Goal: Task Accomplishment & Management: Manage account settings

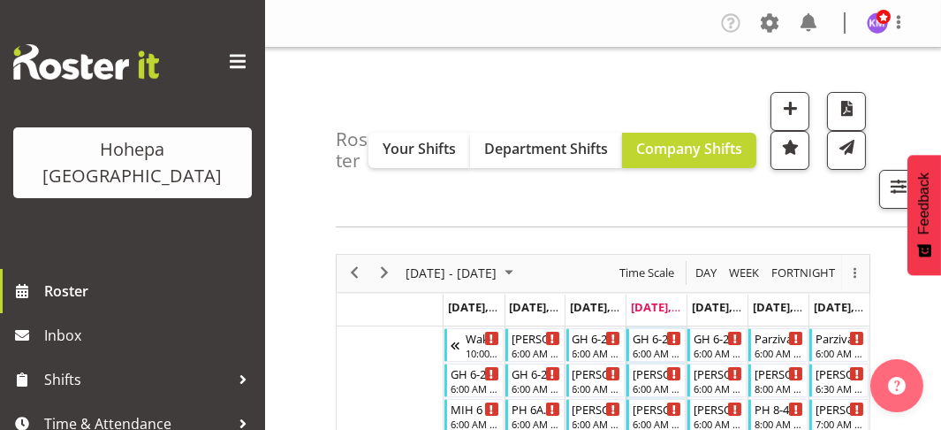
click at [224, 61] on span at bounding box center [238, 62] width 28 height 28
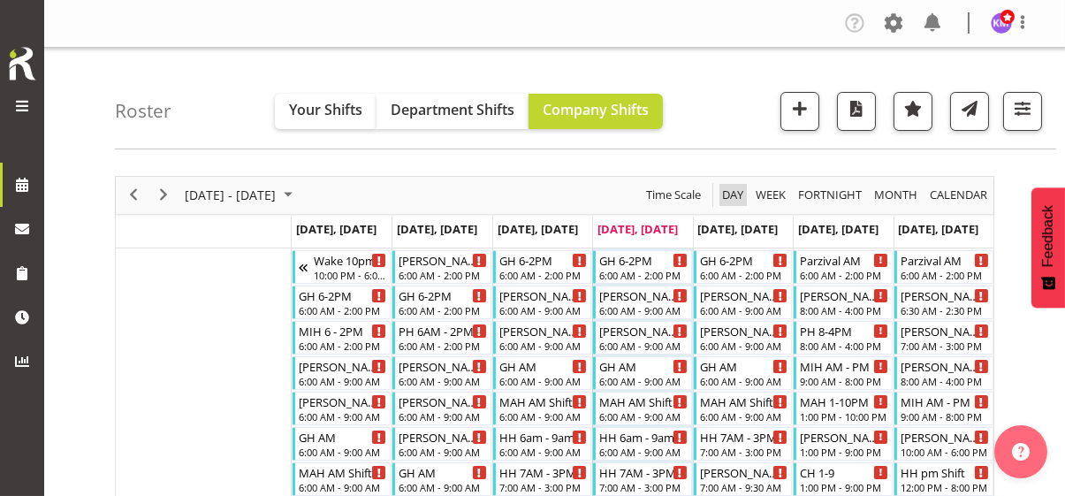
click at [735, 196] on span "Day" at bounding box center [732, 195] width 25 height 22
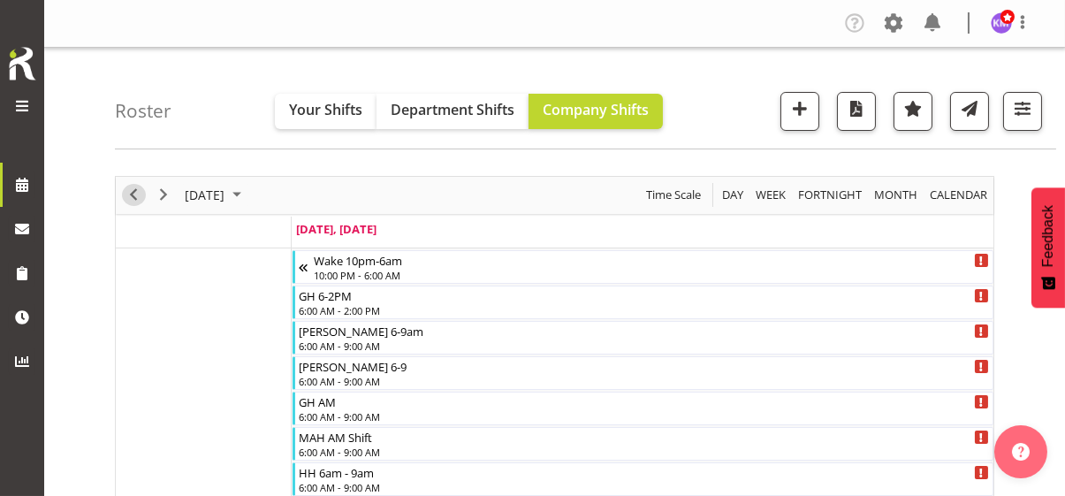
click at [133, 194] on span "Previous" at bounding box center [133, 195] width 21 height 22
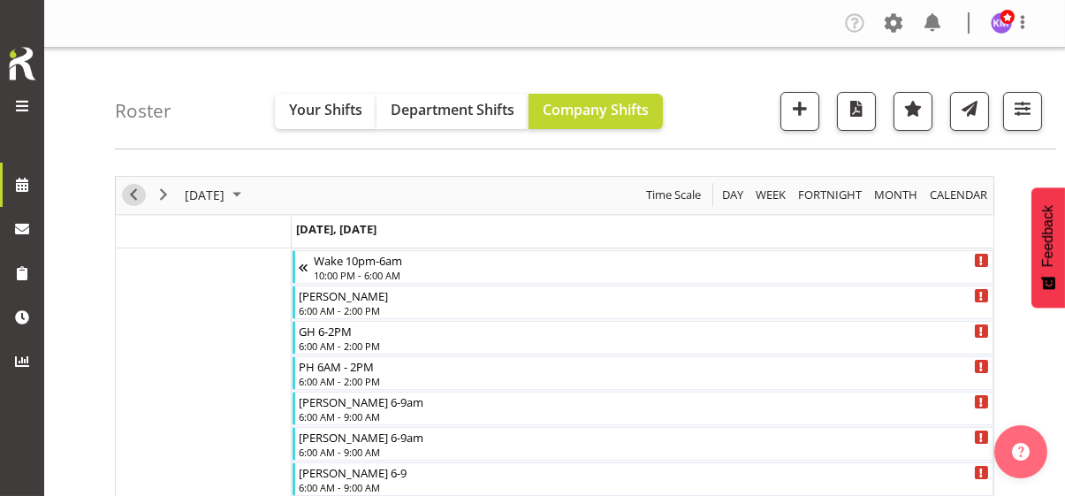
click at [137, 194] on span "Previous" at bounding box center [133, 195] width 21 height 22
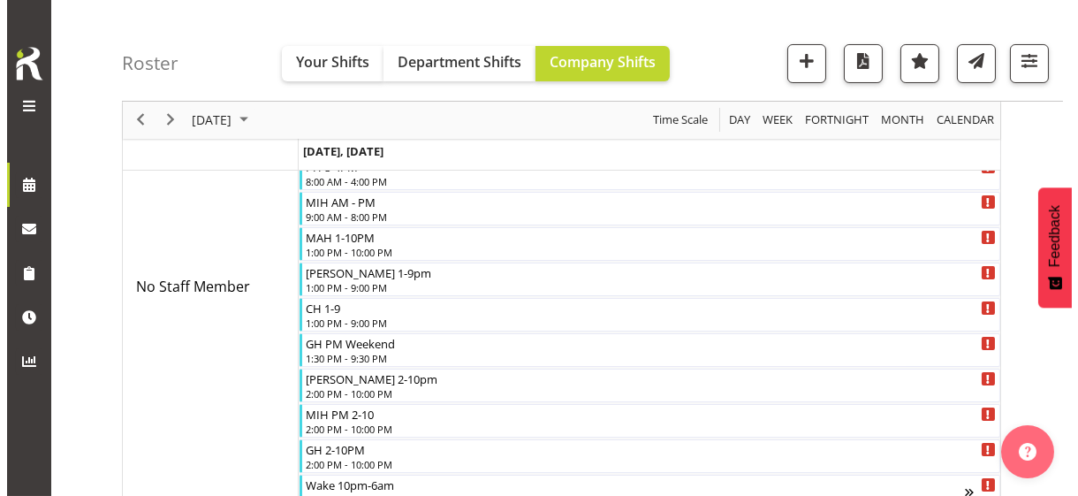
scroll to position [177, 0]
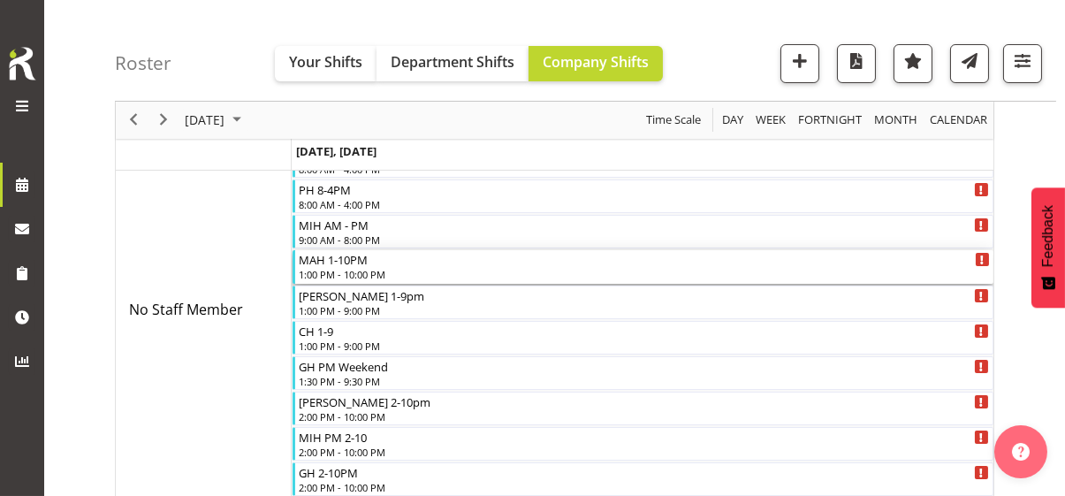
click at [346, 265] on div "MAH 1-10PM" at bounding box center [644, 259] width 691 height 18
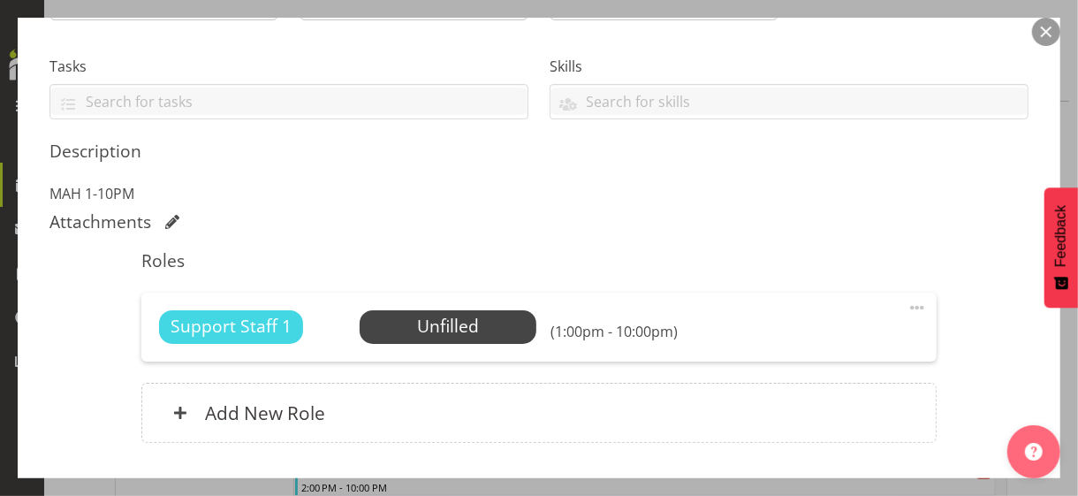
scroll to position [354, 0]
click at [907, 301] on span at bounding box center [917, 306] width 21 height 21
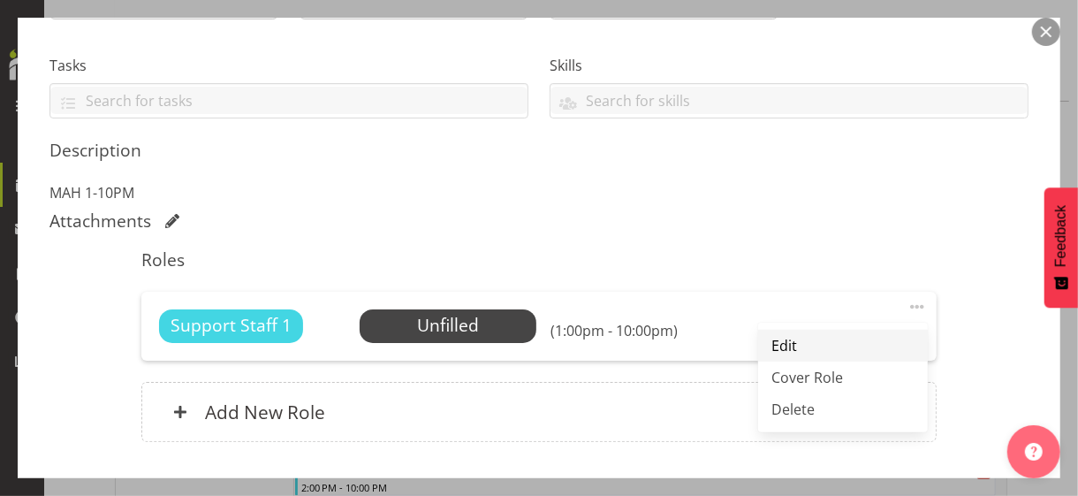
click at [779, 339] on link "Edit" at bounding box center [843, 346] width 170 height 32
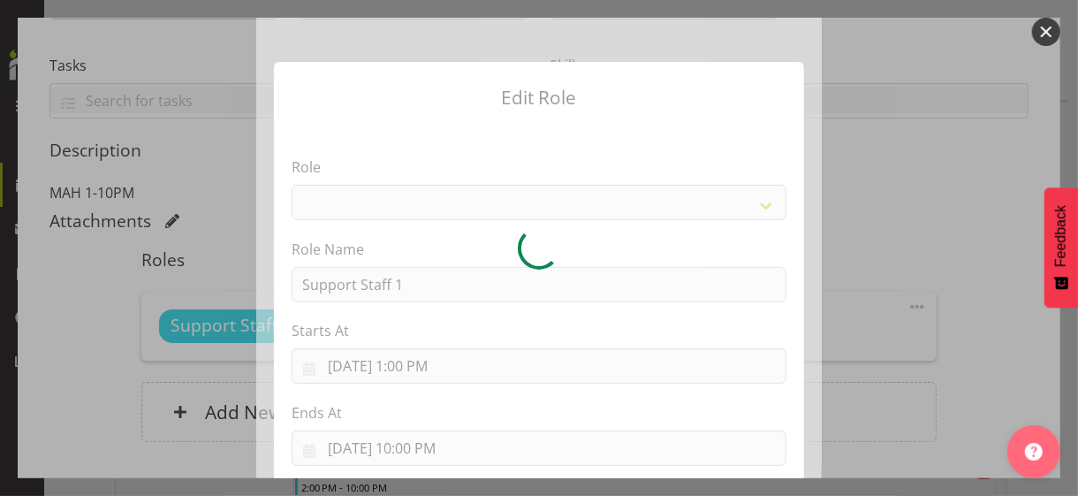
select select "1091"
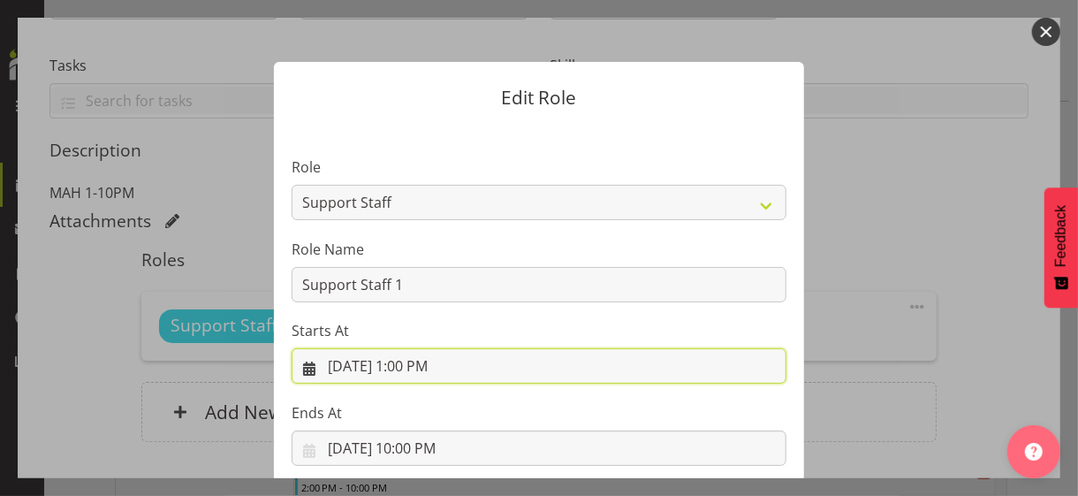
click at [420, 362] on input "[DATE] 1:00 PM" at bounding box center [539, 365] width 495 height 35
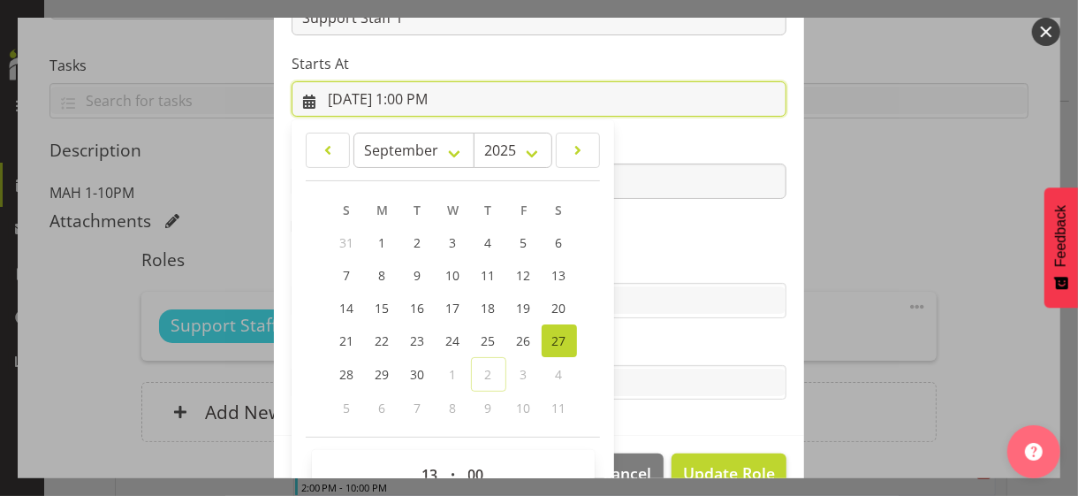
scroll to position [307, 0]
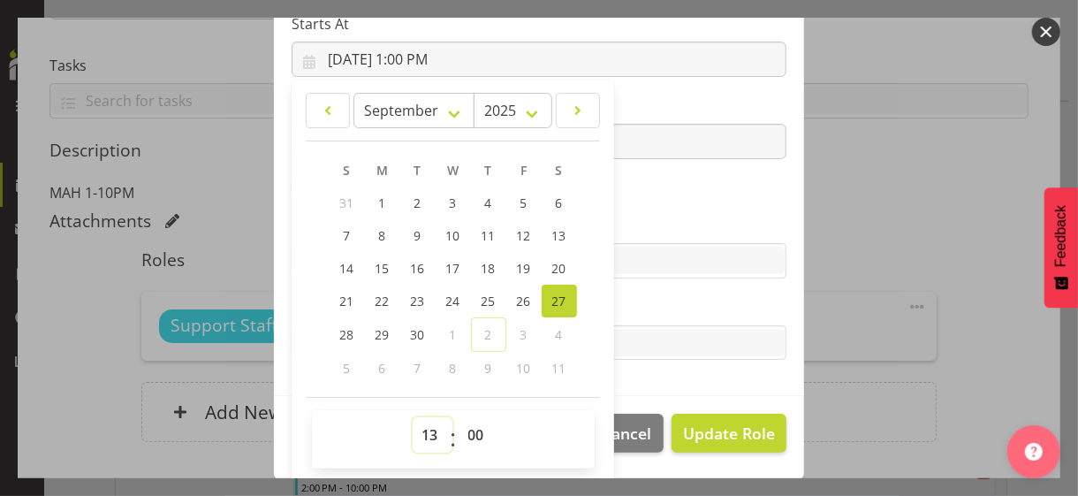
click at [424, 429] on select "00 01 02 03 04 05 06 07 08 09 10 11 12 13 14 15 16 17 18 19 20 21 22 23" at bounding box center [433, 434] width 40 height 35
select select "18"
click at [413, 417] on select "00 01 02 03 04 05 06 07 08 09 10 11 12 13 14 15 16 17 18 19 20 21 22 23" at bounding box center [433, 434] width 40 height 35
type input "[DATE] 6:00 PM"
click at [469, 423] on select "00 01 02 03 04 05 06 07 08 09 10 11 12 13 14 15 16 17 18 19 20 21 22 23 24 25 2…" at bounding box center [479, 434] width 40 height 35
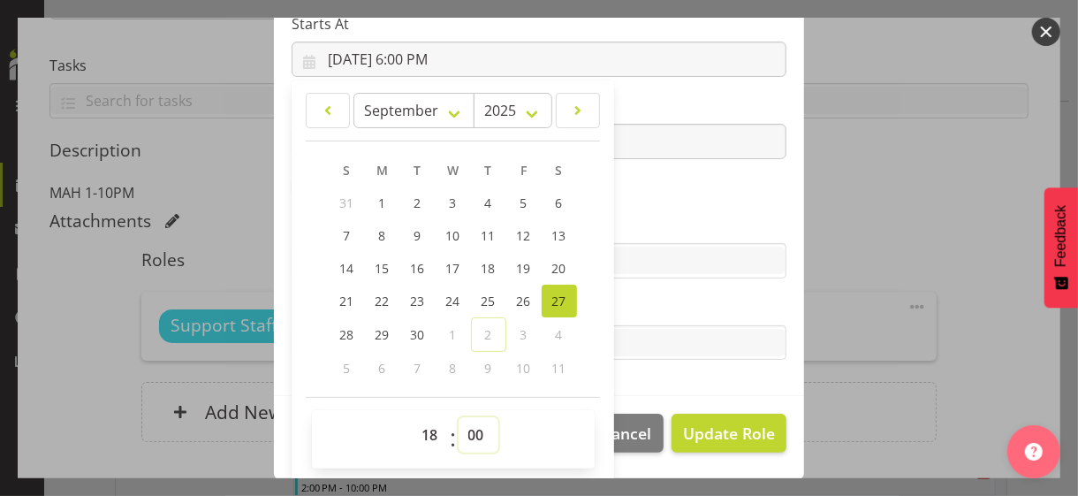
select select "30"
click at [459, 417] on select "00 01 02 03 04 05 06 07 08 09 10 11 12 13 14 15 16 17 18 19 20 21 22 23 24 25 2…" at bounding box center [479, 434] width 40 height 35
type input "[DATE] 6:30 PM"
click at [645, 219] on label "Skills" at bounding box center [539, 225] width 495 height 21
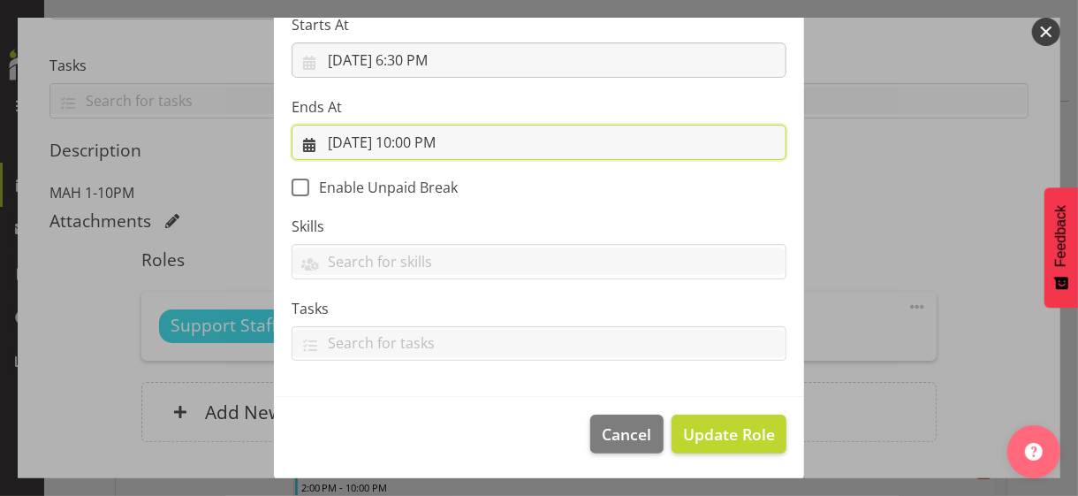
click at [413, 142] on input "[DATE] 10:00 PM" at bounding box center [539, 142] width 495 height 35
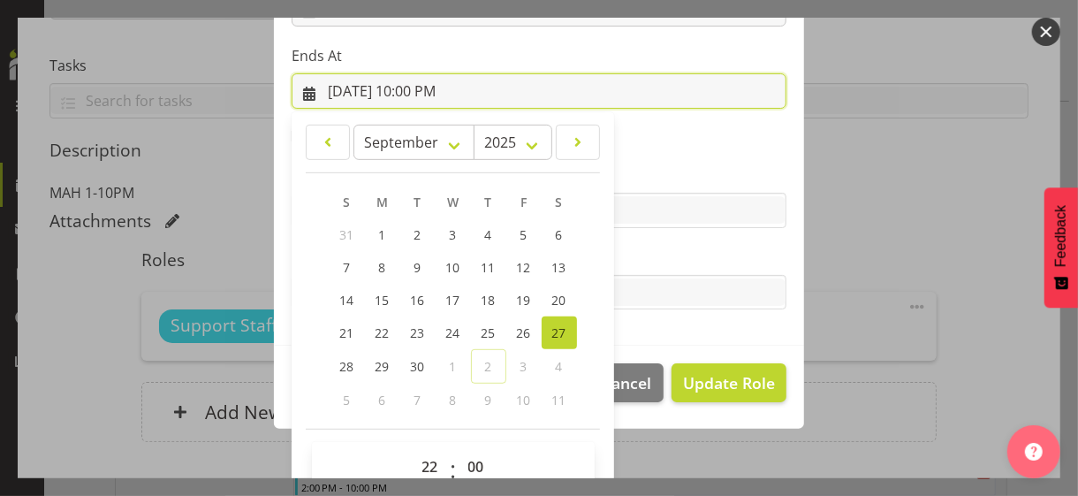
scroll to position [390, 0]
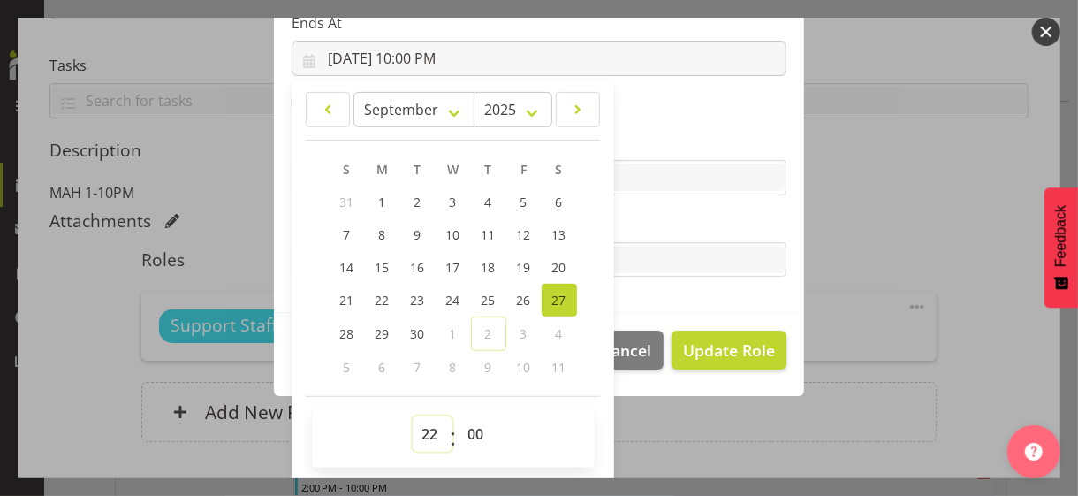
click at [425, 429] on select "00 01 02 03 04 05 06 07 08 09 10 11 12 13 14 15 16 17 18 19 20 21 22 23" at bounding box center [433, 433] width 40 height 35
select select "20"
click at [413, 416] on select "00 01 02 03 04 05 06 07 08 09 10 11 12 13 14 15 16 17 18 19 20 21 22 23" at bounding box center [433, 433] width 40 height 35
type input "[DATE] 8:00 PM"
drag, startPoint x: 467, startPoint y: 433, endPoint x: 465, endPoint y: 416, distance: 16.9
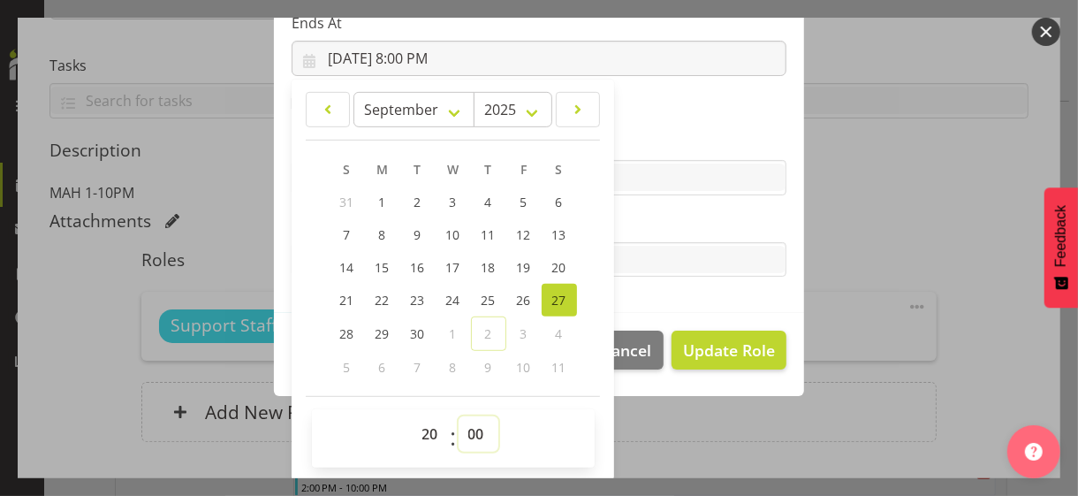
click at [467, 429] on select "00 01 02 03 04 05 06 07 08 09 10 11 12 13 14 15 16 17 18 19 20 21 22 23 24 25 2…" at bounding box center [479, 433] width 40 height 35
select select "30"
click at [459, 416] on select "00 01 02 03 04 05 06 07 08 09 10 11 12 13 14 15 16 17 18 19 20 21 22 23 24 25 2…" at bounding box center [479, 433] width 40 height 35
type input "[DATE] 8:30 PM"
click at [647, 218] on label "Tasks" at bounding box center [539, 224] width 495 height 21
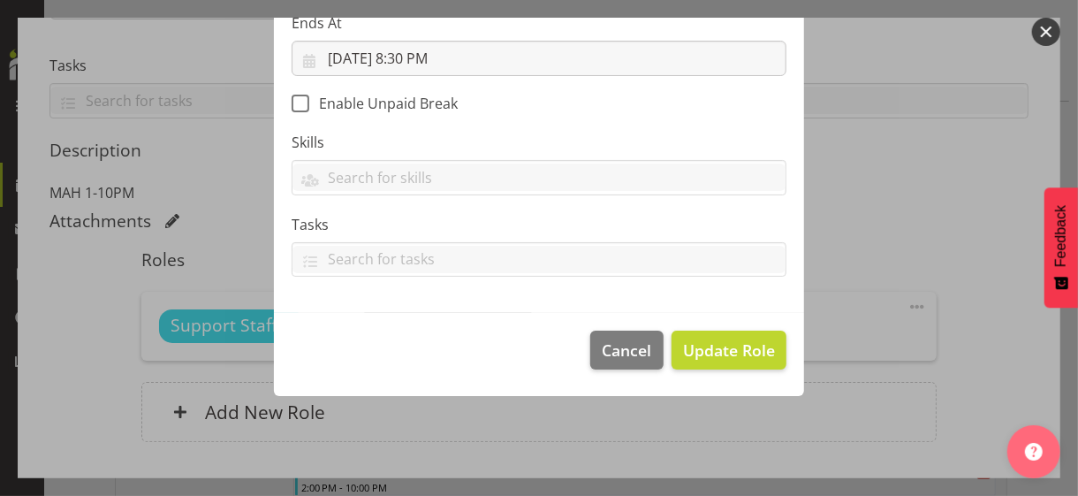
scroll to position [306, 0]
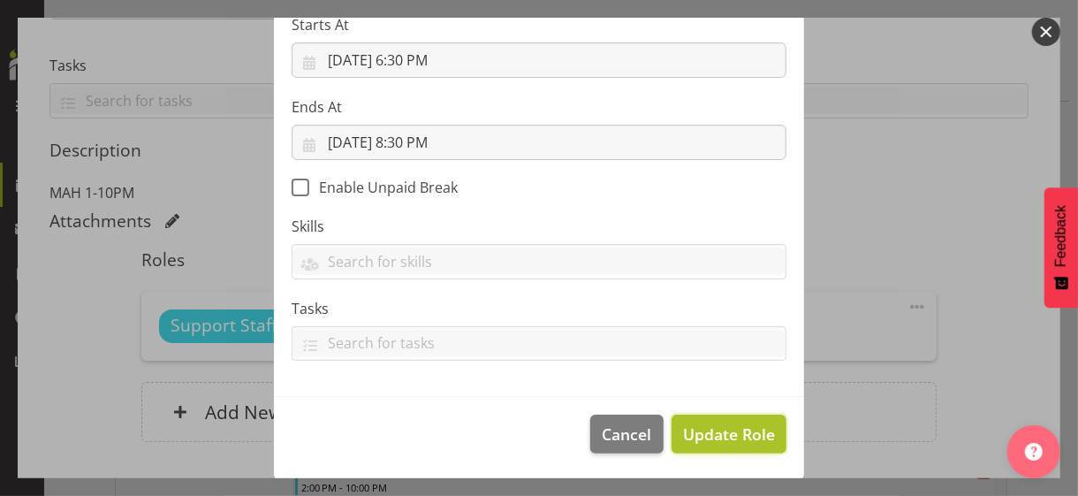
click at [712, 429] on span "Update Role" at bounding box center [729, 434] width 92 height 23
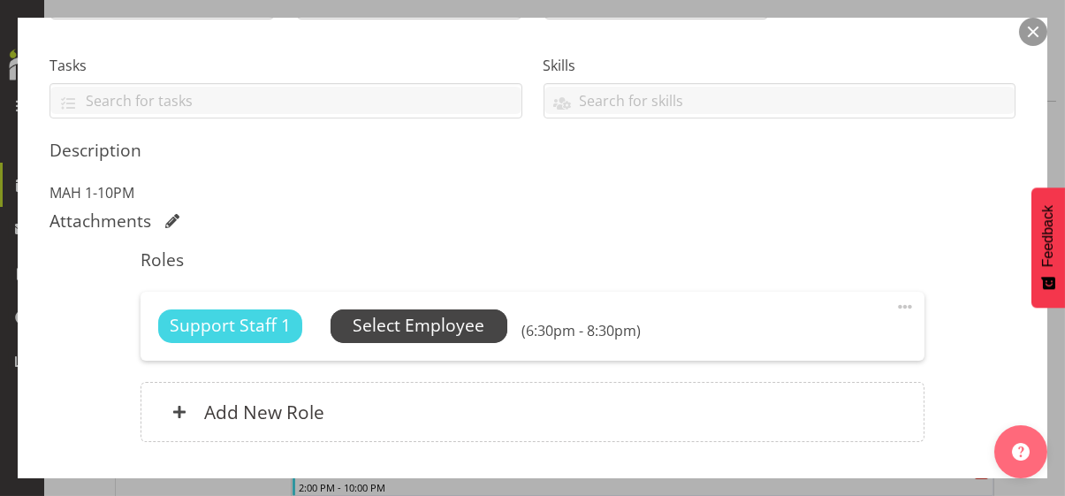
click at [444, 330] on span "Select Employee" at bounding box center [419, 326] width 132 height 26
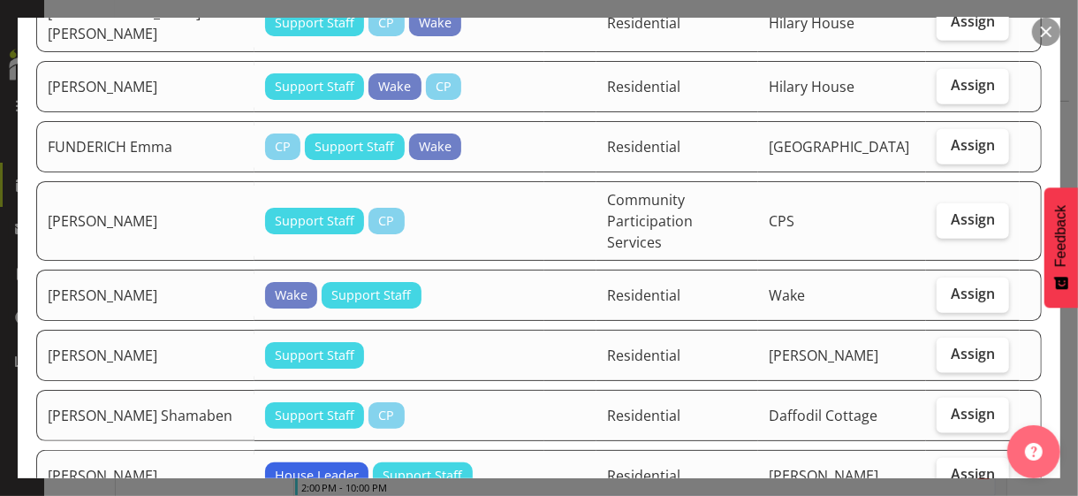
scroll to position [972, 0]
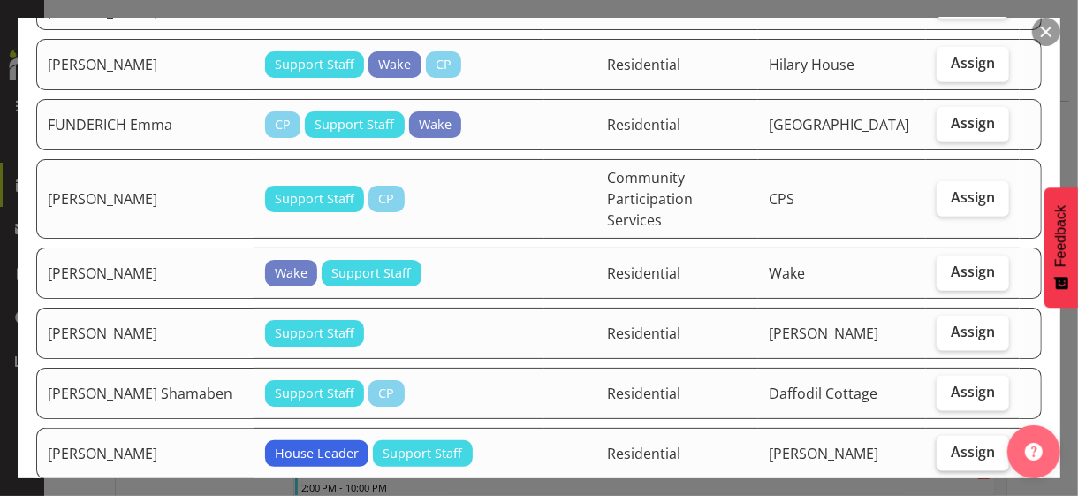
click at [941, 429] on label "Assign" at bounding box center [973, 453] width 72 height 35
click at [941, 429] on input "Assign" at bounding box center [942, 451] width 11 height 11
checkbox input "true"
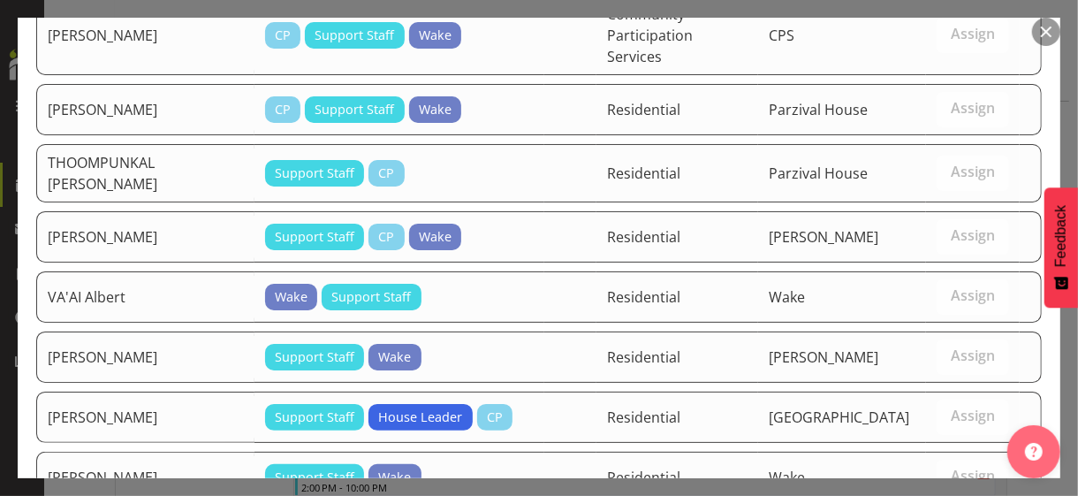
scroll to position [3231, 0]
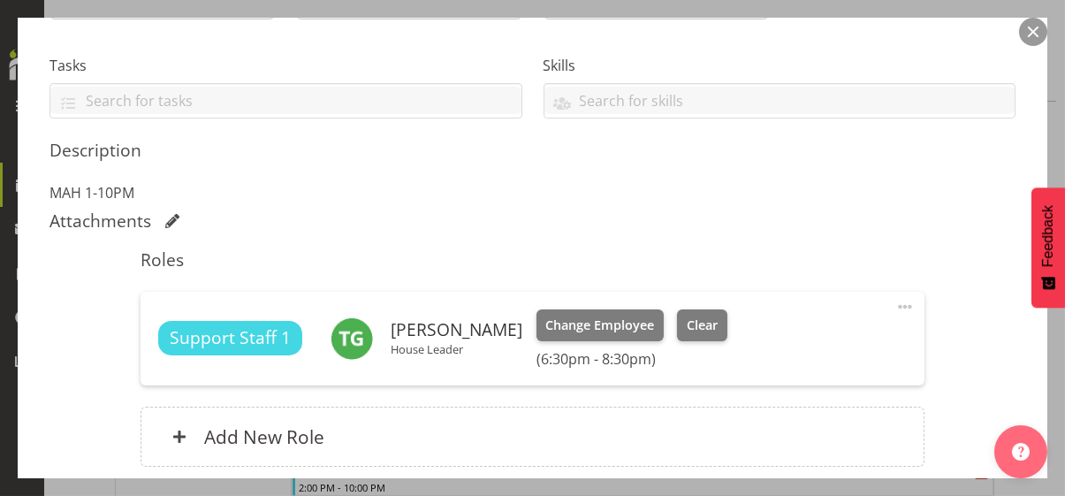
click at [895, 304] on span at bounding box center [905, 306] width 21 height 21
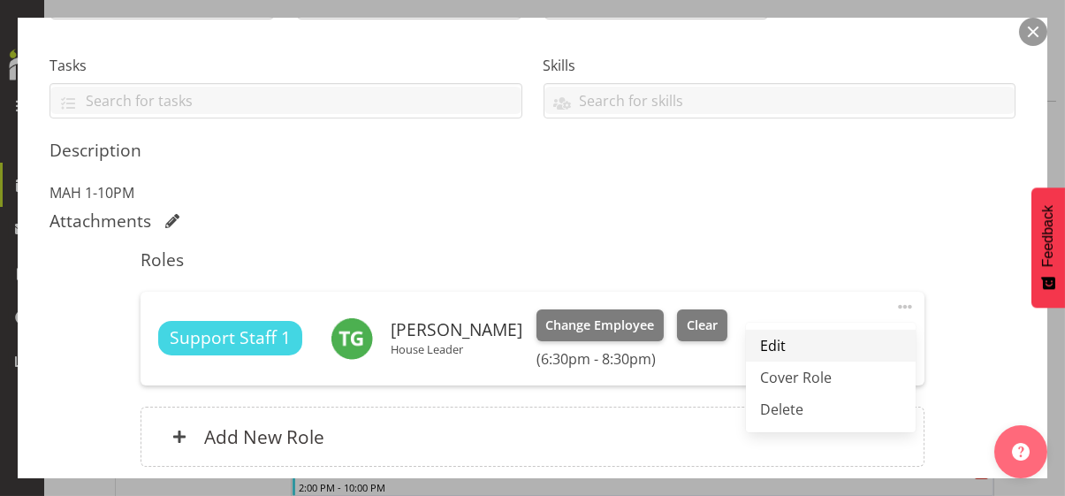
click at [779, 339] on link "Edit" at bounding box center [831, 346] width 170 height 32
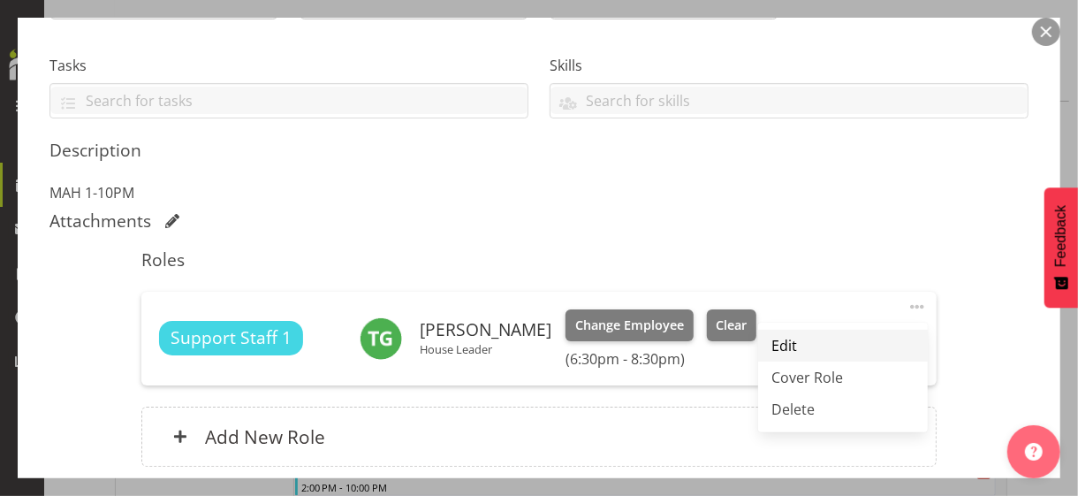
select select "8"
select select "2025"
select select "20"
select select "30"
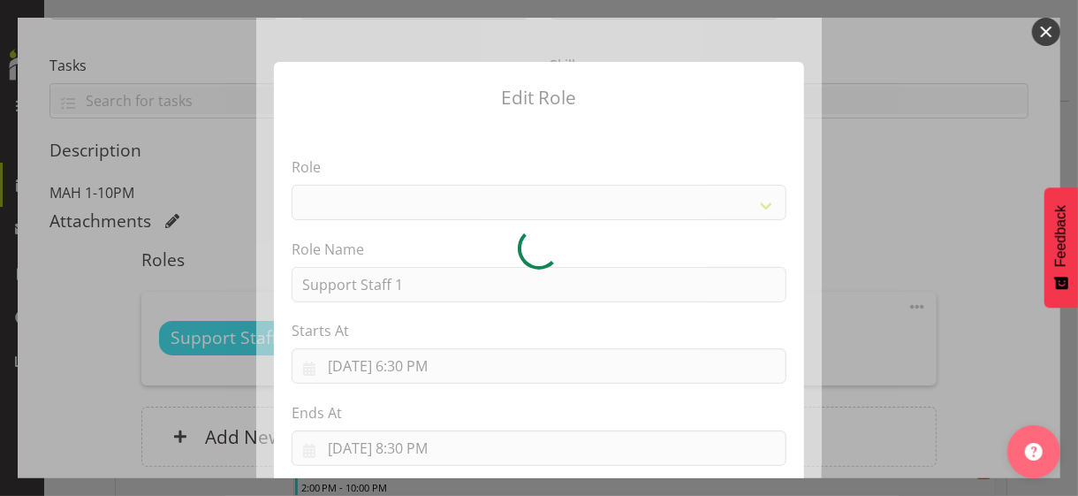
select select "1091"
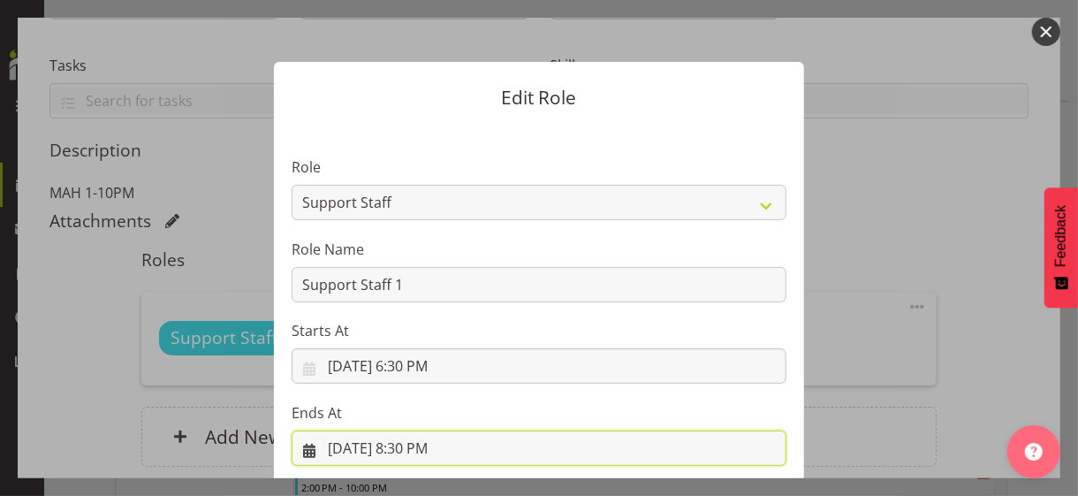
click at [421, 429] on input "[DATE] 8:30 PM" at bounding box center [539, 447] width 495 height 35
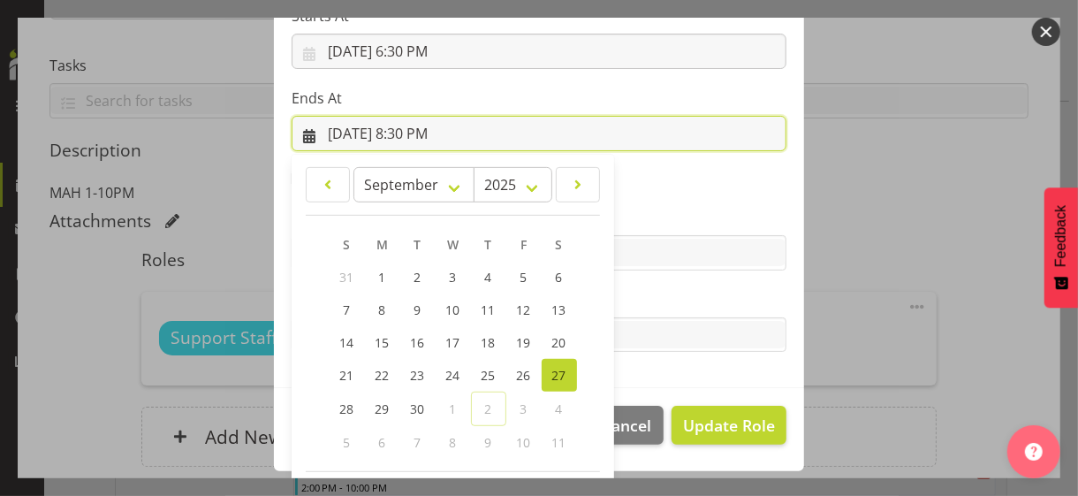
scroll to position [390, 0]
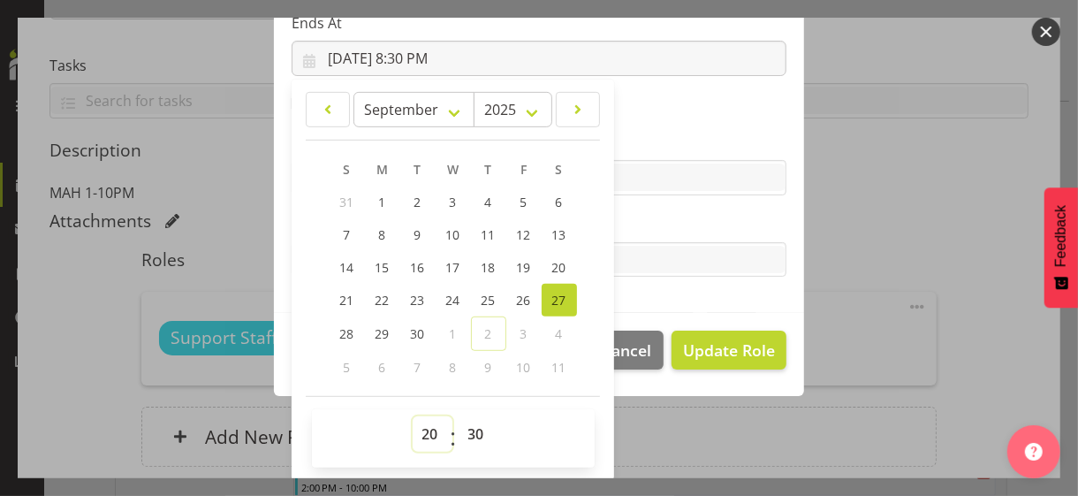
click at [419, 429] on select "00 01 02 03 04 05 06 07 08 09 10 11 12 13 14 15 16 17 18 19 20 21 22 23" at bounding box center [433, 433] width 40 height 35
select select "19"
click at [413, 416] on select "00 01 02 03 04 05 06 07 08 09 10 11 12 13 14 15 16 17 18 19 20 21 22 23" at bounding box center [433, 433] width 40 height 35
type input "[DATE] 7:30 PM"
click at [644, 222] on label "Tasks" at bounding box center [539, 224] width 495 height 21
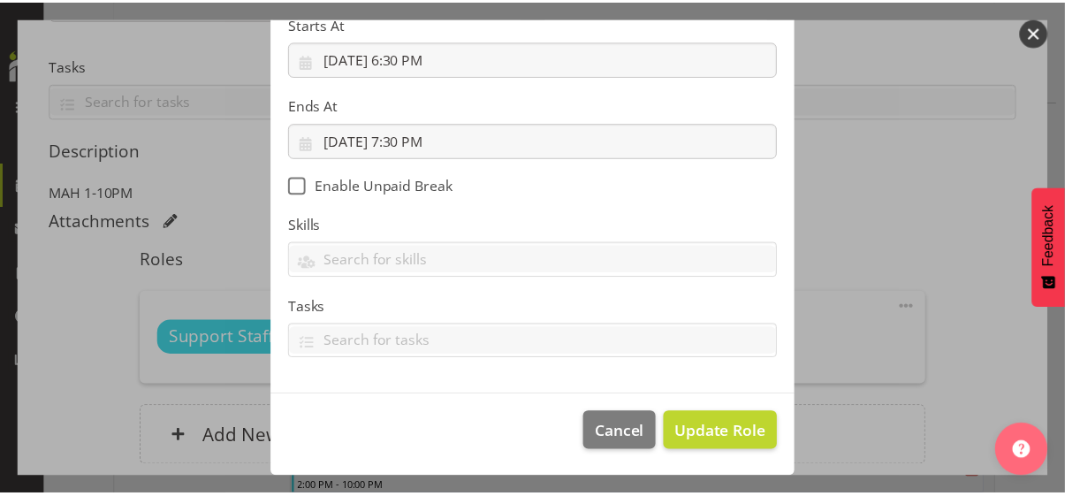
scroll to position [306, 0]
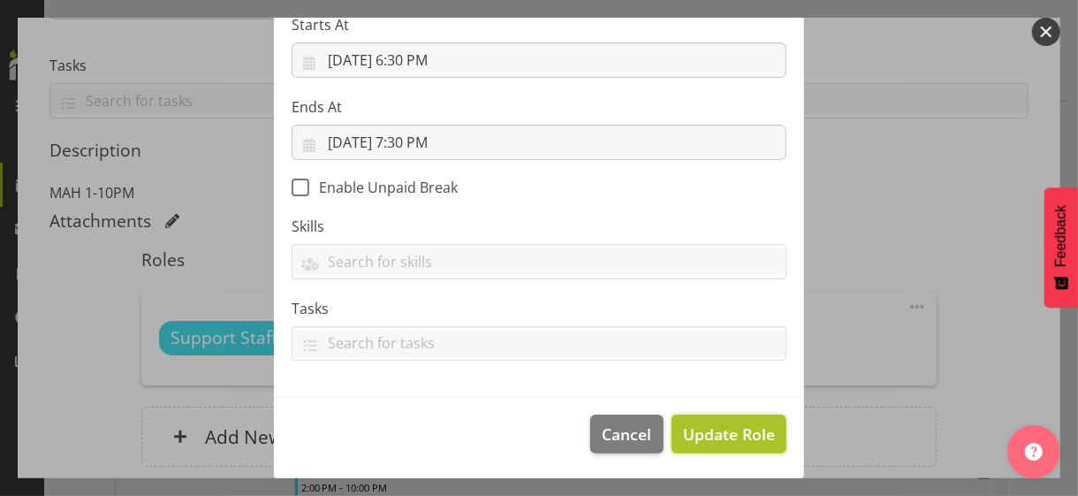
click at [731, 428] on span "Update Role" at bounding box center [729, 434] width 92 height 23
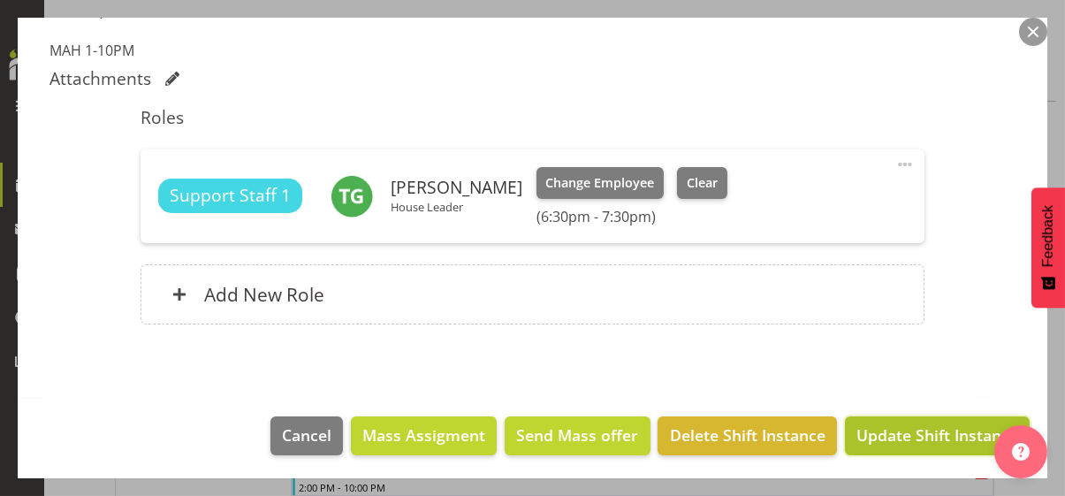
click at [928, 429] on span "Update Shift Instance" at bounding box center [938, 434] width 162 height 23
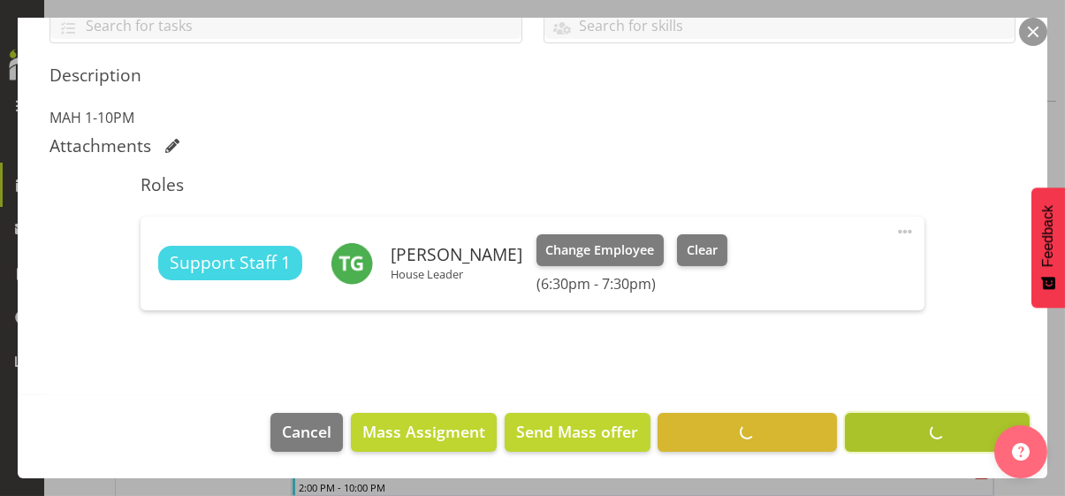
scroll to position [426, 0]
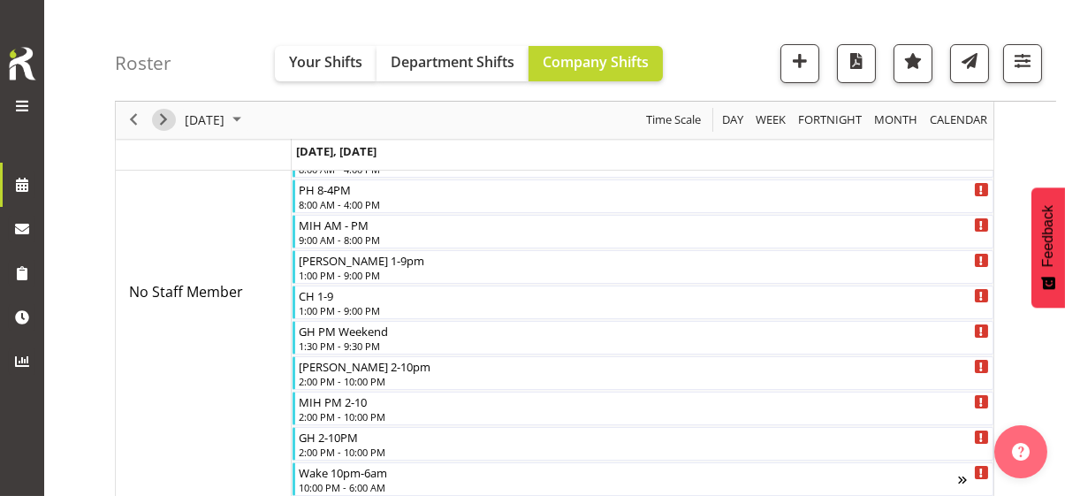
click at [165, 119] on span "Next" at bounding box center [163, 121] width 21 height 22
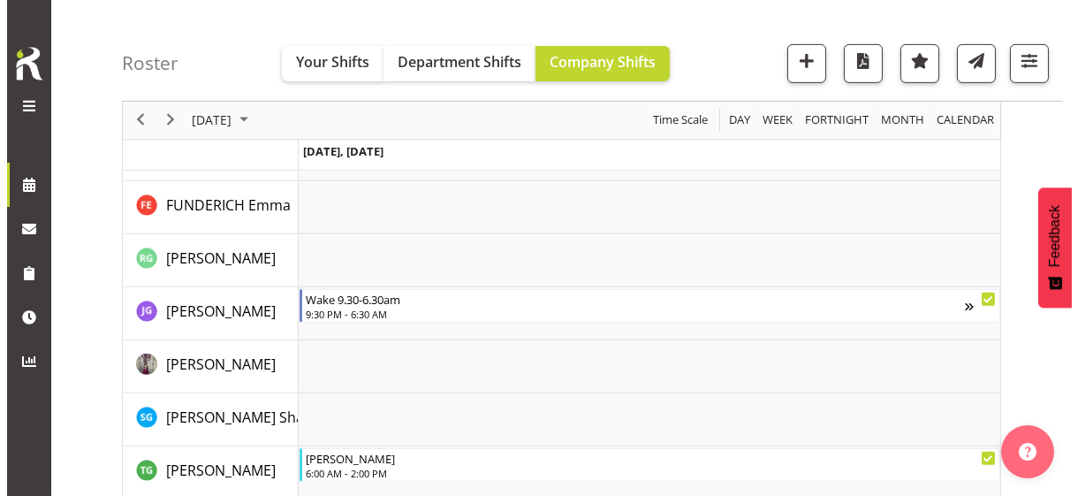
scroll to position [1680, 0]
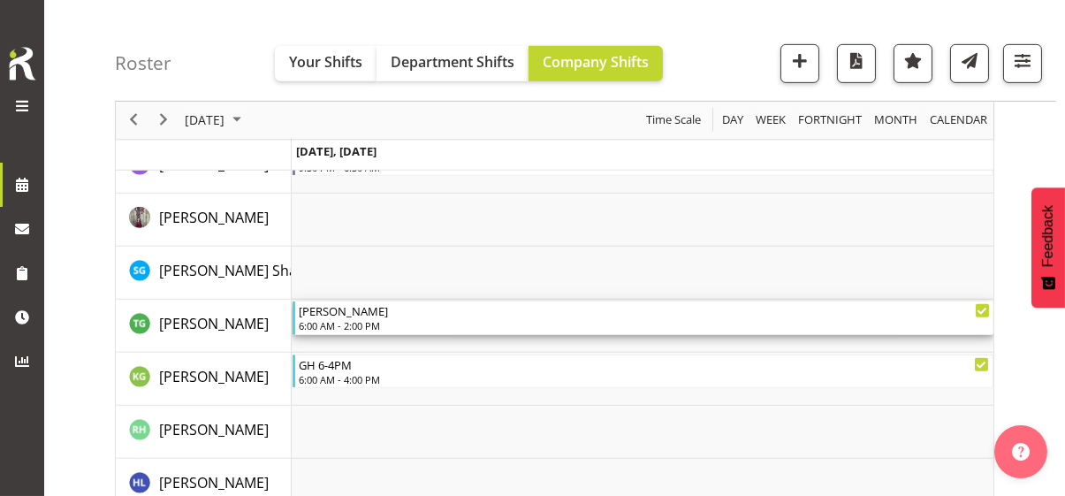
click at [347, 320] on div "6:00 AM - 2:00 PM" at bounding box center [644, 325] width 691 height 14
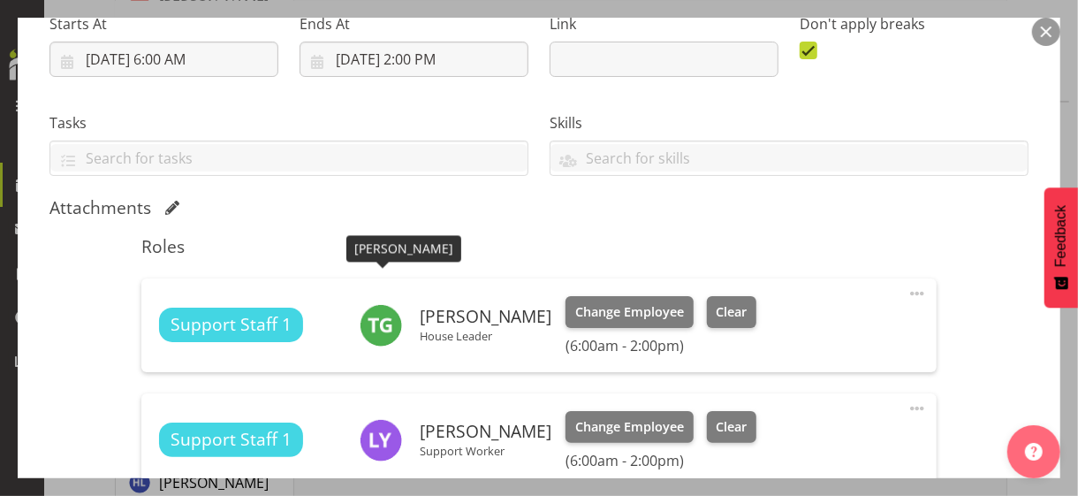
scroll to position [442, 0]
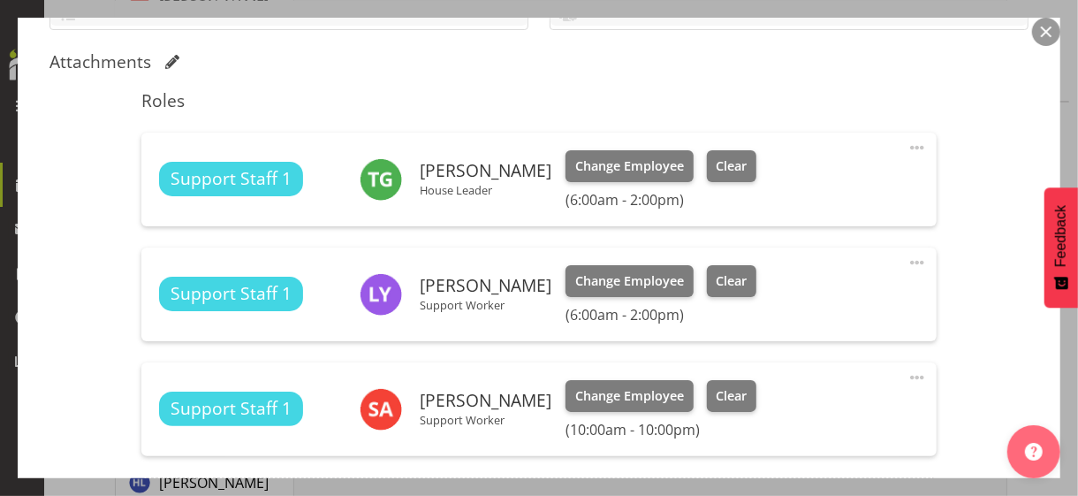
click at [907, 142] on span at bounding box center [917, 147] width 21 height 21
click at [773, 185] on link "Edit" at bounding box center [843, 187] width 170 height 32
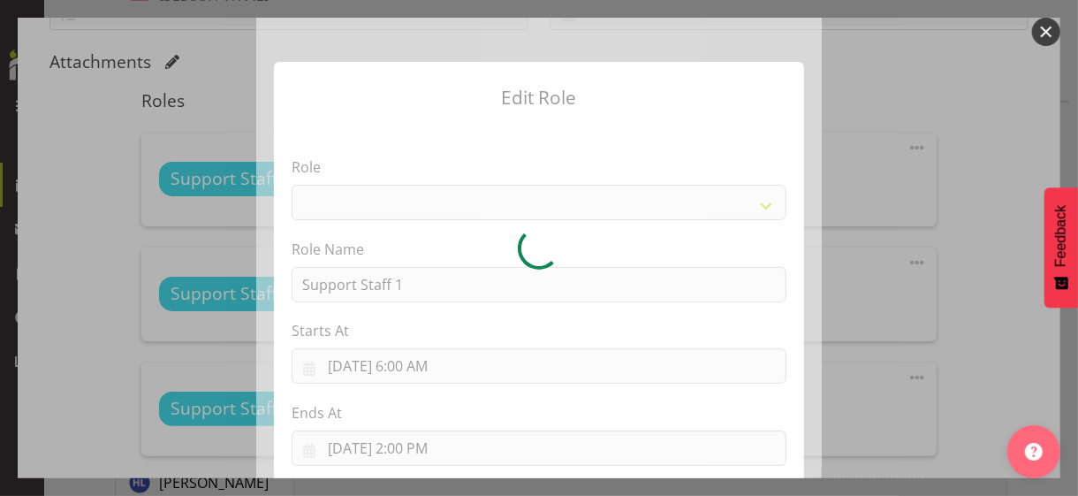
select select "1091"
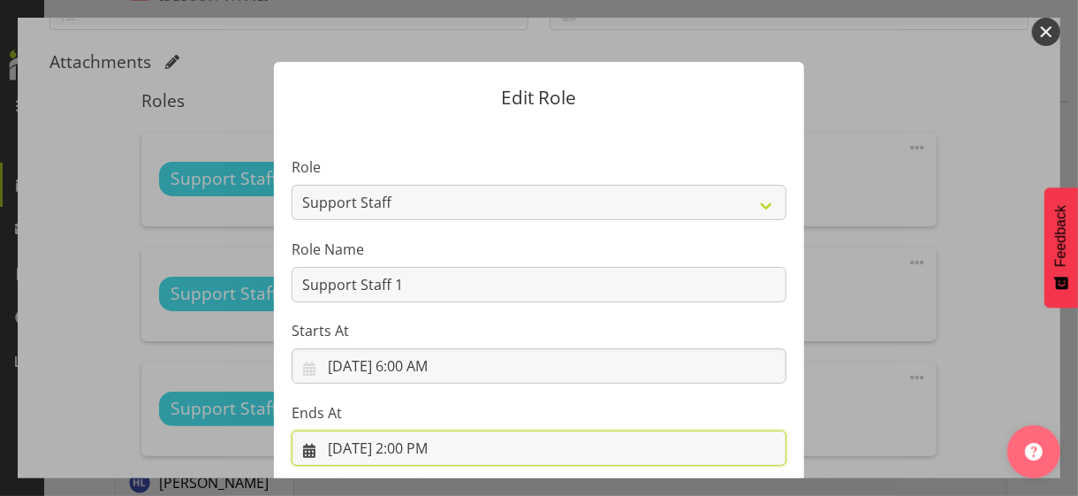
click at [416, 429] on input "[DATE] 2:00 PM" at bounding box center [539, 447] width 495 height 35
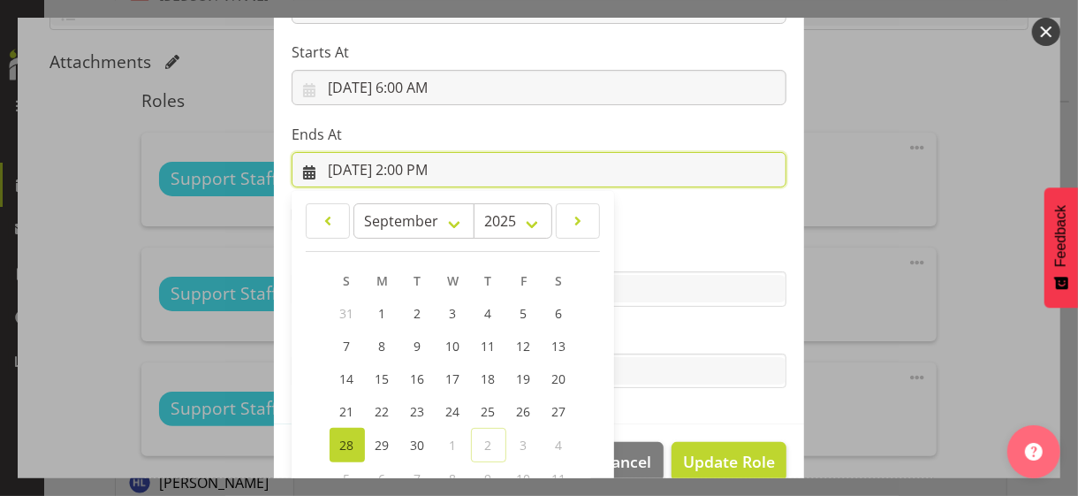
scroll to position [390, 0]
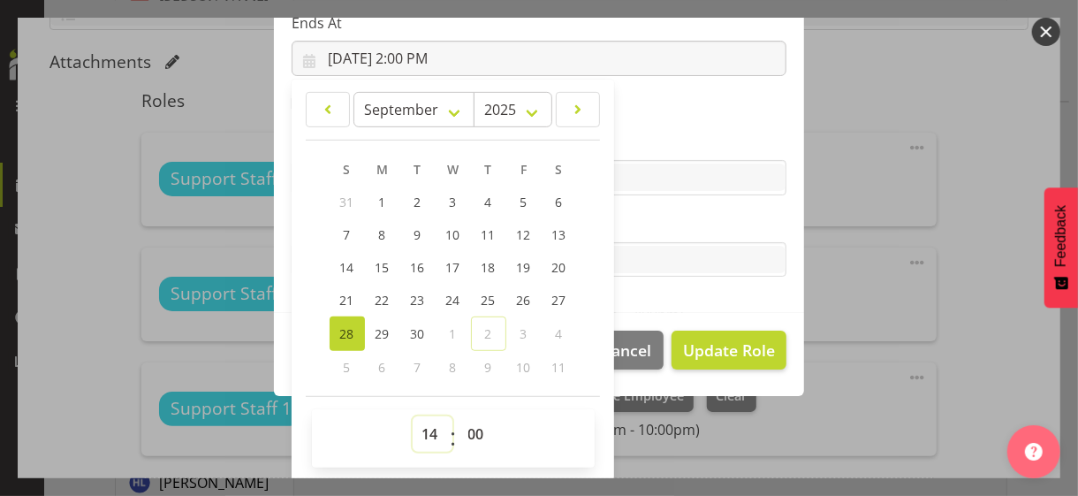
drag, startPoint x: 421, startPoint y: 433, endPoint x: 423, endPoint y: 417, distance: 16.1
click at [423, 429] on select "00 01 02 03 04 05 06 07 08 09 10 11 12 13 14 15 16 17 18 19 20 21 22 23" at bounding box center [433, 433] width 40 height 35
select select "15"
click at [413, 416] on select "00 01 02 03 04 05 06 07 08 09 10 11 12 13 14 15 16 17 18 19 20 21 22 23" at bounding box center [433, 433] width 40 height 35
type input "[DATE] 3:00 PM"
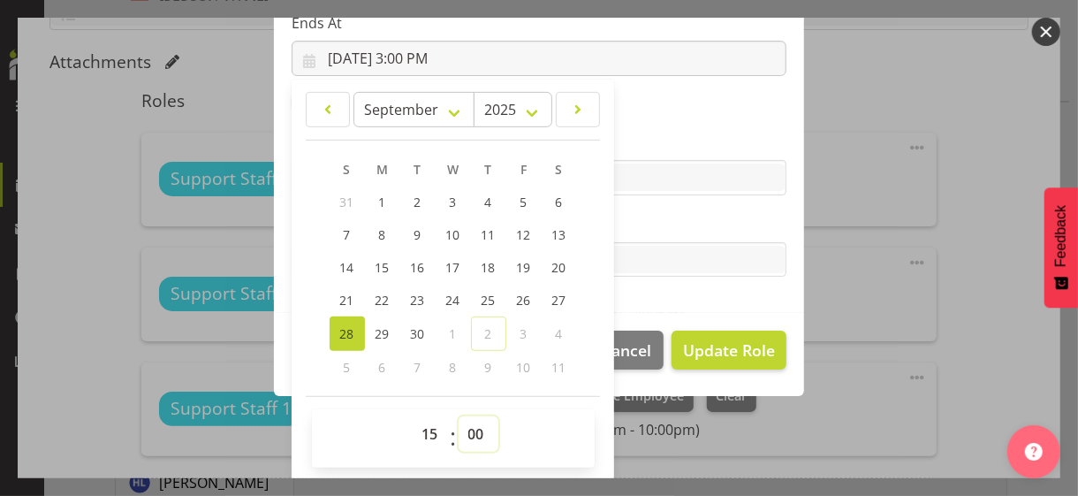
drag, startPoint x: 467, startPoint y: 431, endPoint x: 469, endPoint y: 416, distance: 15.3
click at [469, 427] on select "00 01 02 03 04 05 06 07 08 09 10 11 12 13 14 15 16 17 18 19 20 21 22 23 24 25 2…" at bounding box center [479, 433] width 40 height 35
select select "30"
click at [459, 416] on select "00 01 02 03 04 05 06 07 08 09 10 11 12 13 14 15 16 17 18 19 20 21 22 23 24 25 2…" at bounding box center [479, 433] width 40 height 35
type input "[DATE] 3:30 PM"
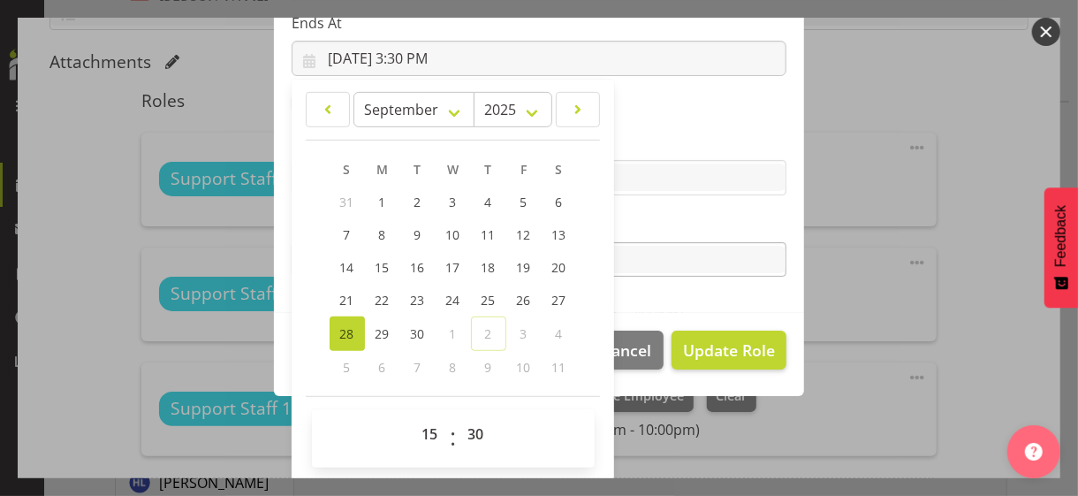
drag, startPoint x: 637, startPoint y: 224, endPoint x: 651, endPoint y: 244, distance: 24.8
click at [637, 224] on label "Tasks" at bounding box center [539, 224] width 495 height 21
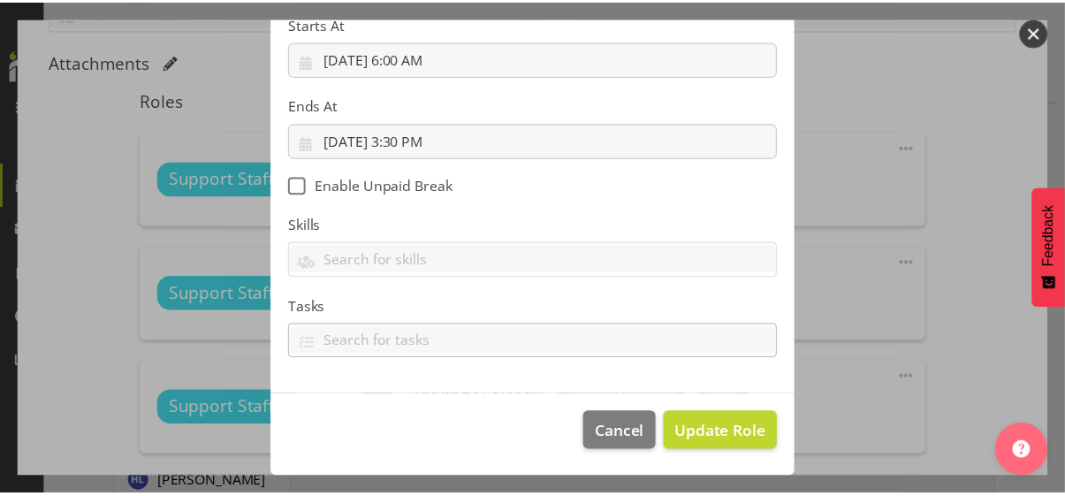
scroll to position [306, 0]
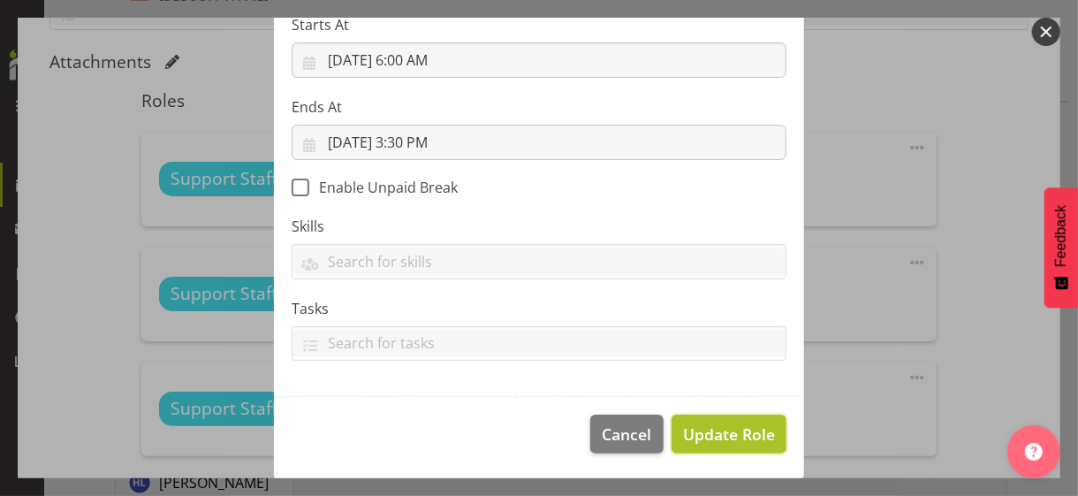
click at [724, 429] on span "Update Role" at bounding box center [729, 434] width 92 height 23
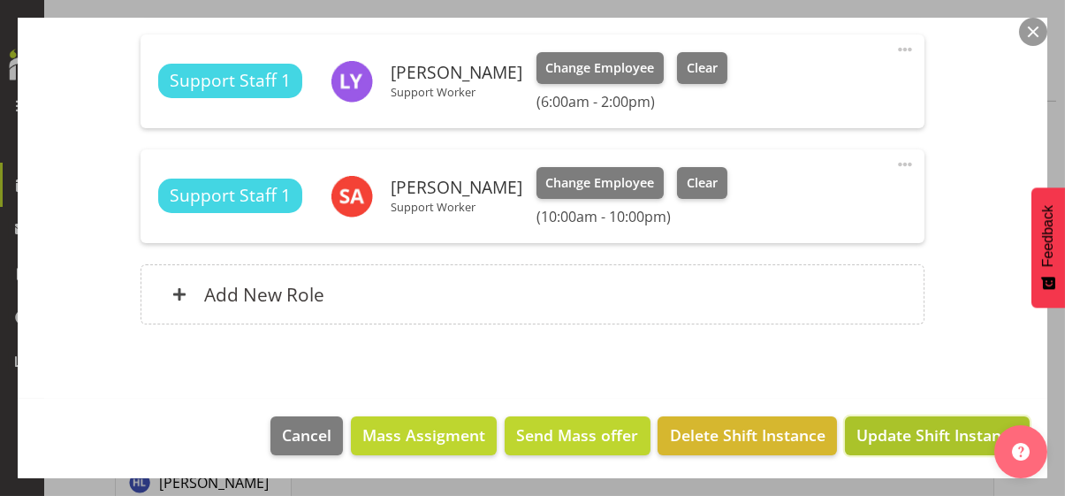
click at [888, 429] on span "Update Shift Instance" at bounding box center [938, 434] width 162 height 23
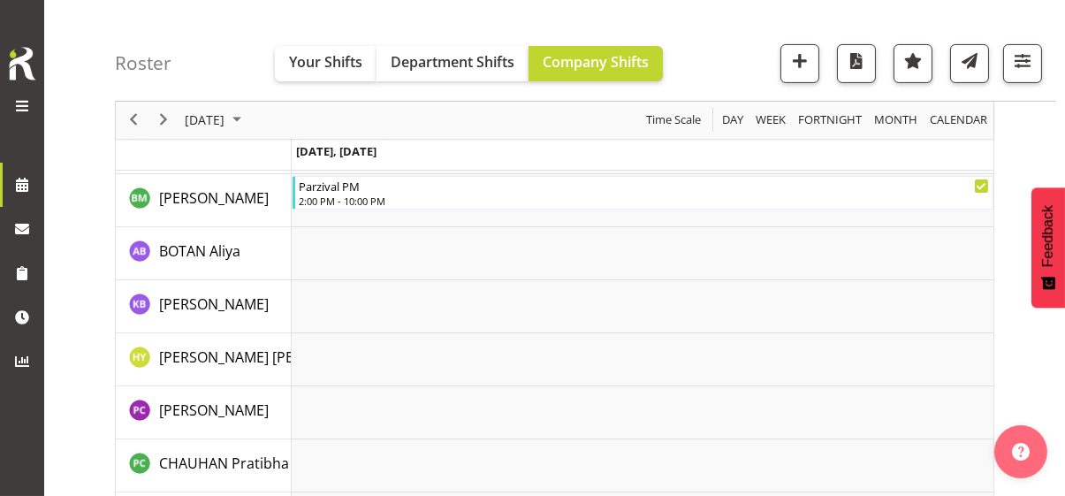
scroll to position [1680, 0]
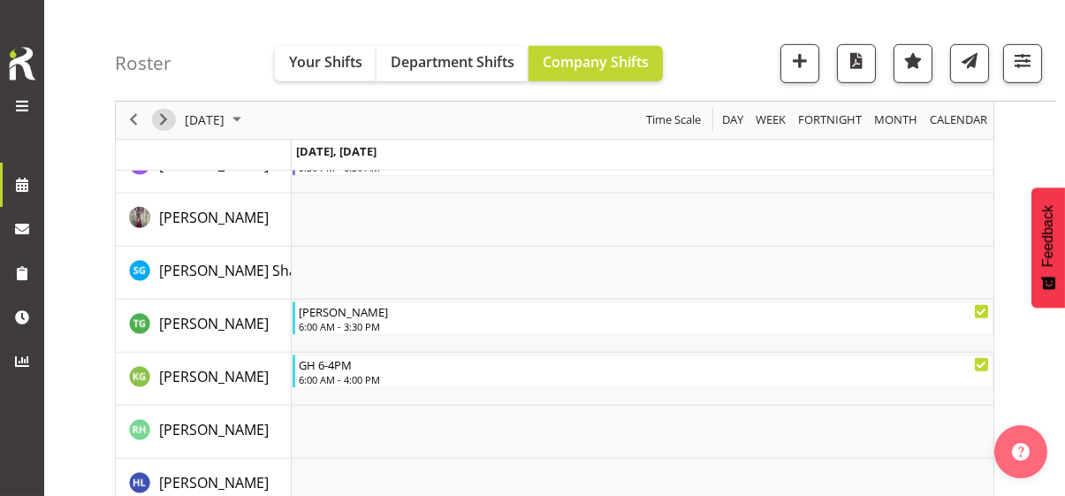
click at [171, 119] on span "Next" at bounding box center [163, 121] width 21 height 22
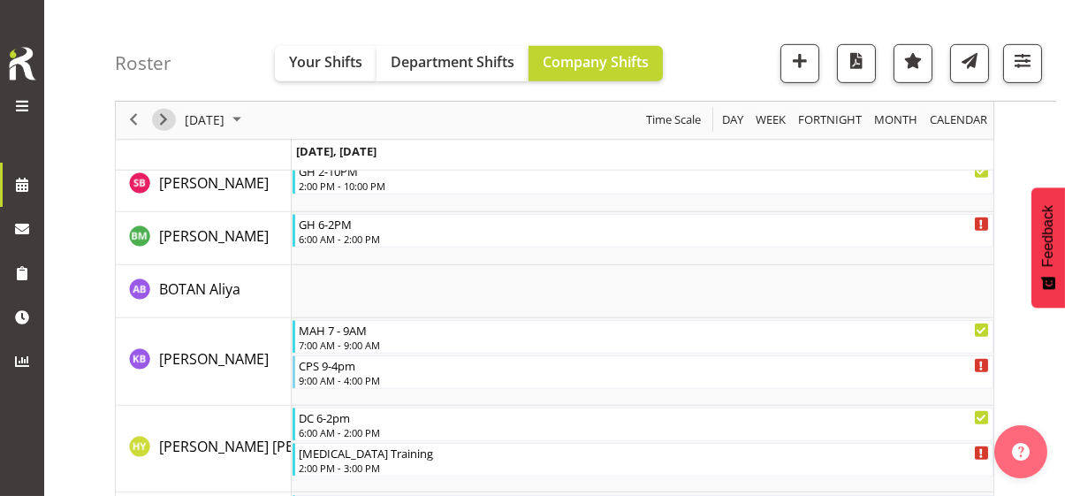
click at [170, 120] on span "Next" at bounding box center [163, 121] width 21 height 22
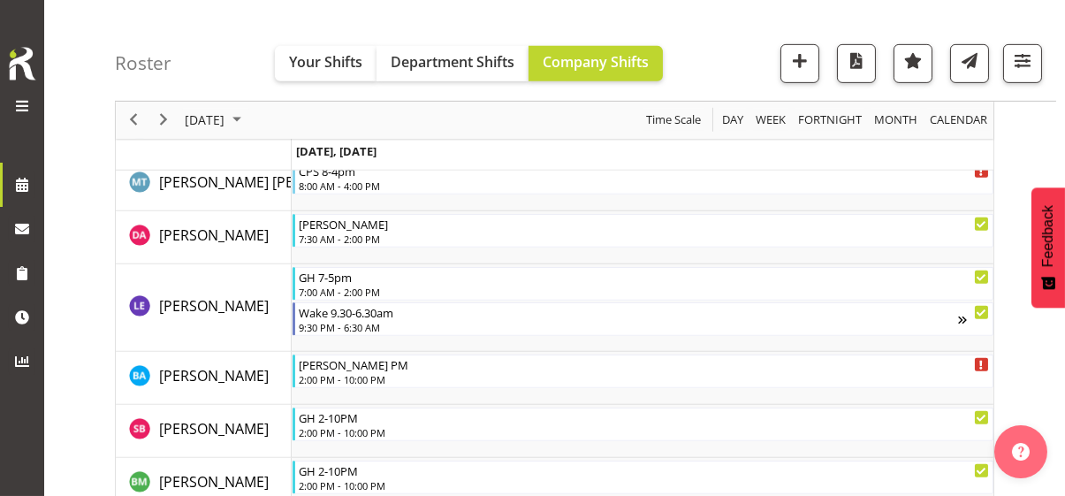
scroll to position [3161, 0]
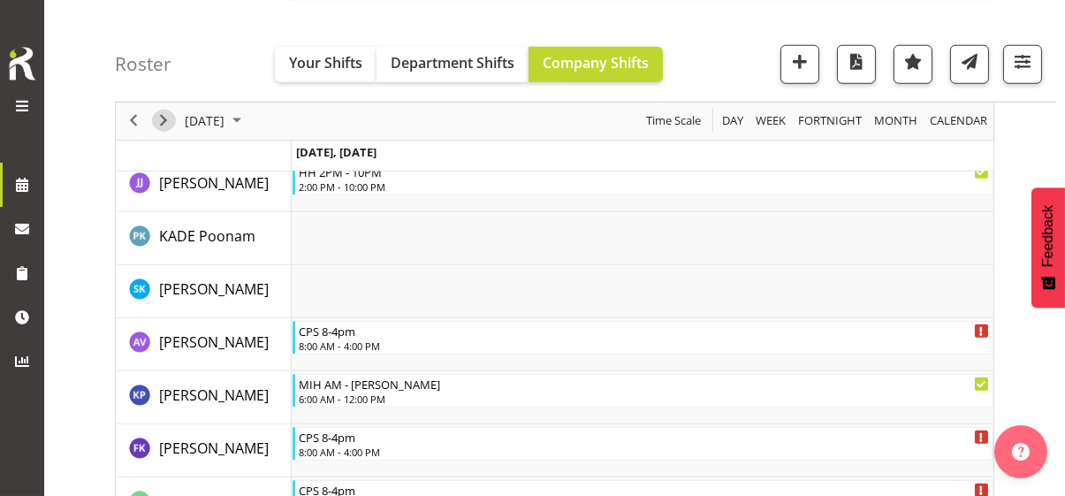
drag, startPoint x: 167, startPoint y: 118, endPoint x: 376, endPoint y: 217, distance: 231.3
click at [167, 118] on span "Next" at bounding box center [163, 121] width 21 height 22
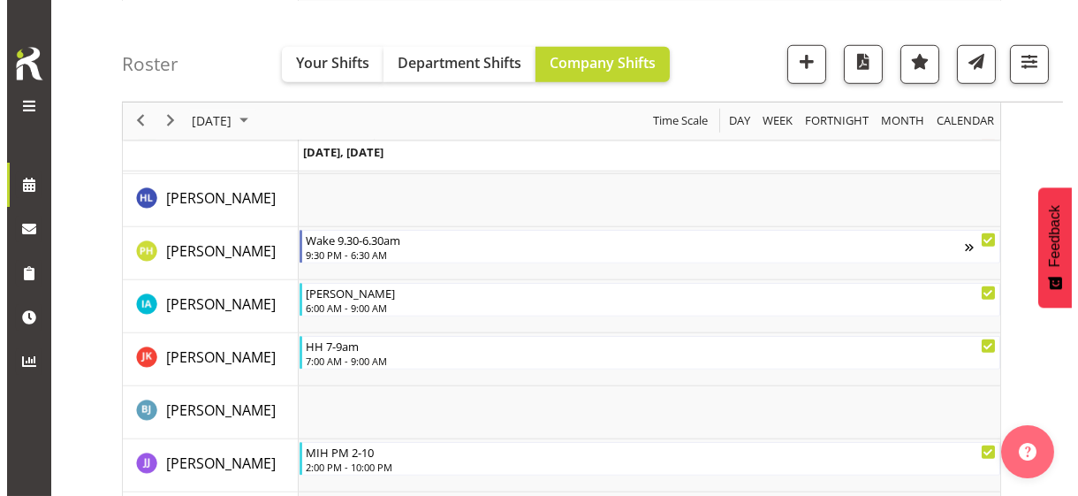
scroll to position [2839, 0]
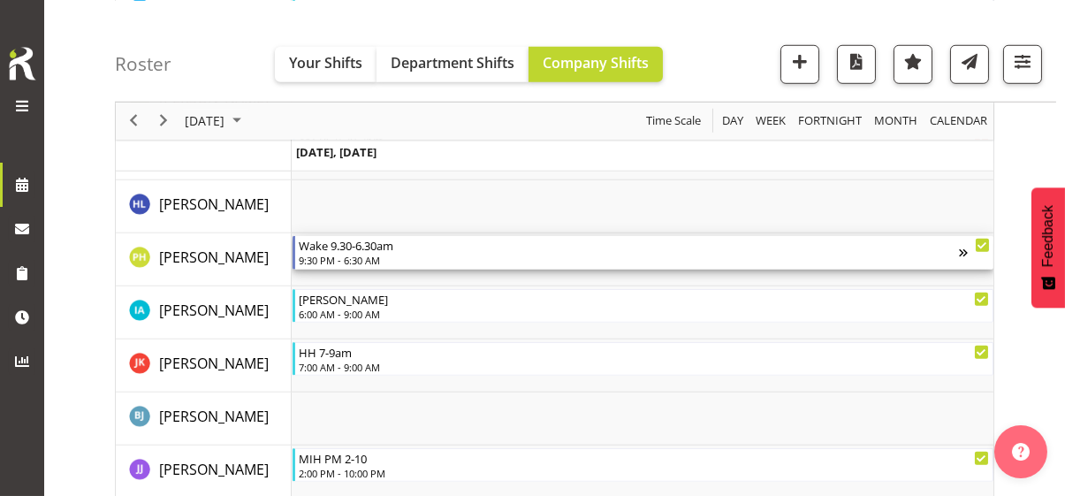
click at [373, 261] on div "9:30 PM - 6:30 AM" at bounding box center [629, 260] width 660 height 14
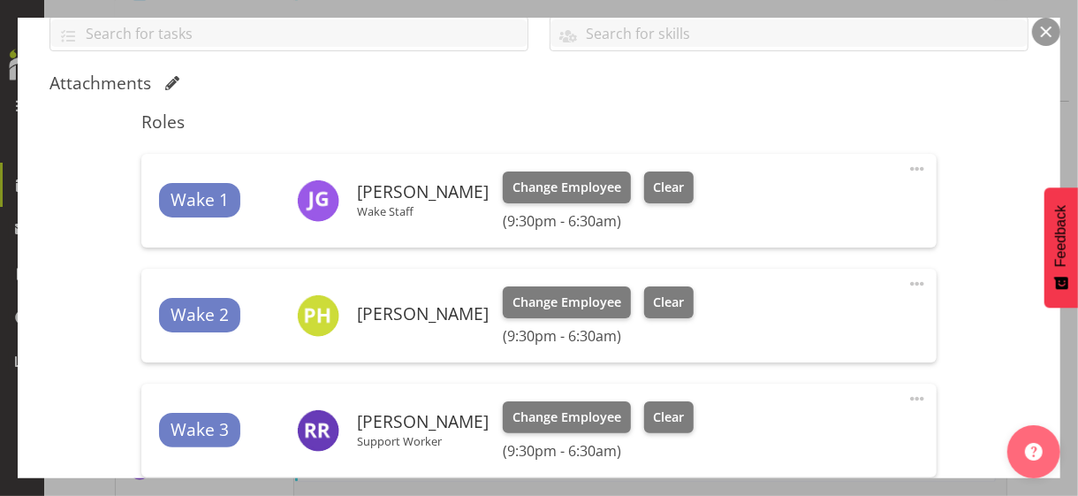
scroll to position [442, 0]
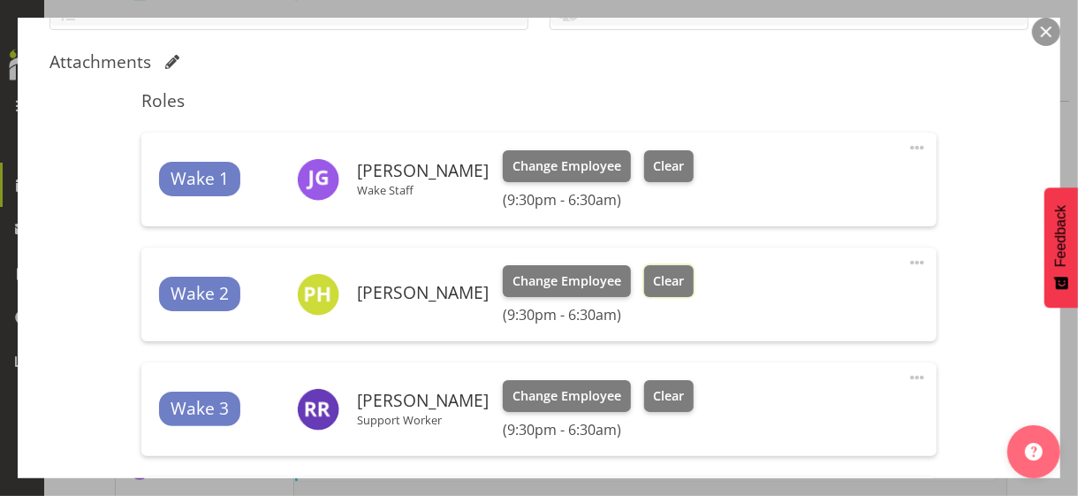
drag, startPoint x: 680, startPoint y: 278, endPoint x: 598, endPoint y: 282, distance: 82.3
click at [681, 278] on span "Clear" at bounding box center [668, 280] width 31 height 19
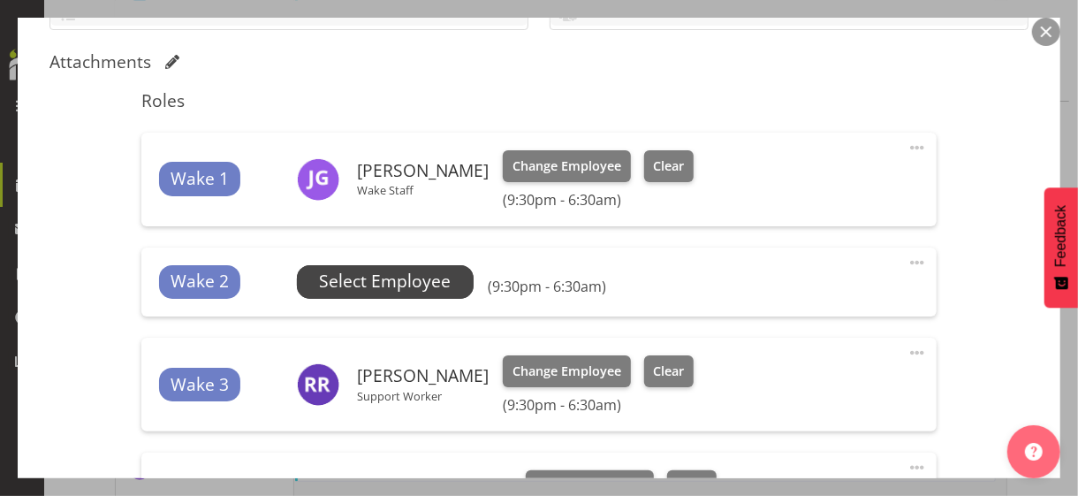
click at [408, 281] on span "Select Employee" at bounding box center [385, 282] width 132 height 26
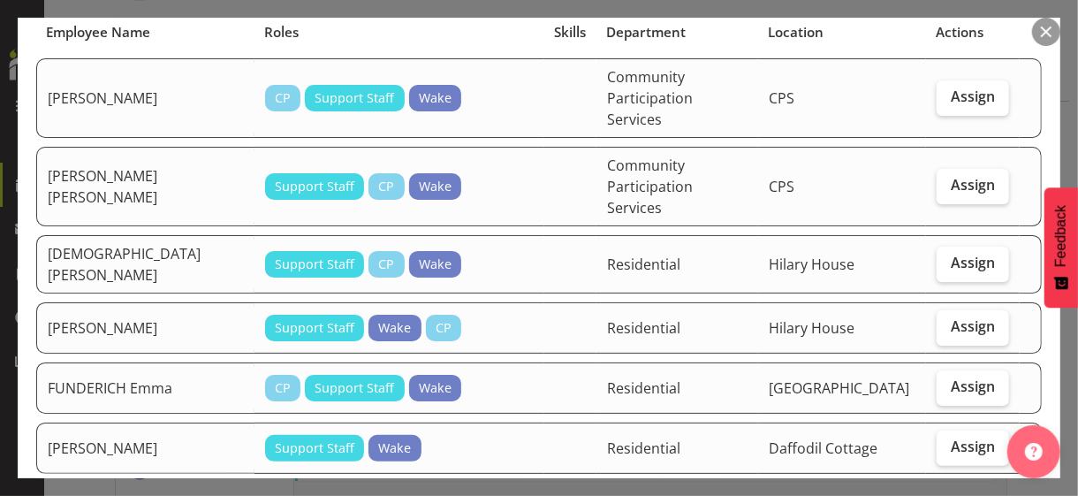
scroll to position [265, 0]
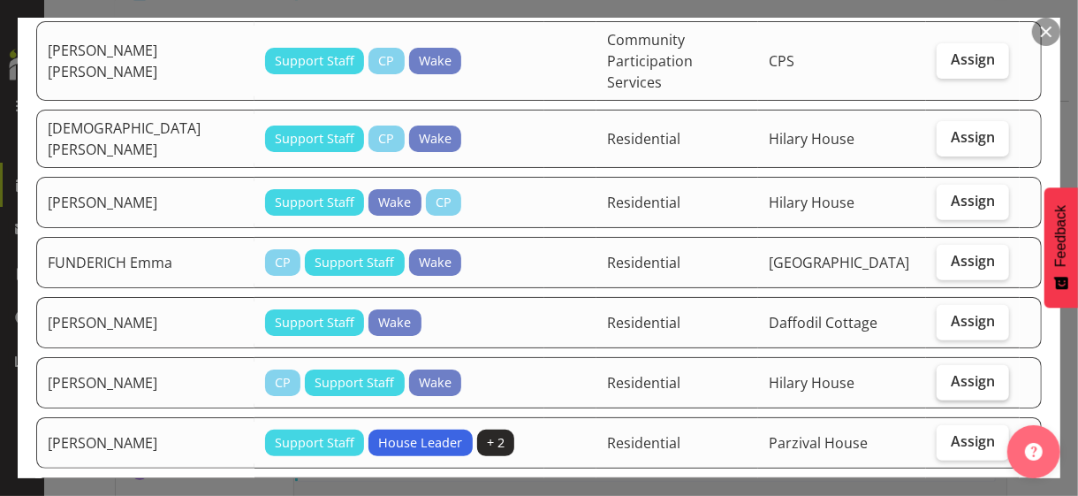
click at [941, 365] on label "Assign" at bounding box center [973, 382] width 72 height 35
click at [941, 376] on input "Assign" at bounding box center [942, 381] width 11 height 11
checkbox input "true"
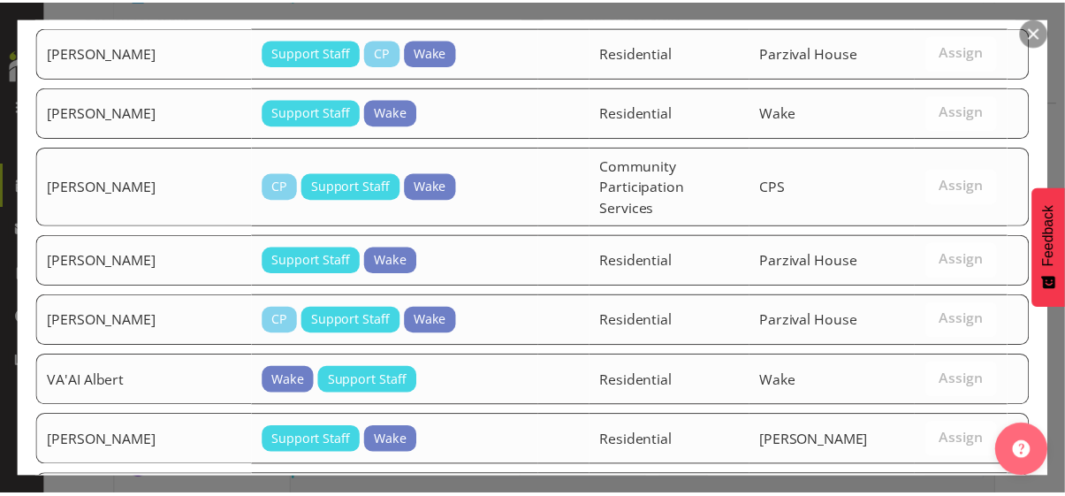
scroll to position [1528, 0]
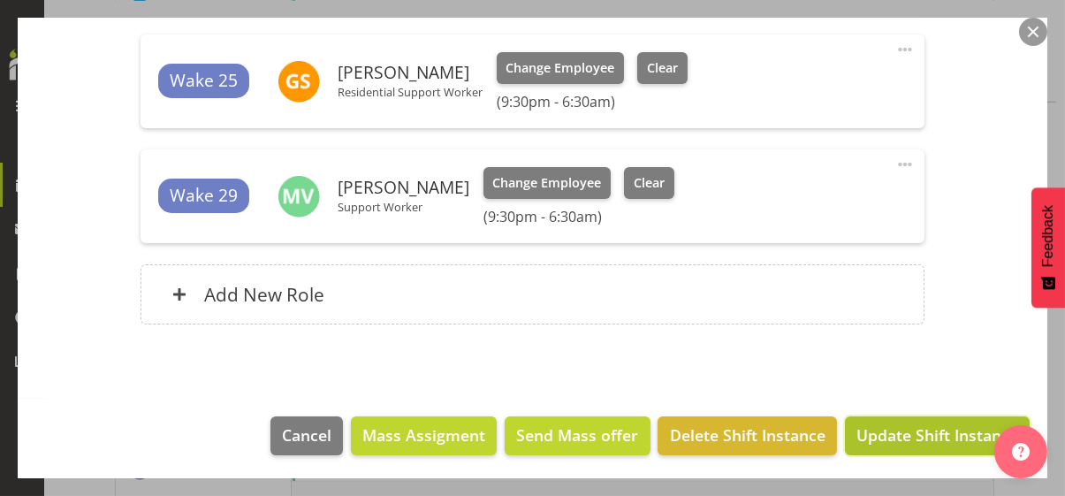
click at [903, 429] on span "Update Shift Instance" at bounding box center [938, 434] width 162 height 23
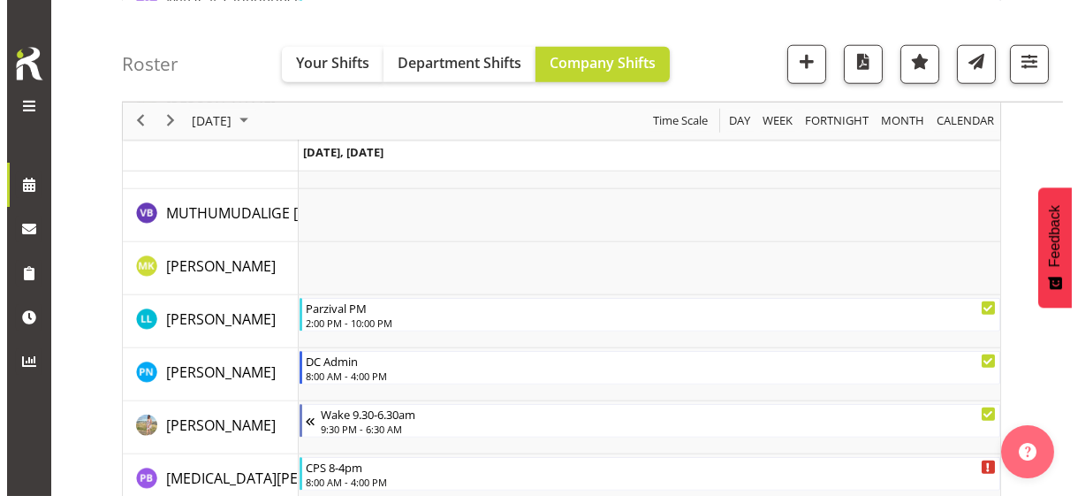
scroll to position [3900, 0]
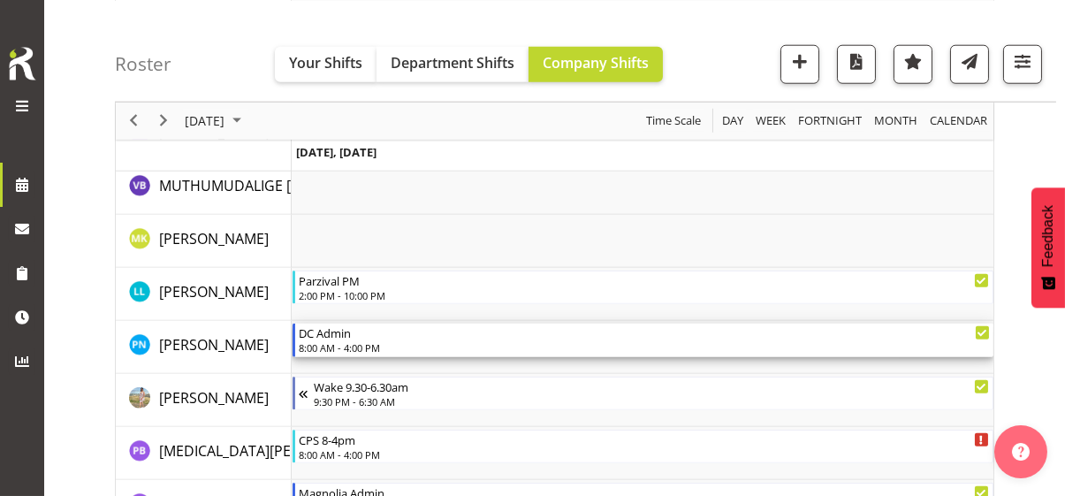
click at [347, 345] on div "8:00 AM - 4:00 PM" at bounding box center [644, 347] width 691 height 14
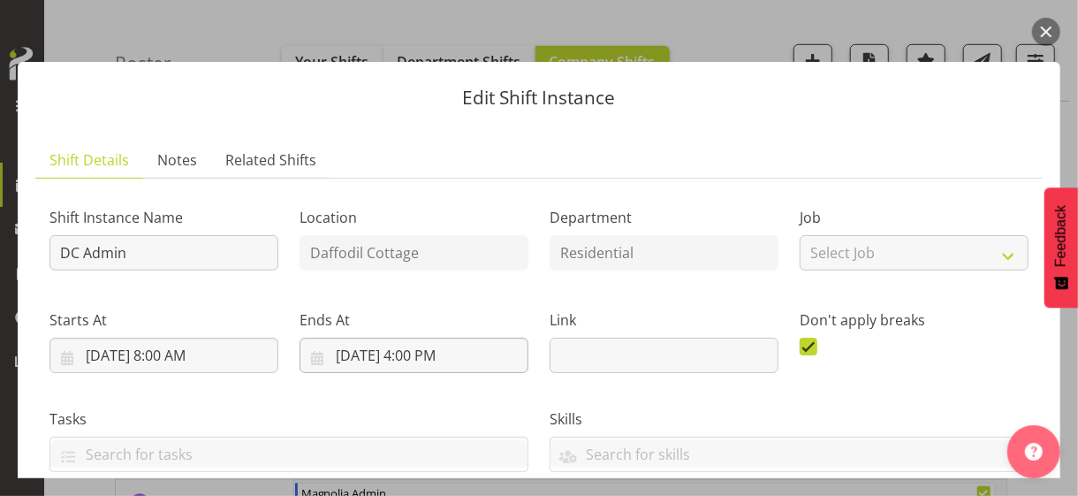
scroll to position [265, 0]
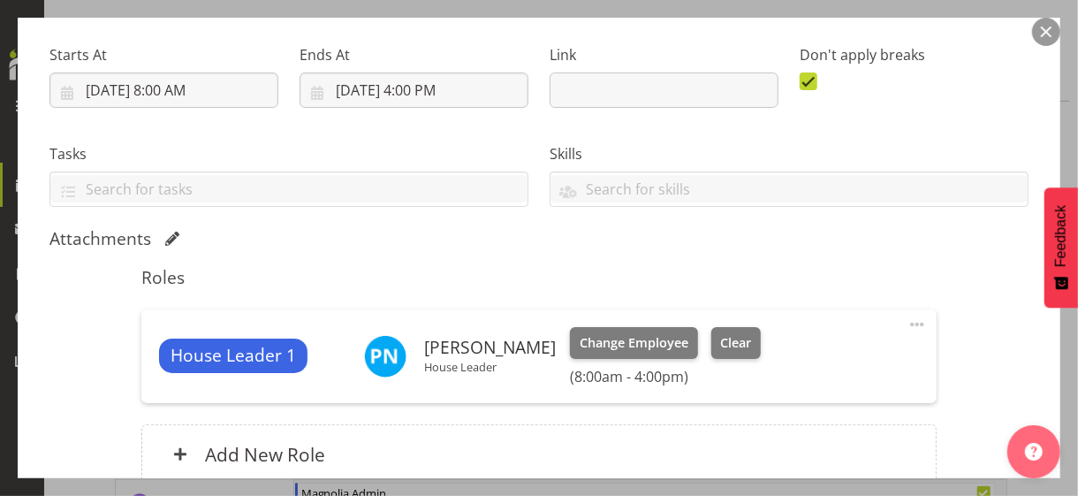
click at [907, 321] on span at bounding box center [917, 324] width 21 height 21
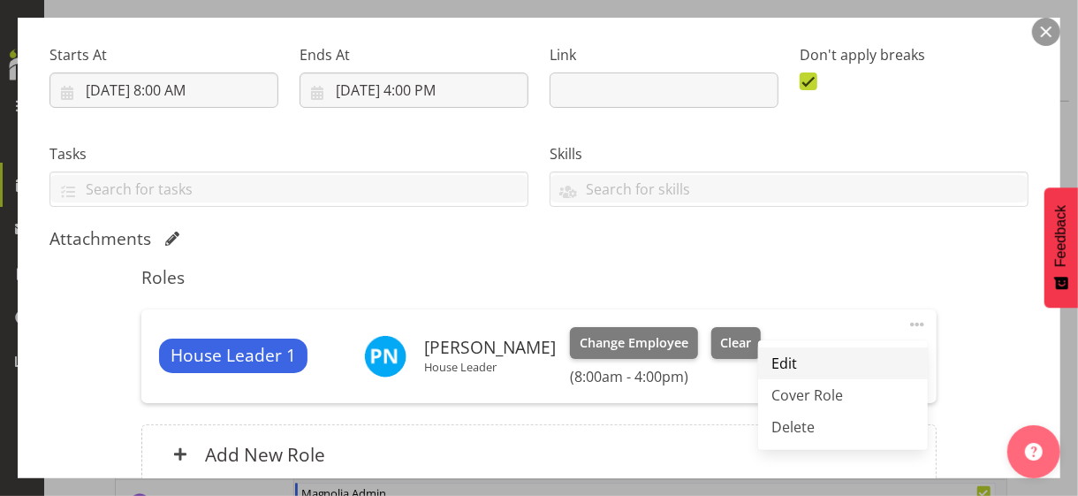
click at [789, 358] on link "Edit" at bounding box center [843, 363] width 170 height 32
select select "9"
select select "2025"
select select "16"
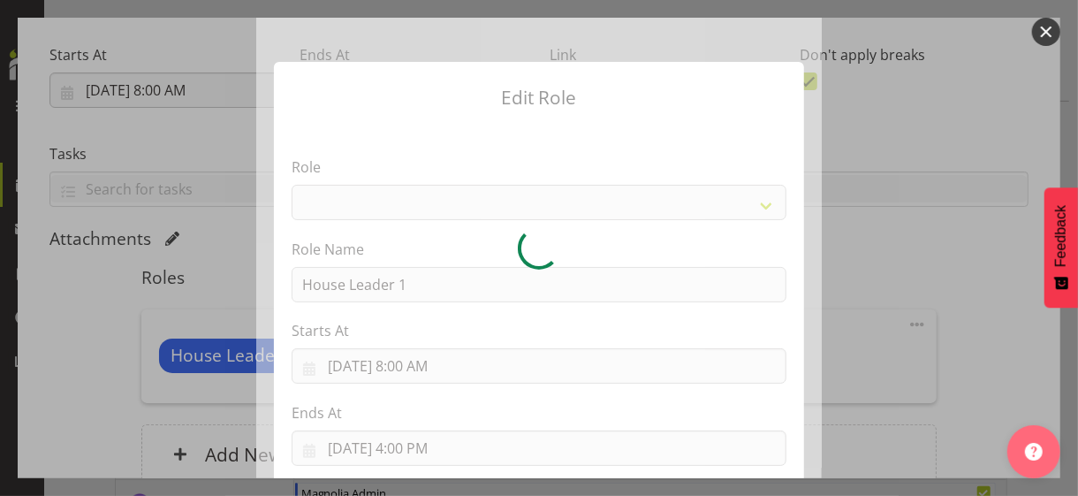
select select "1092"
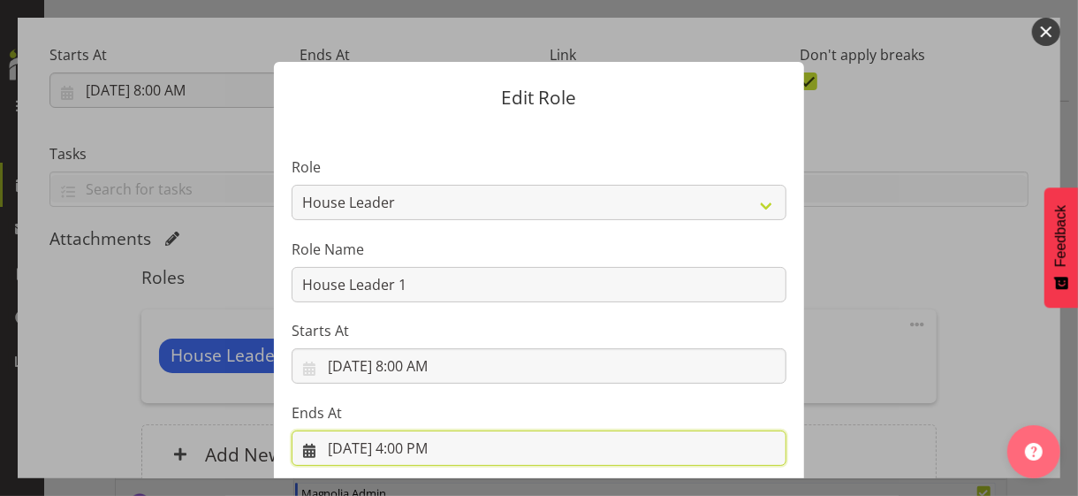
click at [413, 429] on input "[DATE] 4:00 PM" at bounding box center [539, 447] width 495 height 35
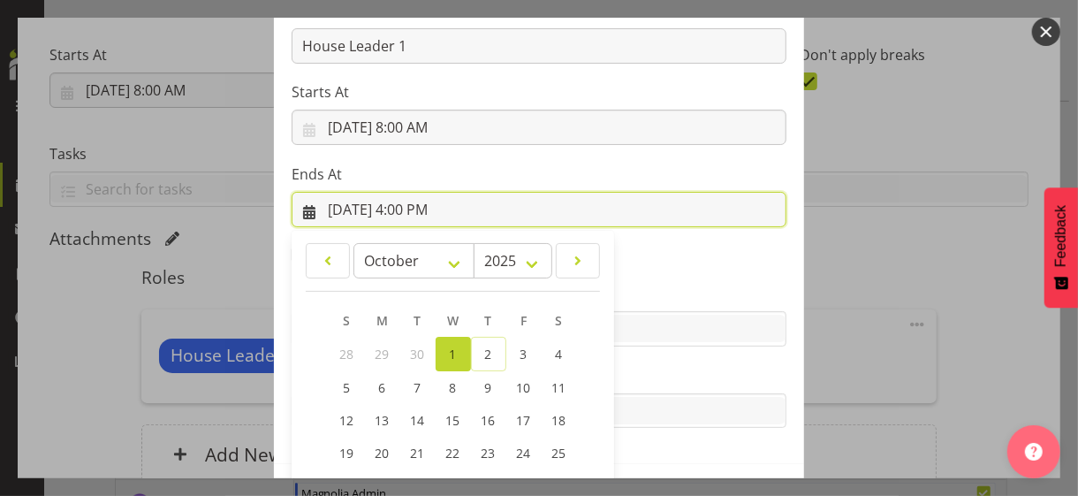
scroll to position [390, 0]
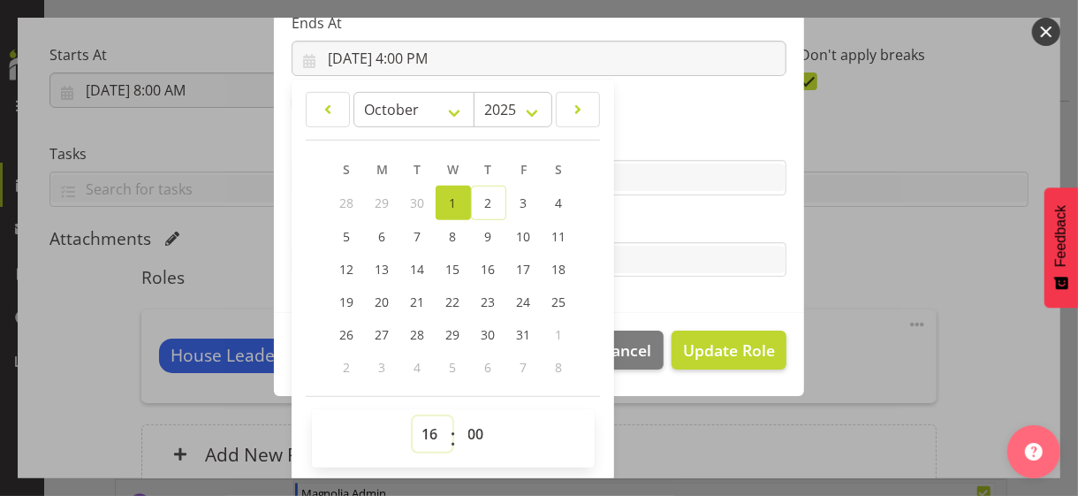
click at [421, 429] on select "00 01 02 03 04 05 06 07 08 09 10 11 12 13 14 15 16 17 18 19 20 21 22 23" at bounding box center [433, 433] width 40 height 35
select select "17"
click at [413, 416] on select "00 01 02 03 04 05 06 07 08 09 10 11 12 13 14 15 16 17 18 19 20 21 22 23" at bounding box center [433, 433] width 40 height 35
type input "[DATE] 5:00 PM"
click at [466, 425] on select "00 01 02 03 04 05 06 07 08 09 10 11 12 13 14 15 16 17 18 19 20 21 22 23 24 25 2…" at bounding box center [479, 433] width 40 height 35
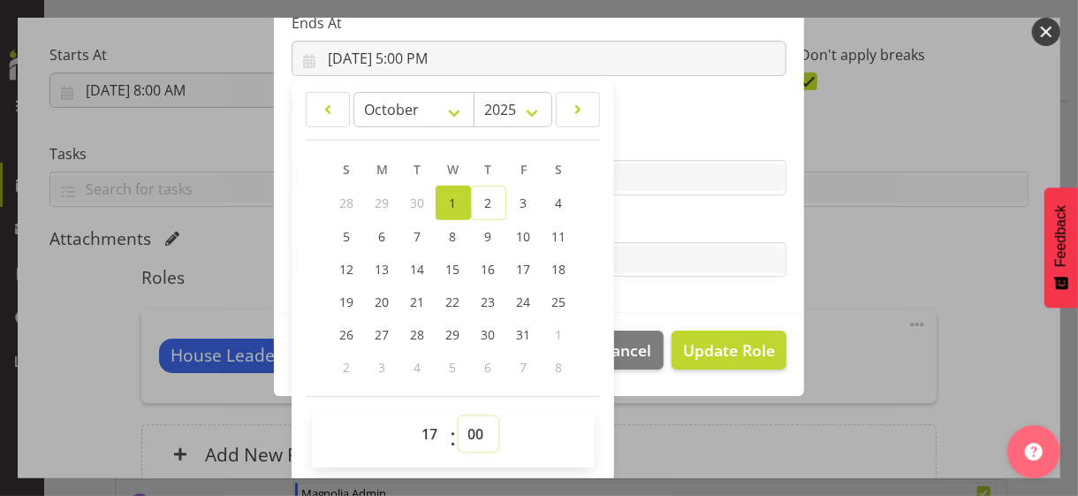
select select "30"
click at [459, 416] on select "00 01 02 03 04 05 06 07 08 09 10 11 12 13 14 15 16 17 18 19 20 21 22 23 24 25 2…" at bounding box center [479, 433] width 40 height 35
type input "[DATE] 5:30 PM"
click at [641, 228] on label "Tasks" at bounding box center [539, 224] width 495 height 21
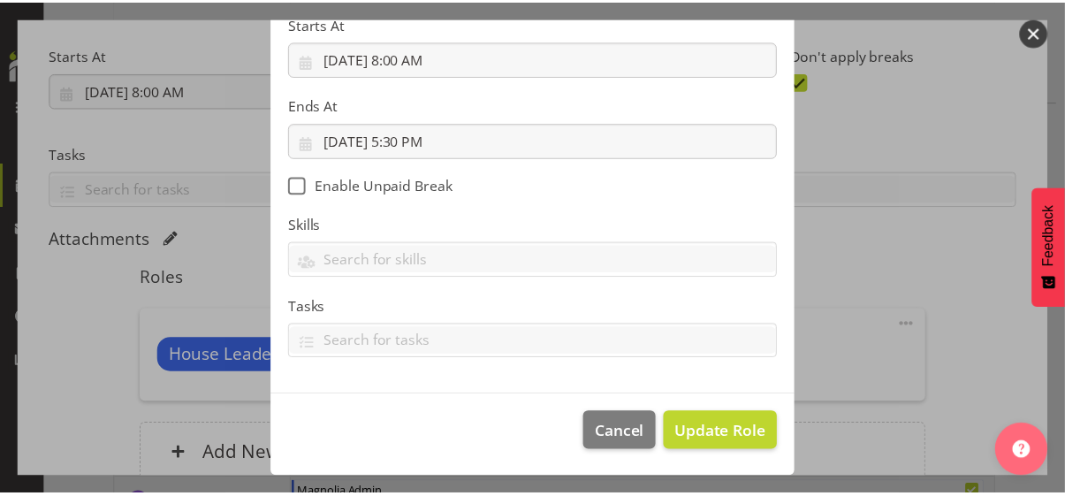
scroll to position [306, 0]
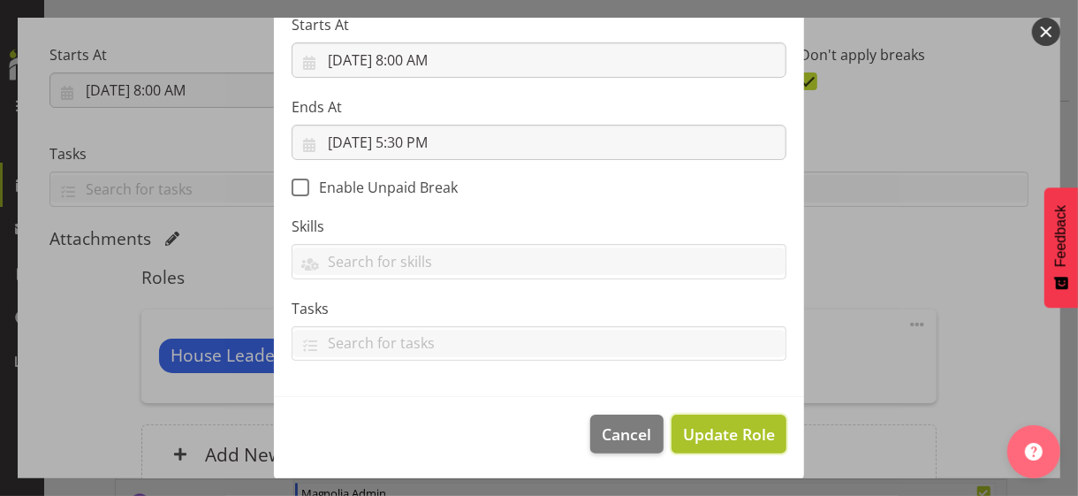
click at [719, 429] on span "Update Role" at bounding box center [729, 434] width 92 height 23
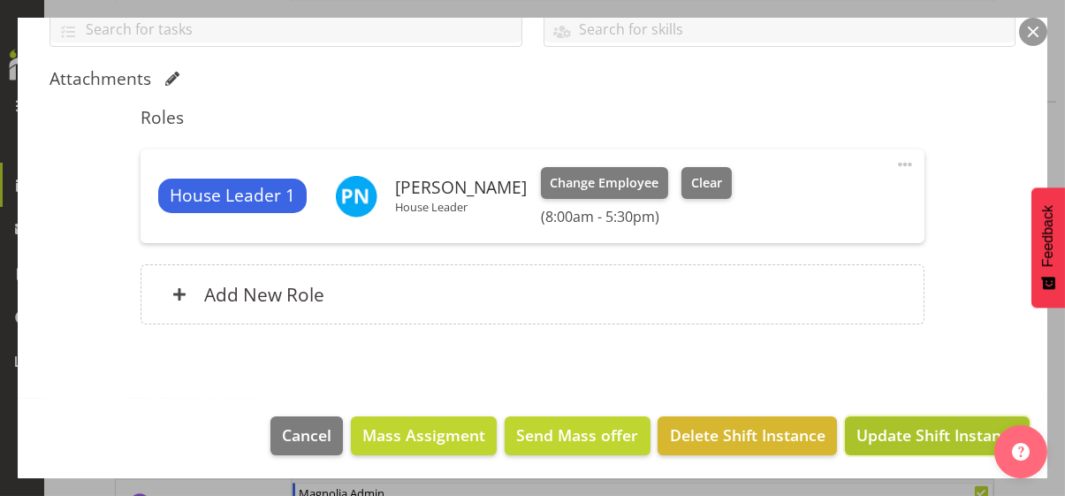
click at [895, 429] on span "Update Shift Instance" at bounding box center [938, 434] width 162 height 23
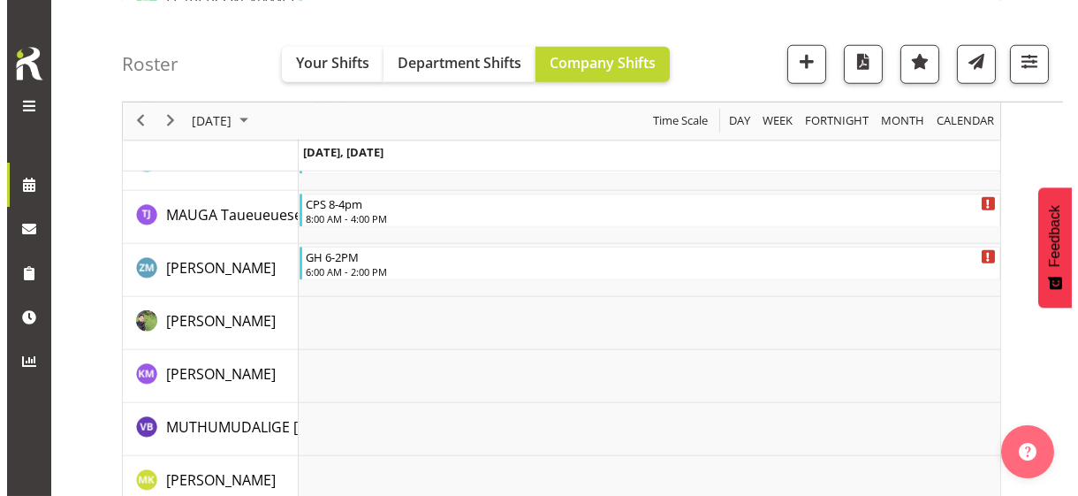
scroll to position [3634, 0]
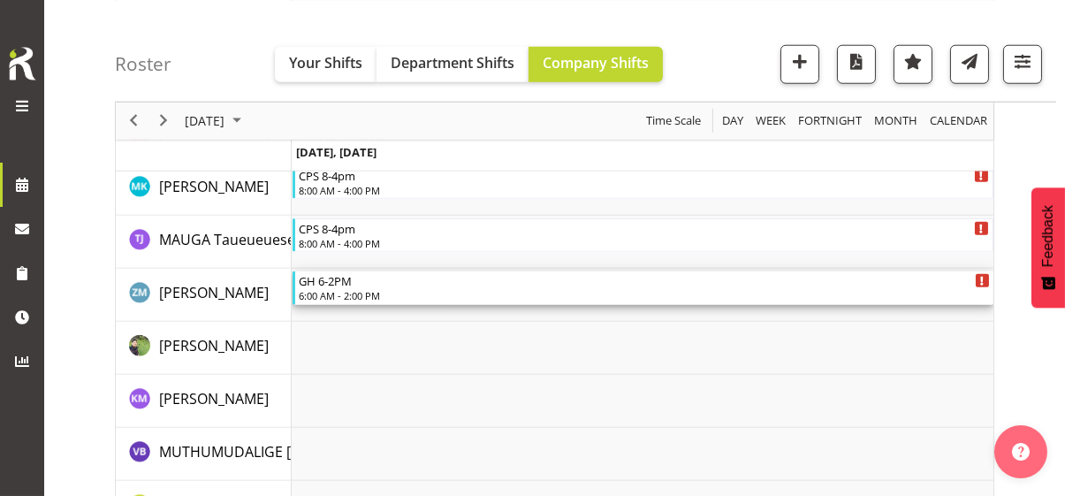
click at [362, 290] on div "6:00 AM - 2:00 PM" at bounding box center [644, 295] width 691 height 14
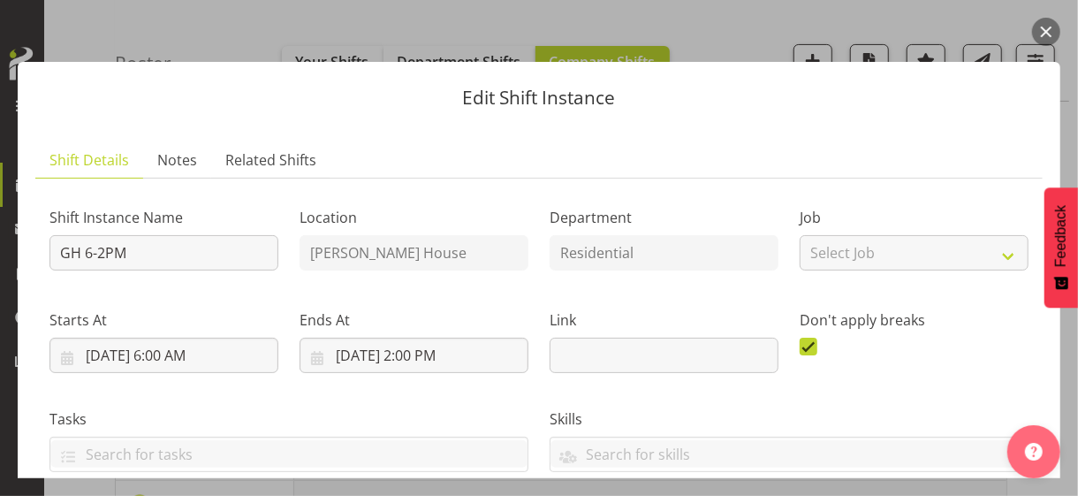
scroll to position [354, 0]
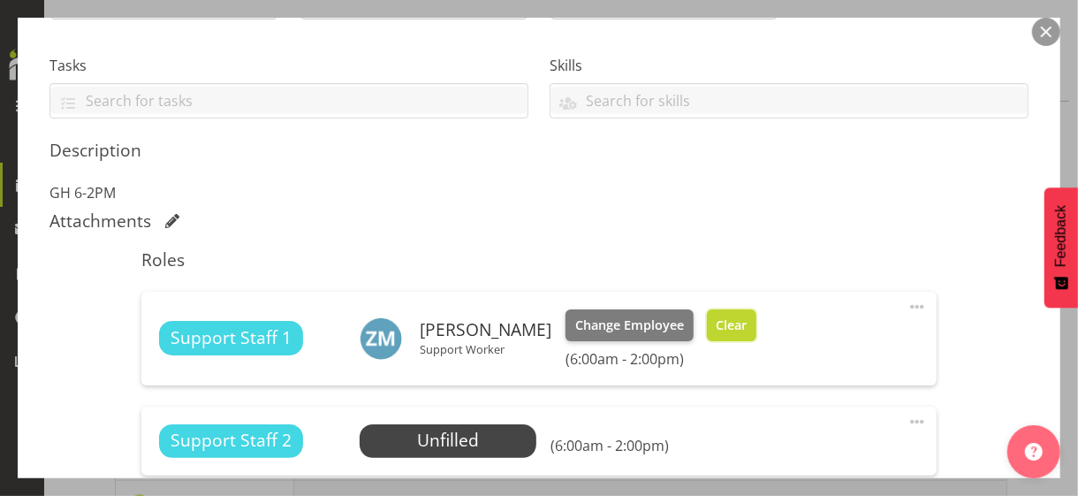
click at [730, 323] on span "Clear" at bounding box center [731, 325] width 31 height 19
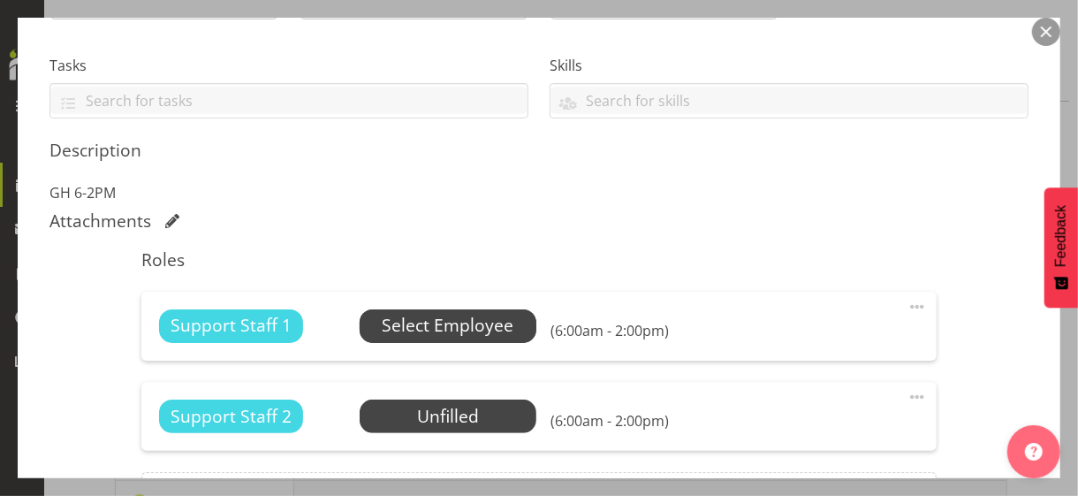
click at [467, 317] on span "Select Employee" at bounding box center [448, 326] width 132 height 26
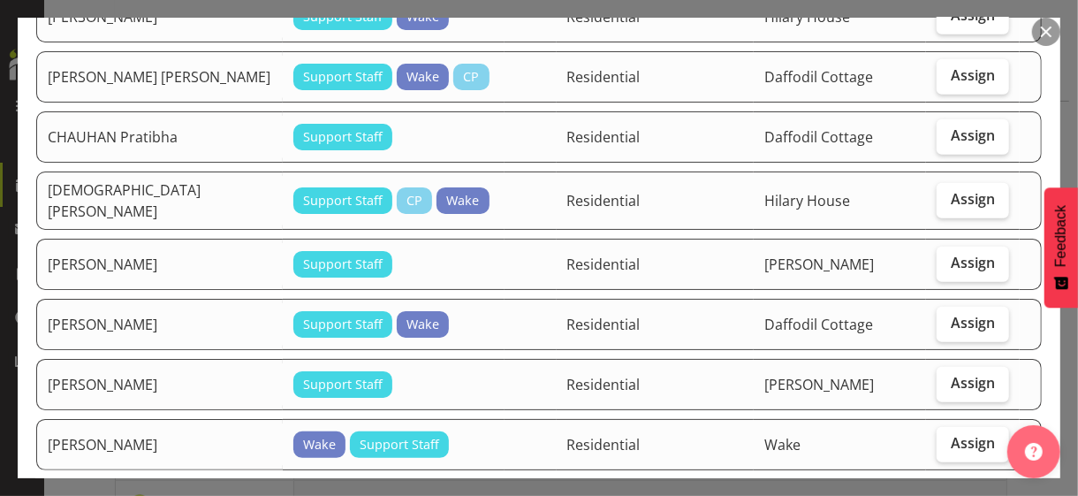
scroll to position [619, 0]
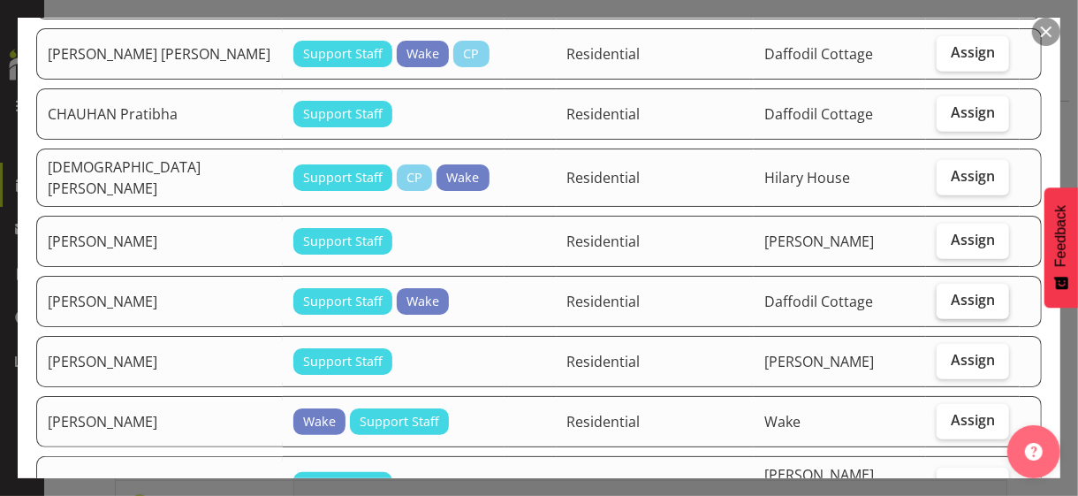
click at [941, 284] on label "Assign" at bounding box center [973, 301] width 72 height 35
click at [941, 294] on input "Assign" at bounding box center [942, 299] width 11 height 11
checkbox input "true"
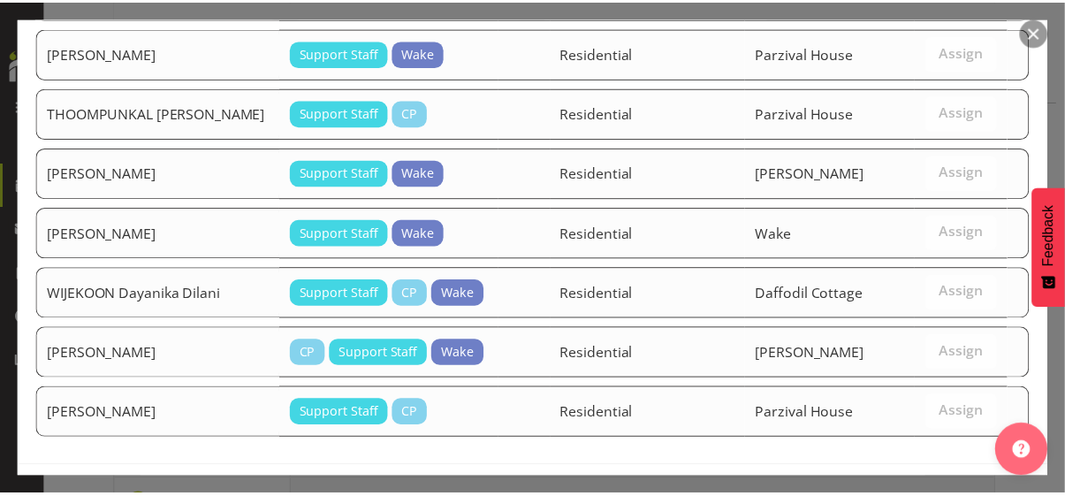
scroll to position [2178, 0]
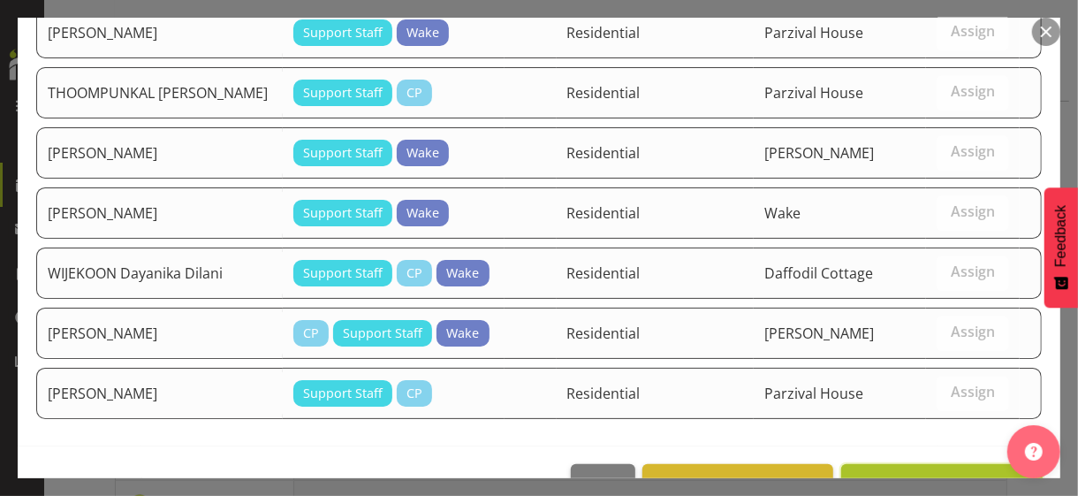
click at [917, 429] on span "Assign [PERSON_NAME]" at bounding box center [942, 483] width 179 height 21
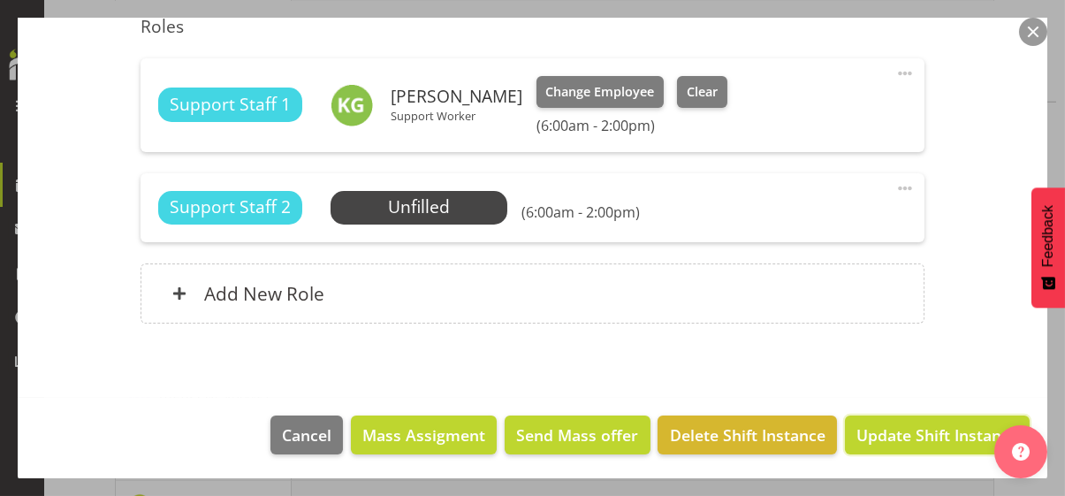
click at [917, 429] on span "Update Shift Instance" at bounding box center [938, 434] width 162 height 23
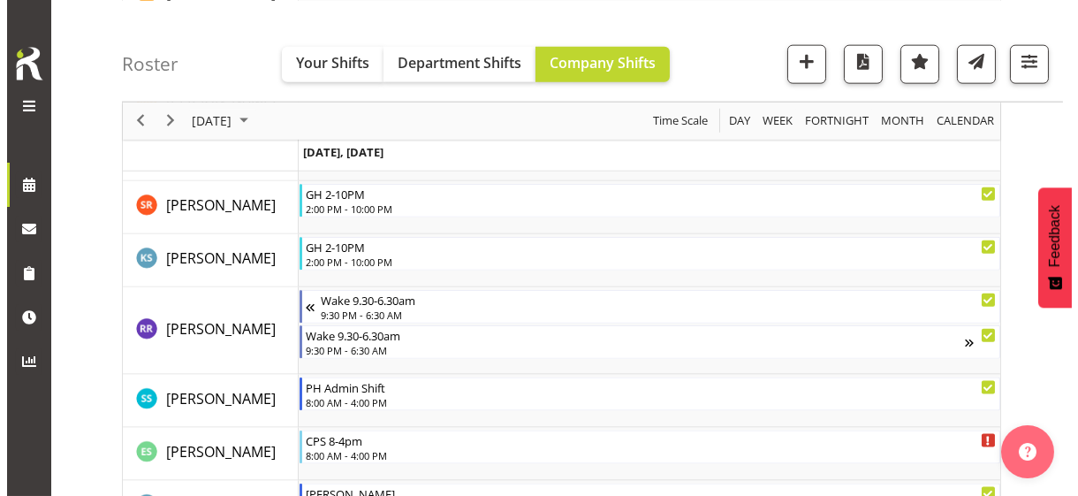
scroll to position [4695, 0]
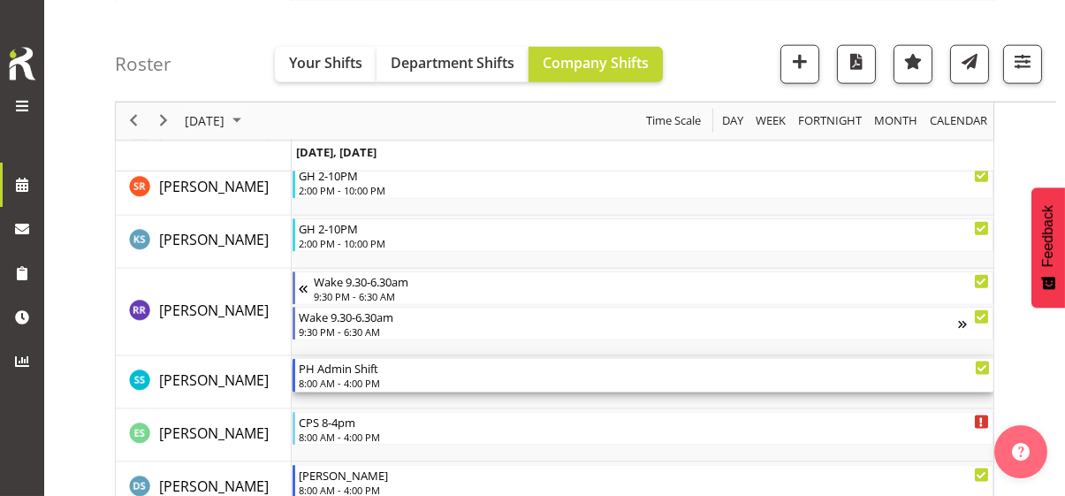
click at [363, 380] on div "8:00 AM - 4:00 PM" at bounding box center [644, 383] width 691 height 14
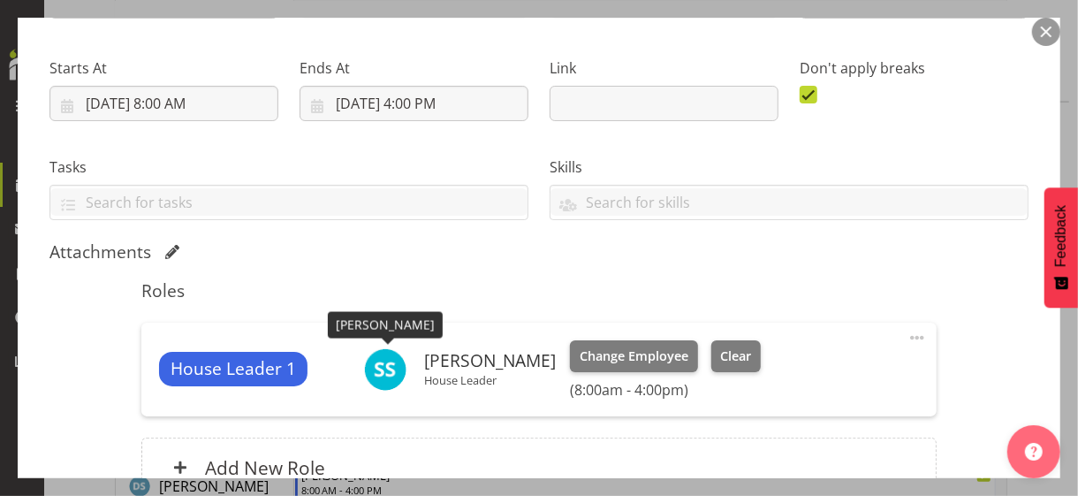
scroll to position [354, 0]
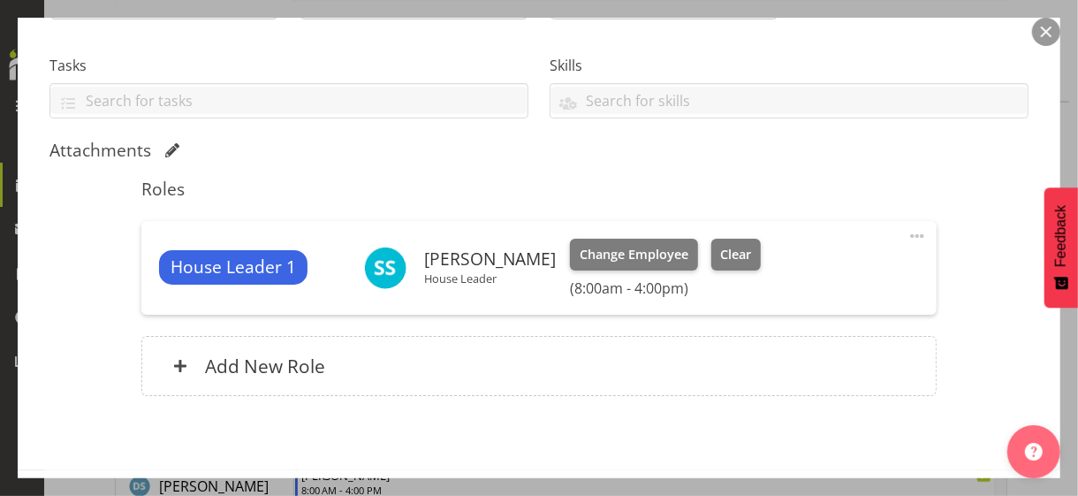
click at [907, 237] on span at bounding box center [917, 235] width 21 height 21
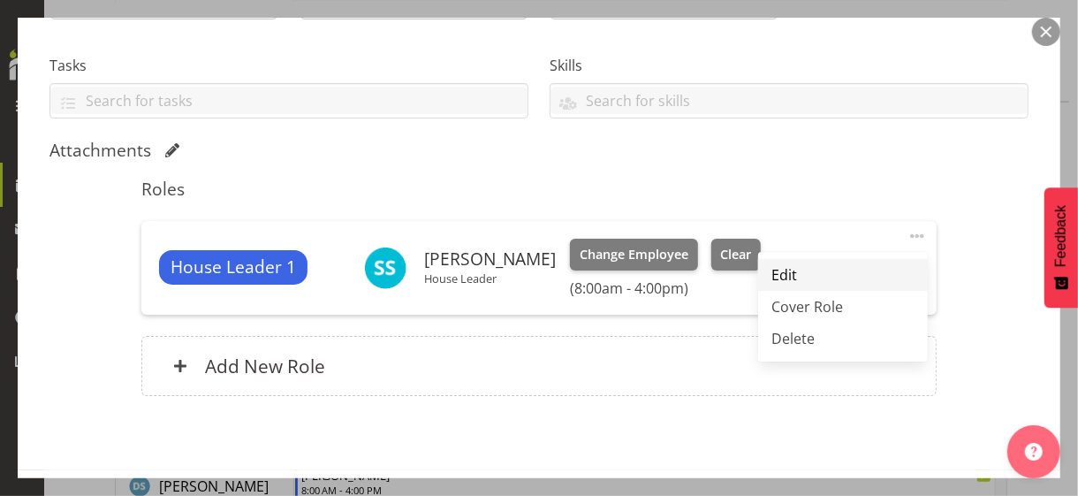
click at [791, 278] on link "Edit" at bounding box center [843, 275] width 170 height 32
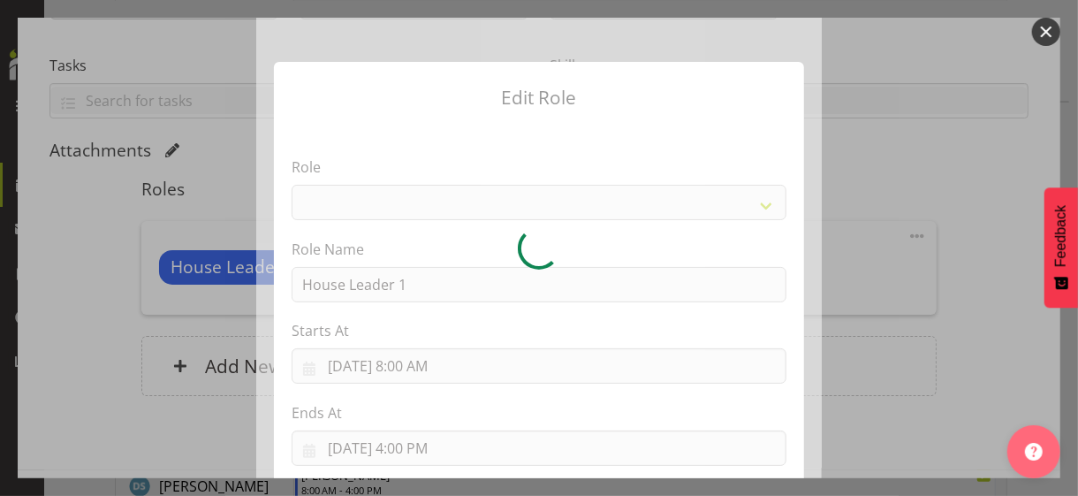
select select "1092"
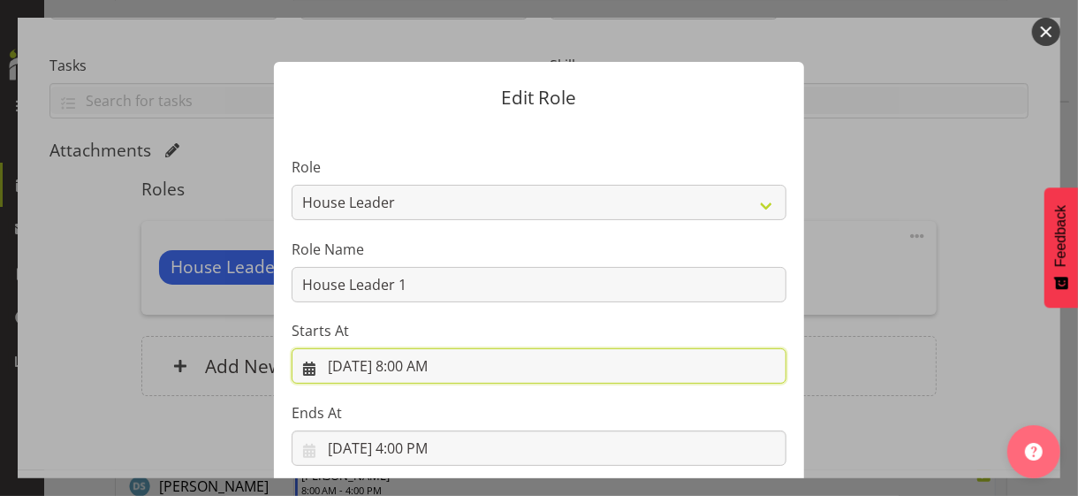
click at [417, 362] on input "[DATE] 8:00 AM" at bounding box center [539, 365] width 495 height 35
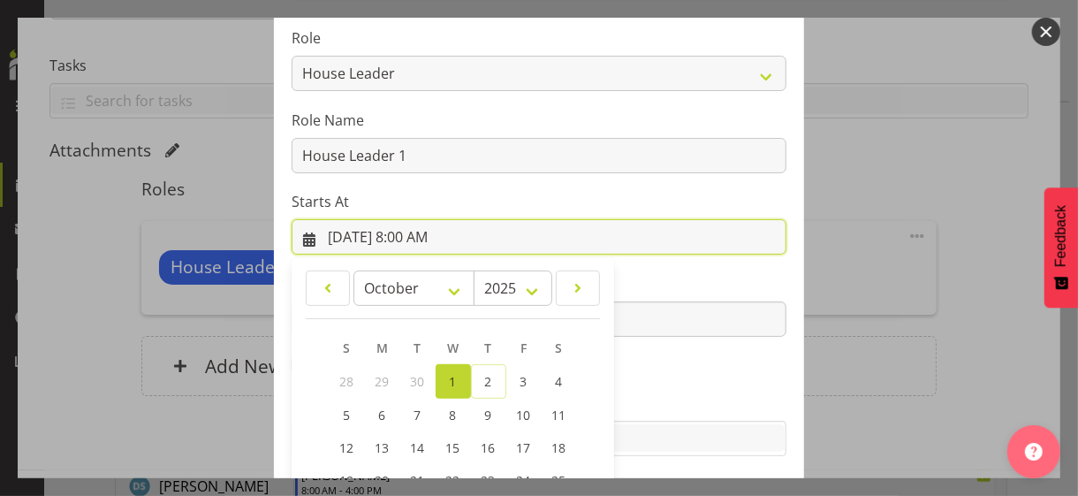
scroll to position [307, 0]
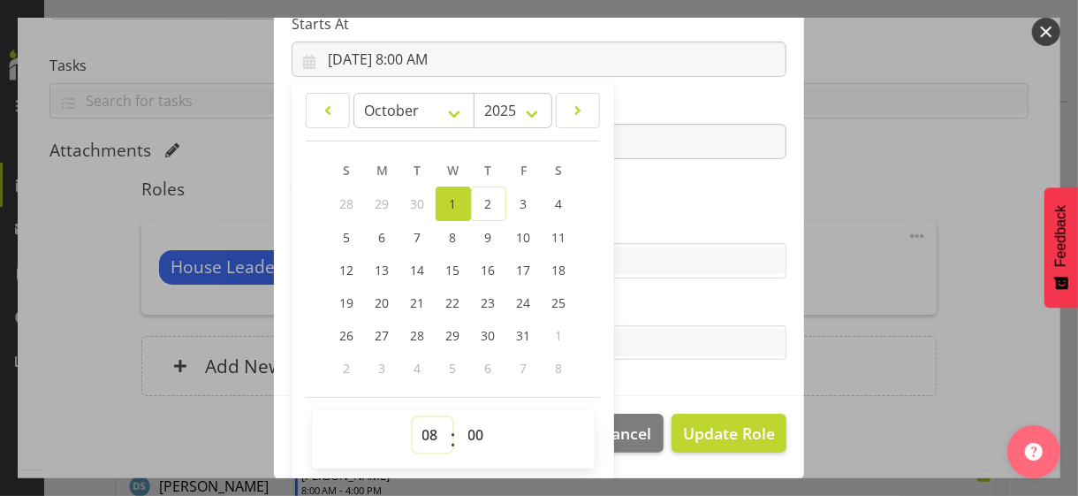
click at [422, 417] on select "00 01 02 03 04 05 06 07 08 09 10 11 12 13 14 15 16 17 18 19 20 21 22 23" at bounding box center [433, 434] width 40 height 35
select select "9"
click at [413, 417] on select "00 01 02 03 04 05 06 07 08 09 10 11 12 13 14 15 16 17 18 19 20 21 22 23" at bounding box center [433, 434] width 40 height 35
type input "[DATE] 9:00 AM"
click at [632, 204] on section "Role CP House Leader Support Staff Wake Role Name House Leader 1 Starts At [DAT…" at bounding box center [539, 107] width 530 height 578
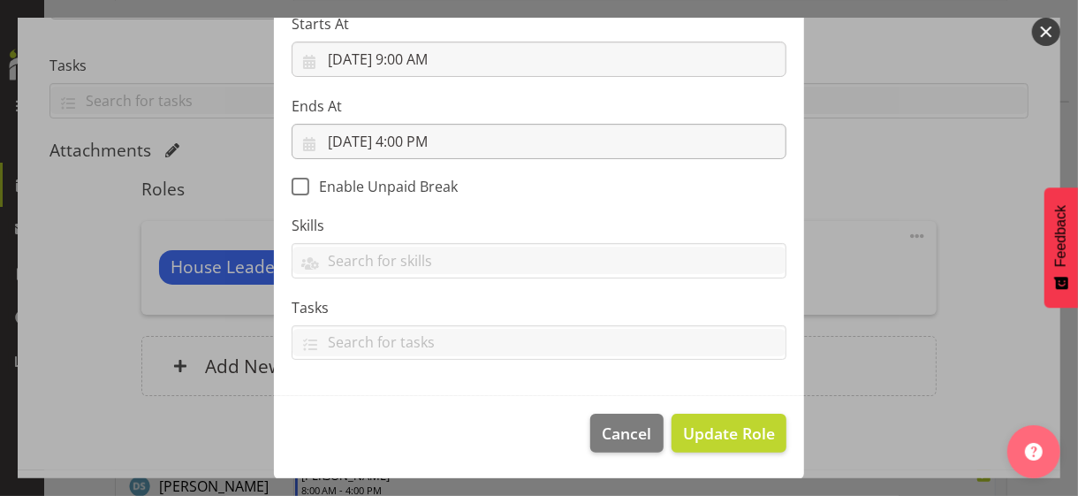
scroll to position [306, 0]
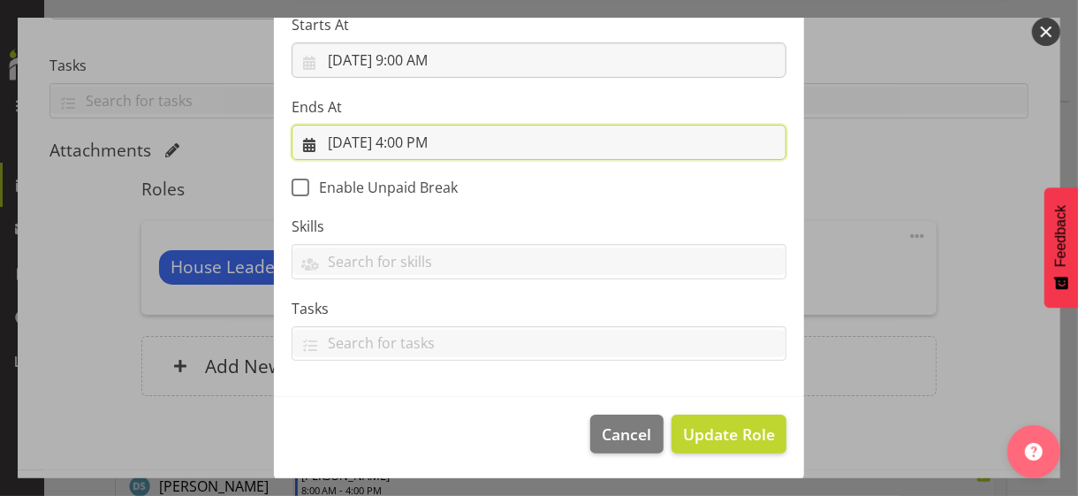
click at [411, 142] on input "[DATE] 4:00 PM" at bounding box center [539, 142] width 495 height 35
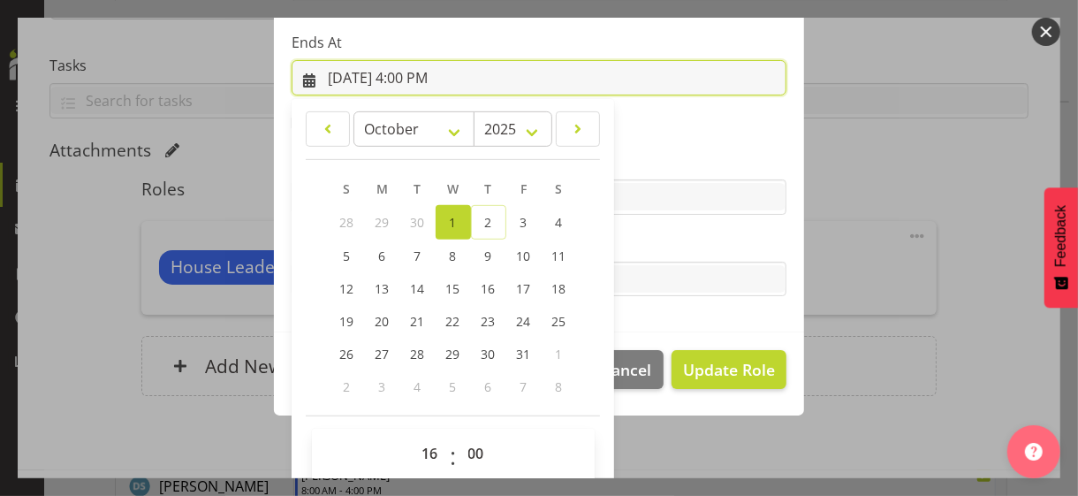
scroll to position [390, 0]
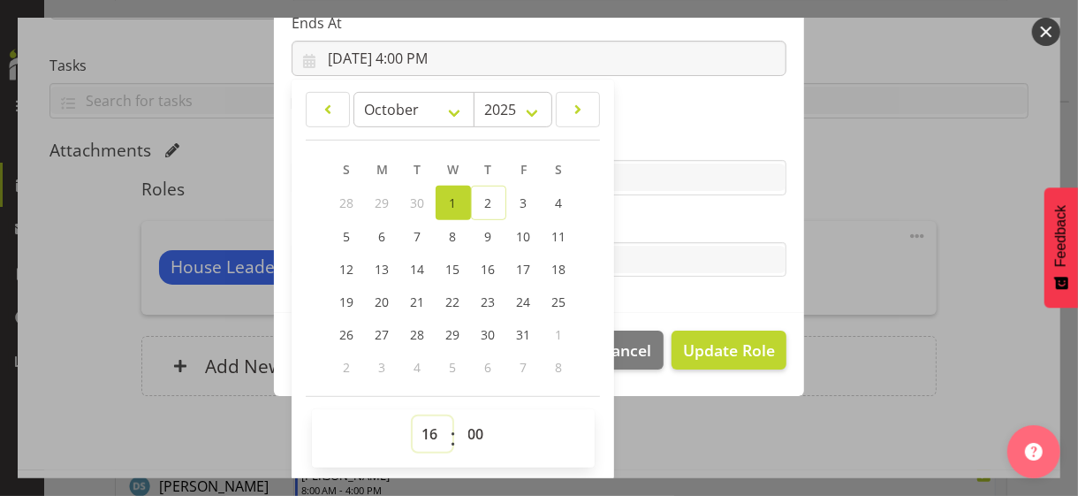
drag, startPoint x: 418, startPoint y: 433, endPoint x: 423, endPoint y: 423, distance: 11.1
click at [418, 429] on select "00 01 02 03 04 05 06 07 08 09 10 11 12 13 14 15 16 17 18 19 20 21 22 23" at bounding box center [433, 433] width 40 height 35
select select "19"
click at [413, 416] on select "00 01 02 03 04 05 06 07 08 09 10 11 12 13 14 15 16 17 18 19 20 21 22 23" at bounding box center [433, 433] width 40 height 35
type input "[DATE] 7:00 PM"
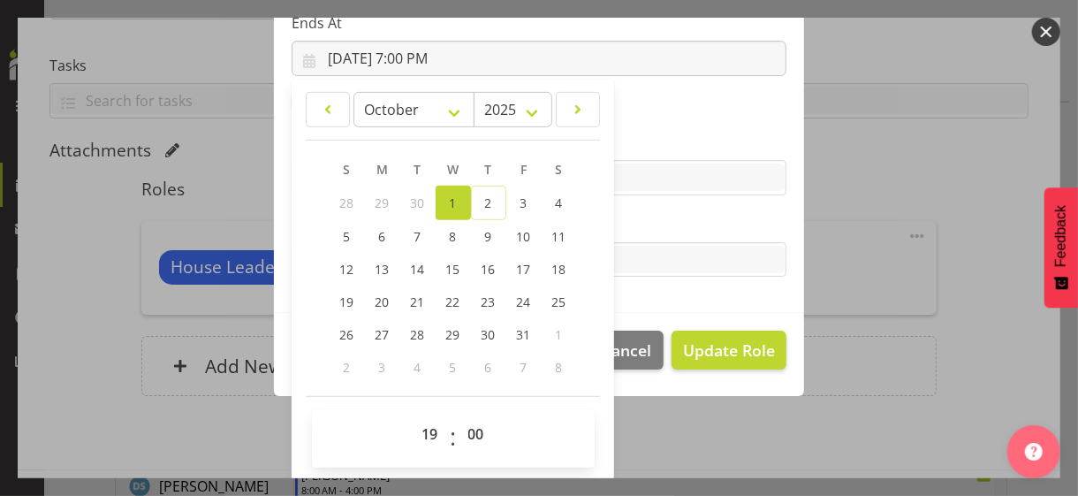
click at [626, 217] on label "Tasks" at bounding box center [539, 224] width 495 height 21
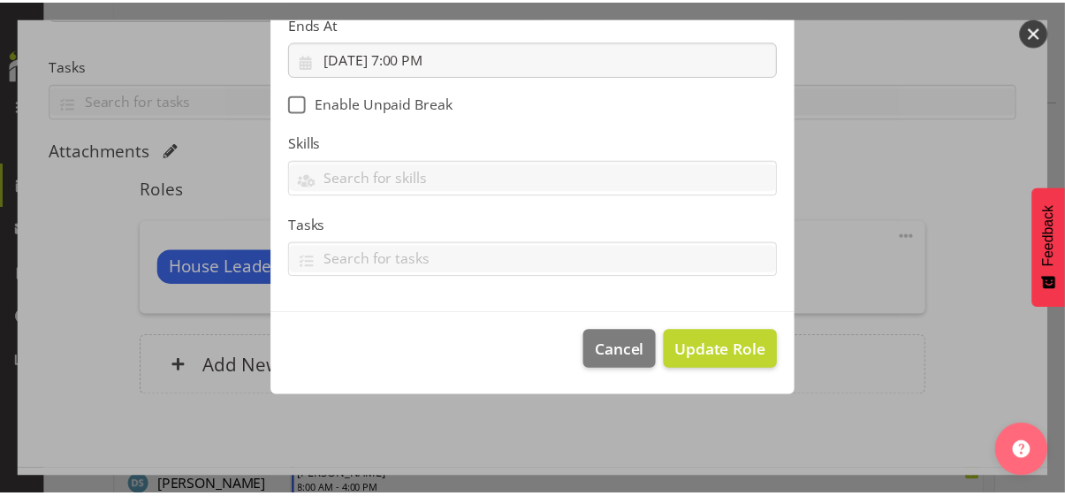
scroll to position [306, 0]
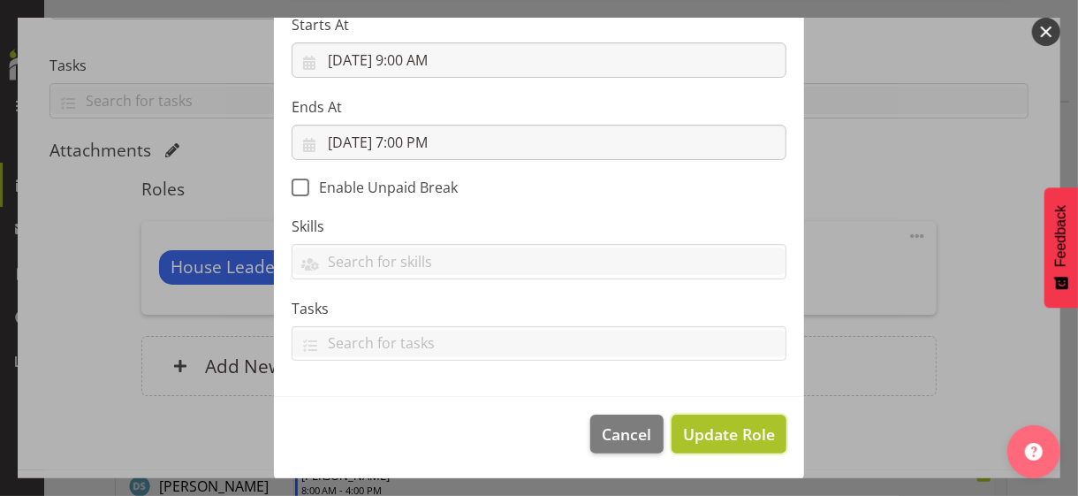
click at [712, 429] on span "Update Role" at bounding box center [729, 434] width 92 height 23
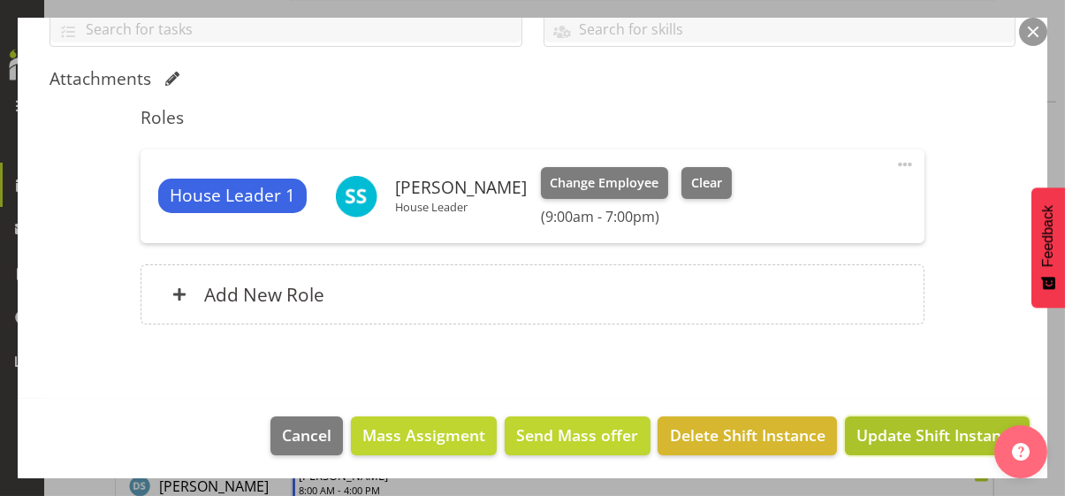
click at [890, 429] on span "Update Shift Instance" at bounding box center [938, 434] width 162 height 23
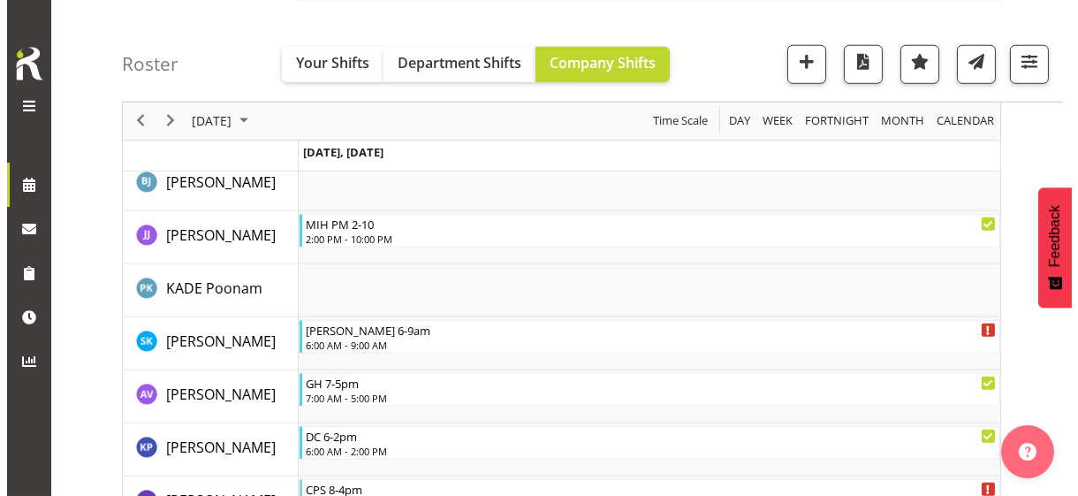
scroll to position [3104, 0]
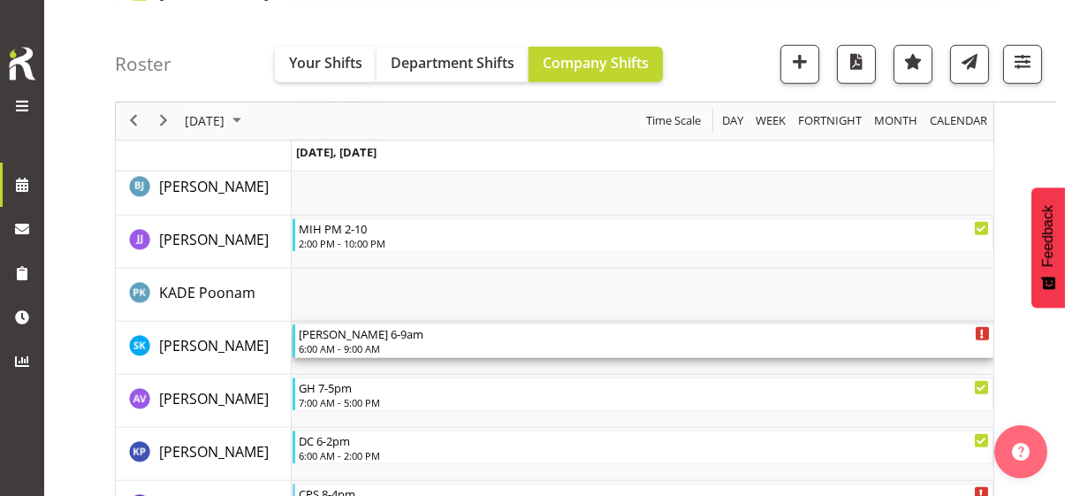
click at [356, 339] on div "[PERSON_NAME] 6-9am 6:00 AM - 9:00 AM" at bounding box center [644, 341] width 691 height 34
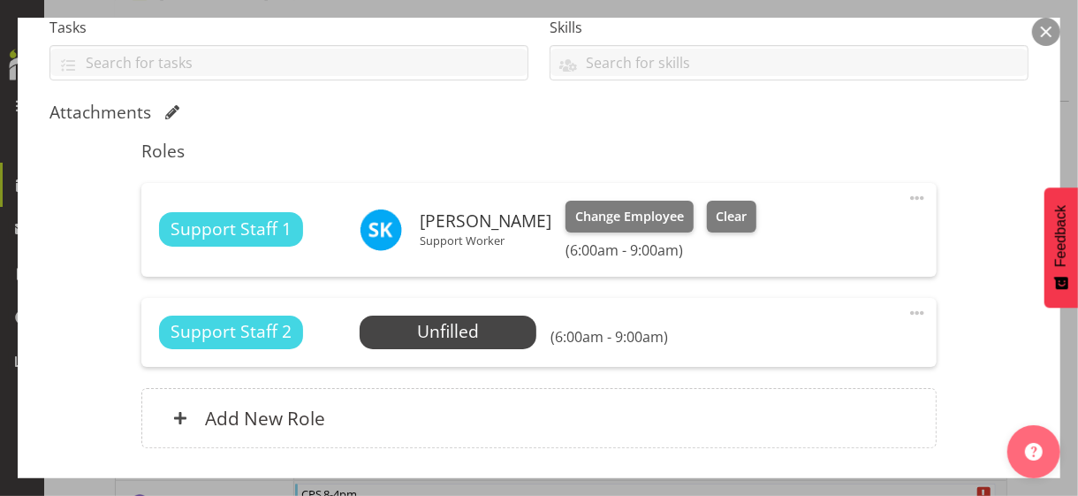
scroll to position [442, 0]
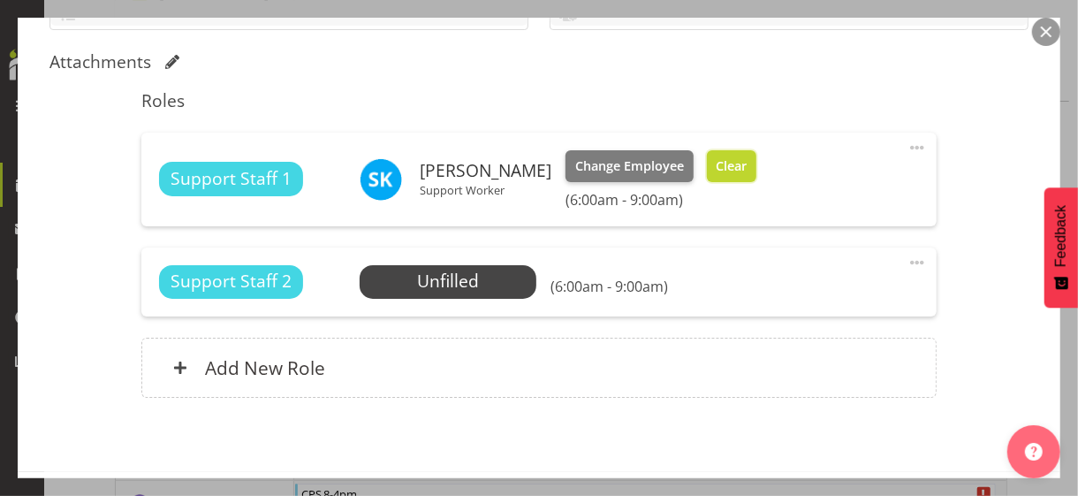
click at [747, 164] on span "Clear" at bounding box center [731, 165] width 31 height 19
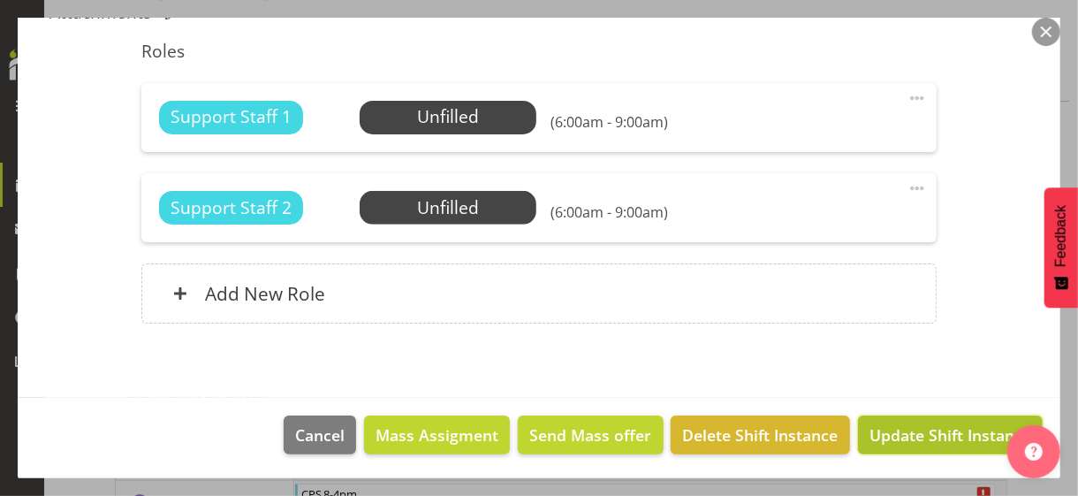
click at [925, 429] on span "Update Shift Instance" at bounding box center [951, 434] width 162 height 23
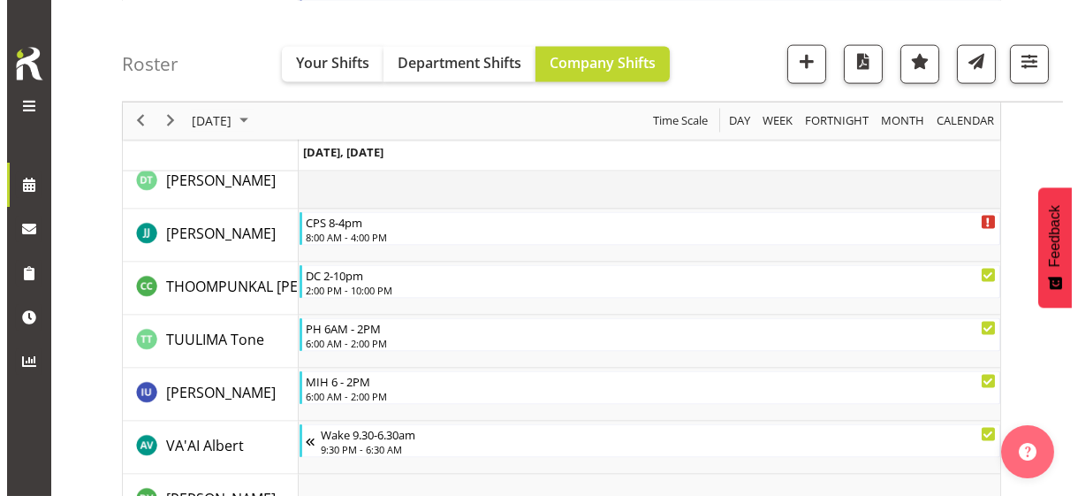
scroll to position [5437, 0]
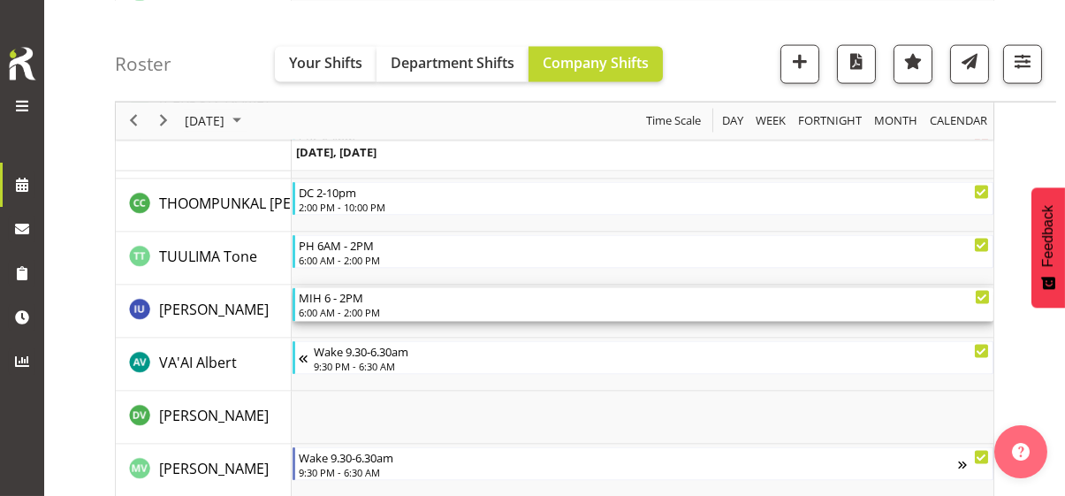
click at [356, 304] on div "MIH 6 - 2PM 6:00 AM - 2:00 PM" at bounding box center [644, 305] width 691 height 34
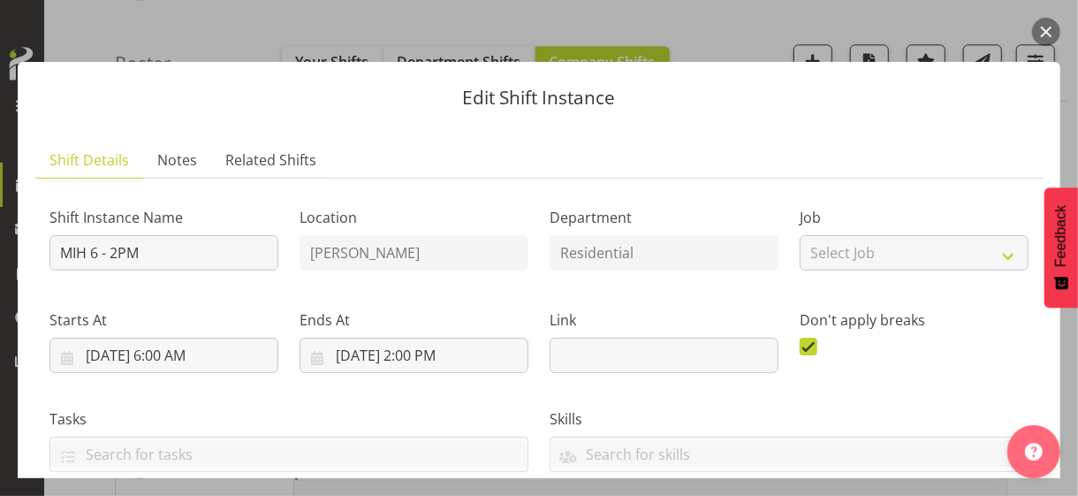
scroll to position [442, 0]
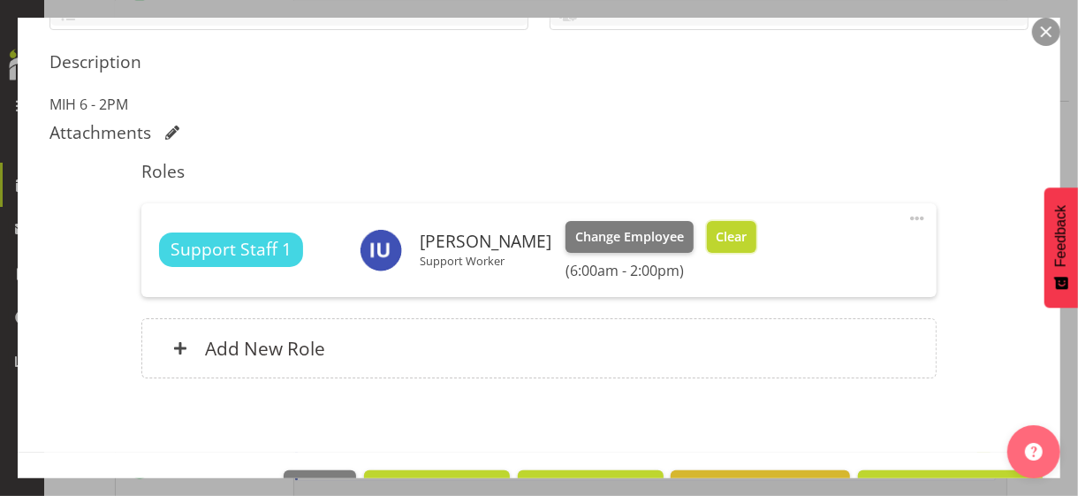
click at [724, 247] on button "Clear" at bounding box center [732, 237] width 50 height 32
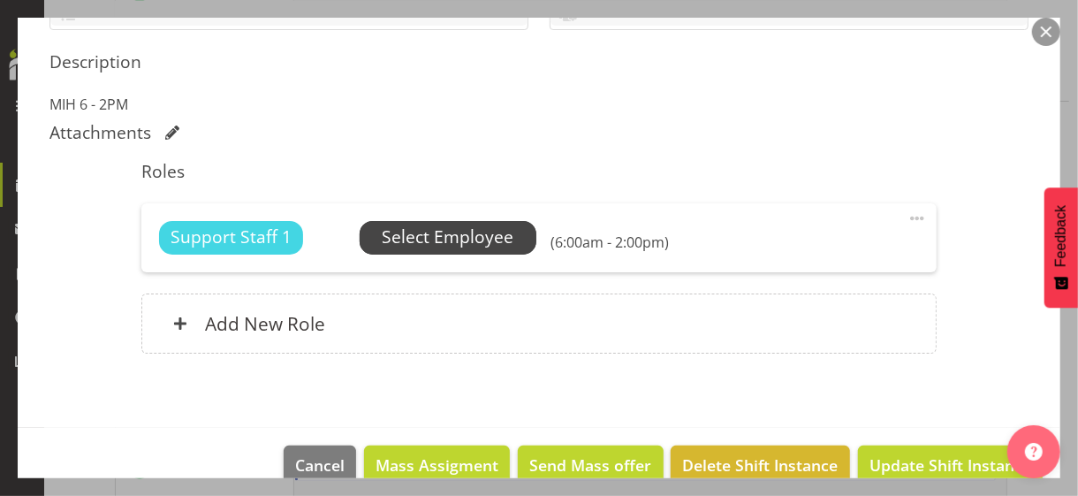
click at [467, 236] on span "Select Employee" at bounding box center [448, 238] width 132 height 26
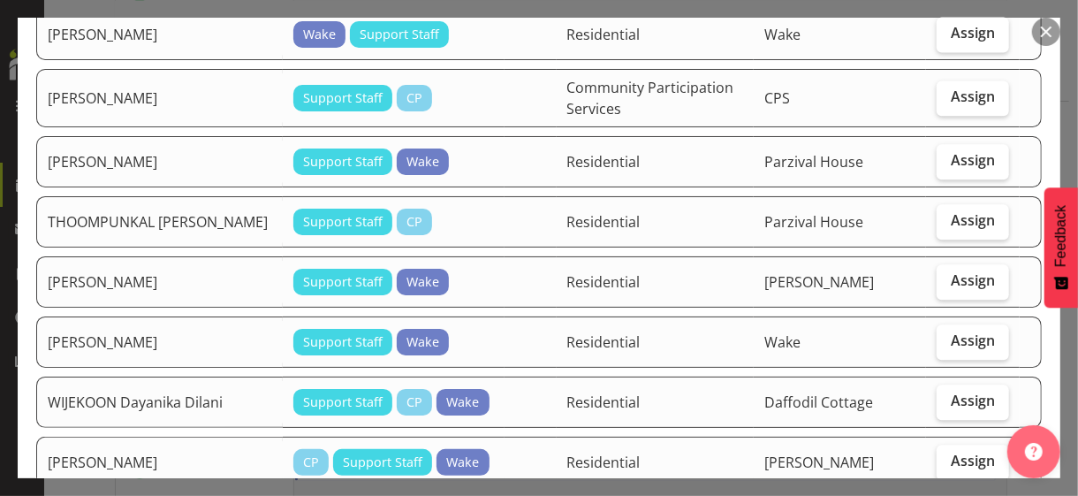
scroll to position [2122, 0]
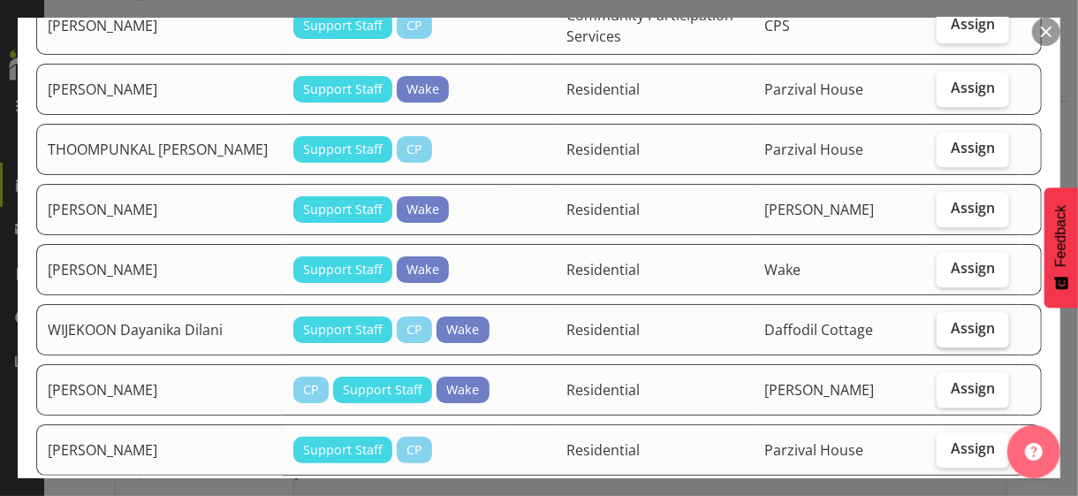
click at [941, 319] on span "Assign" at bounding box center [973, 328] width 44 height 18
click at [941, 323] on input "Assign" at bounding box center [942, 328] width 11 height 11
checkbox input "true"
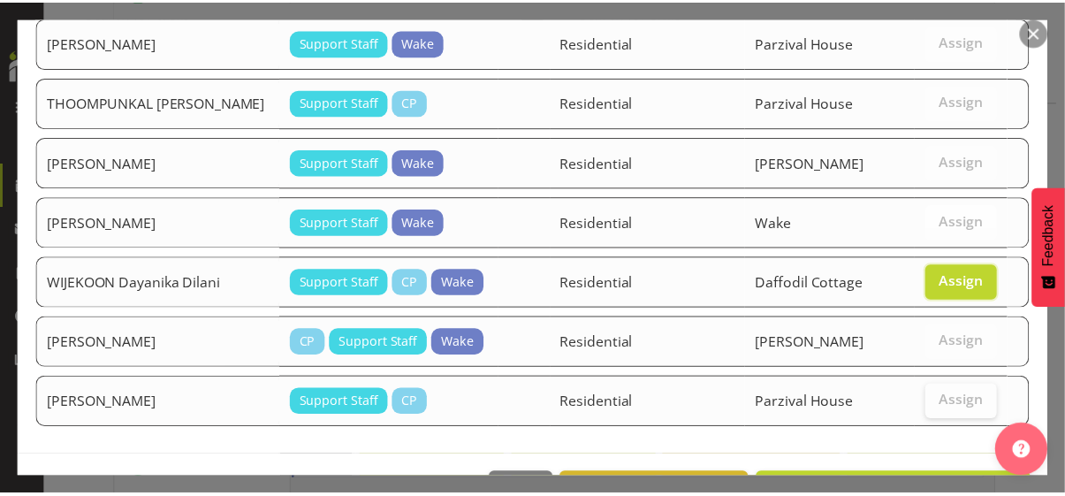
scroll to position [2178, 0]
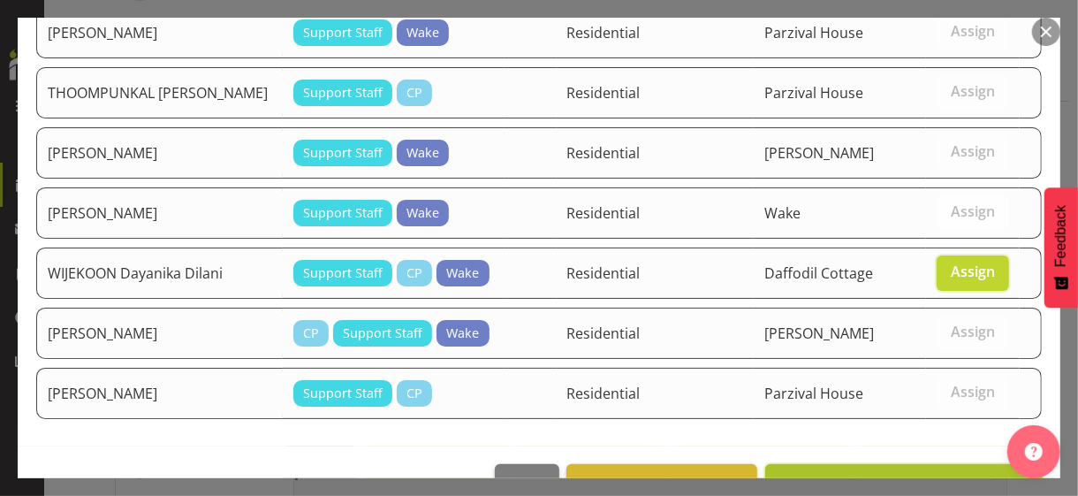
click at [890, 429] on span "Assign WIJEKOON Dayanika Dilani" at bounding box center [904, 483] width 255 height 21
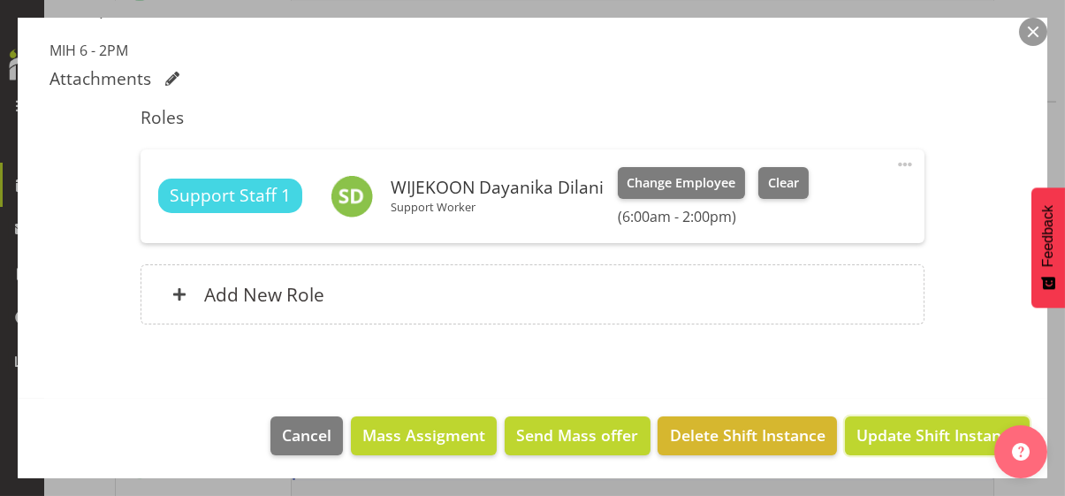
click at [888, 429] on span "Update Shift Instance" at bounding box center [938, 434] width 162 height 23
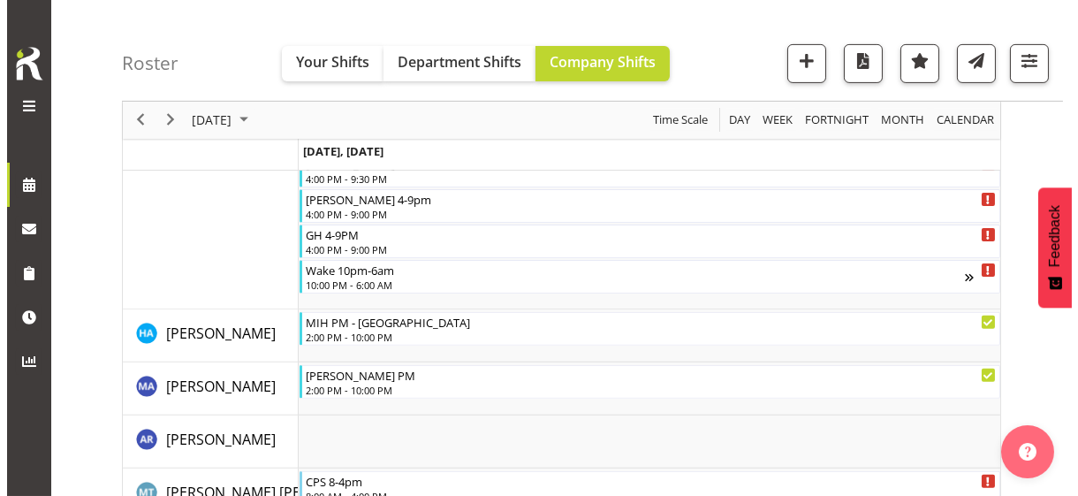
scroll to position [1460, 0]
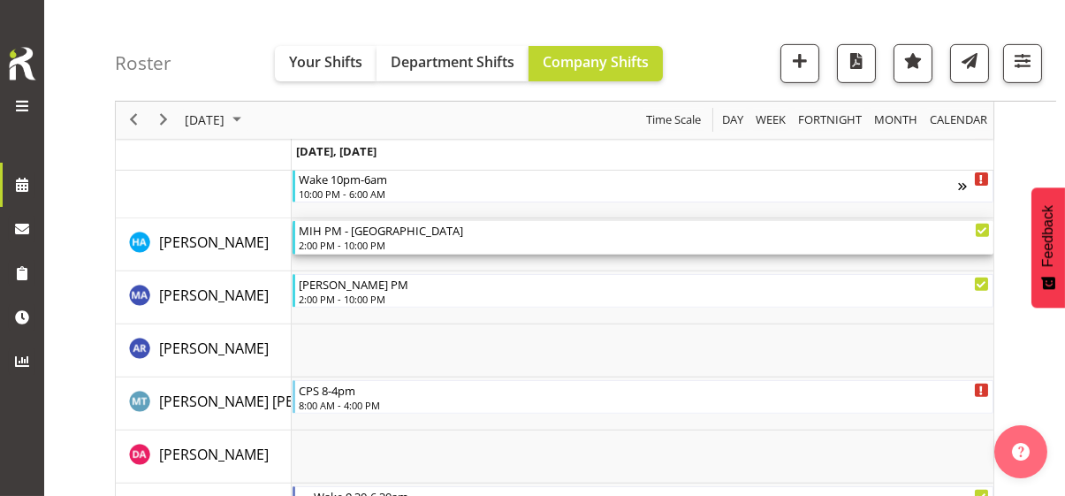
click at [347, 243] on div "2:00 PM - 10:00 PM" at bounding box center [644, 245] width 691 height 14
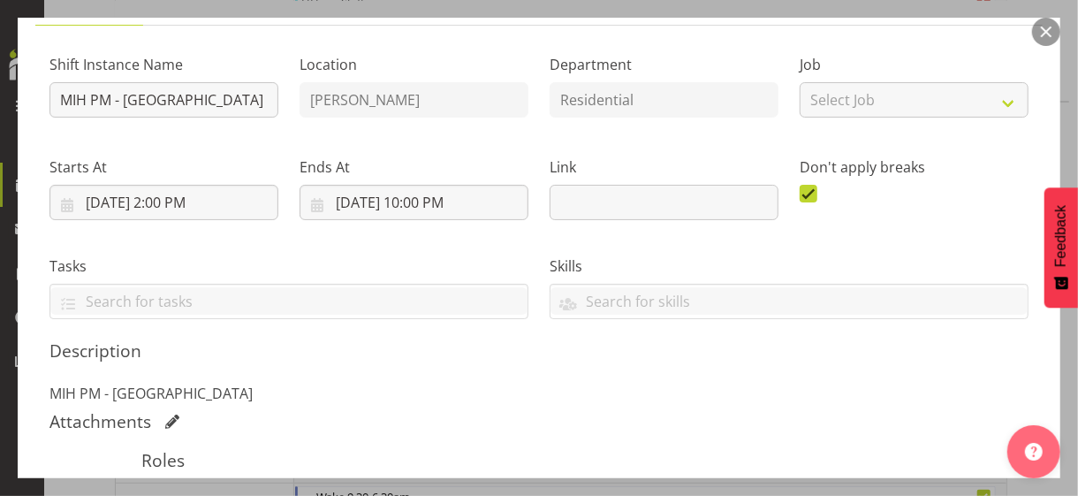
scroll to position [442, 0]
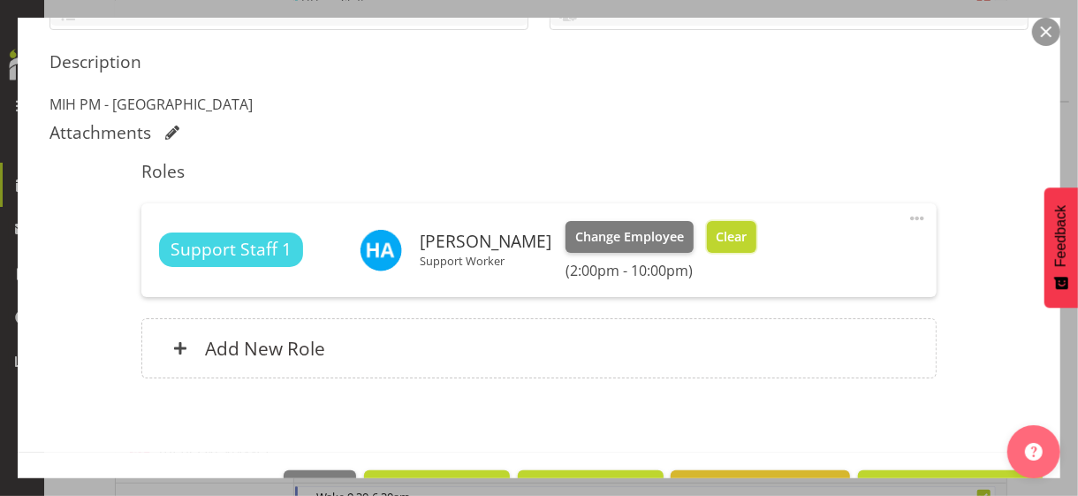
click at [721, 233] on span "Clear" at bounding box center [731, 236] width 31 height 19
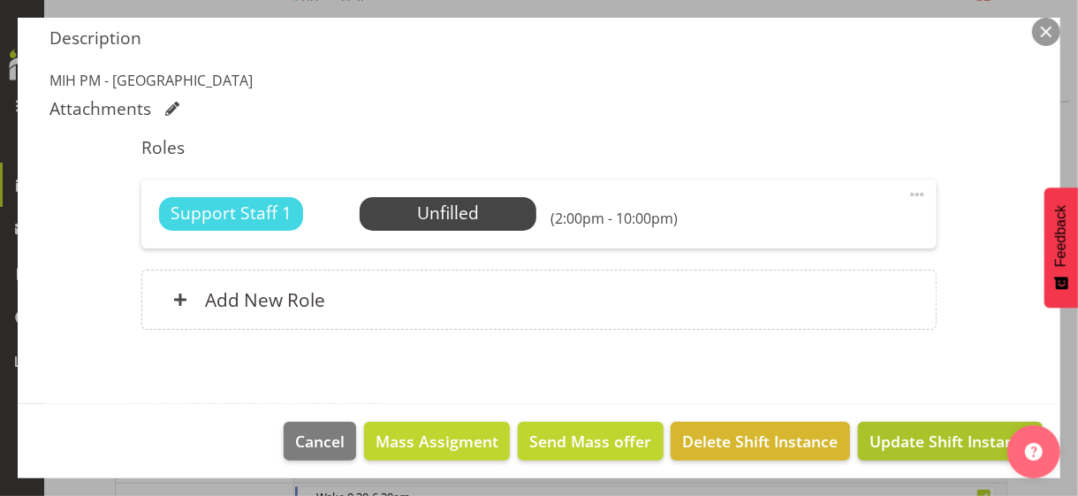
scroll to position [471, 0]
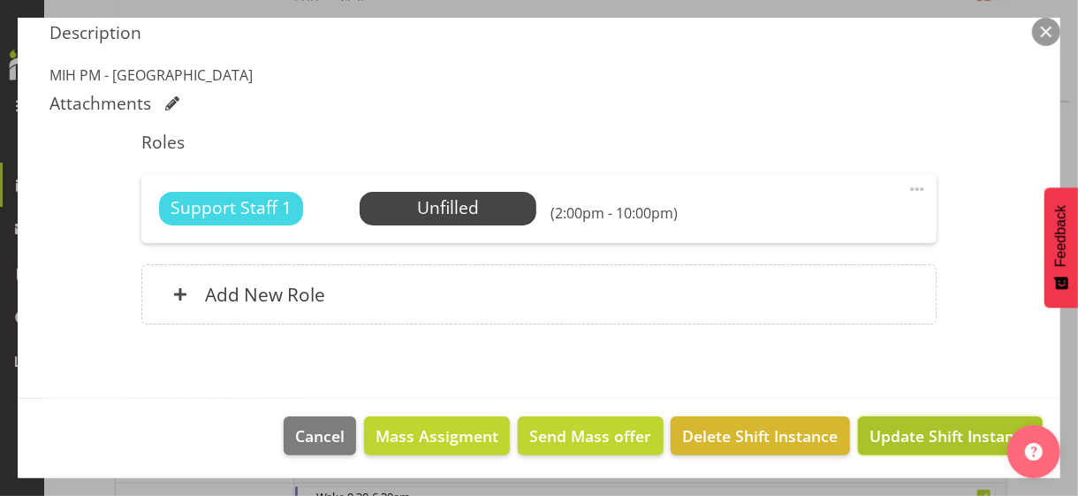
click at [924, 429] on span "Update Shift Instance" at bounding box center [951, 435] width 162 height 23
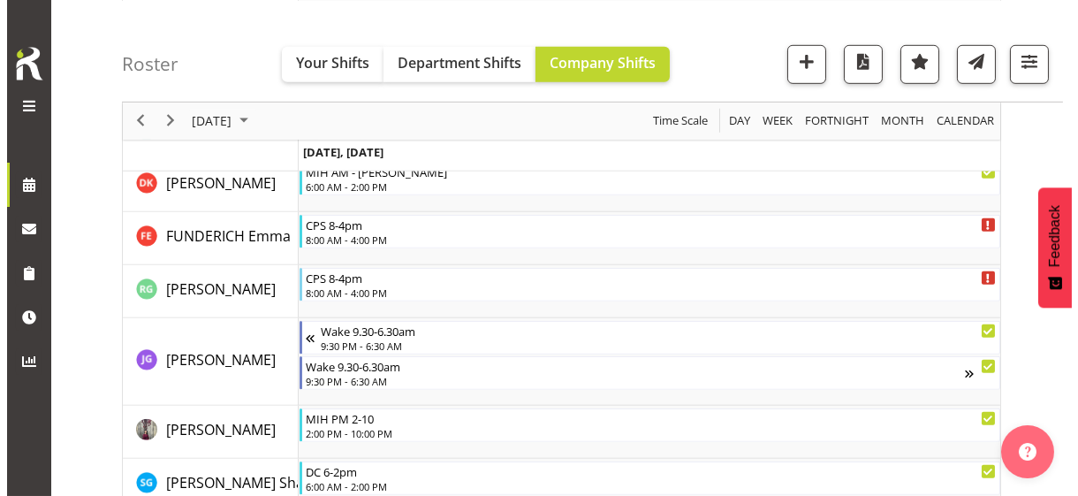
scroll to position [2534, 0]
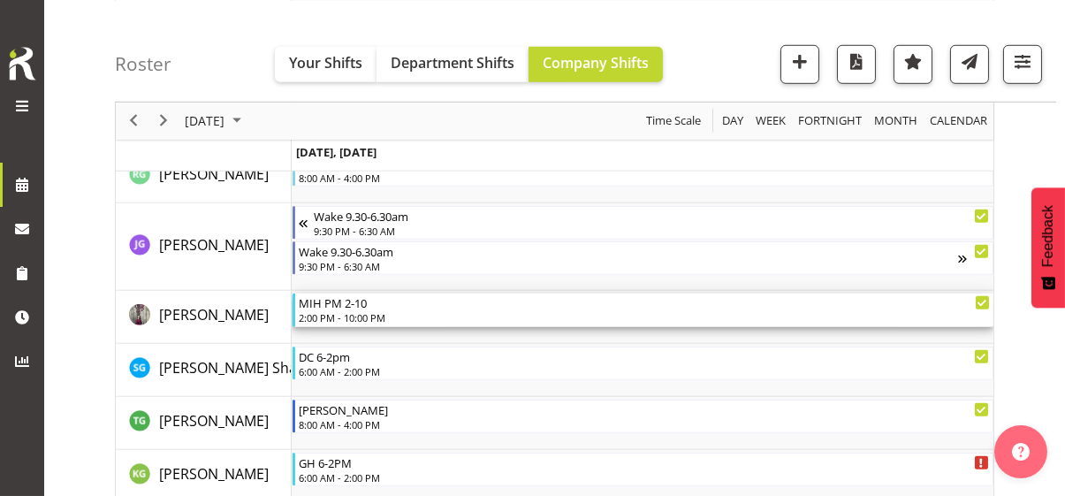
click at [350, 313] on div "2:00 PM - 10:00 PM" at bounding box center [644, 317] width 691 height 14
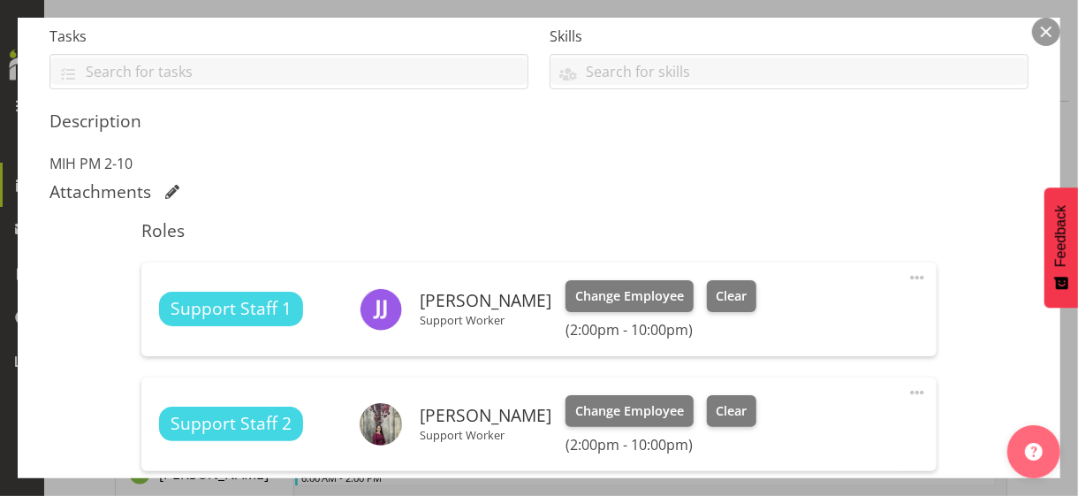
scroll to position [442, 0]
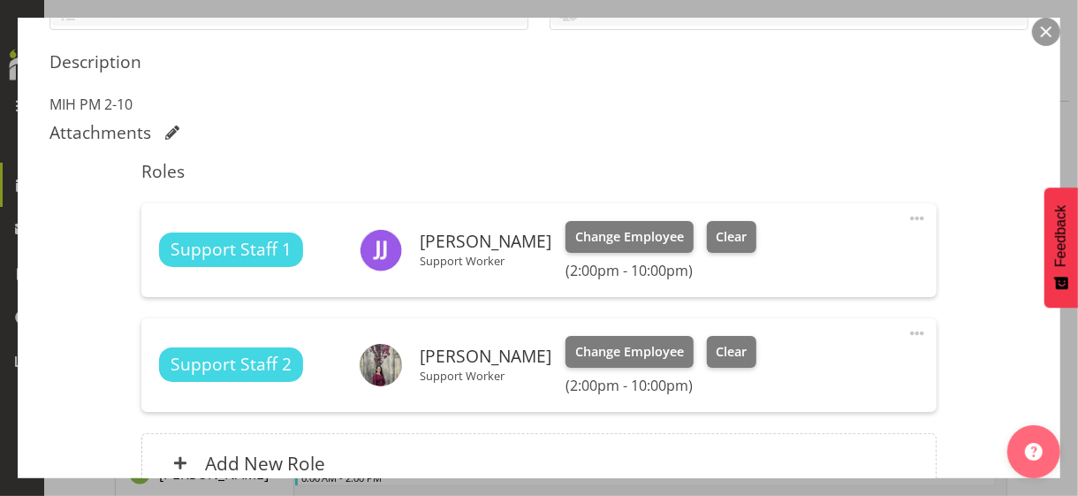
click at [908, 330] on span at bounding box center [917, 333] width 21 height 21
click at [777, 369] on link "Edit" at bounding box center [843, 372] width 170 height 32
select select "9"
select select "2025"
select select "14"
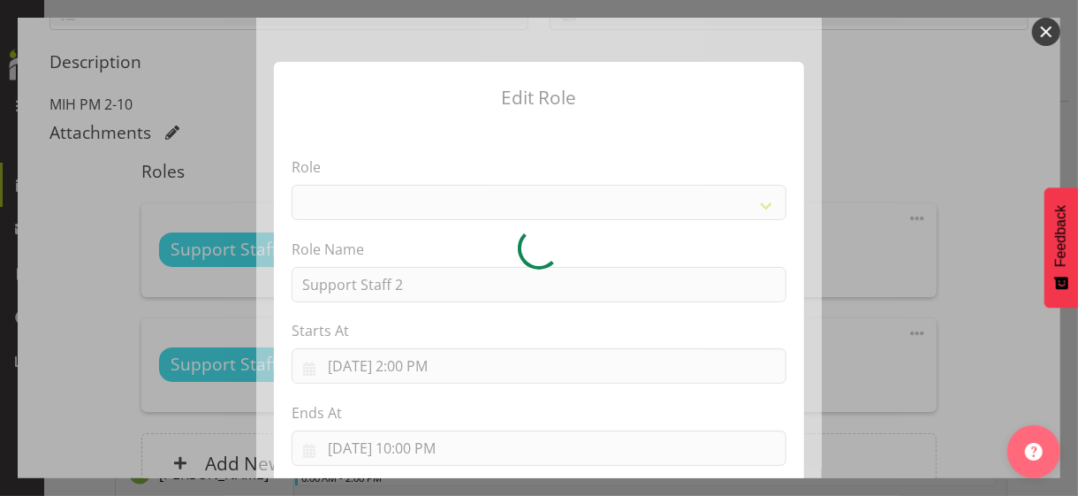
select select "1091"
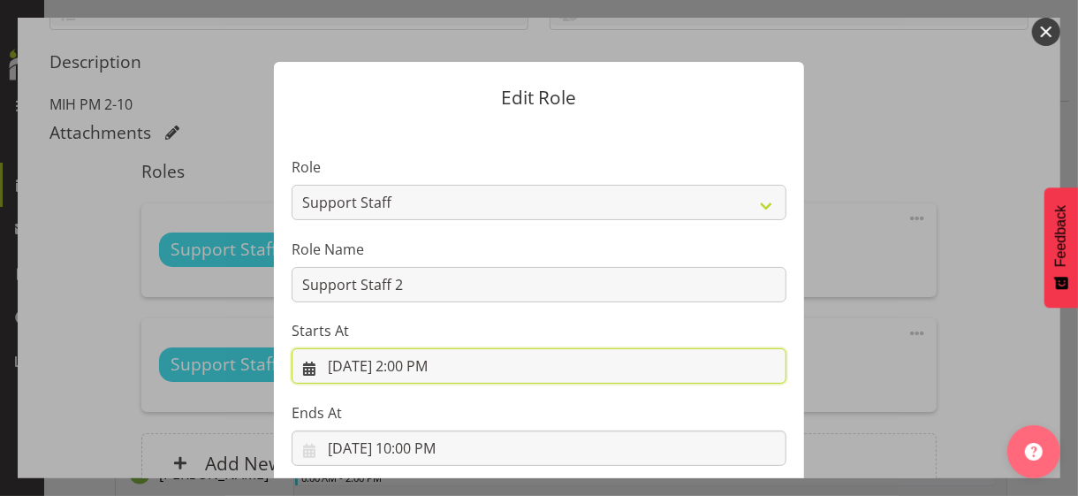
click at [415, 369] on input "[DATE] 2:00 PM" at bounding box center [539, 365] width 495 height 35
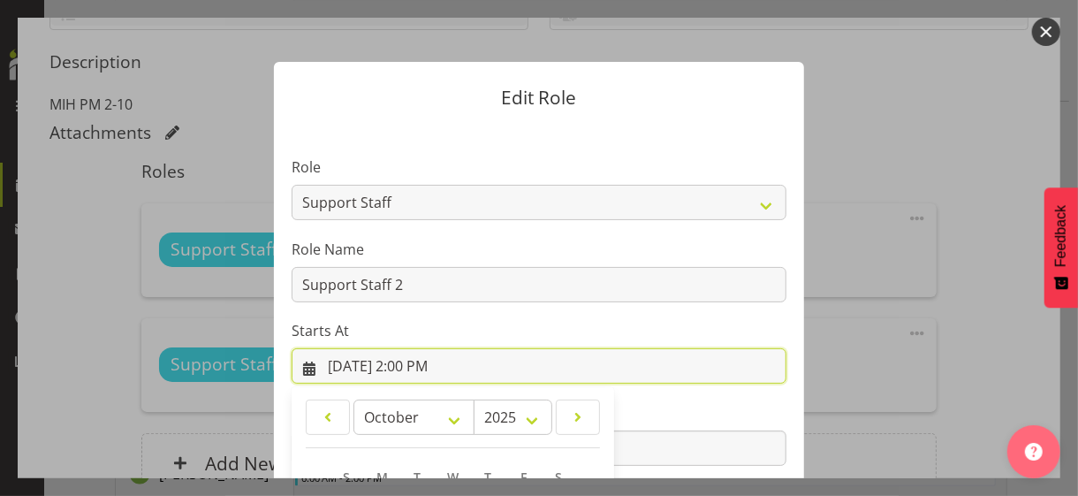
scroll to position [307, 0]
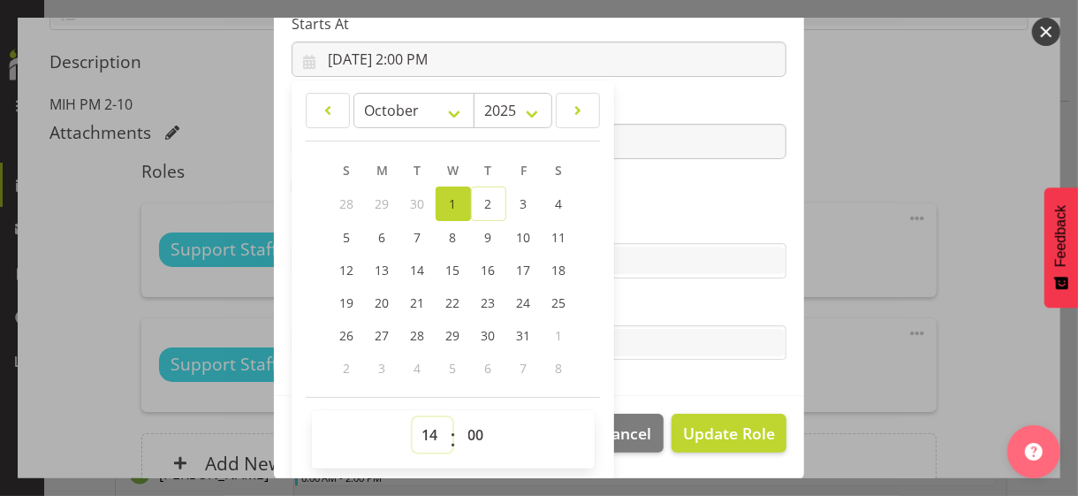
drag, startPoint x: 423, startPoint y: 430, endPoint x: 423, endPoint y: 415, distance: 14.1
click at [423, 429] on select "00 01 02 03 04 05 06 07 08 09 10 11 12 13 14 15 16 17 18 19 20 21 22 23" at bounding box center [433, 434] width 40 height 35
select select "12"
click at [413, 417] on select "00 01 02 03 04 05 06 07 08 09 10 11 12 13 14 15 16 17 18 19 20 21 22 23" at bounding box center [433, 434] width 40 height 35
type input "[DATE] 12:00 PM"
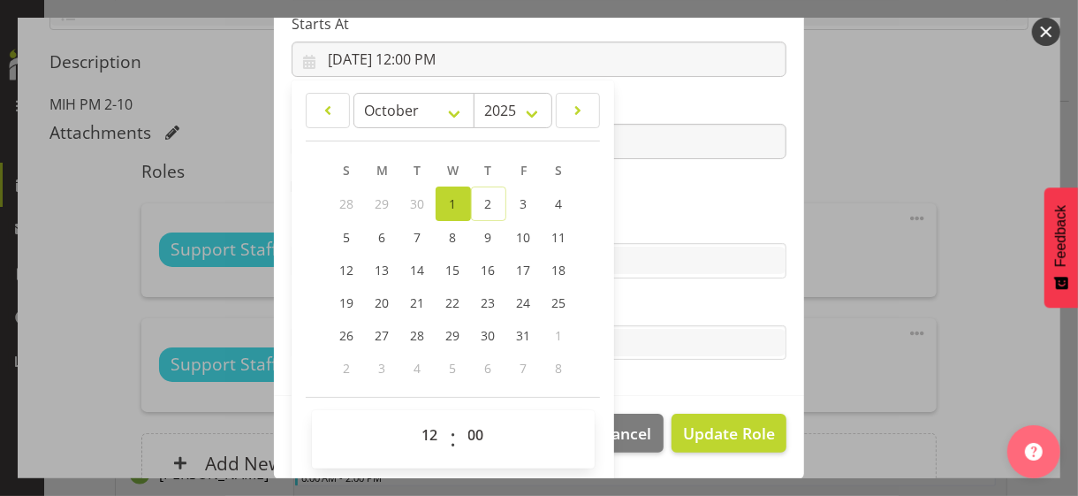
click at [633, 215] on label "Skills" at bounding box center [539, 225] width 495 height 21
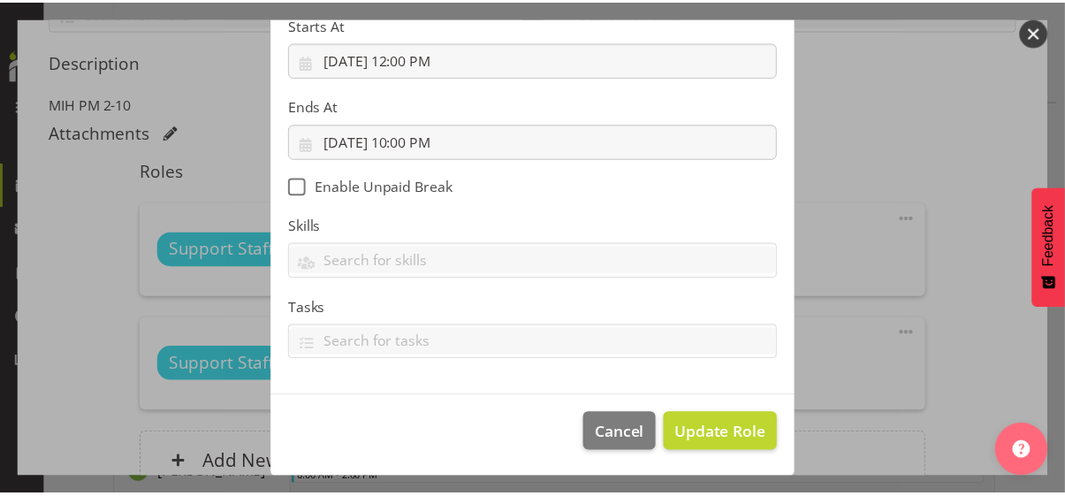
scroll to position [306, 0]
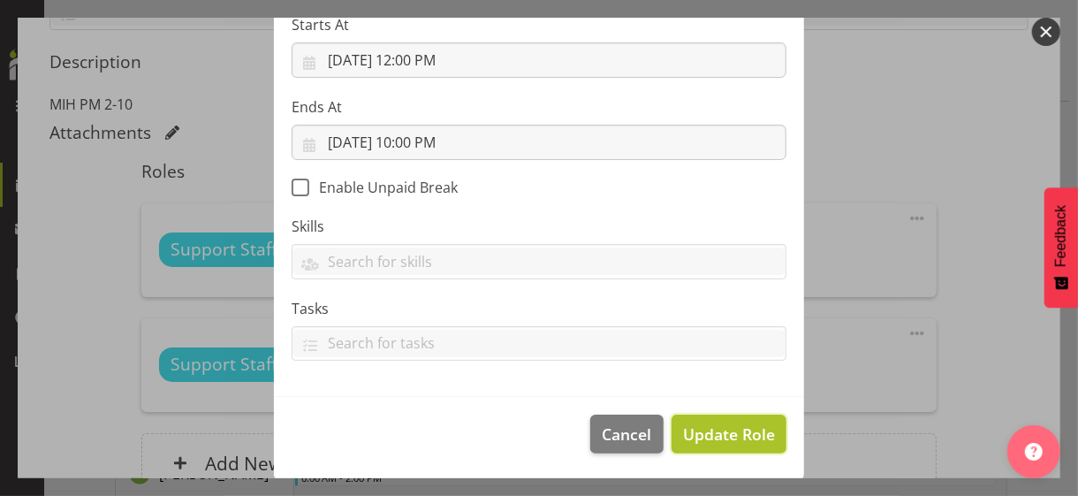
click at [717, 429] on span "Update Role" at bounding box center [729, 434] width 92 height 23
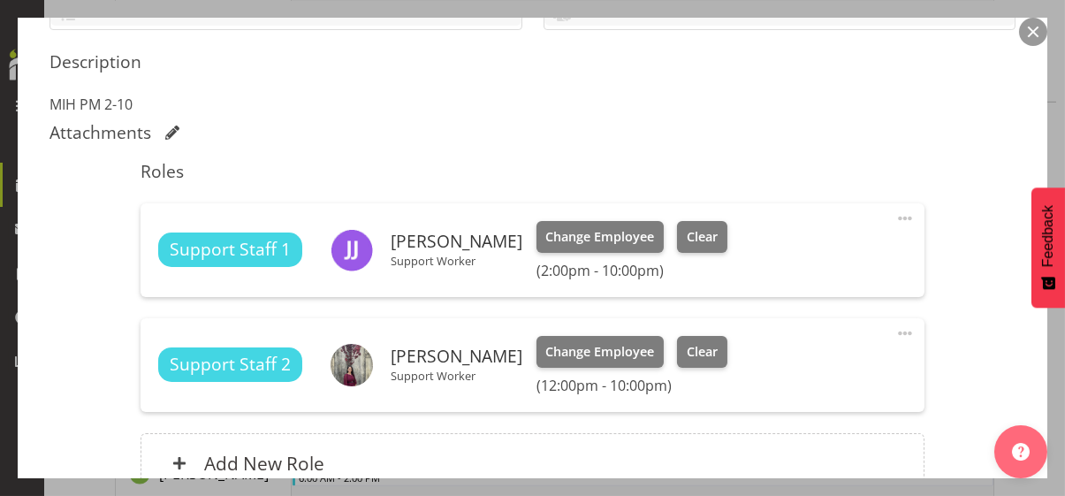
scroll to position [611, 0]
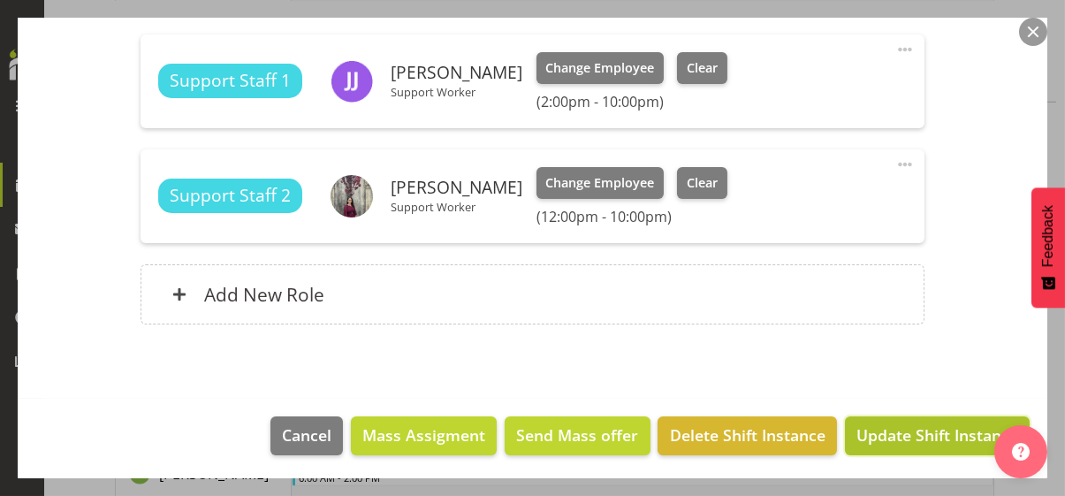
click at [870, 429] on span "Update Shift Instance" at bounding box center [938, 434] width 162 height 23
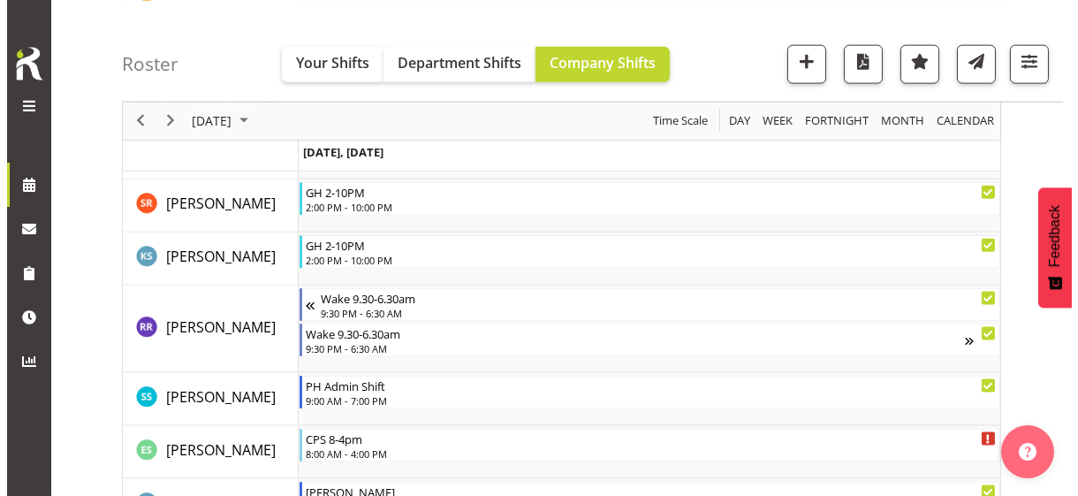
scroll to position [4833, 0]
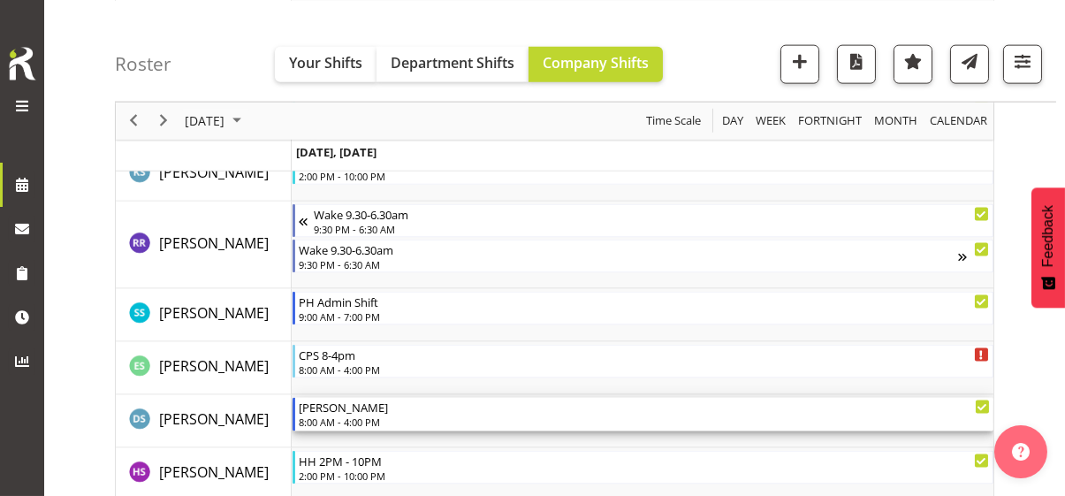
click at [338, 417] on div "8:00 AM - 4:00 PM" at bounding box center [644, 422] width 691 height 14
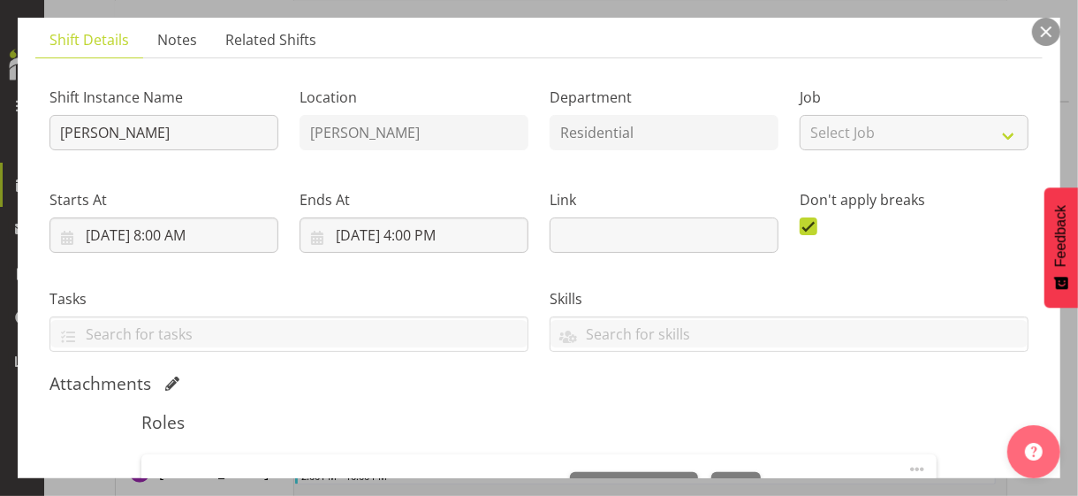
scroll to position [354, 0]
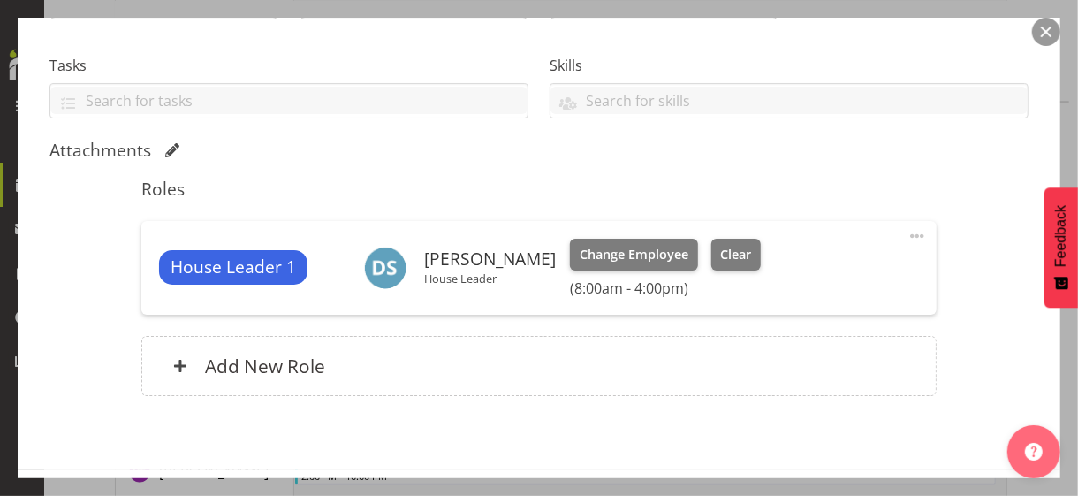
click at [907, 232] on span at bounding box center [917, 235] width 21 height 21
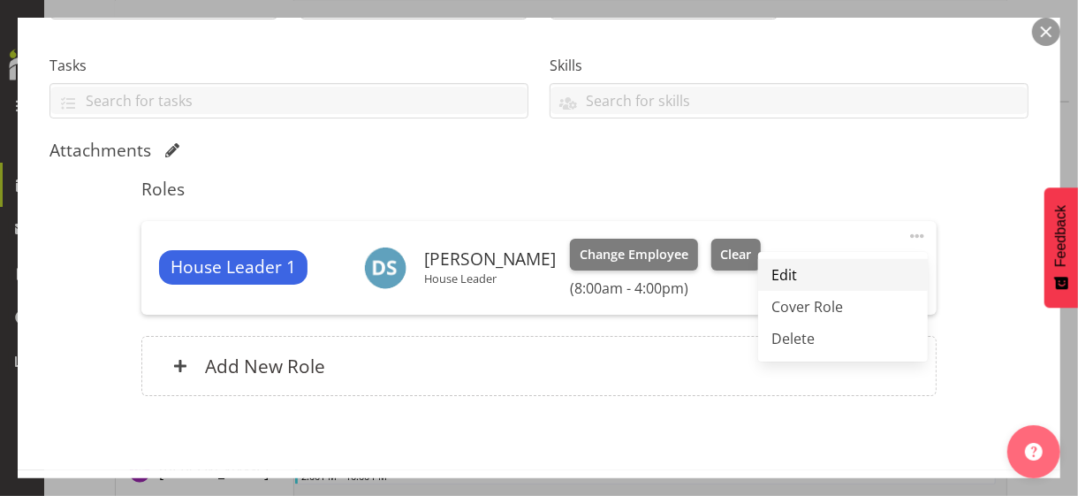
click at [797, 268] on link "Edit" at bounding box center [843, 275] width 170 height 32
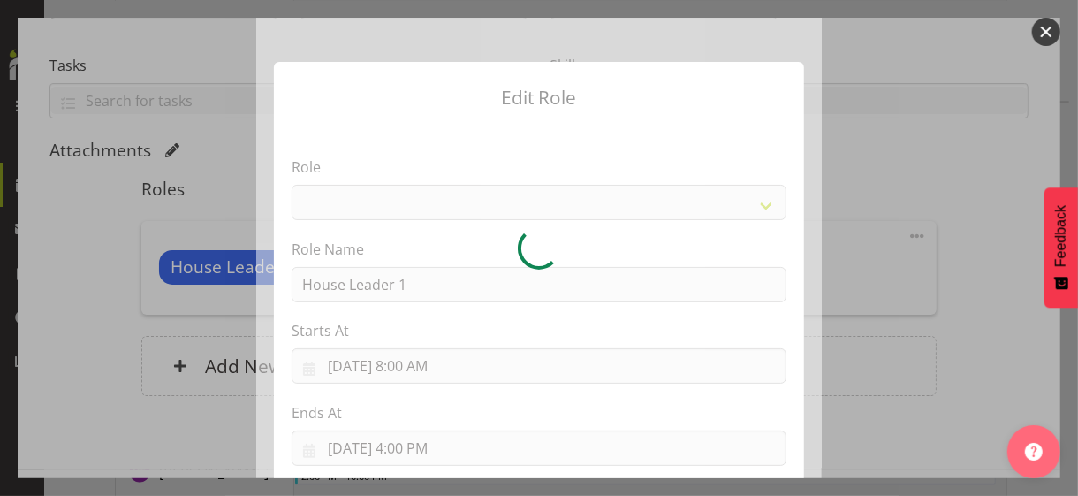
select select "1092"
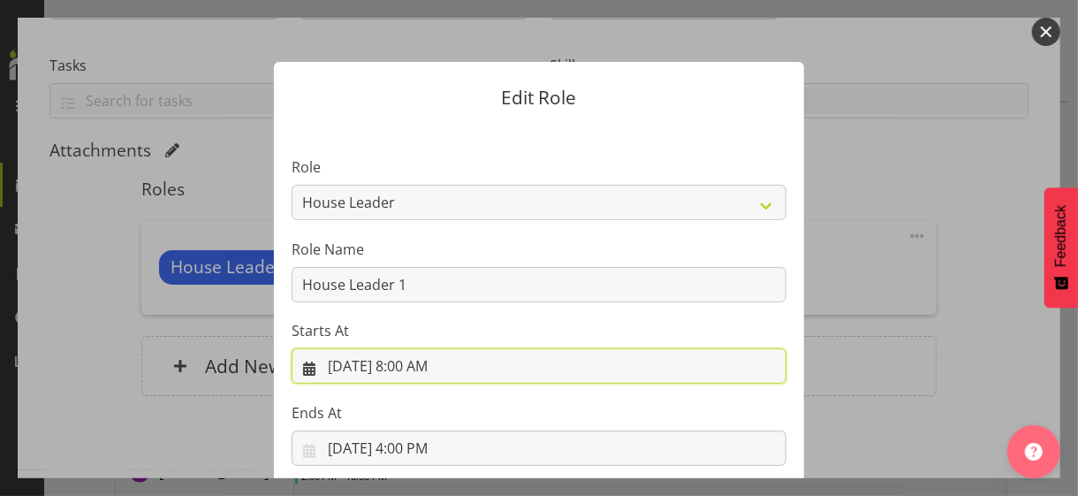
click at [420, 365] on input "[DATE] 8:00 AM" at bounding box center [539, 365] width 495 height 35
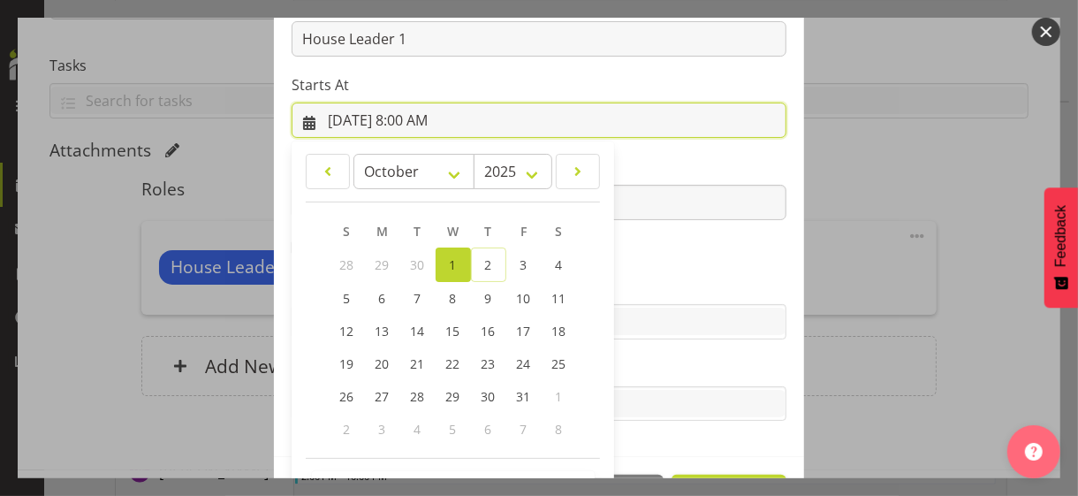
scroll to position [307, 0]
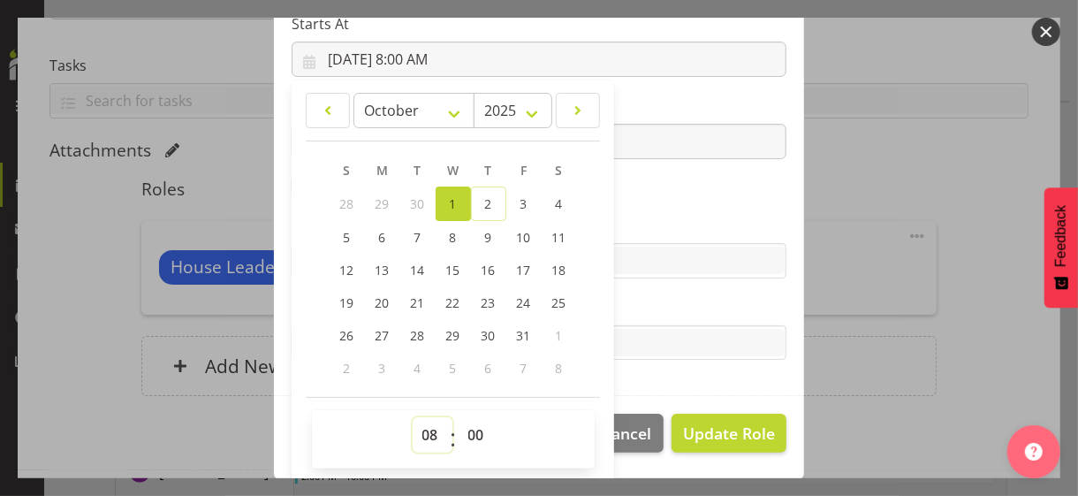
drag, startPoint x: 418, startPoint y: 428, endPoint x: 416, endPoint y: 417, distance: 10.8
click at [418, 423] on select "00 01 02 03 04 05 06 07 08 09 10 11 12 13 14 15 16 17 18 19 20 21 22 23" at bounding box center [433, 434] width 40 height 35
select select "9"
click at [413, 417] on select "00 01 02 03 04 05 06 07 08 09 10 11 12 13 14 15 16 17 18 19 20 21 22 23" at bounding box center [433, 434] width 40 height 35
type input "[DATE] 9:00 AM"
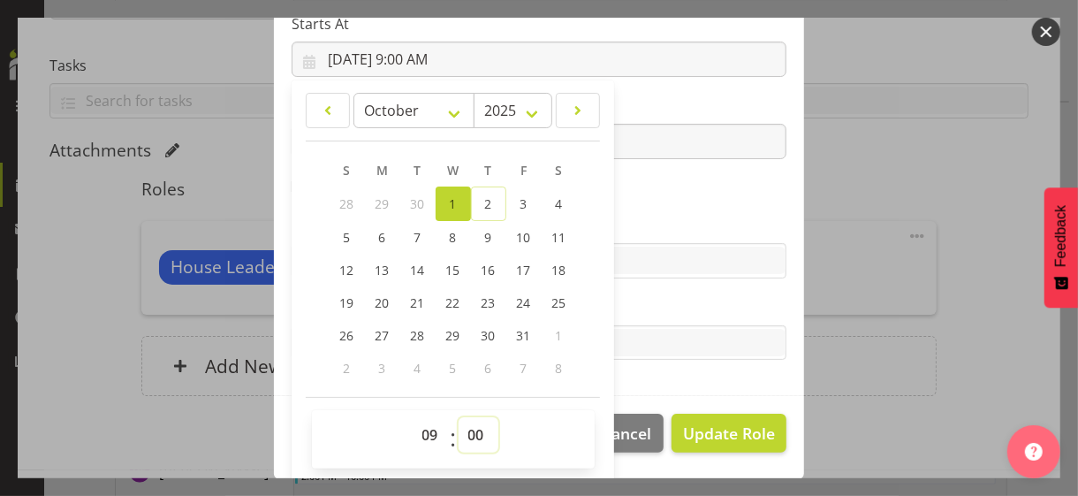
click at [470, 429] on select "00 01 02 03 04 05 06 07 08 09 10 11 12 13 14 15 16 17 18 19 20 21 22 23 24 25 2…" at bounding box center [479, 434] width 40 height 35
select select "30"
click at [459, 417] on select "00 01 02 03 04 05 06 07 08 09 10 11 12 13 14 15 16 17 18 19 20 21 22 23 24 25 2…" at bounding box center [479, 434] width 40 height 35
type input "[DATE] 9:30 AM"
click at [636, 226] on label "Skills" at bounding box center [539, 225] width 495 height 21
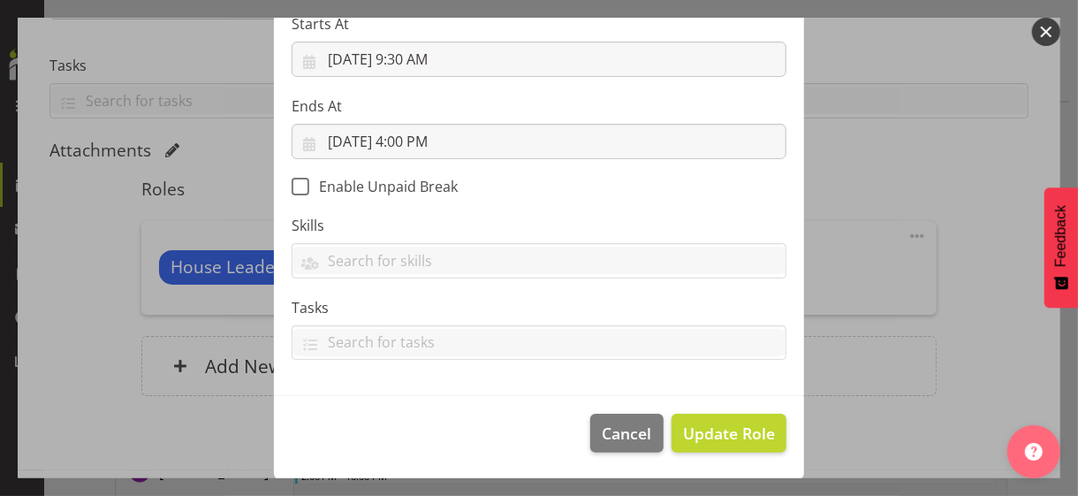
scroll to position [306, 0]
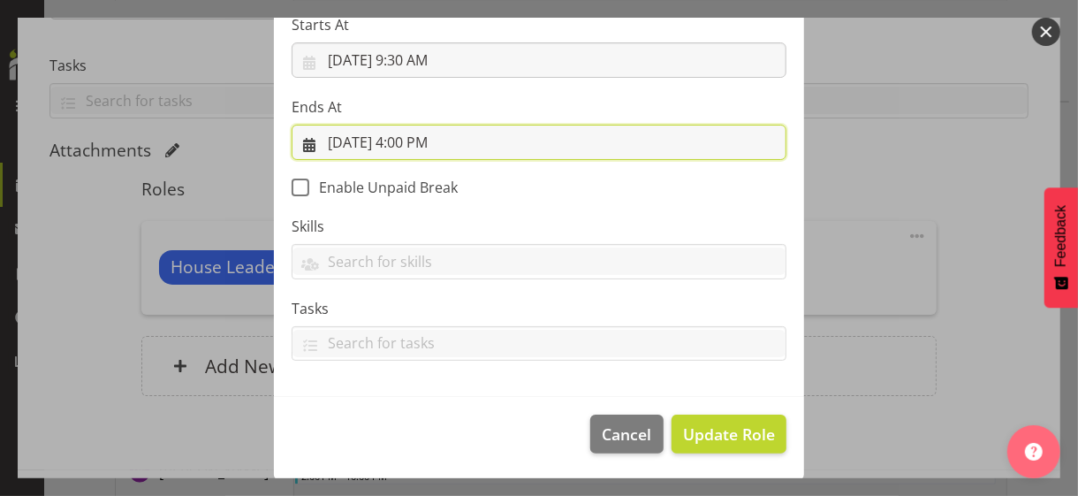
click at [421, 140] on input "[DATE] 4:00 PM" at bounding box center [539, 142] width 495 height 35
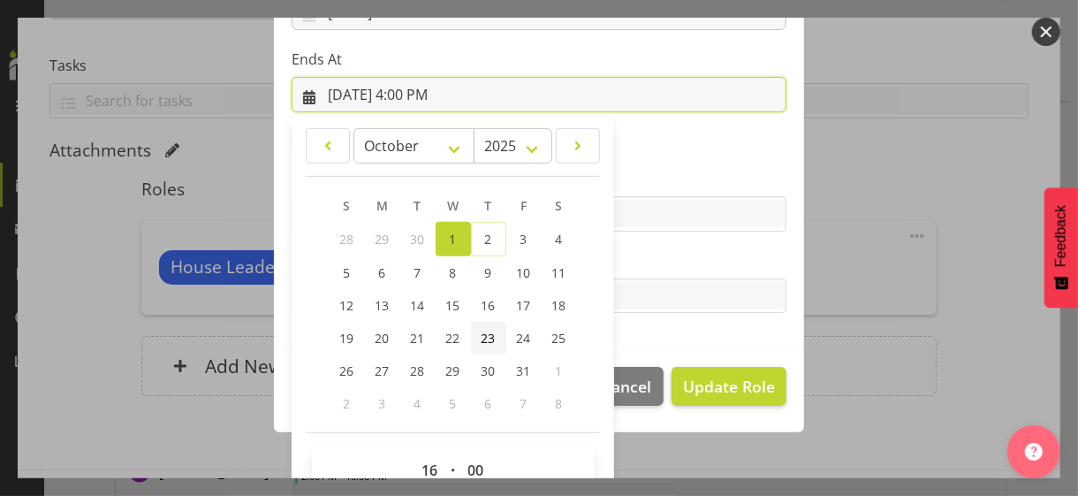
scroll to position [390, 0]
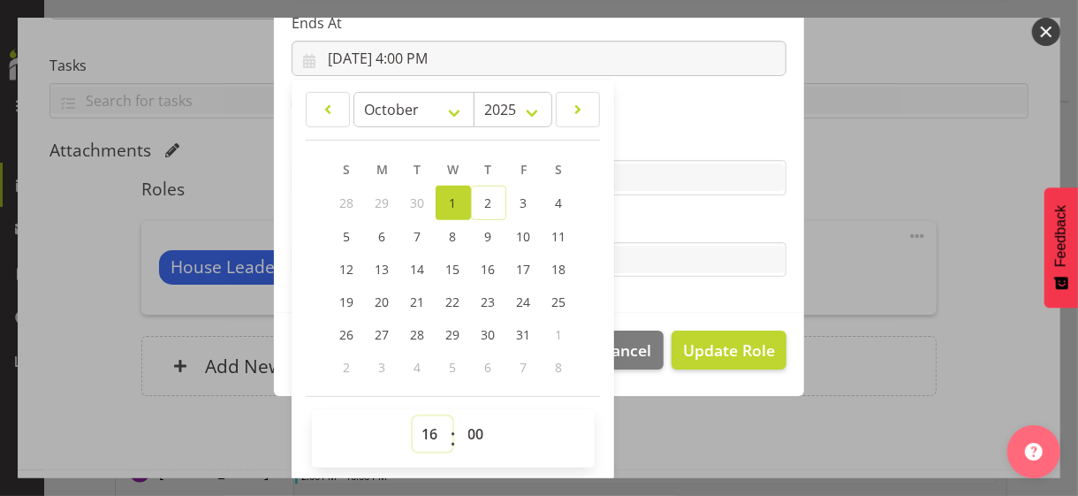
click at [413, 429] on select "00 01 02 03 04 05 06 07 08 09 10 11 12 13 14 15 16 17 18 19 20 21 22 23" at bounding box center [433, 433] width 40 height 35
select select "20"
click at [413, 416] on select "00 01 02 03 04 05 06 07 08 09 10 11 12 13 14 15 16 17 18 19 20 21 22 23" at bounding box center [433, 433] width 40 height 35
type input "[DATE] 8:00 PM"
click at [628, 224] on label "Tasks" at bounding box center [539, 224] width 495 height 21
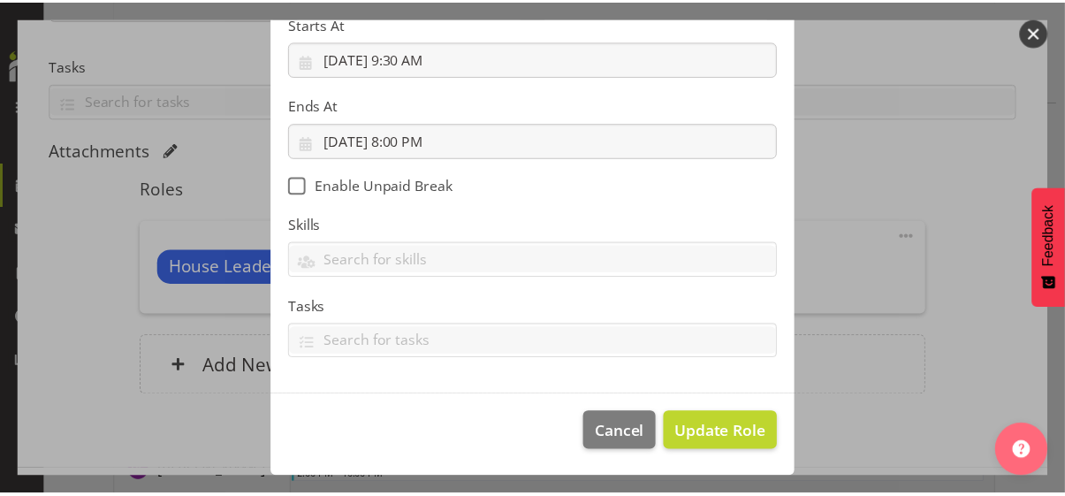
scroll to position [306, 0]
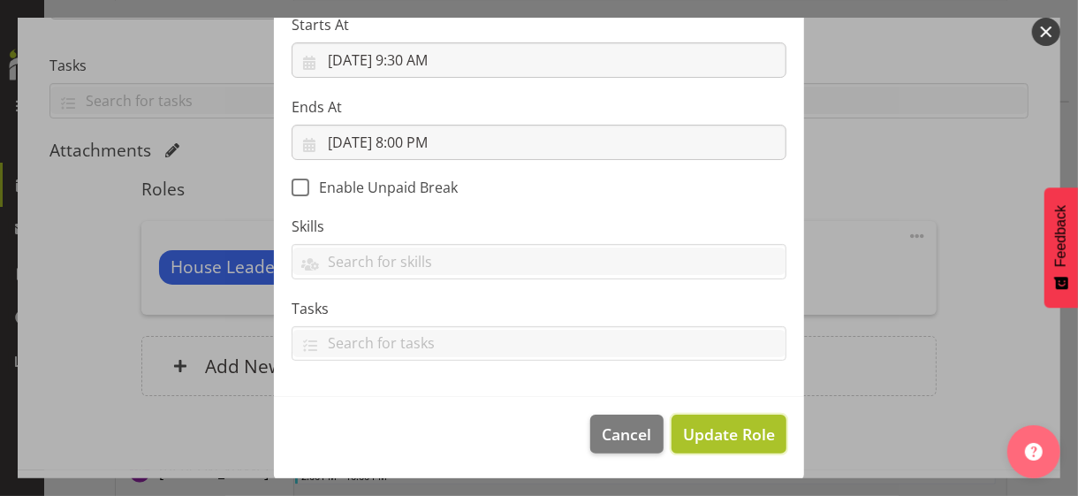
click at [720, 429] on span "Update Role" at bounding box center [729, 434] width 92 height 23
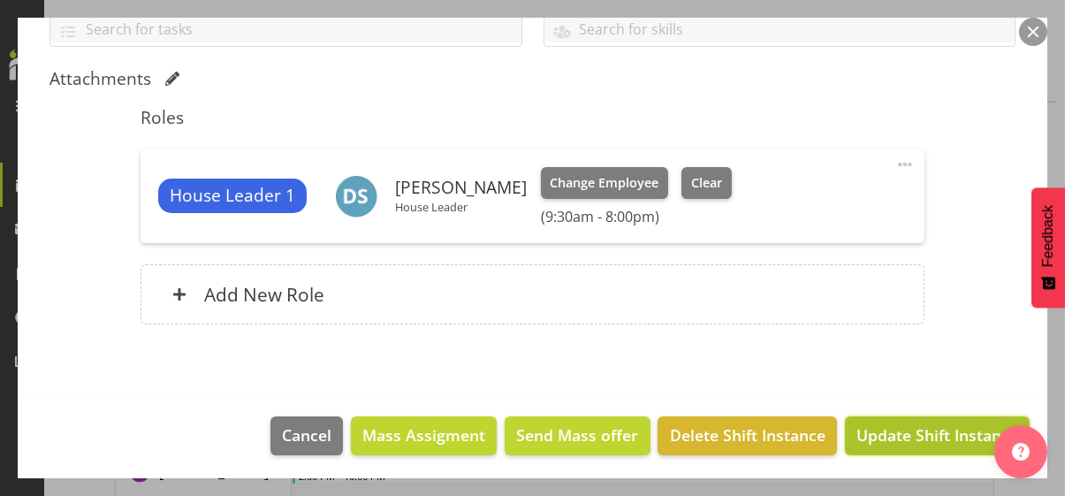
click at [909, 429] on span "Update Shift Instance" at bounding box center [938, 434] width 162 height 23
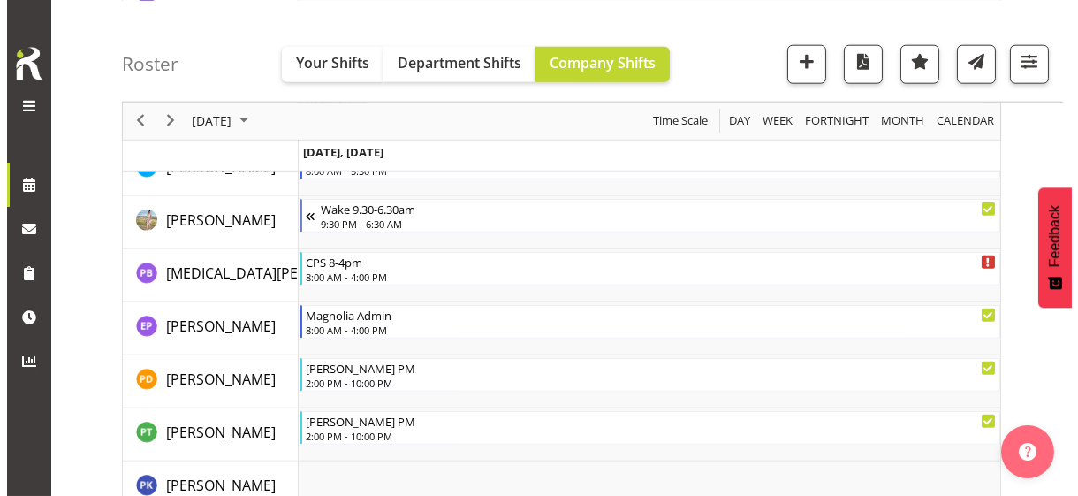
scroll to position [4126, 0]
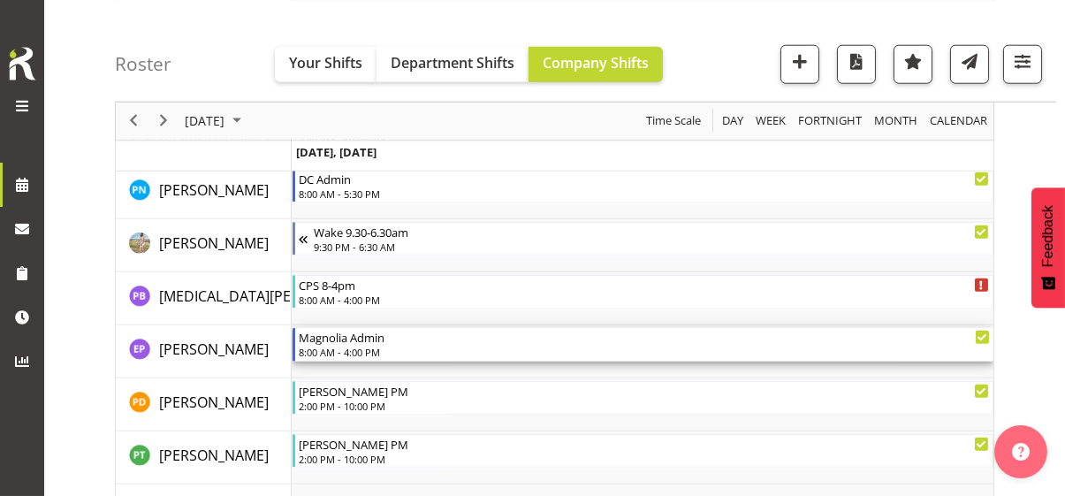
click at [356, 347] on div "8:00 AM - 4:00 PM" at bounding box center [644, 352] width 691 height 14
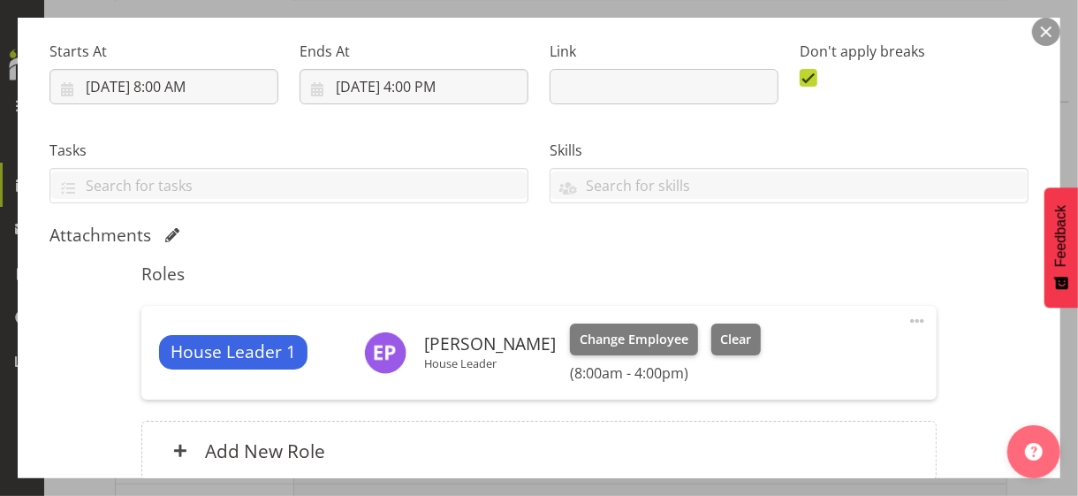
scroll to position [354, 0]
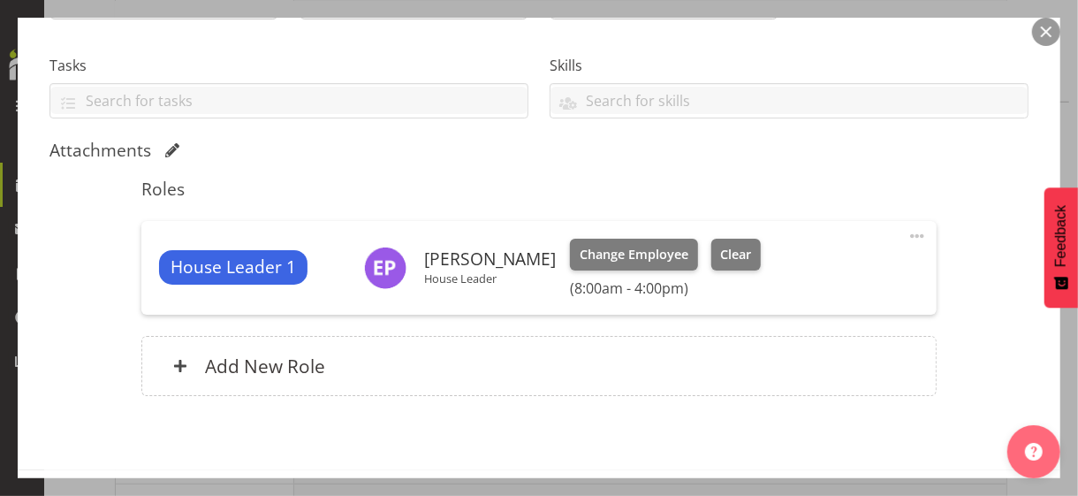
drag, startPoint x: 908, startPoint y: 229, endPoint x: 883, endPoint y: 240, distance: 27.3
click at [908, 230] on span at bounding box center [917, 235] width 21 height 21
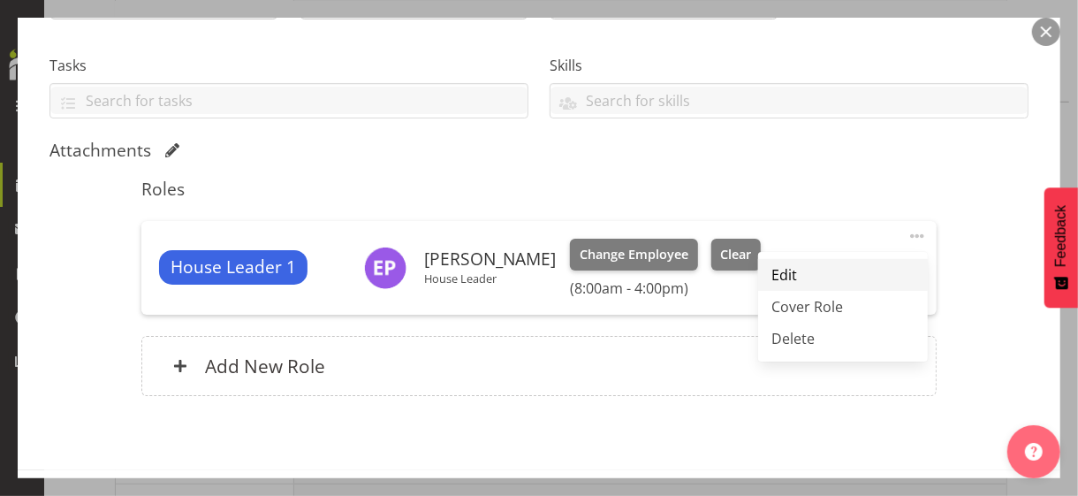
click at [781, 270] on link "Edit" at bounding box center [843, 275] width 170 height 32
select select "9"
select select "2025"
select select "8"
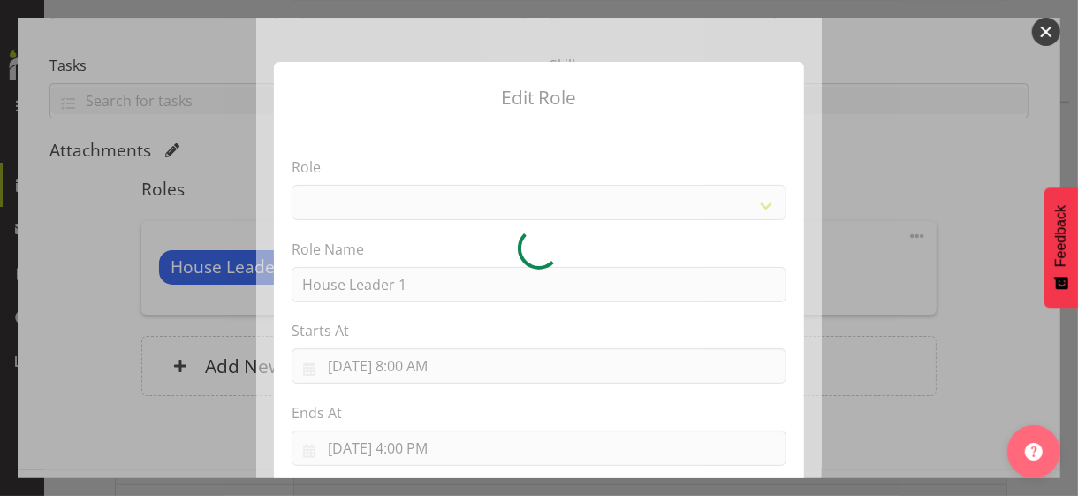
select select "1092"
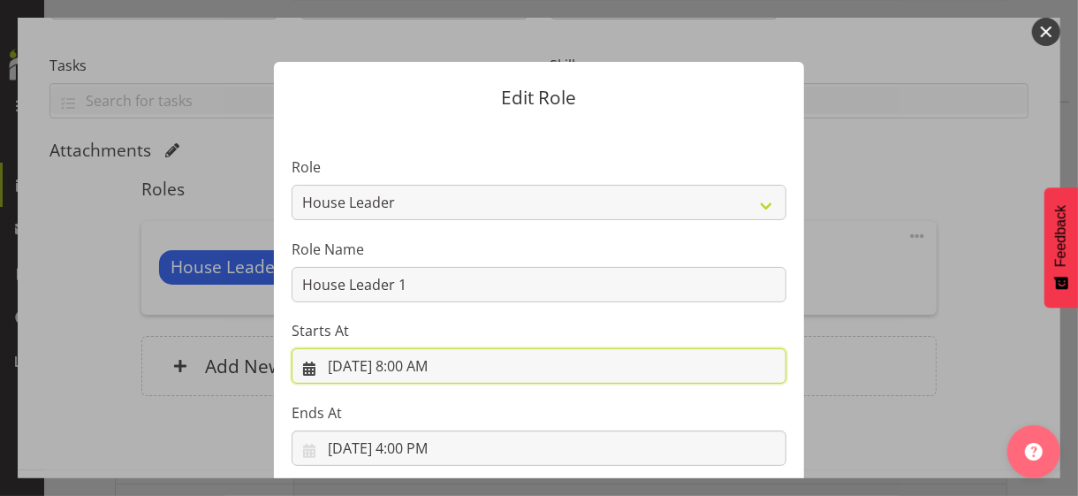
click at [429, 369] on input "[DATE] 8:00 AM" at bounding box center [539, 365] width 495 height 35
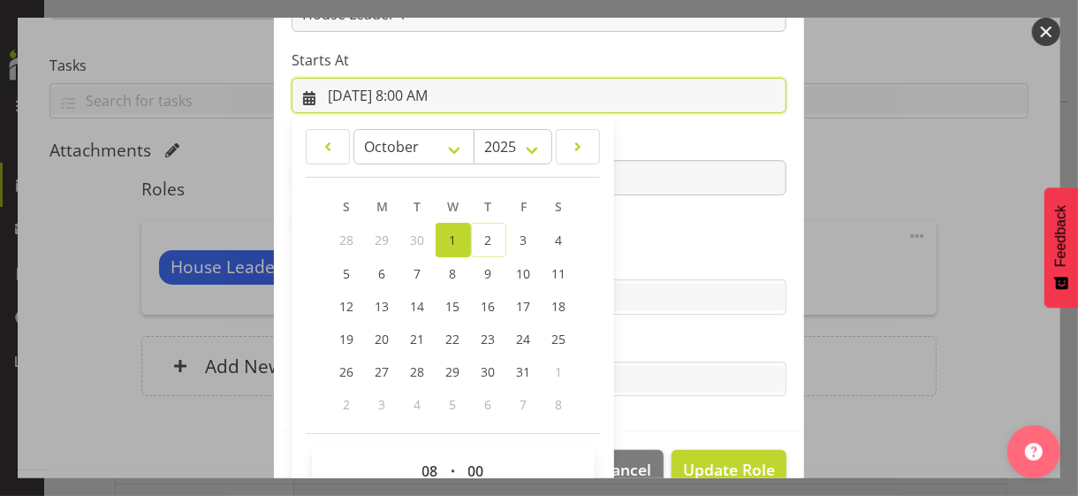
scroll to position [307, 0]
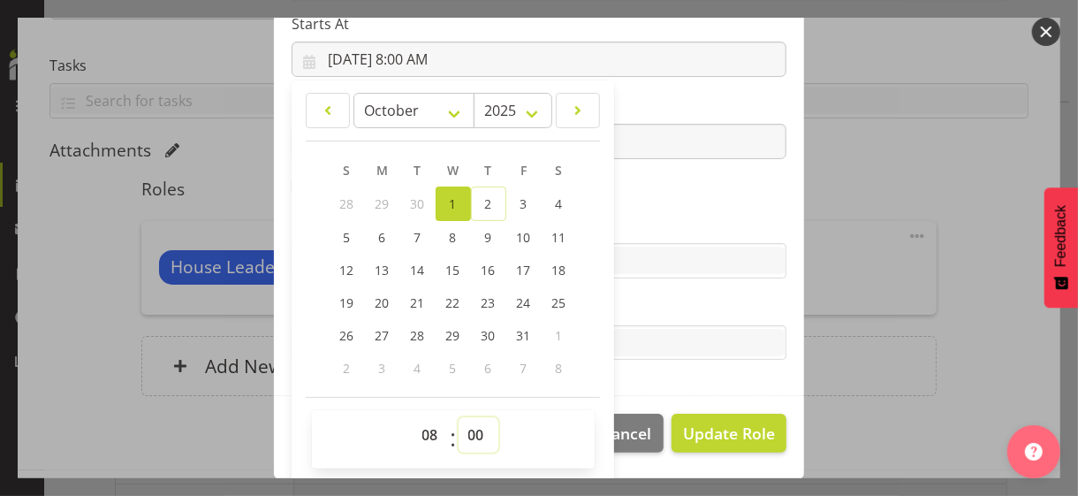
click at [461, 429] on select "00 01 02 03 04 05 06 07 08 09 10 11 12 13 14 15 16 17 18 19 20 21 22 23 24 25 2…" at bounding box center [479, 434] width 40 height 35
drag, startPoint x: 467, startPoint y: 435, endPoint x: 469, endPoint y: 419, distance: 16.0
click at [469, 429] on select "00 01 02 03 04 05 06 07 08 09 10 11 12 13 14 15 16 17 18 19 20 21 22 23 24 25 2…" at bounding box center [479, 434] width 40 height 35
select select "30"
click at [459, 417] on select "00 01 02 03 04 05 06 07 08 09 10 11 12 13 14 15 16 17 18 19 20 21 22 23 24 25 2…" at bounding box center [479, 434] width 40 height 35
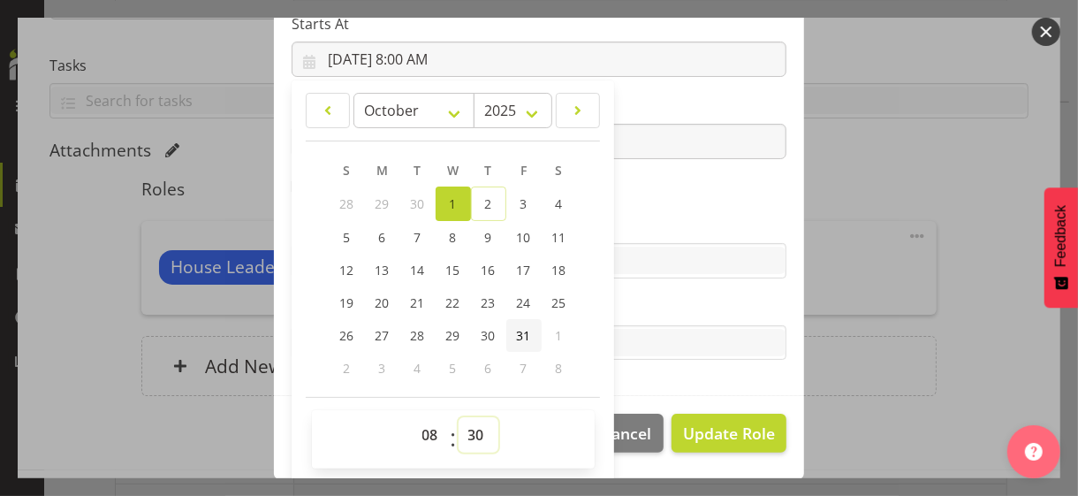
type input "[DATE] 8:30 AM"
click at [640, 217] on label "Skills" at bounding box center [539, 225] width 495 height 21
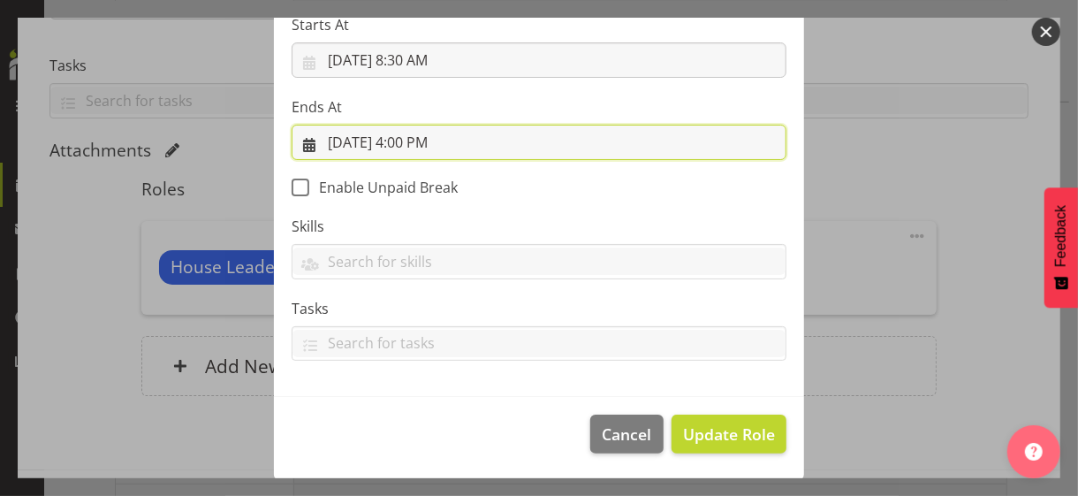
click at [424, 141] on input "[DATE] 4:00 PM" at bounding box center [539, 142] width 495 height 35
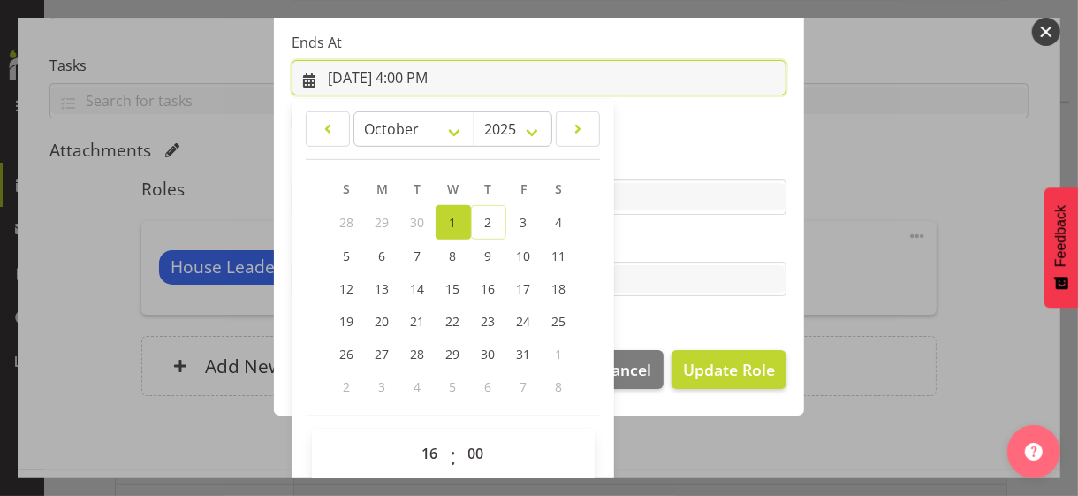
scroll to position [390, 0]
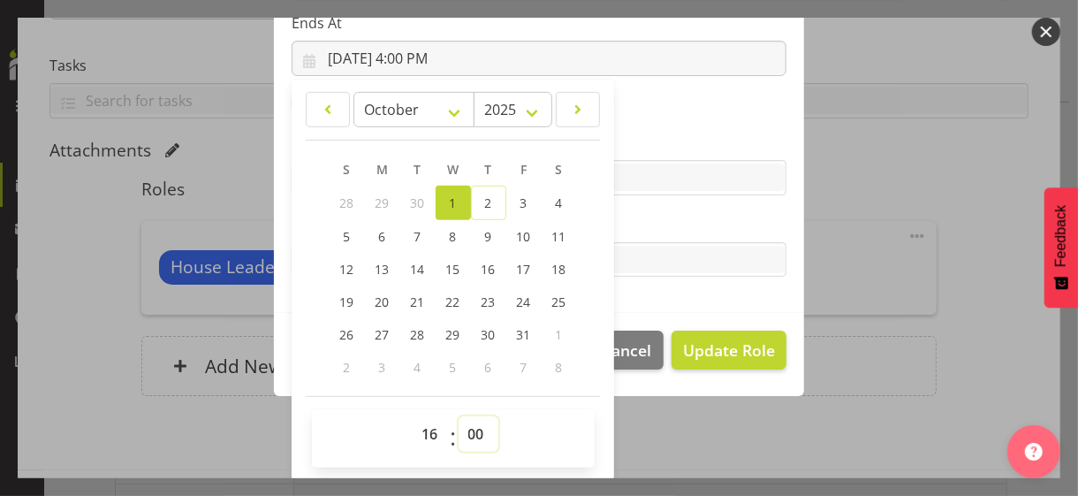
drag, startPoint x: 469, startPoint y: 427, endPoint x: 462, endPoint y: 417, distance: 11.5
click at [467, 425] on select "00 01 02 03 04 05 06 07 08 09 10 11 12 13 14 15 16 17 18 19 20 21 22 23 24 25 2…" at bounding box center [479, 433] width 40 height 35
select select "30"
click at [459, 416] on select "00 01 02 03 04 05 06 07 08 09 10 11 12 13 14 15 16 17 18 19 20 21 22 23 24 25 2…" at bounding box center [479, 433] width 40 height 35
type input "[DATE] 4:30 PM"
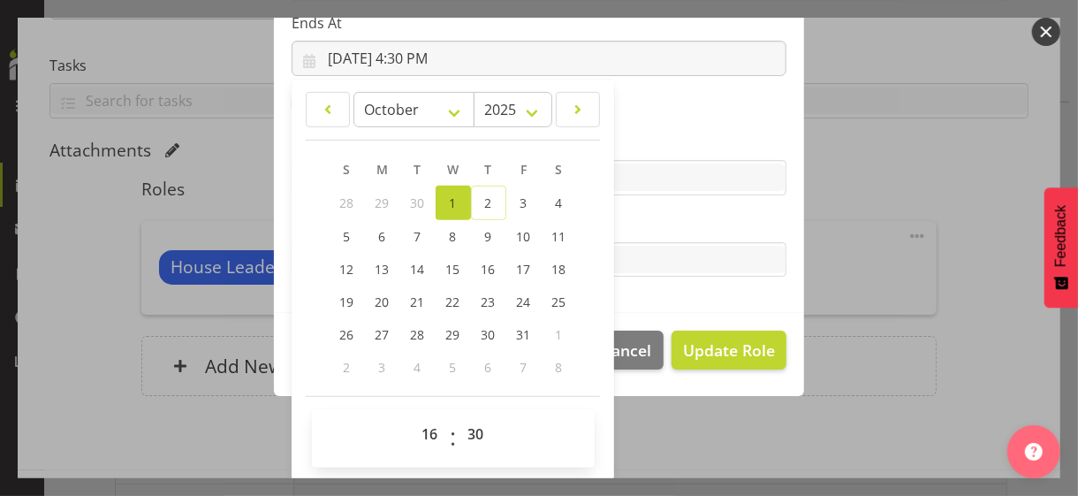
click at [639, 223] on label "Tasks" at bounding box center [539, 224] width 495 height 21
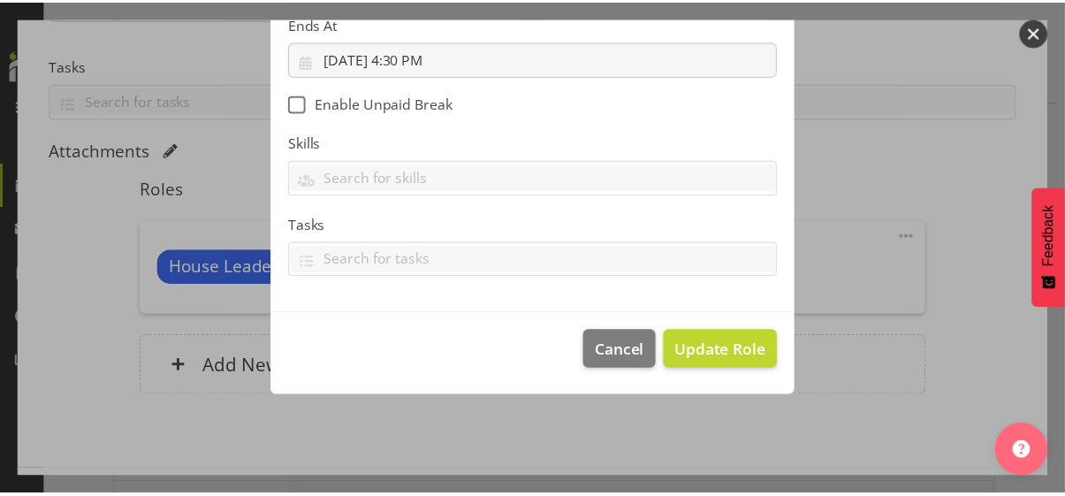
scroll to position [306, 0]
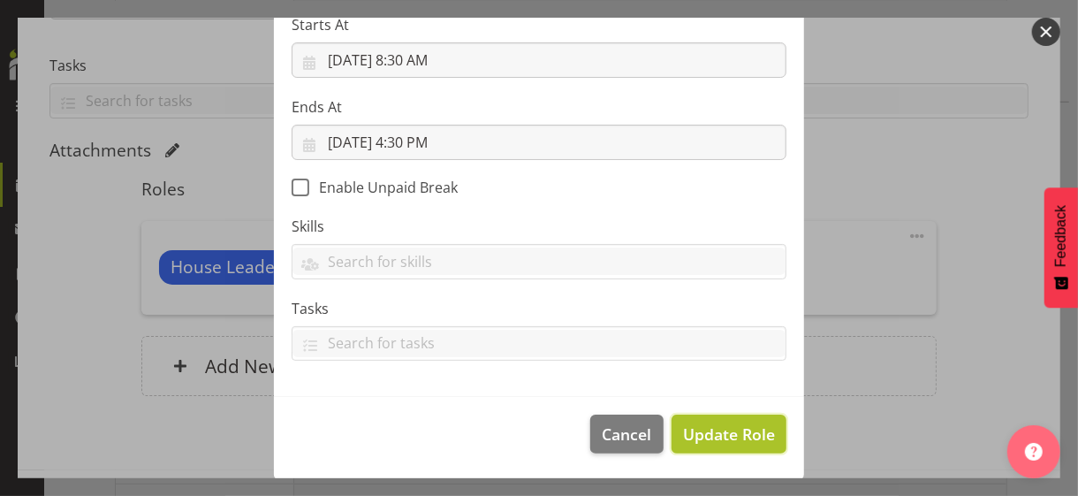
click at [728, 429] on span "Update Role" at bounding box center [729, 434] width 92 height 23
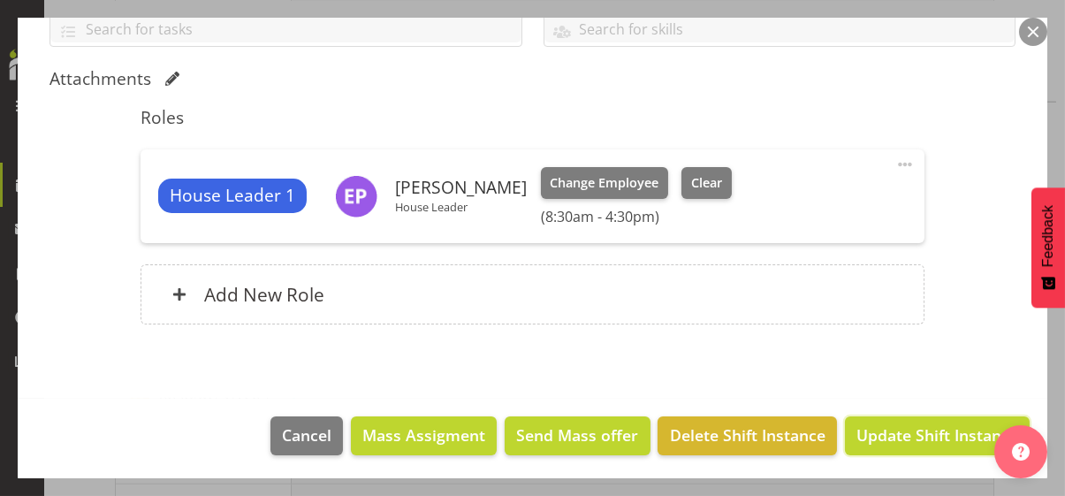
click at [901, 429] on span "Update Shift Instance" at bounding box center [938, 434] width 162 height 23
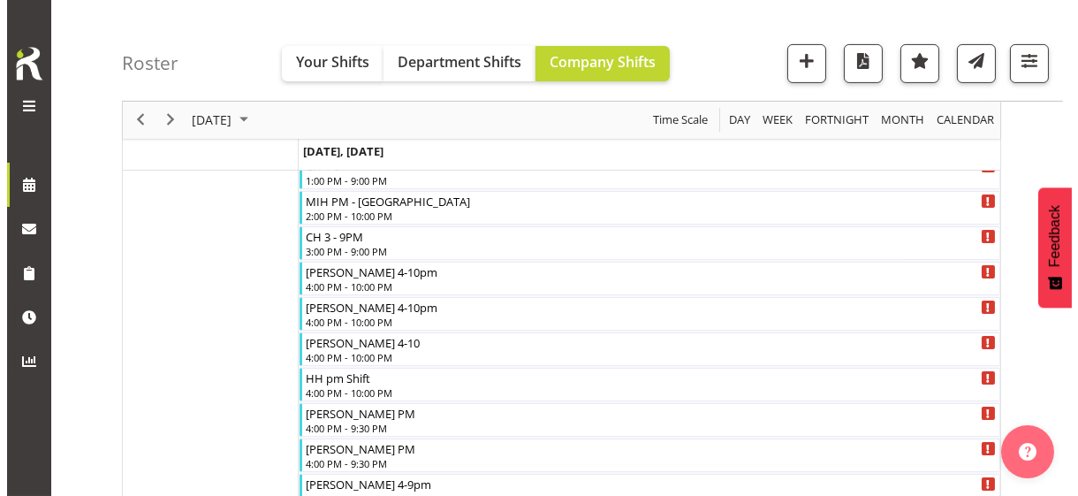
scroll to position [1032, 0]
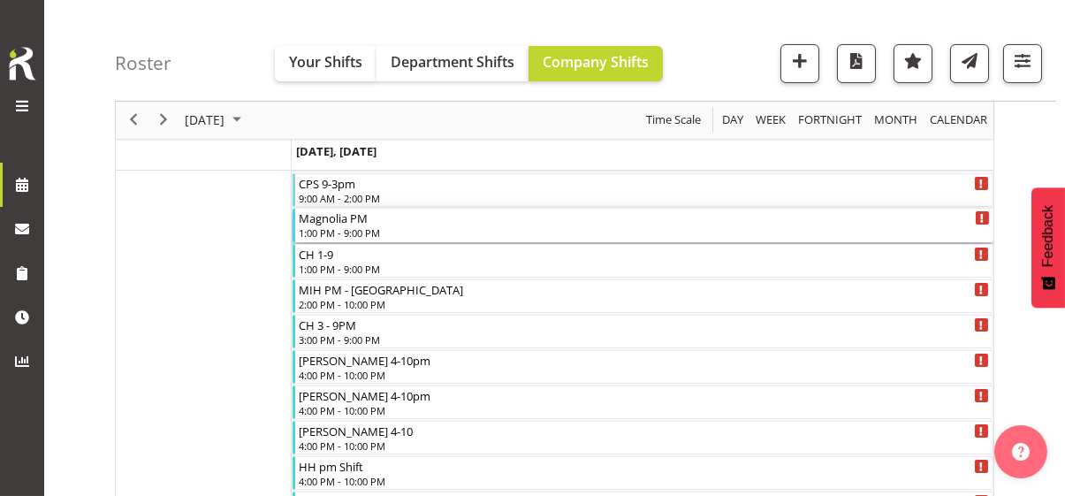
click at [374, 226] on div "1:00 PM - 9:00 PM" at bounding box center [644, 232] width 691 height 14
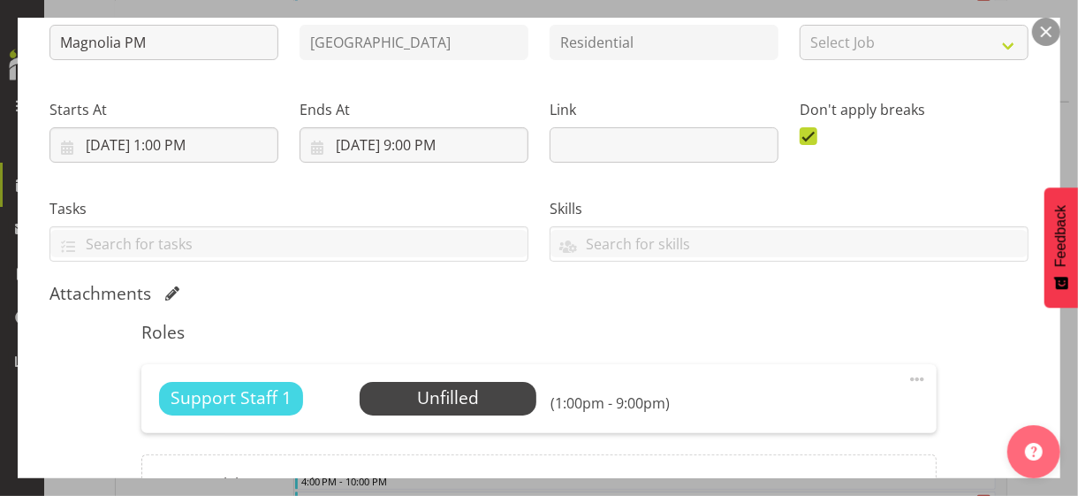
scroll to position [354, 0]
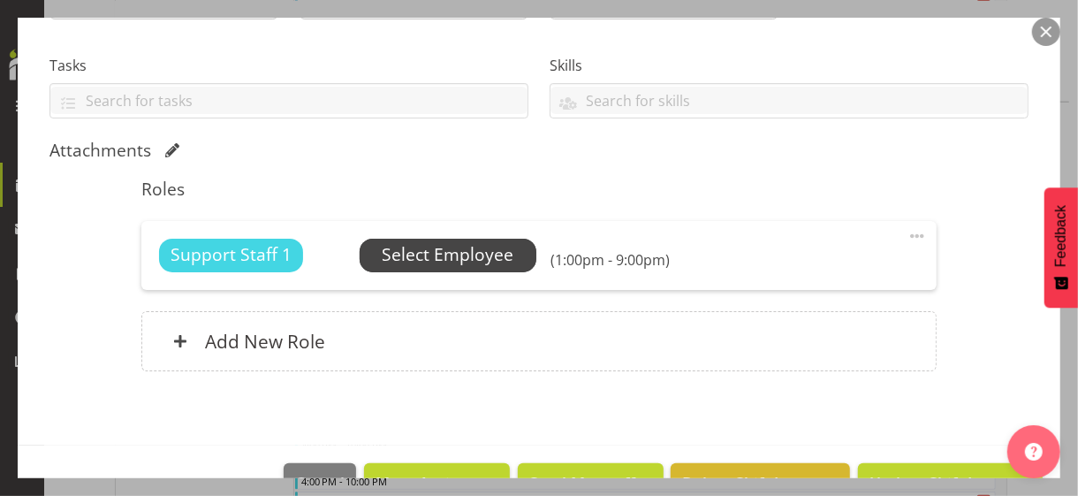
click at [403, 249] on span "Select Employee" at bounding box center [448, 255] width 132 height 26
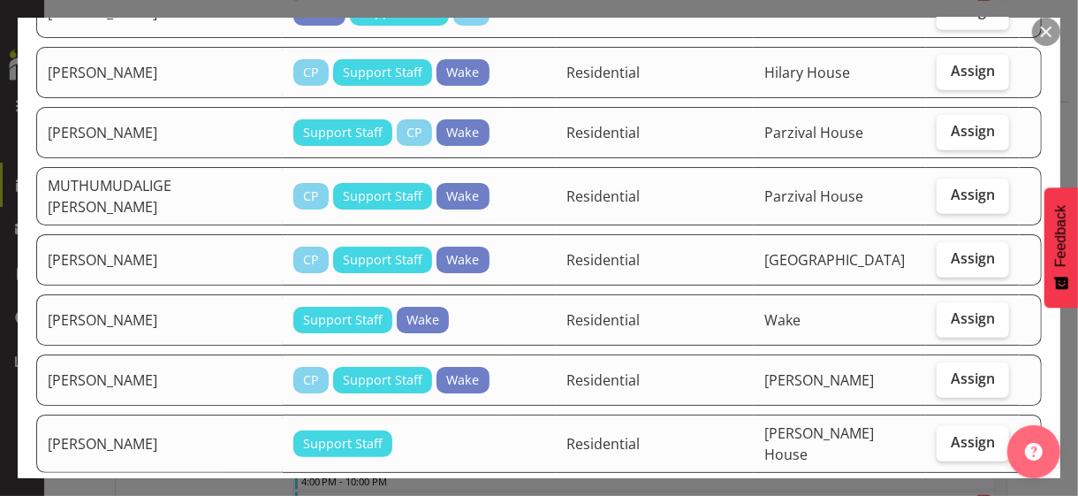
scroll to position [796, 0]
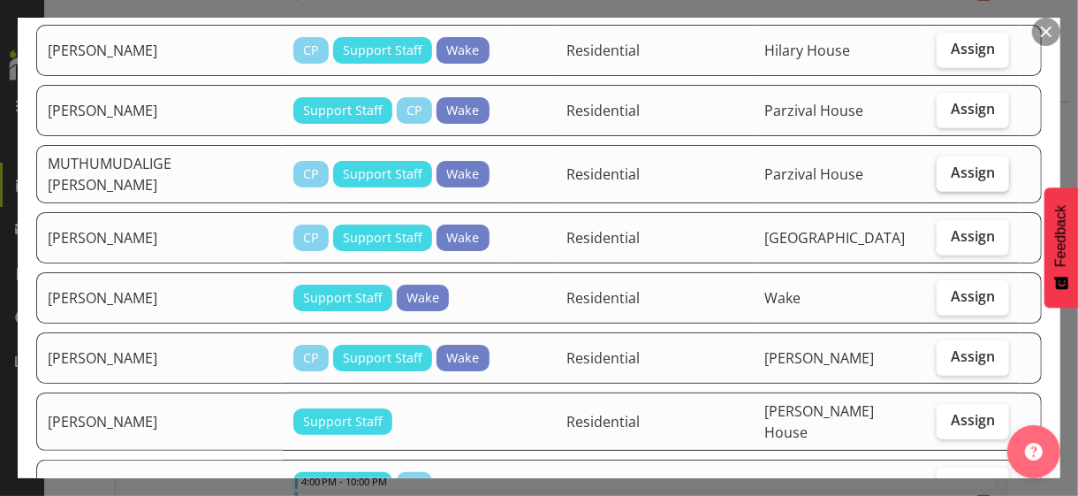
click at [941, 159] on label "Assign" at bounding box center [973, 173] width 72 height 35
click at [941, 167] on input "Assign" at bounding box center [942, 172] width 11 height 11
checkbox input "true"
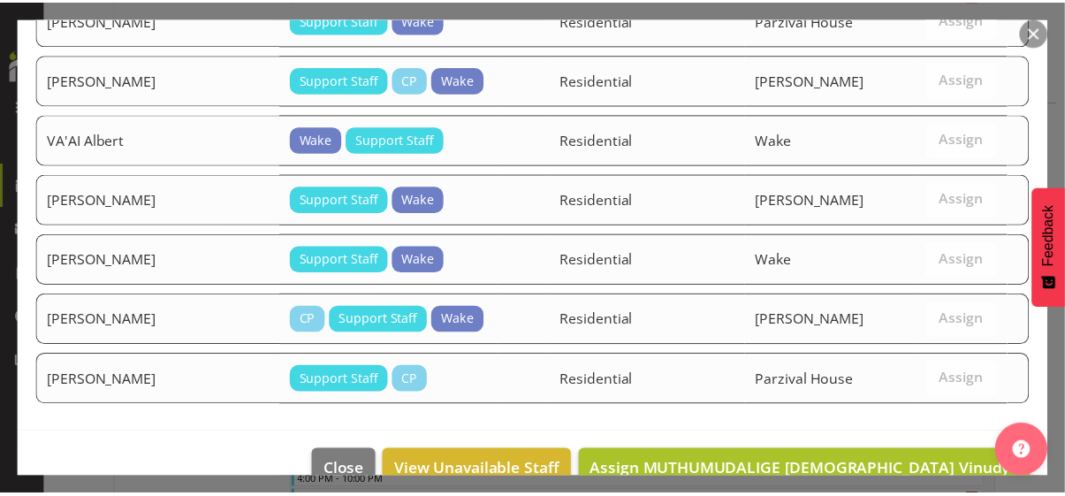
scroll to position [1691, 0]
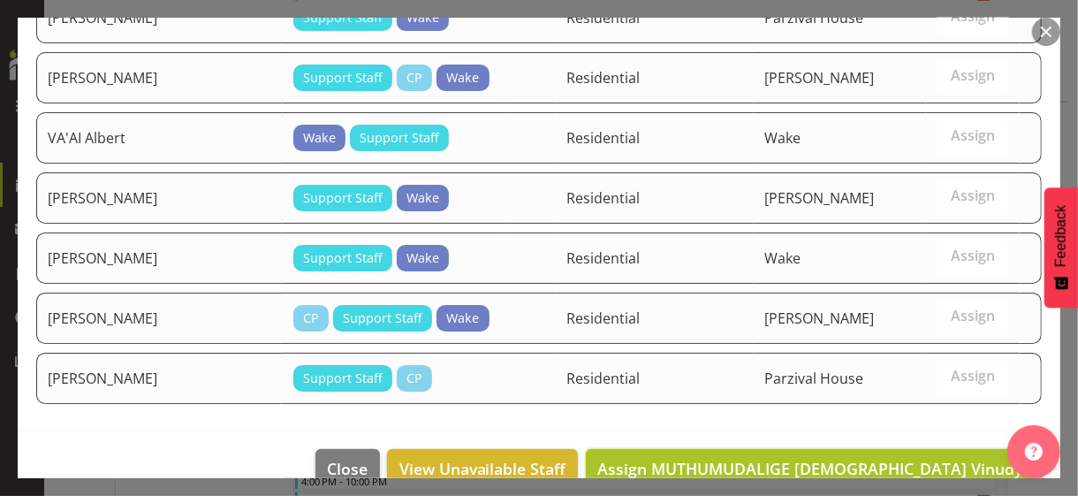
click at [939, 429] on span "Assign MUTHUMUDALIGE [DEMOGRAPHIC_DATA] Vinudya" at bounding box center [815, 468] width 434 height 21
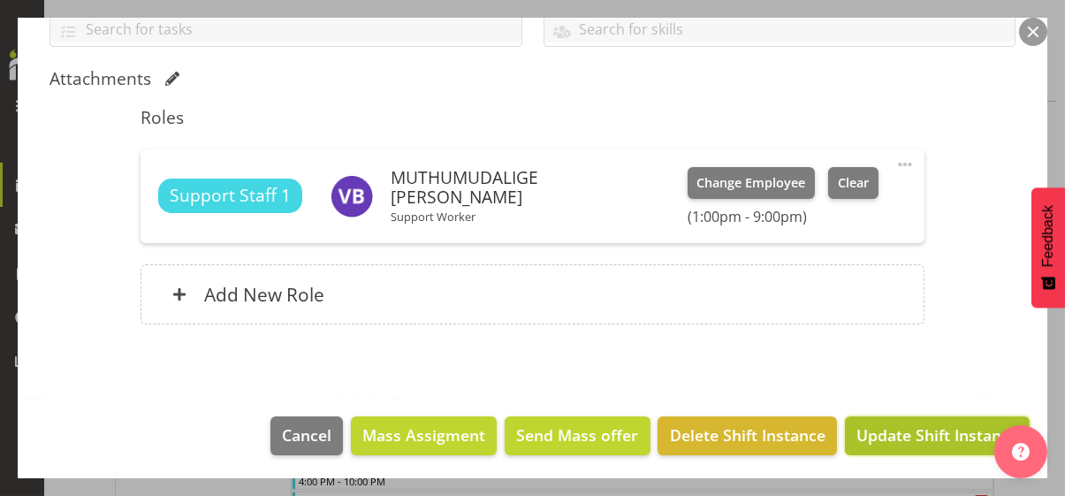
click at [916, 429] on span "Update Shift Instance" at bounding box center [938, 434] width 162 height 23
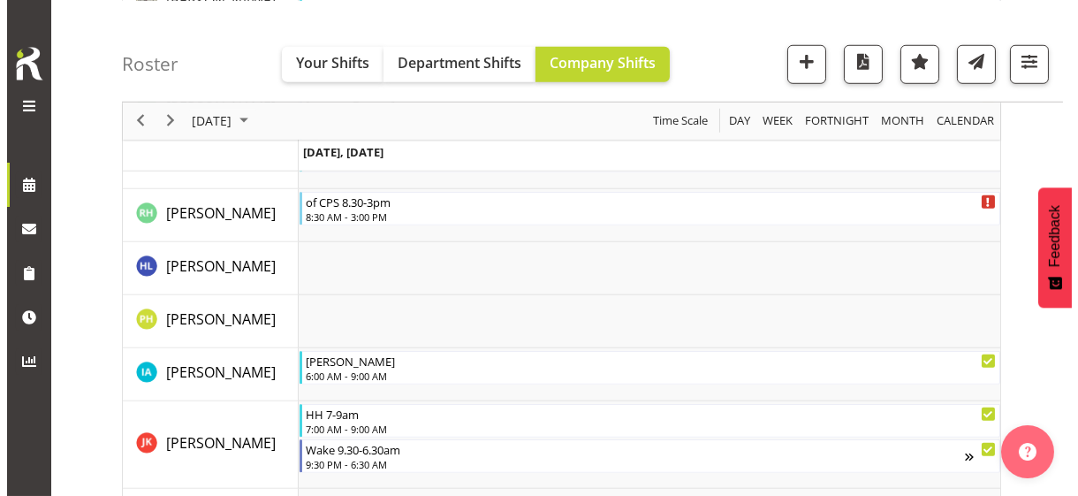
scroll to position [2921, 0]
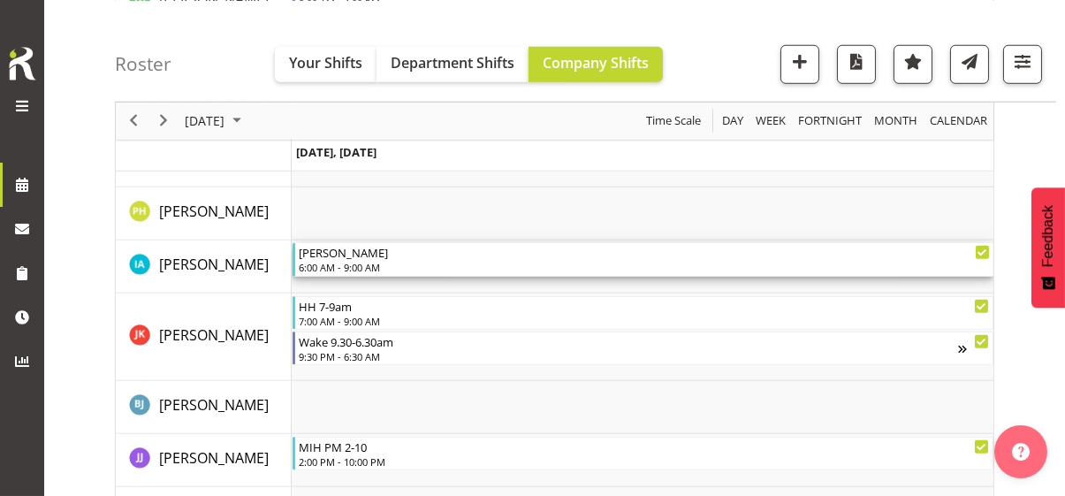
click at [374, 269] on div "6:00 AM - 9:00 AM" at bounding box center [644, 267] width 691 height 14
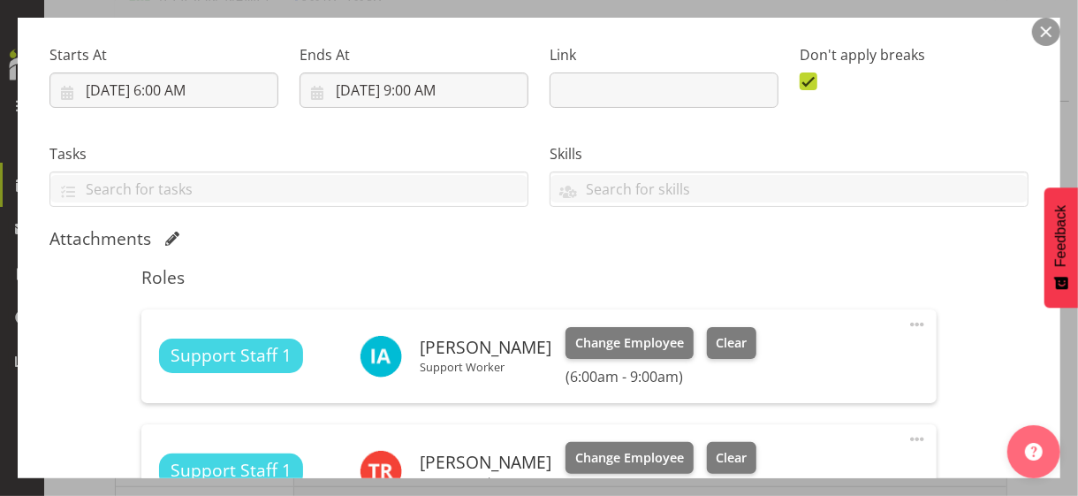
scroll to position [442, 0]
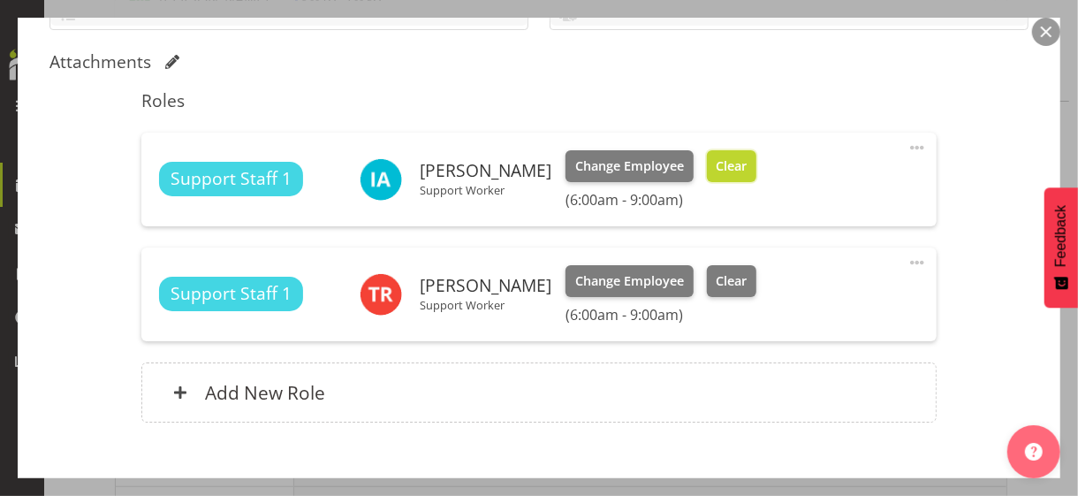
click at [708, 175] on button "Clear" at bounding box center [732, 166] width 50 height 32
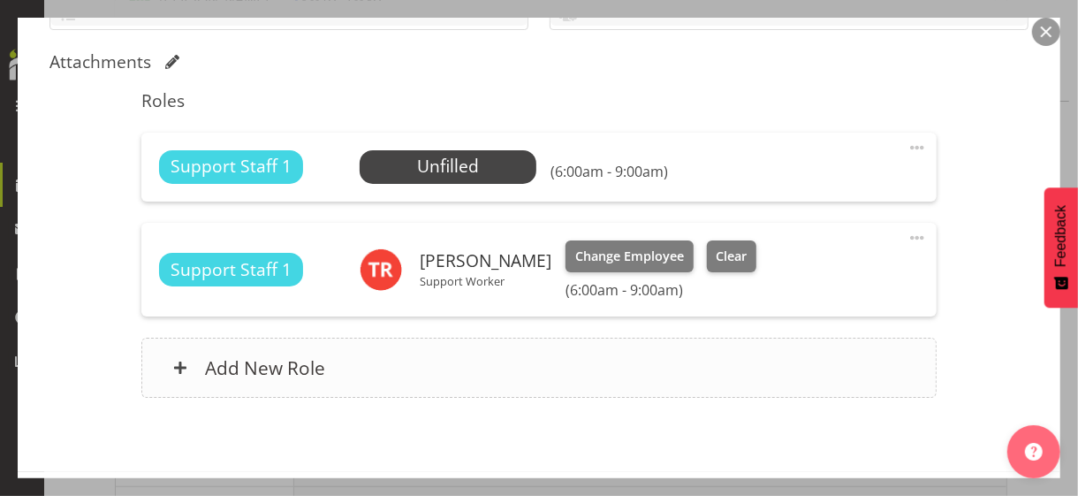
scroll to position [516, 0]
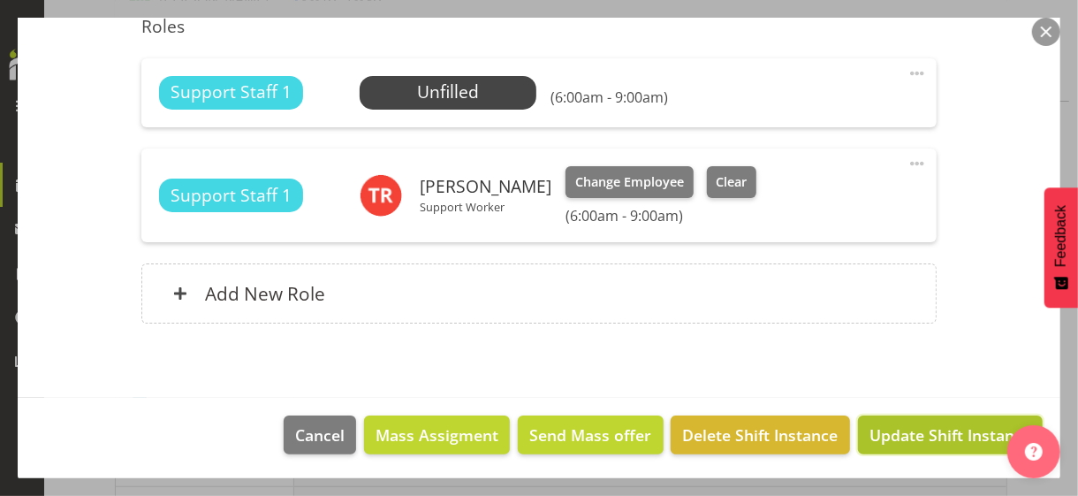
click at [880, 429] on span "Update Shift Instance" at bounding box center [951, 434] width 162 height 23
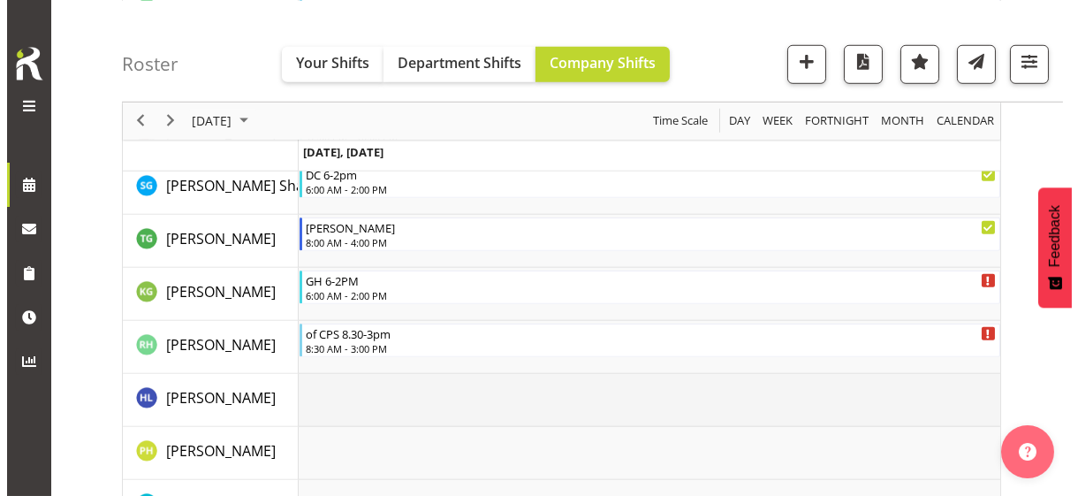
scroll to position [2691, 0]
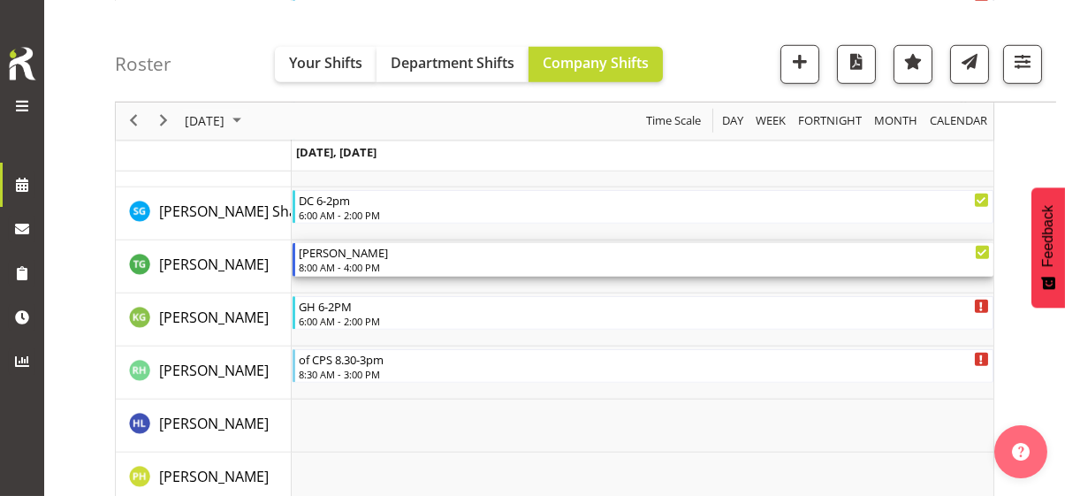
click at [356, 266] on div "8:00 AM - 4:00 PM" at bounding box center [644, 267] width 691 height 14
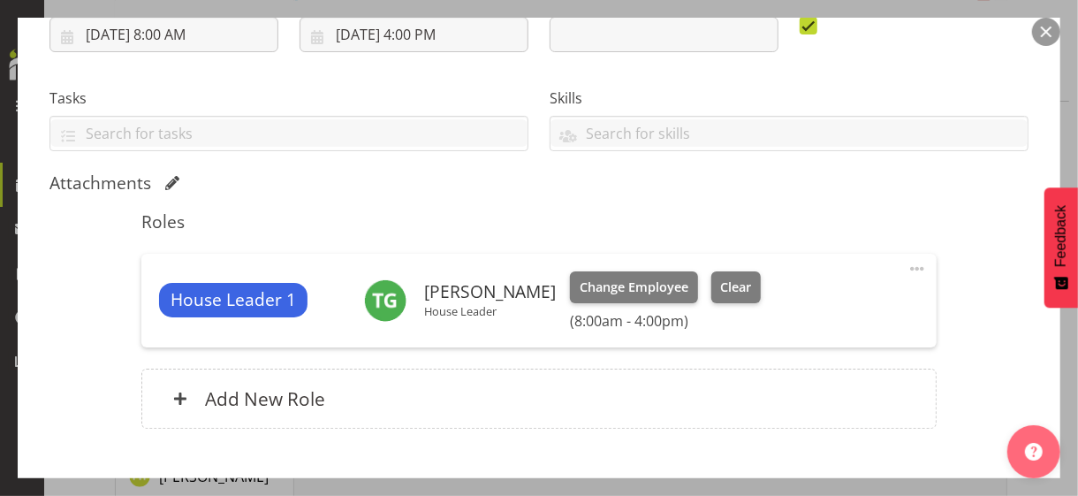
scroll to position [425, 0]
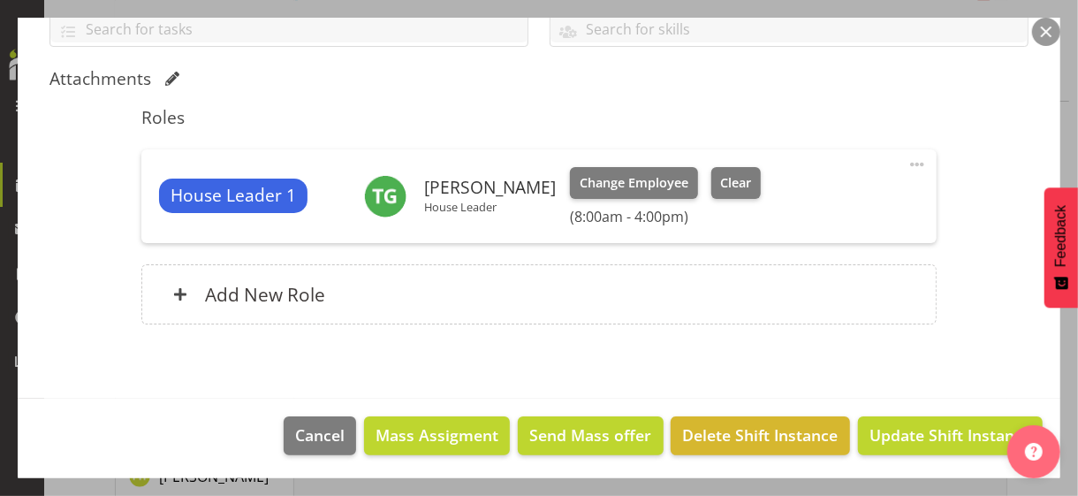
click at [907, 159] on span at bounding box center [917, 164] width 21 height 21
click at [796, 200] on link "Edit" at bounding box center [843, 203] width 170 height 32
select select "9"
select select "2025"
select select "8"
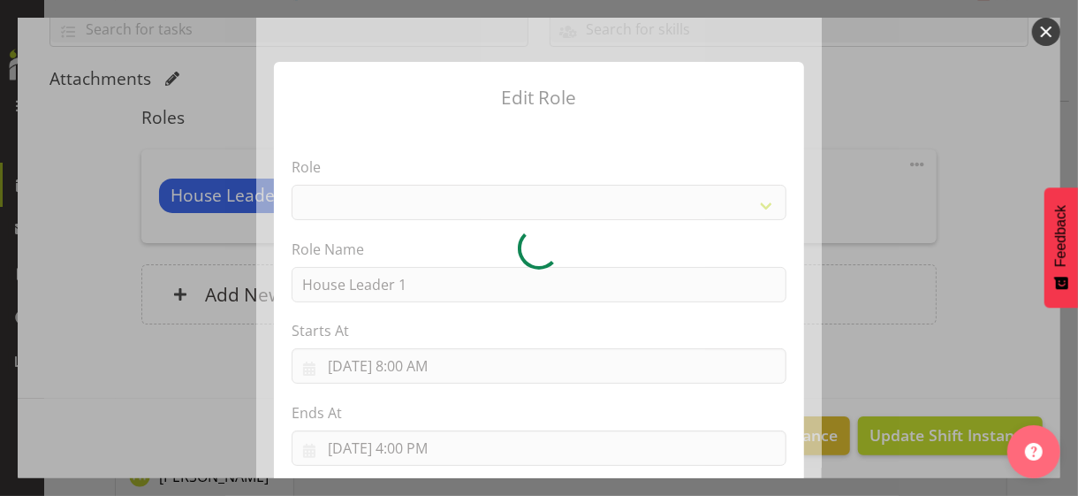
select select "1092"
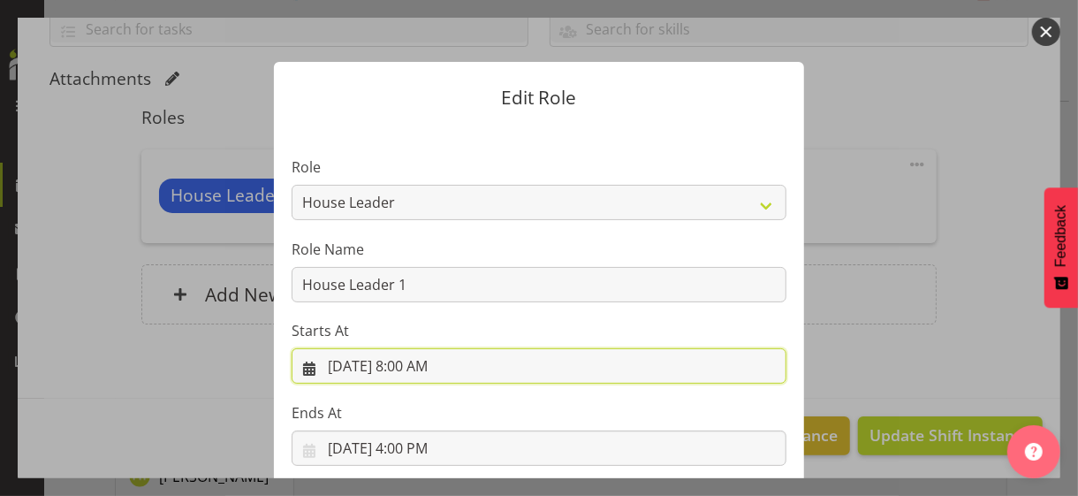
click at [406, 365] on input "[DATE] 8:00 AM" at bounding box center [539, 365] width 495 height 35
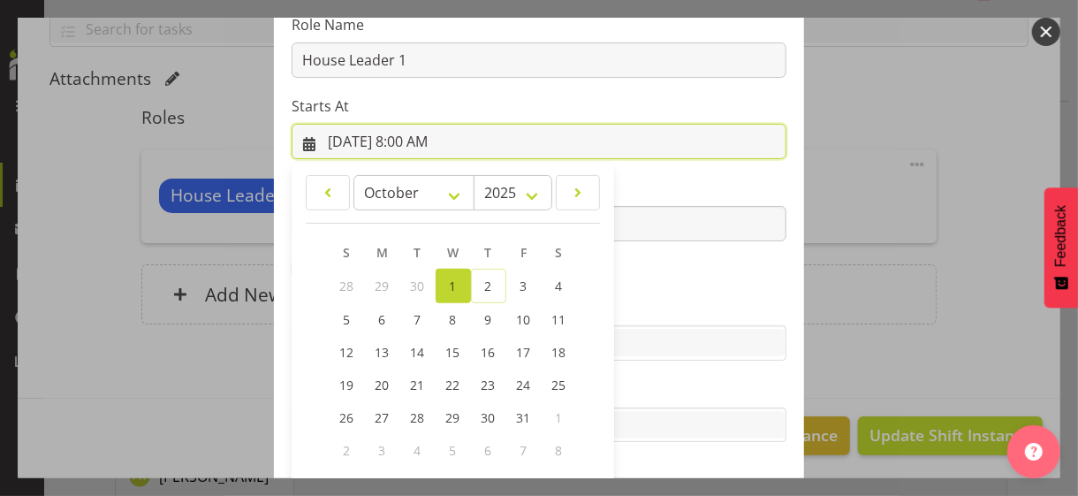
scroll to position [307, 0]
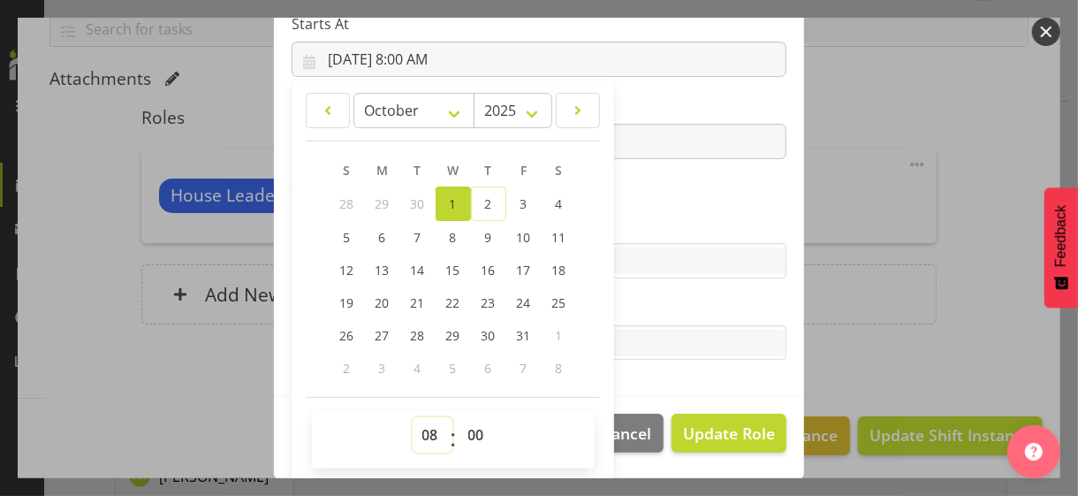
drag, startPoint x: 416, startPoint y: 428, endPoint x: 423, endPoint y: 419, distance: 10.8
click at [416, 427] on select "00 01 02 03 04 05 06 07 08 09 10 11 12 13 14 15 16 17 18 19 20 21 22 23" at bounding box center [433, 434] width 40 height 35
select select "7"
click at [413, 417] on select "00 01 02 03 04 05 06 07 08 09 10 11 12 13 14 15 16 17 18 19 20 21 22 23" at bounding box center [433, 434] width 40 height 35
type input "[DATE] 7:00 AM"
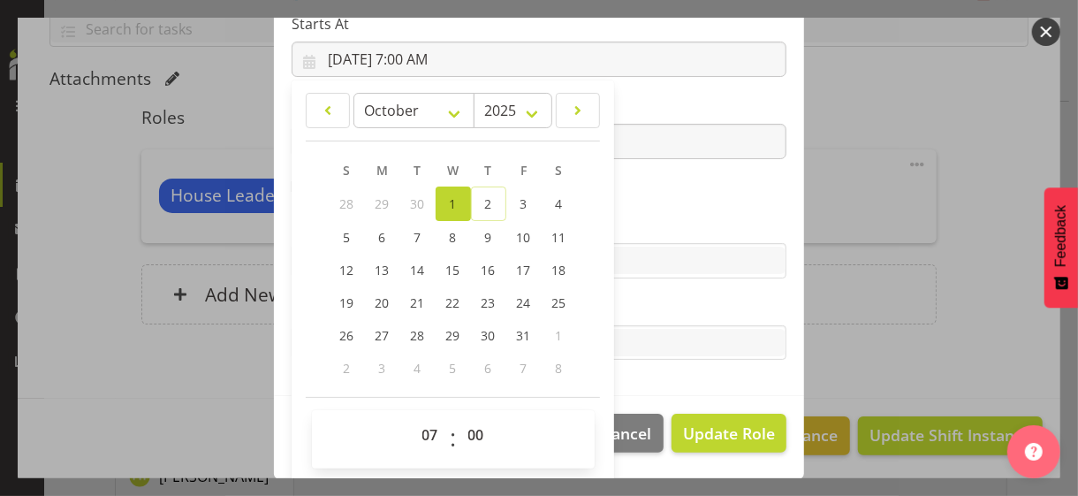
click at [635, 187] on section "Role CP House Leader Support Staff Wake Role Name House Leader 1 Starts At [DAT…" at bounding box center [539, 107] width 530 height 578
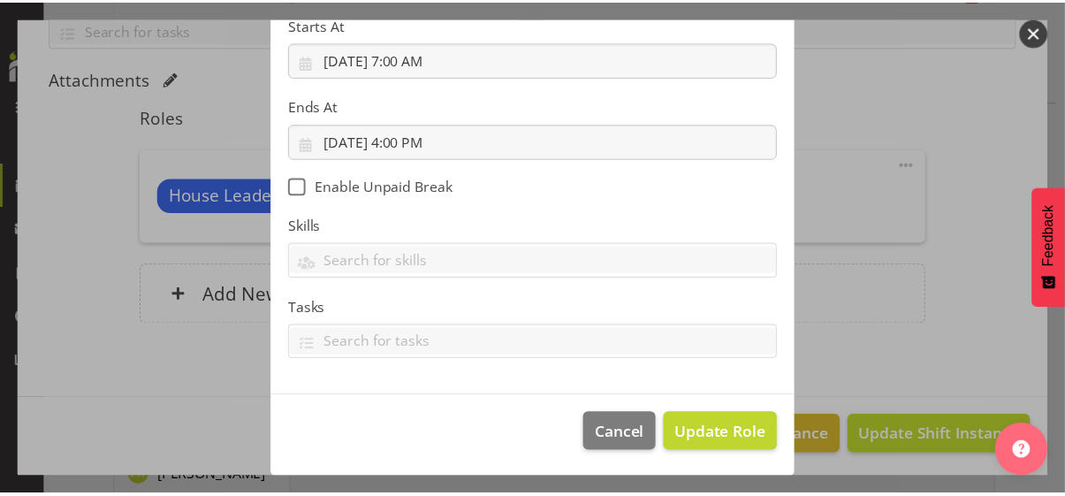
scroll to position [306, 0]
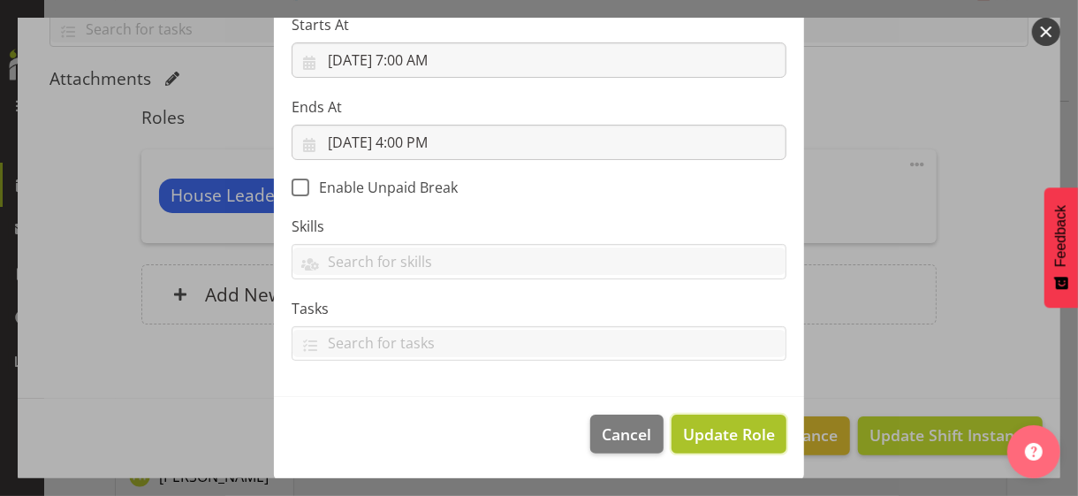
click at [716, 429] on span "Update Role" at bounding box center [729, 434] width 92 height 23
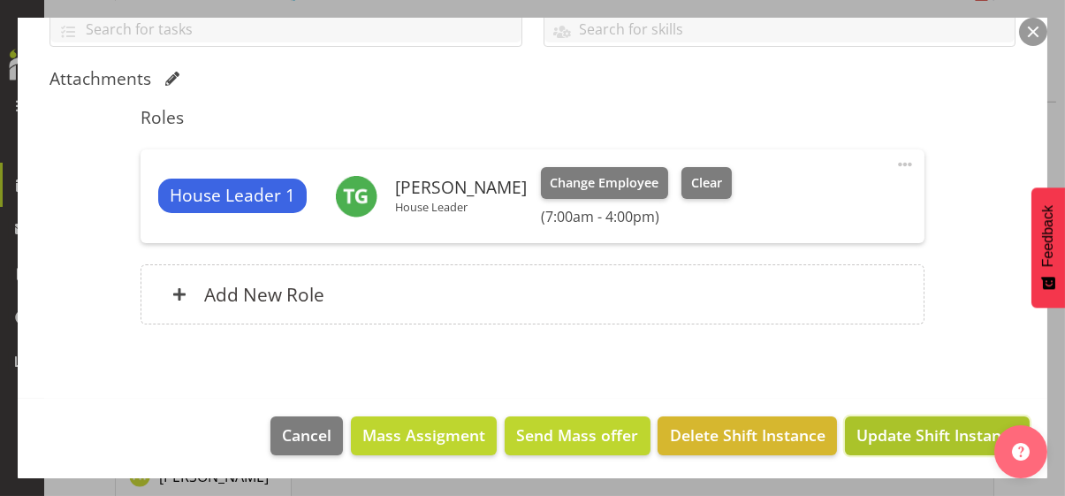
click at [869, 426] on span "Update Shift Instance" at bounding box center [938, 434] width 162 height 23
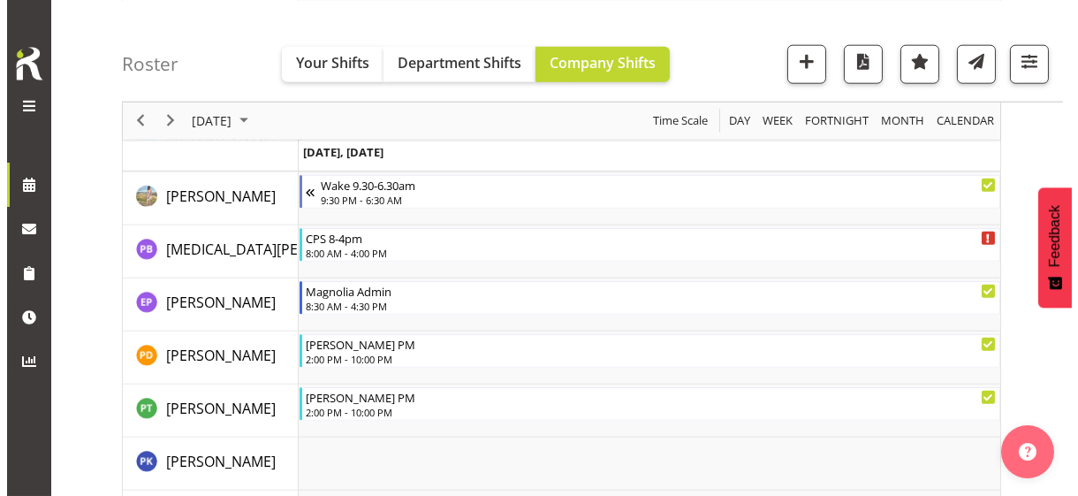
scroll to position [4194, 0]
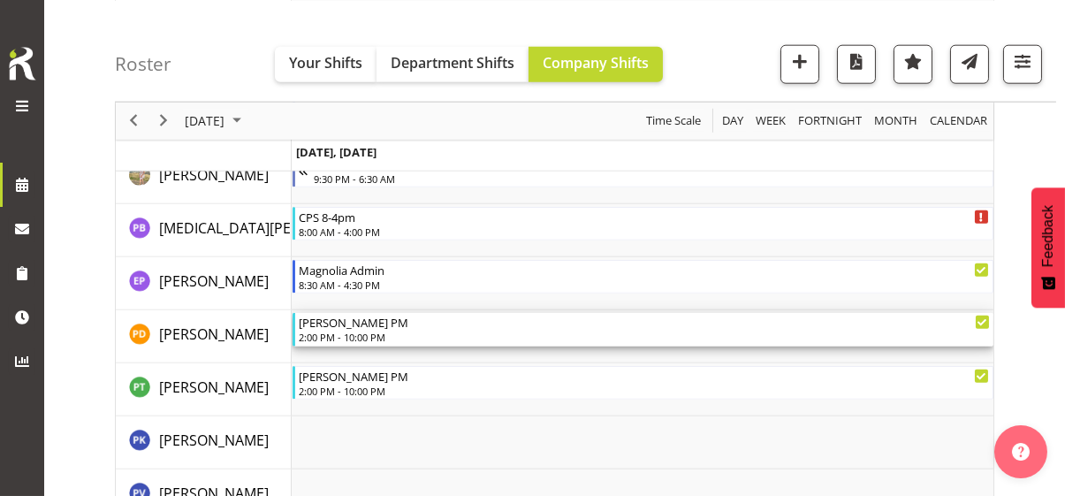
click at [345, 336] on div "2:00 PM - 10:00 PM" at bounding box center [644, 337] width 691 height 14
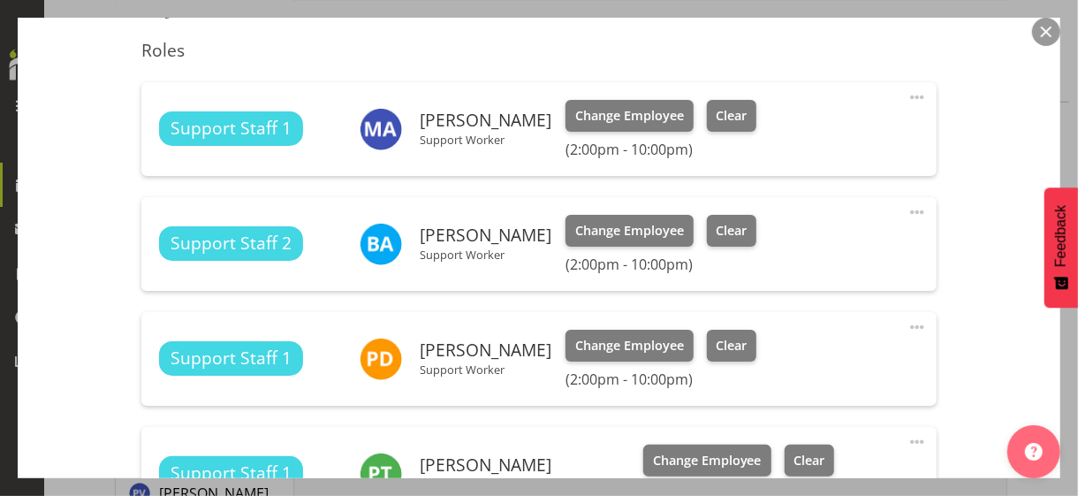
scroll to position [619, 0]
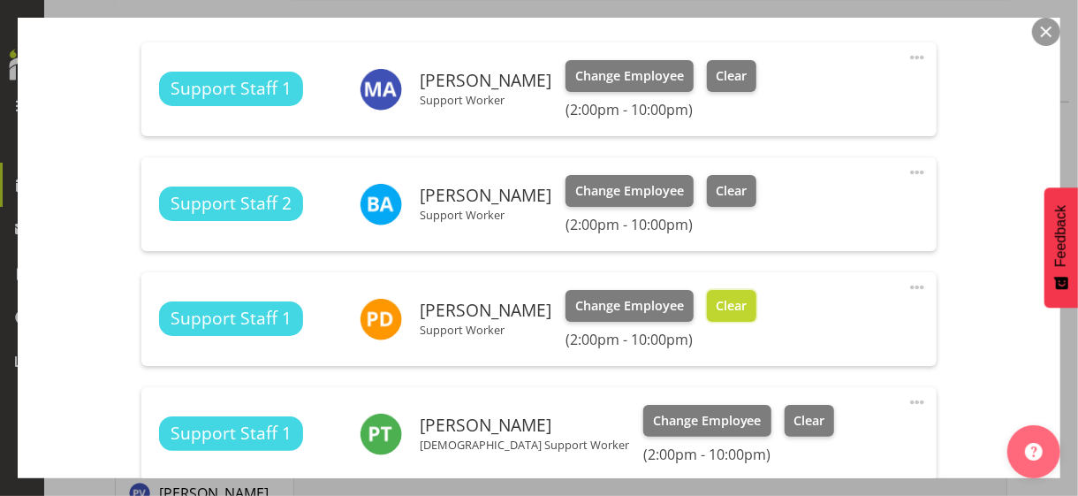
click at [716, 301] on span "Clear" at bounding box center [731, 305] width 31 height 19
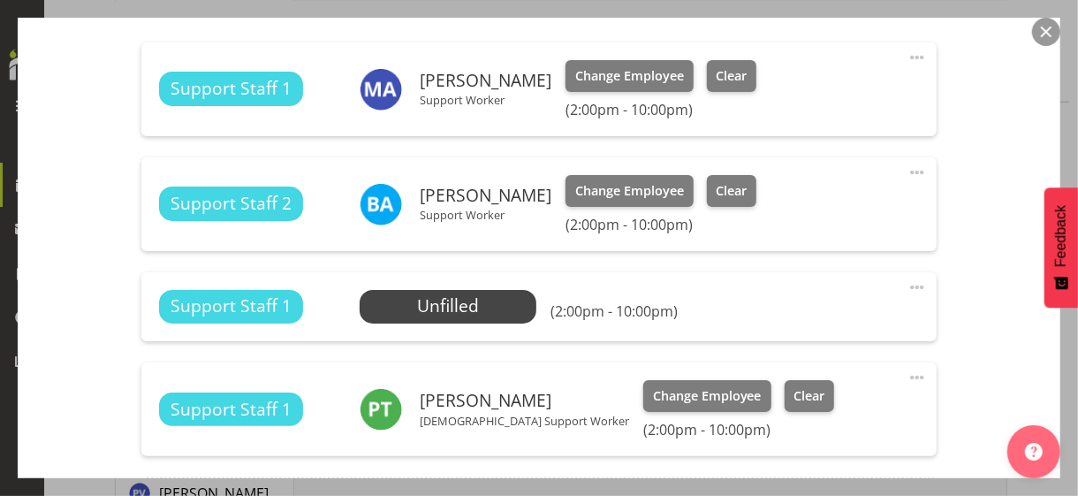
drag, startPoint x: 903, startPoint y: 284, endPoint x: 879, endPoint y: 290, distance: 25.5
click at [907, 284] on span at bounding box center [917, 287] width 21 height 21
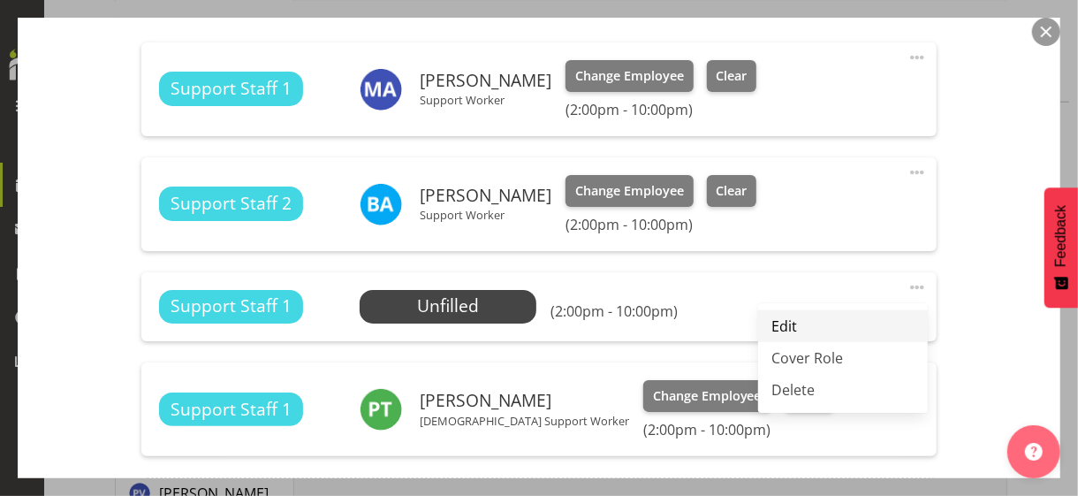
click at [776, 317] on link "Edit" at bounding box center [843, 326] width 170 height 32
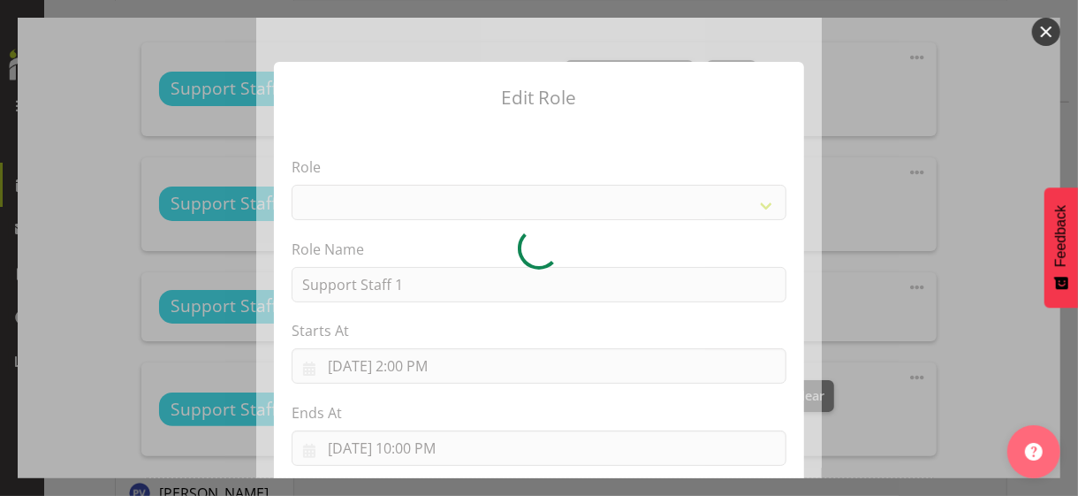
select select "1091"
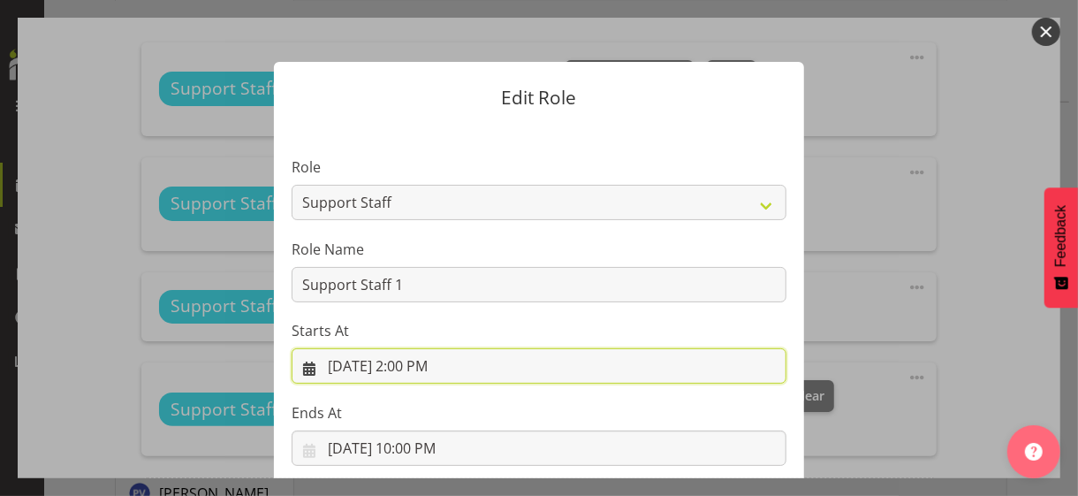
click at [410, 369] on input "[DATE] 2:00 PM" at bounding box center [539, 365] width 495 height 35
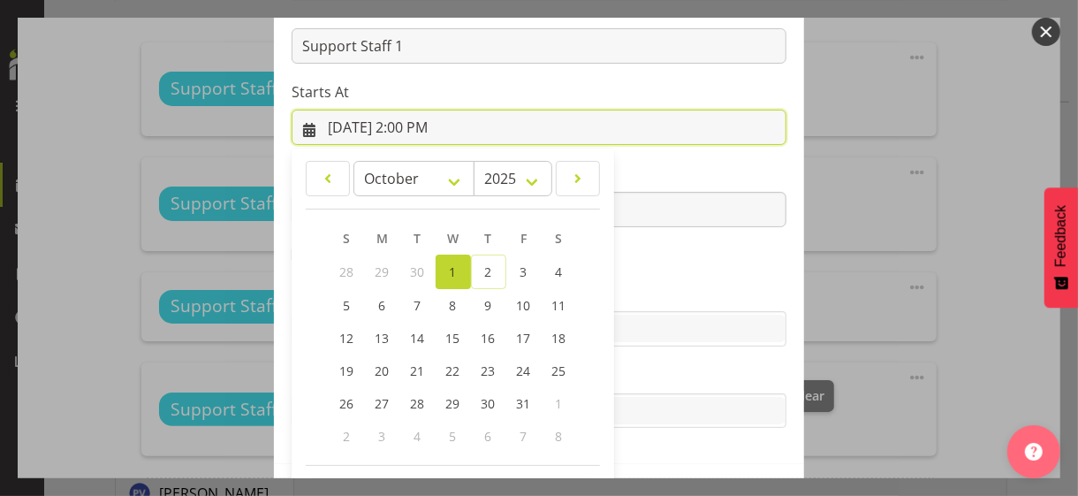
scroll to position [307, 0]
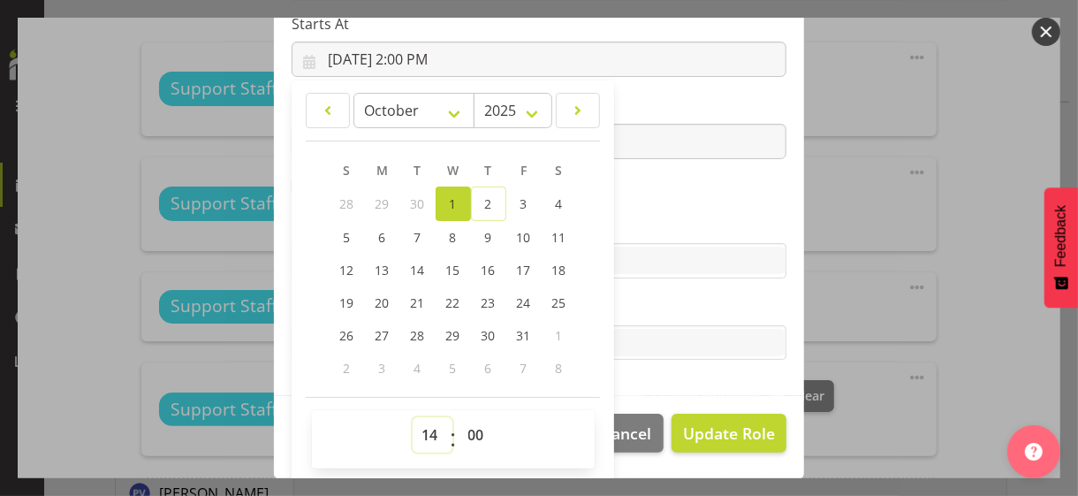
drag, startPoint x: 424, startPoint y: 428, endPoint x: 424, endPoint y: 418, distance: 9.7
click at [424, 428] on select "00 01 02 03 04 05 06 07 08 09 10 11 12 13 14 15 16 17 18 19 20 21 22 23" at bounding box center [433, 434] width 40 height 35
select select "15"
click at [413, 417] on select "00 01 02 03 04 05 06 07 08 09 10 11 12 13 14 15 16 17 18 19 20 21 22 23" at bounding box center [433, 434] width 40 height 35
type input "[DATE] 3:00 PM"
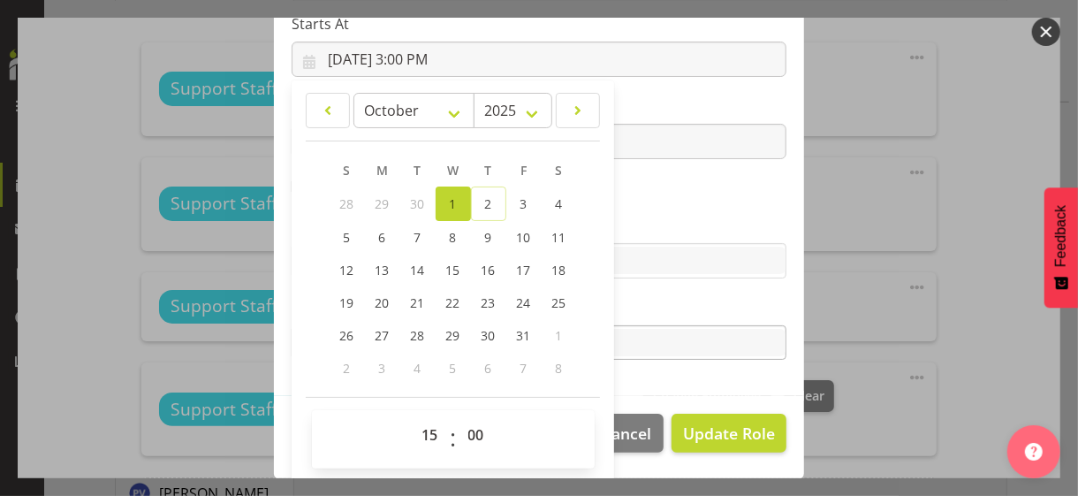
drag, startPoint x: 645, startPoint y: 222, endPoint x: 689, endPoint y: 338, distance: 123.6
click at [646, 222] on label "Skills" at bounding box center [539, 225] width 495 height 21
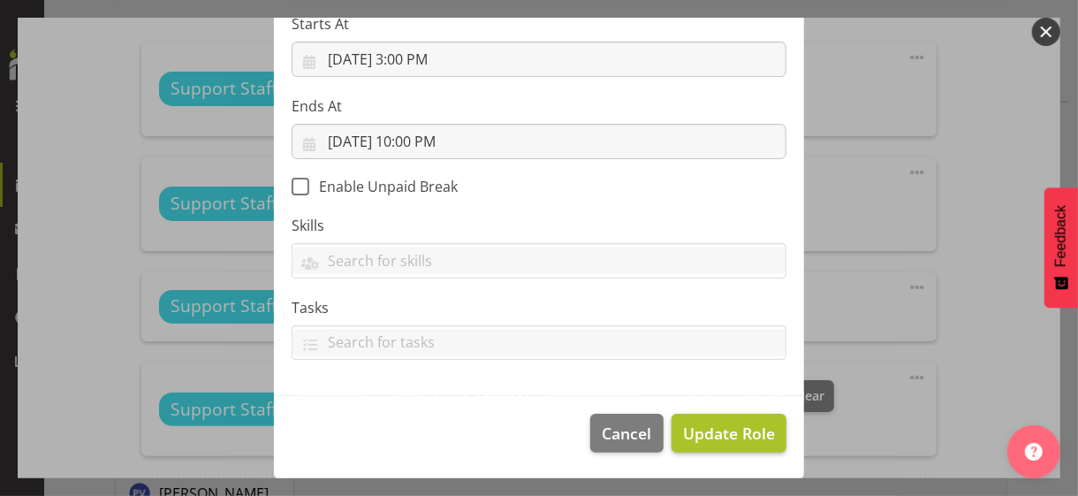
scroll to position [306, 0]
click at [706, 429] on span "Update Role" at bounding box center [729, 434] width 92 height 23
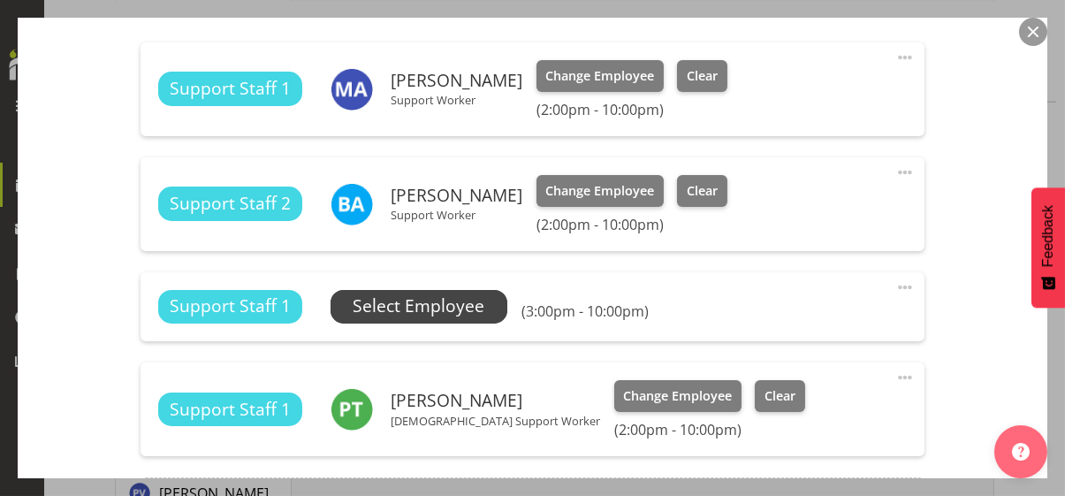
click at [450, 304] on span "Select Employee" at bounding box center [419, 306] width 132 height 26
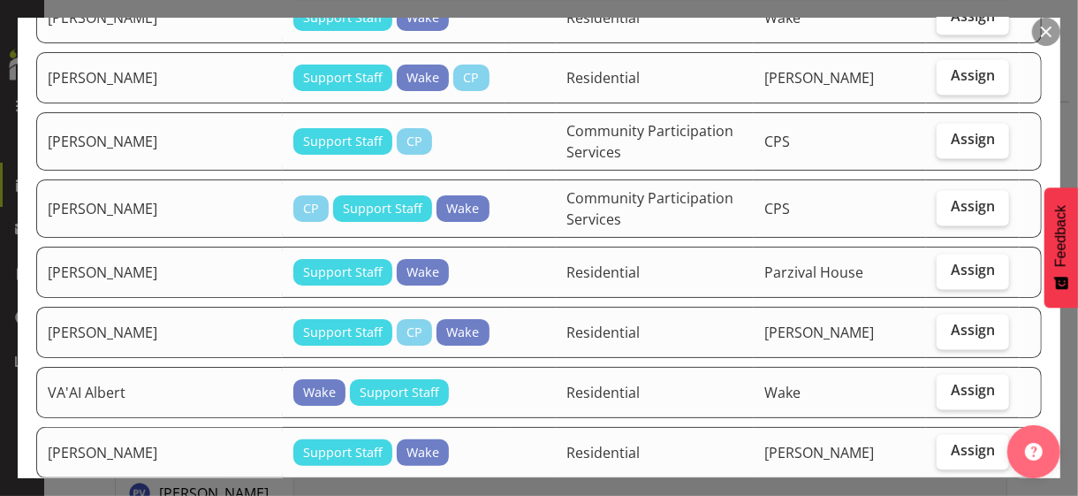
scroll to position [1680, 0]
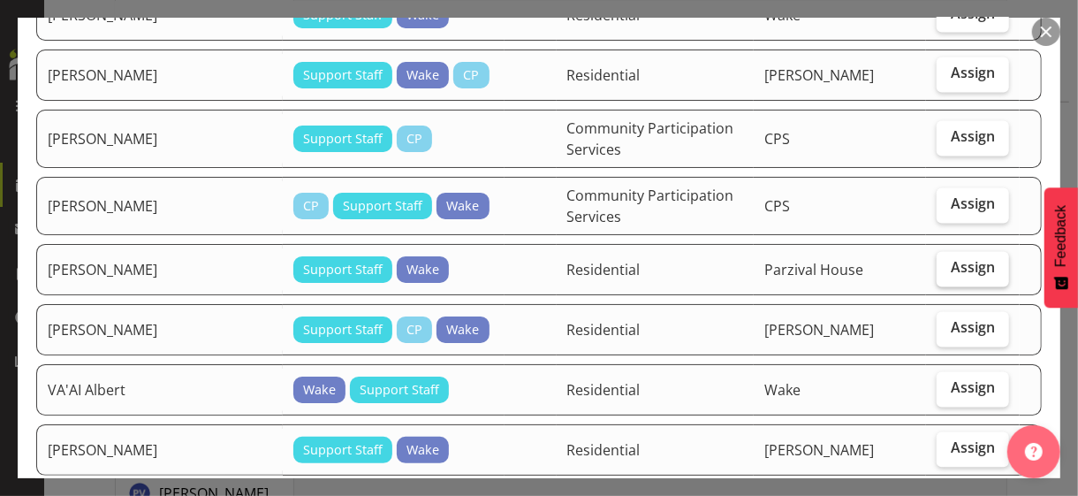
click at [941, 259] on span "Assign" at bounding box center [973, 268] width 44 height 18
click at [941, 263] on input "Assign" at bounding box center [942, 268] width 11 height 11
checkbox input "true"
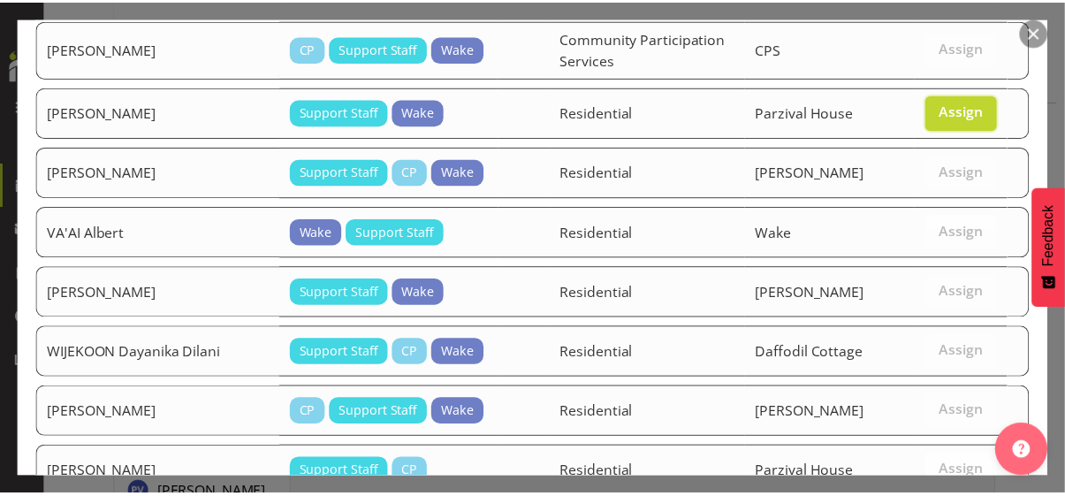
scroll to position [1886, 0]
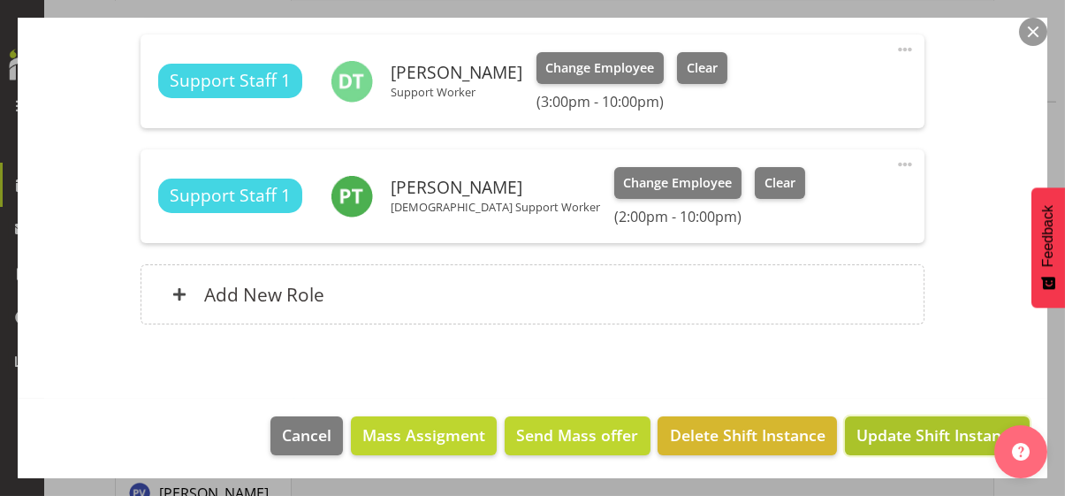
click at [918, 429] on span "Update Shift Instance" at bounding box center [938, 434] width 162 height 23
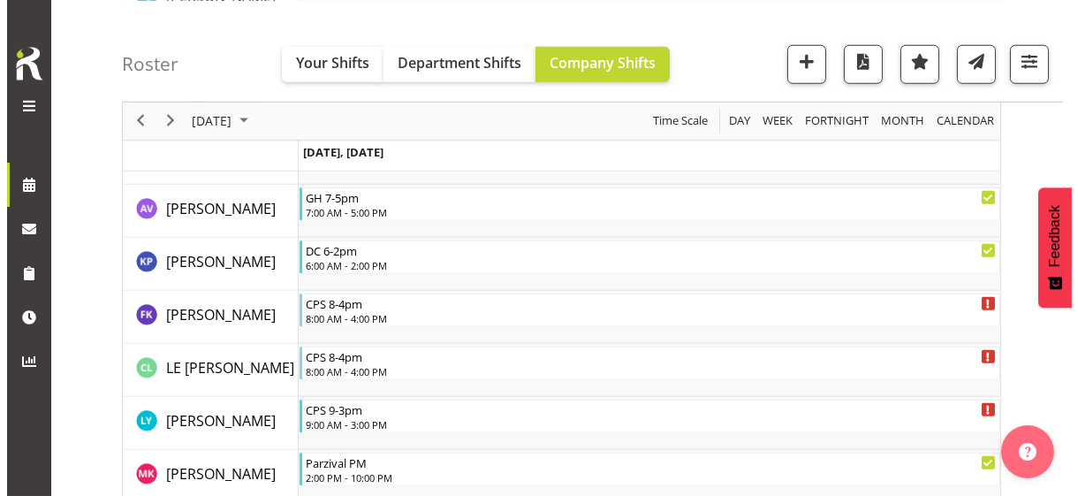
scroll to position [3310, 0]
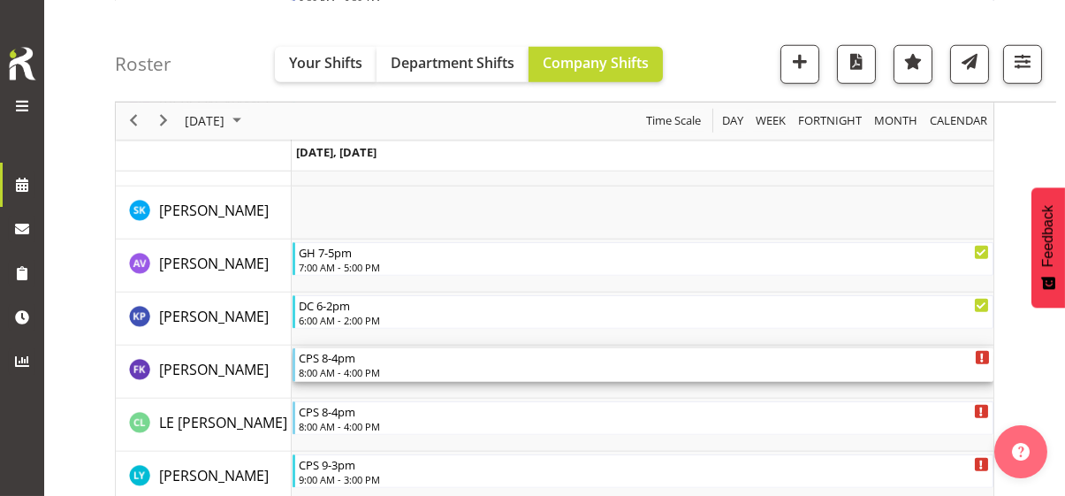
click at [364, 365] on div "8:00 AM - 4:00 PM" at bounding box center [644, 372] width 691 height 14
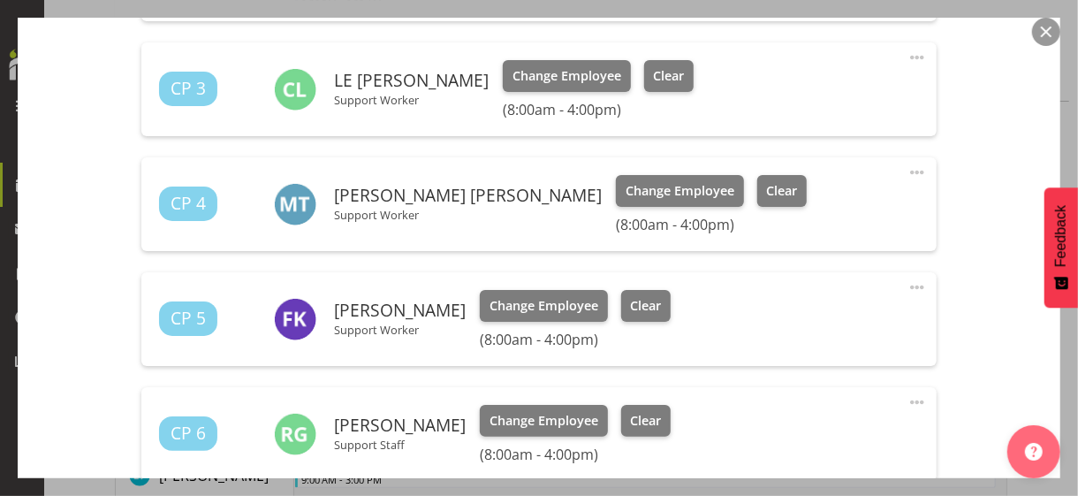
scroll to position [707, 0]
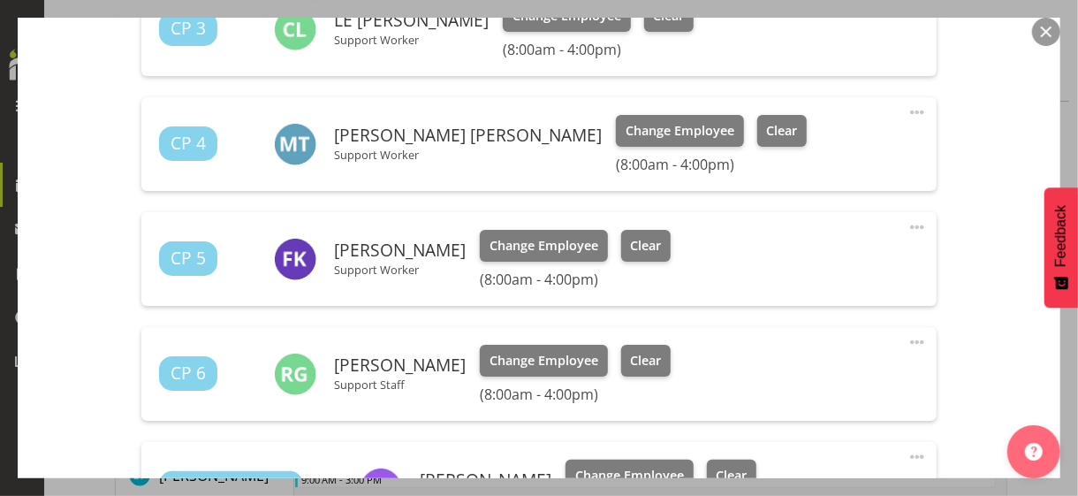
click at [907, 222] on span at bounding box center [917, 227] width 21 height 21
click at [773, 258] on link "Edit" at bounding box center [843, 266] width 170 height 32
select select "9"
select select "2025"
select select "16"
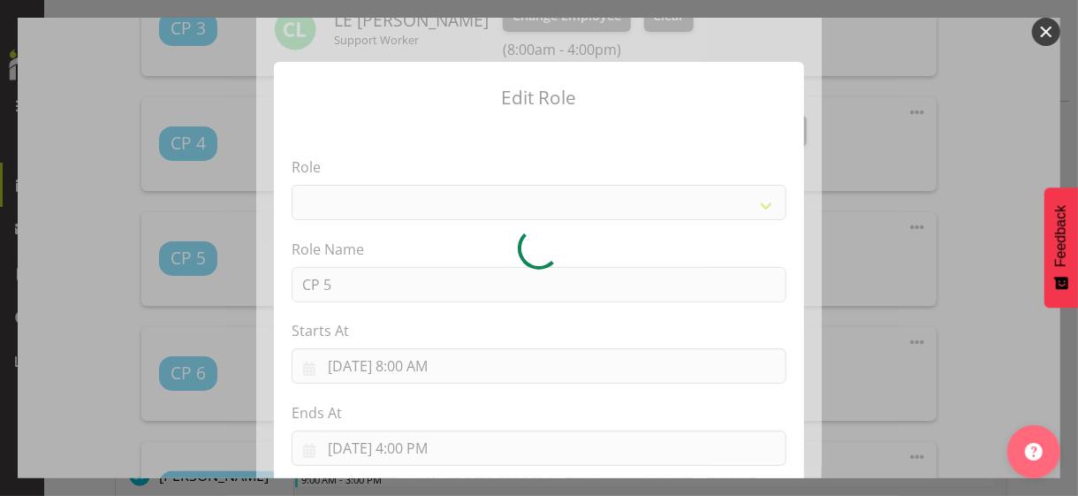
select select
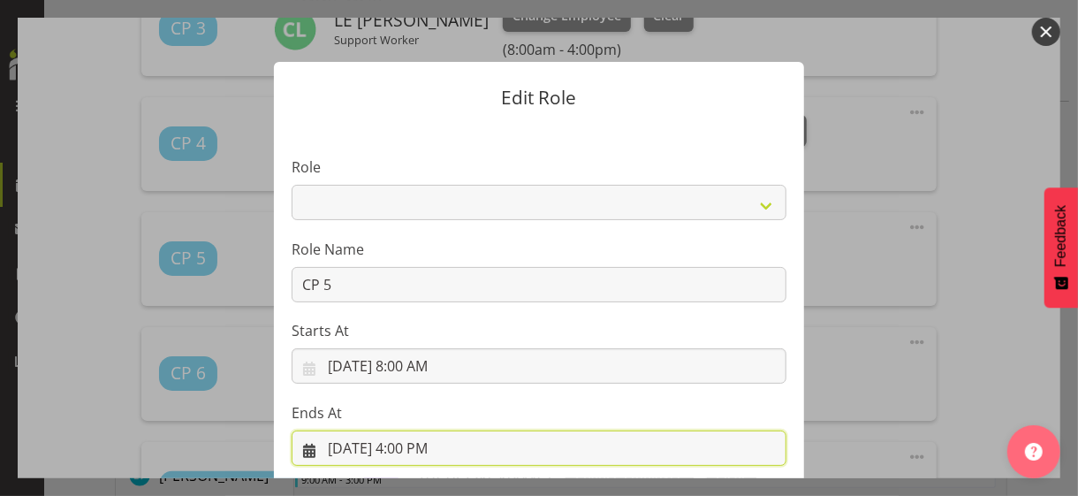
click at [411, 429] on input "[DATE] 4:00 PM" at bounding box center [539, 447] width 495 height 35
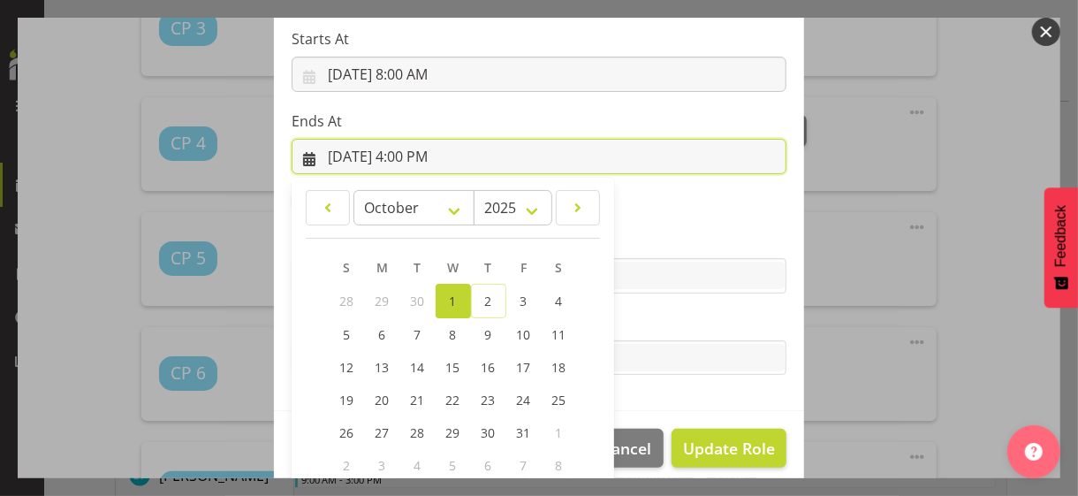
scroll to position [390, 0]
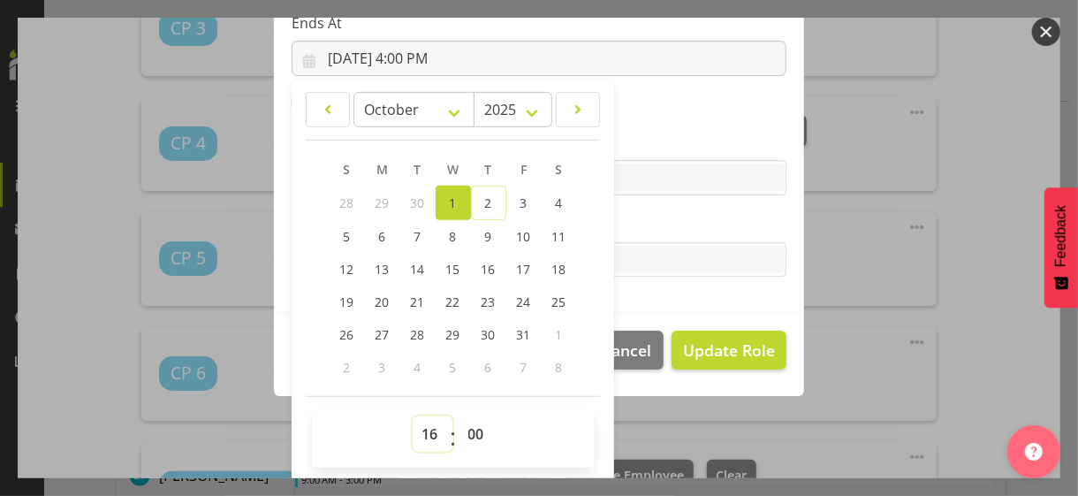
click at [421, 429] on select "00 01 02 03 04 05 06 07 08 09 10 11 12 13 14 15 16 17 18 19 20 21 22 23" at bounding box center [433, 433] width 40 height 35
select select "14"
click at [413, 416] on select "00 01 02 03 04 05 06 07 08 09 10 11 12 13 14 15 16 17 18 19 20 21 22 23" at bounding box center [433, 433] width 40 height 35
type input "[DATE] 2:00 PM"
drag, startPoint x: 663, startPoint y: 225, endPoint x: 711, endPoint y: 276, distance: 69.4
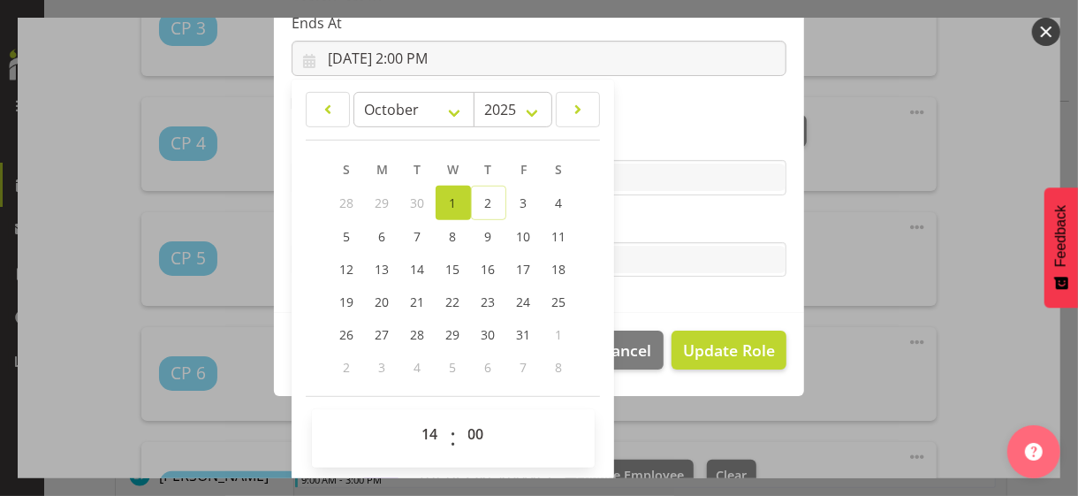
click at [664, 225] on label "Tasks" at bounding box center [539, 224] width 495 height 21
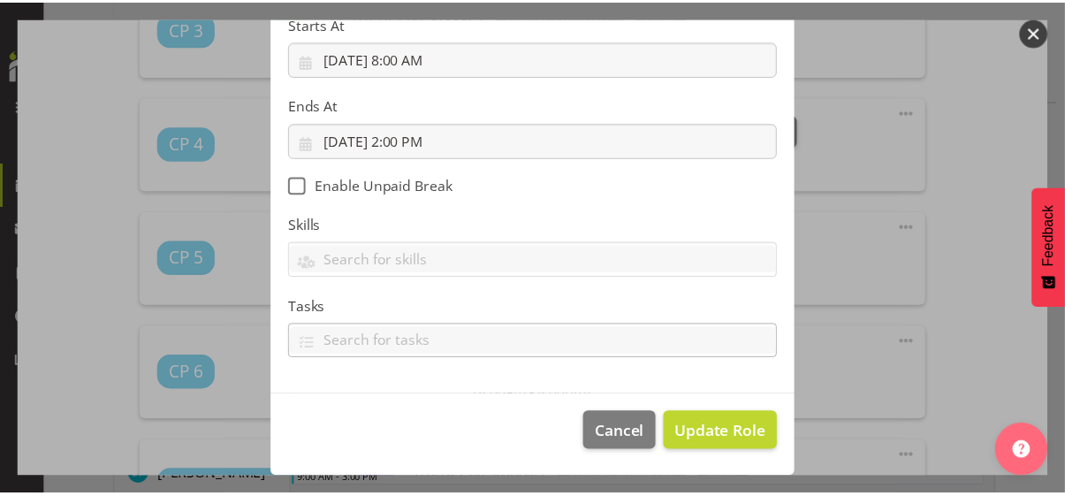
scroll to position [306, 0]
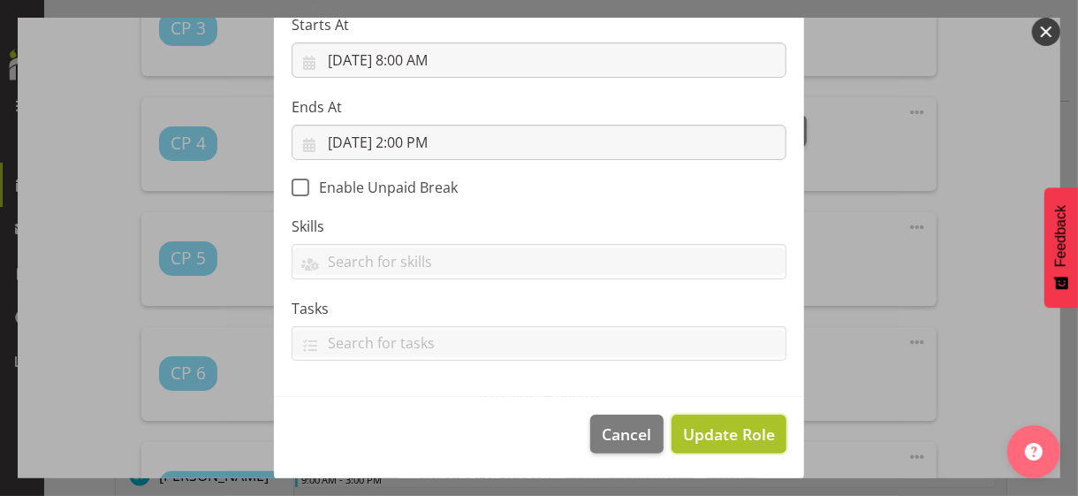
click at [725, 424] on span "Update Role" at bounding box center [729, 434] width 92 height 23
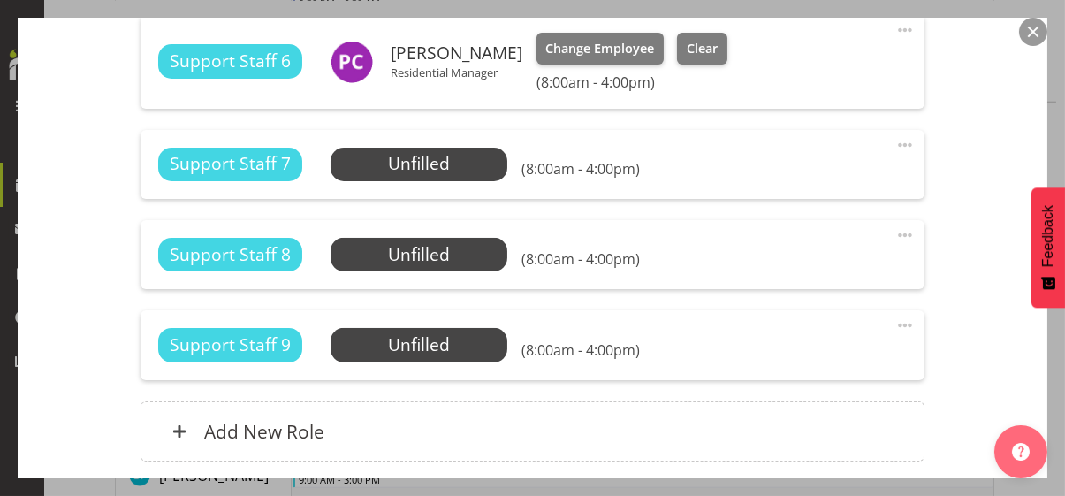
scroll to position [1961, 0]
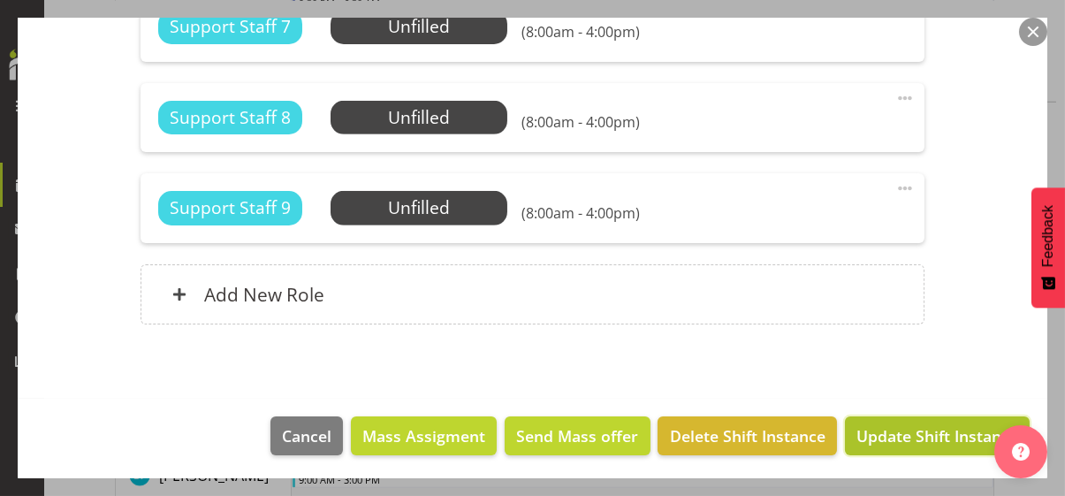
click at [895, 429] on span "Update Shift Instance" at bounding box center [938, 435] width 162 height 23
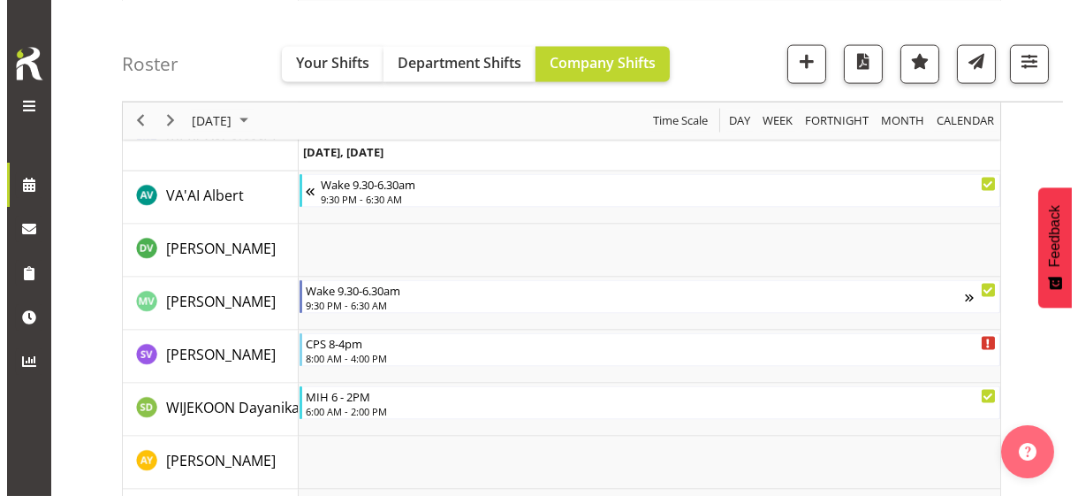
scroll to position [5699, 0]
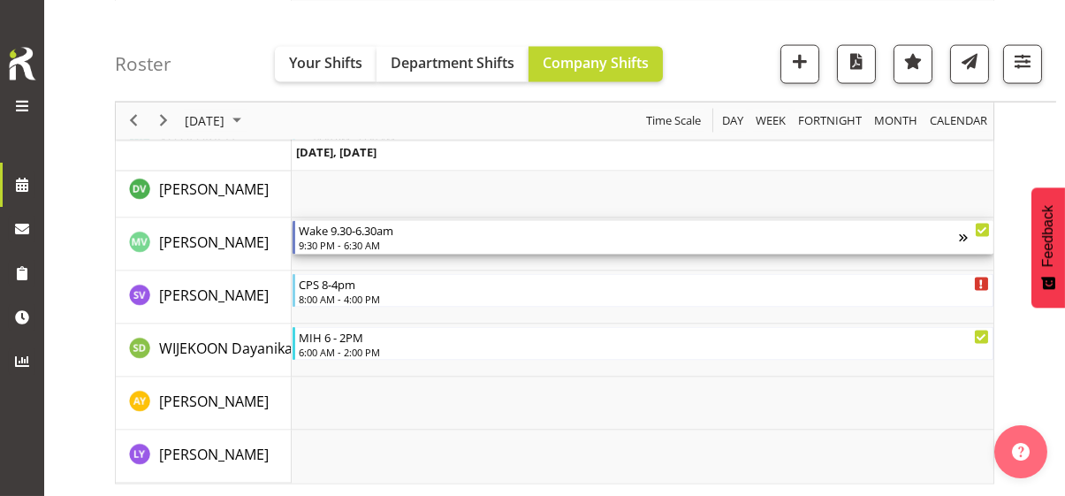
click at [356, 244] on div "9:30 PM - 6:30 AM" at bounding box center [629, 245] width 660 height 14
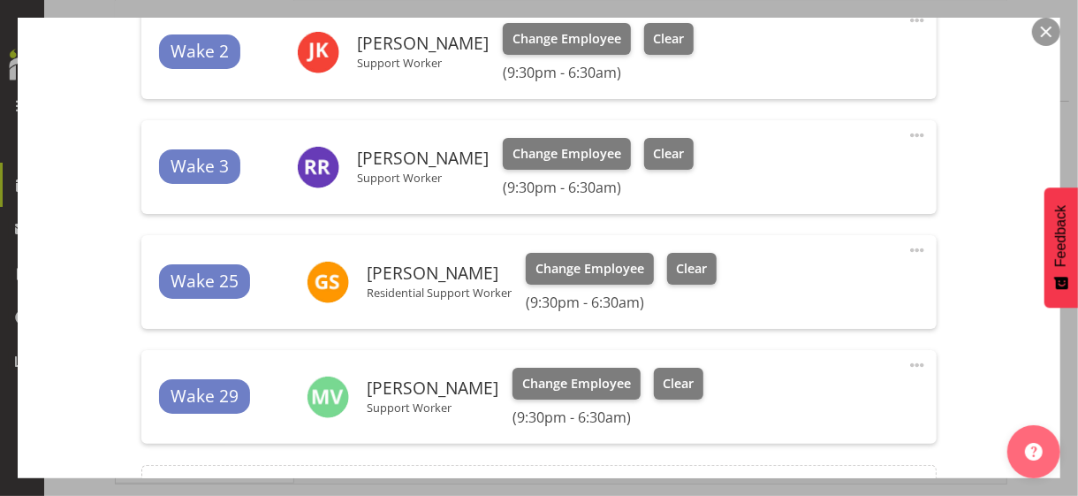
scroll to position [707, 0]
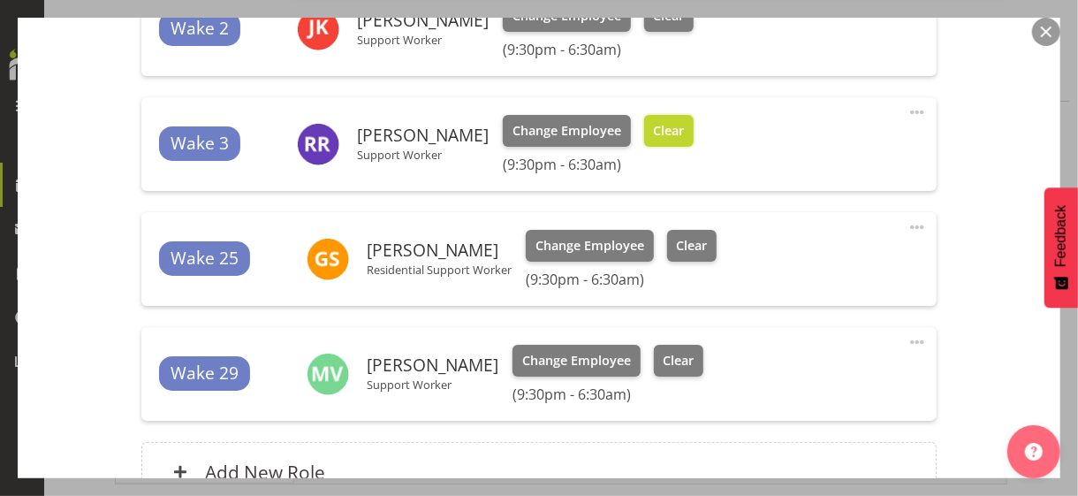
click at [653, 132] on span "Clear" at bounding box center [668, 130] width 31 height 19
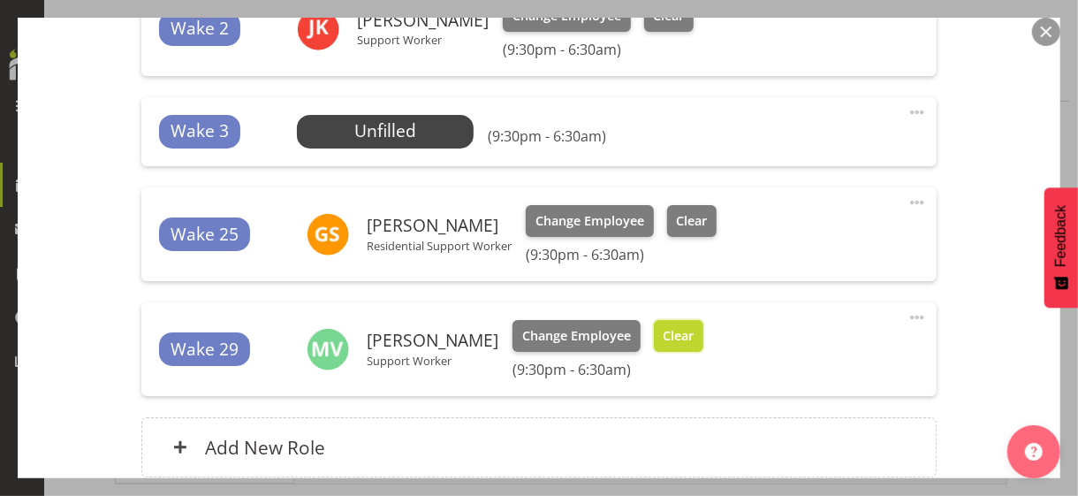
click at [674, 333] on span "Clear" at bounding box center [678, 335] width 31 height 19
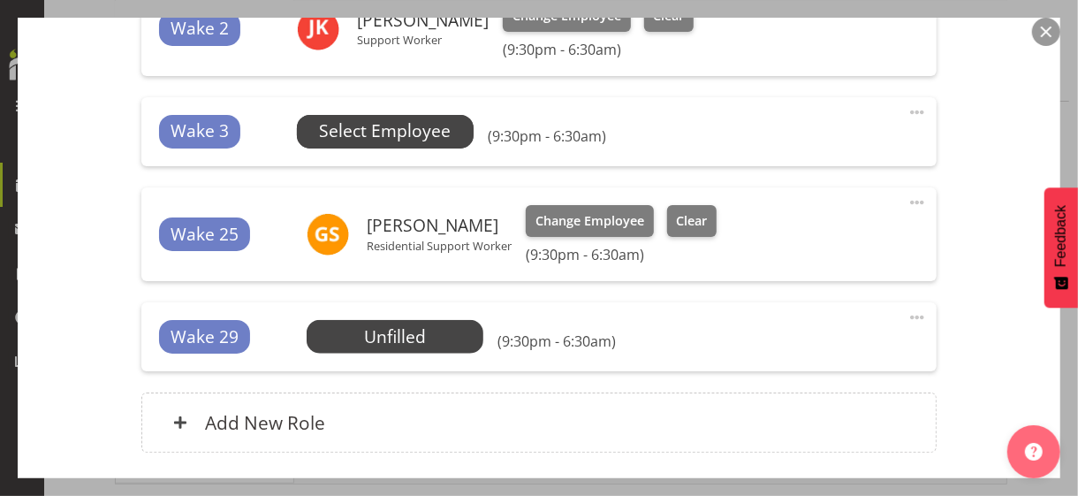
click at [371, 134] on span "Select Employee" at bounding box center [385, 131] width 132 height 26
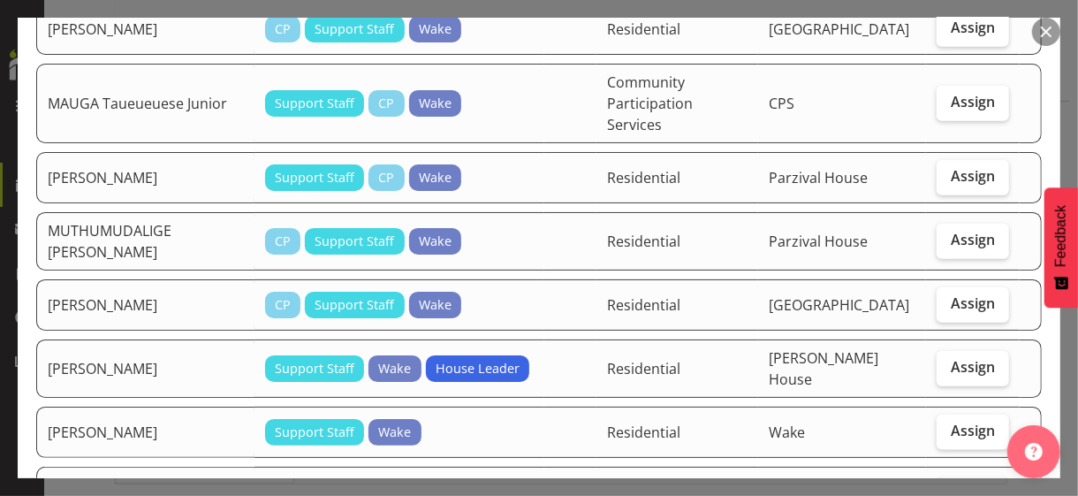
scroll to position [884, 0]
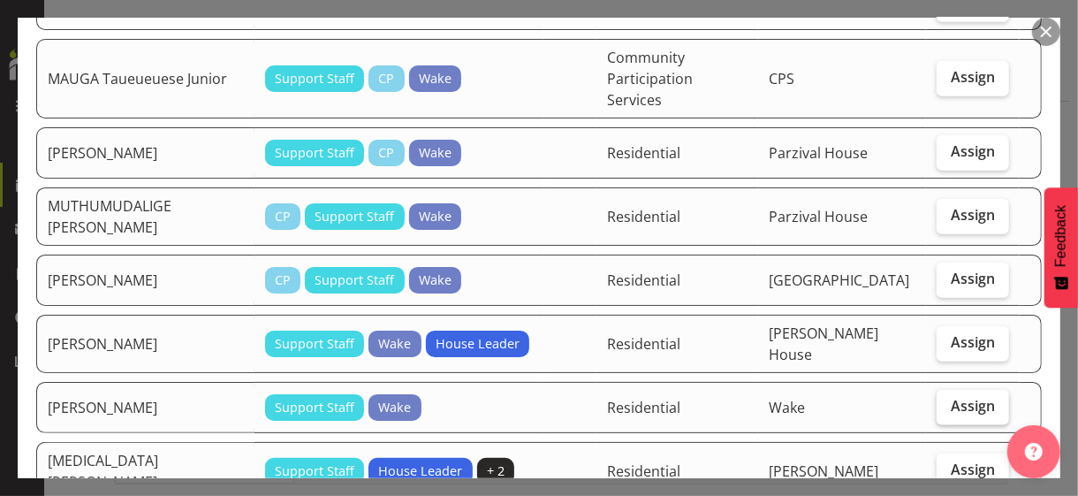
click at [941, 397] on span "Assign" at bounding box center [973, 406] width 44 height 18
click at [941, 400] on input "Assign" at bounding box center [942, 405] width 11 height 11
checkbox input "true"
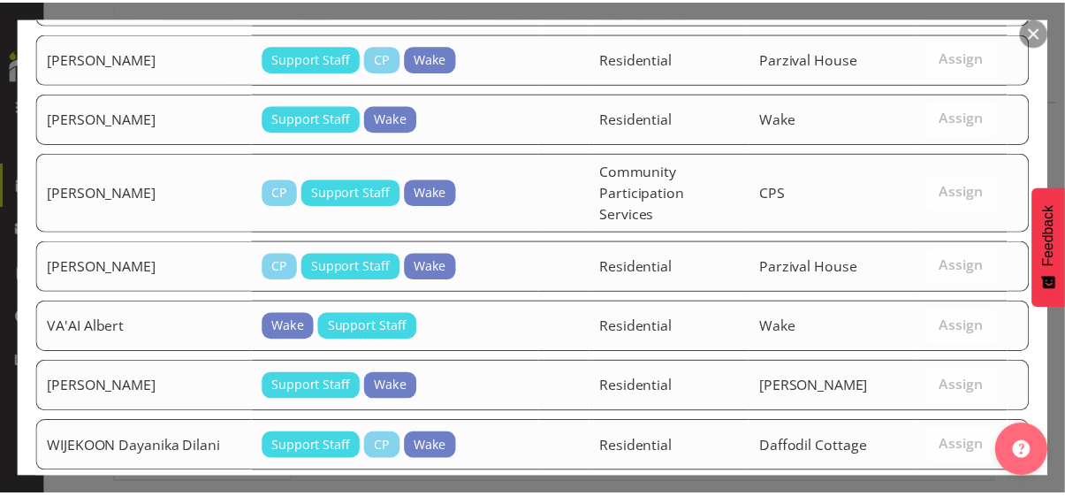
scroll to position [1535, 0]
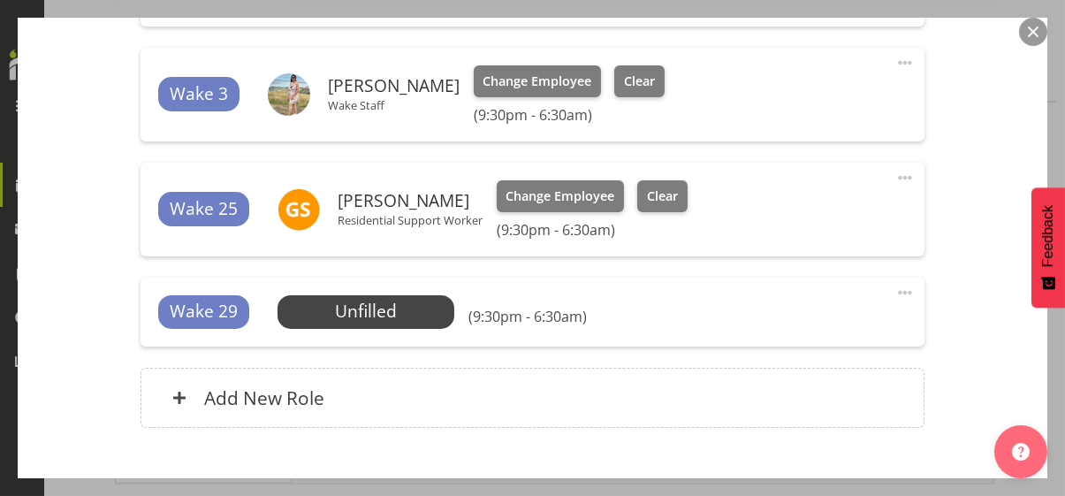
scroll to position [860, 0]
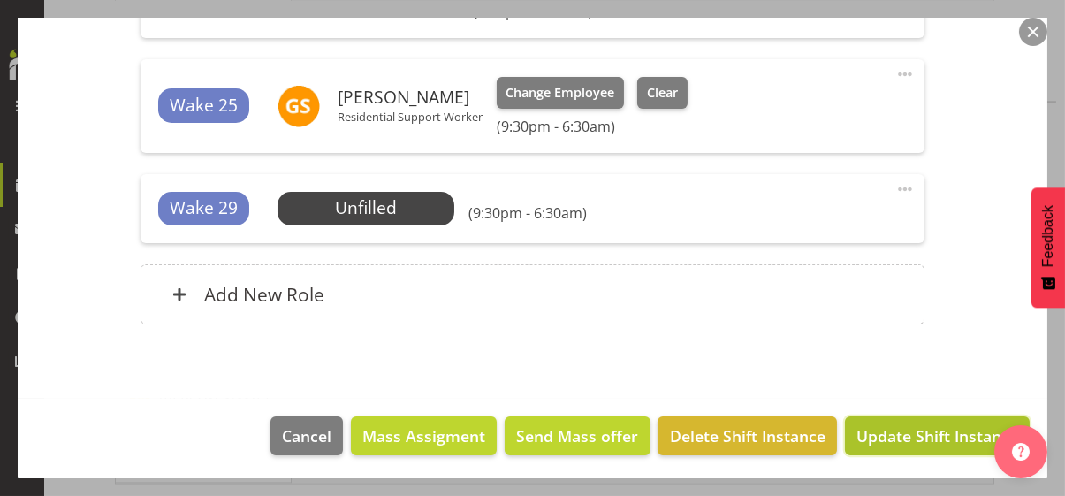
click at [929, 429] on span "Update Shift Instance" at bounding box center [938, 435] width 162 height 23
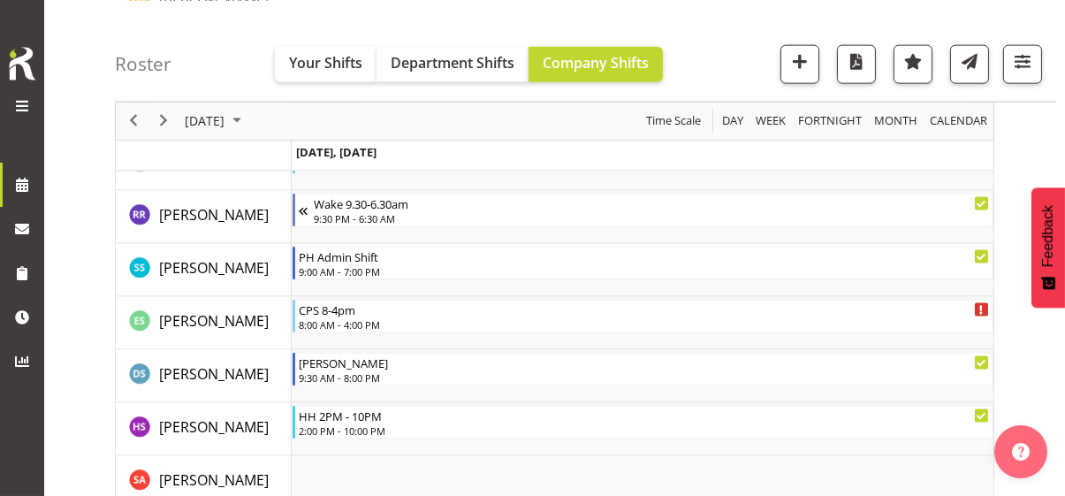
scroll to position [4850, 0]
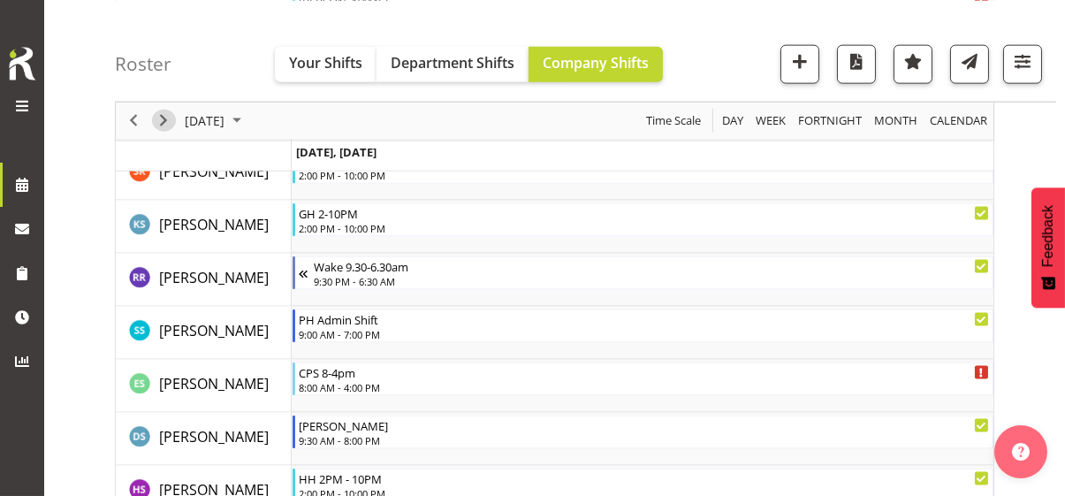
drag, startPoint x: 167, startPoint y: 118, endPoint x: 361, endPoint y: 227, distance: 222.5
click at [167, 118] on span "Next" at bounding box center [163, 121] width 21 height 22
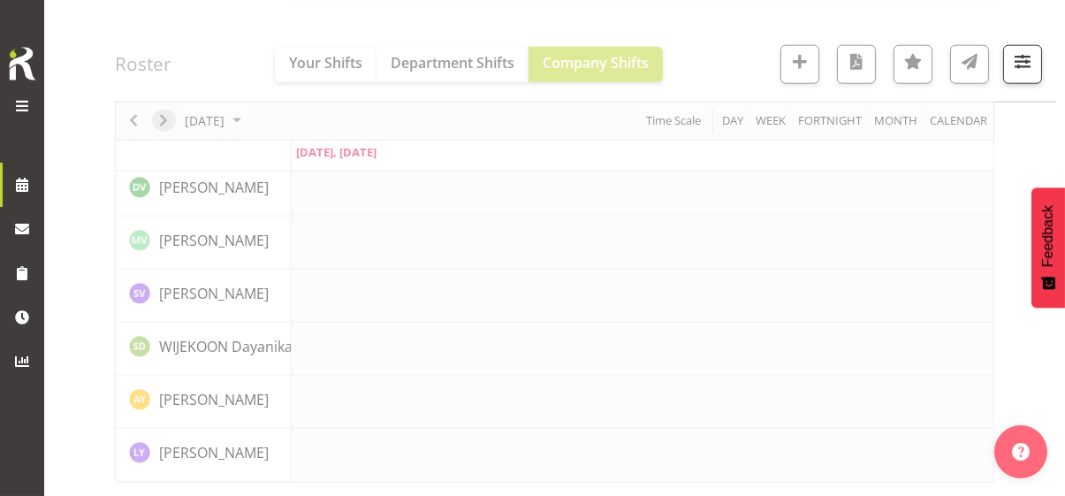
scroll to position [4113, 0]
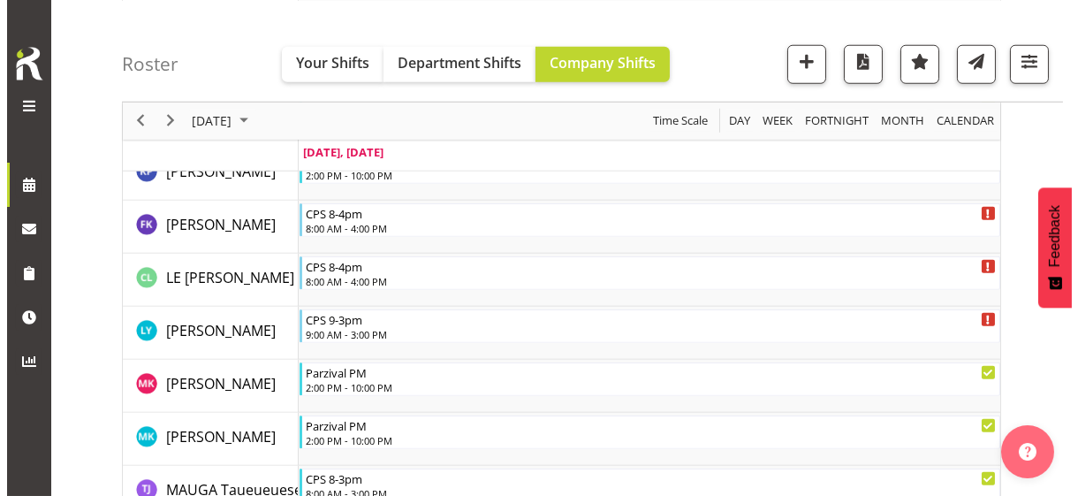
scroll to position [3225, 0]
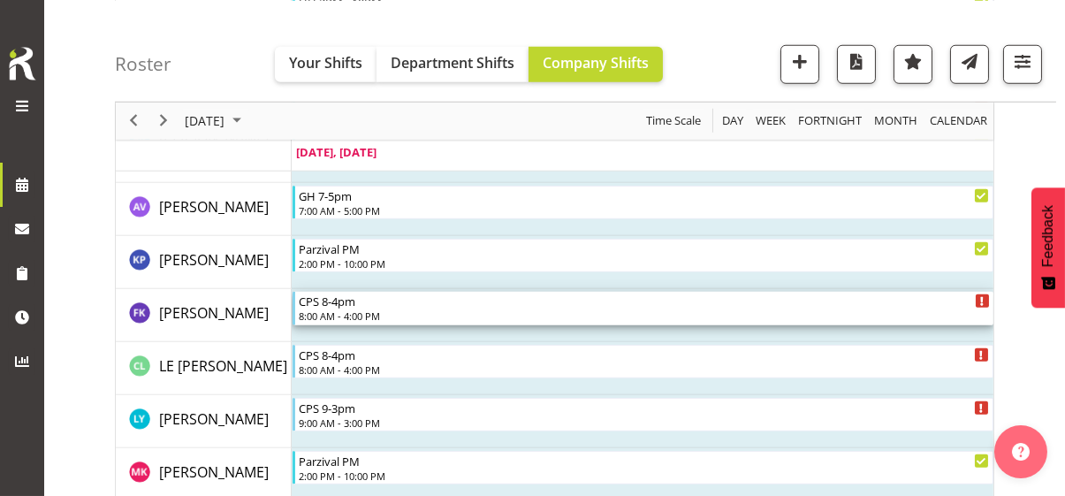
click at [341, 308] on div "CPS 8-4pm 8:00 AM - 4:00 PM" at bounding box center [644, 309] width 691 height 34
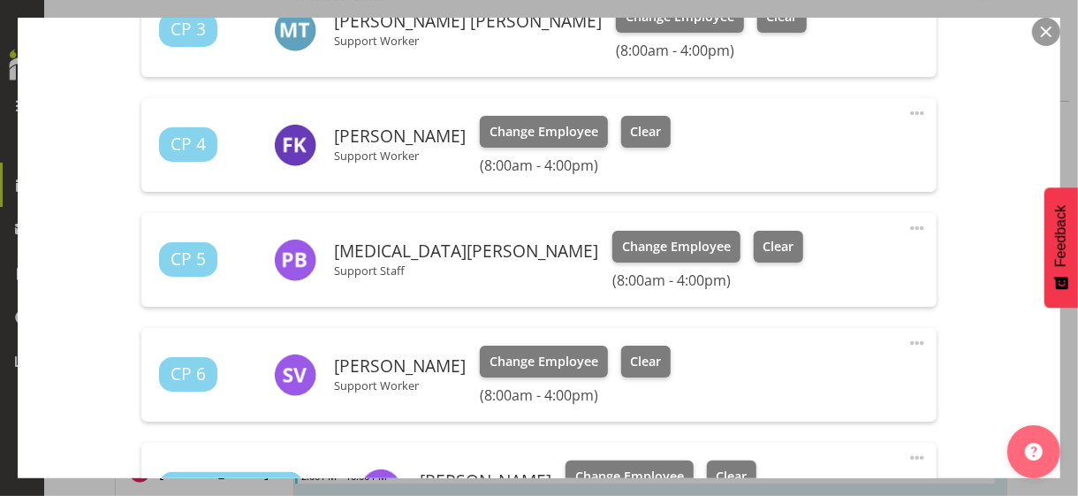
scroll to position [707, 0]
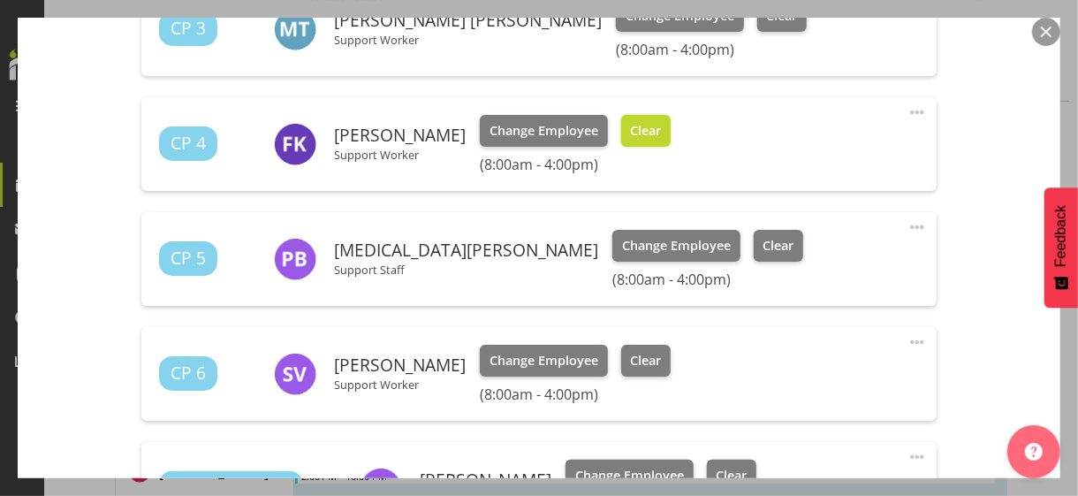
click at [659, 137] on span "Clear" at bounding box center [645, 130] width 31 height 19
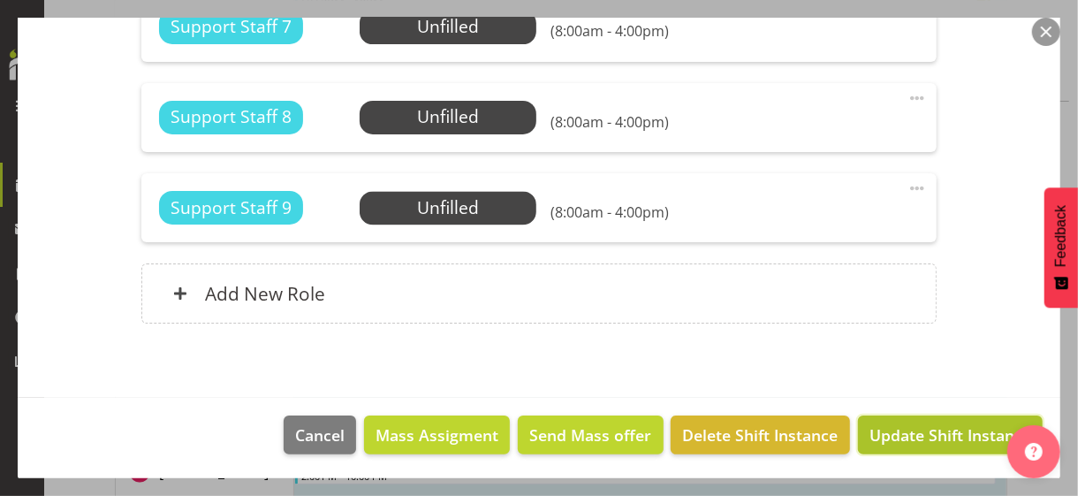
click at [905, 429] on span "Update Shift Instance" at bounding box center [951, 434] width 162 height 23
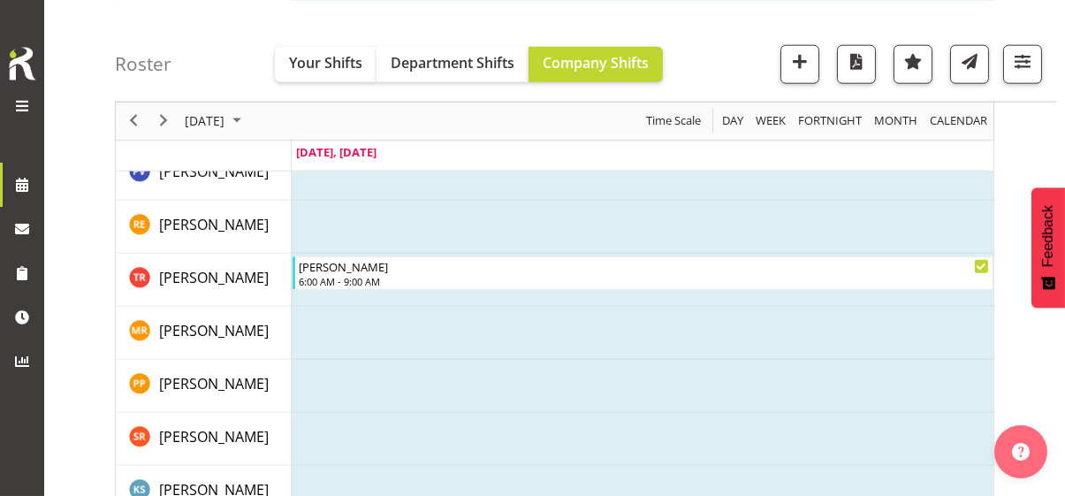
scroll to position [4674, 0]
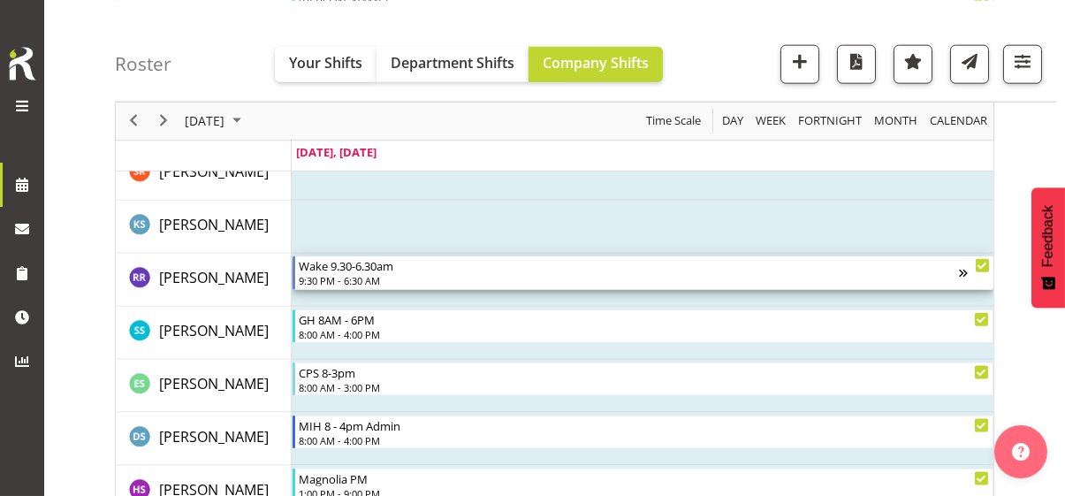
click at [372, 273] on div "9:30 PM - 6:30 AM" at bounding box center [629, 280] width 660 height 14
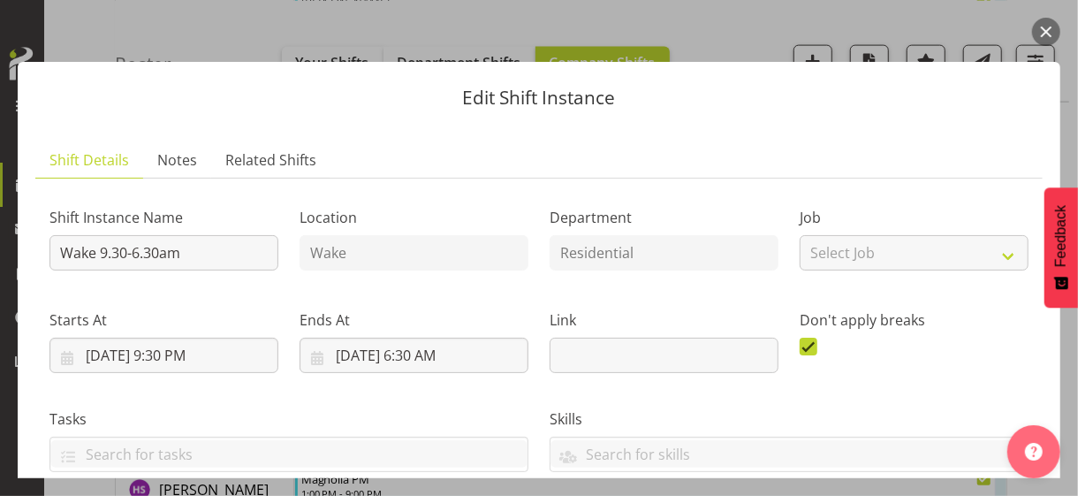
click at [941, 34] on button "button" at bounding box center [1046, 32] width 28 height 28
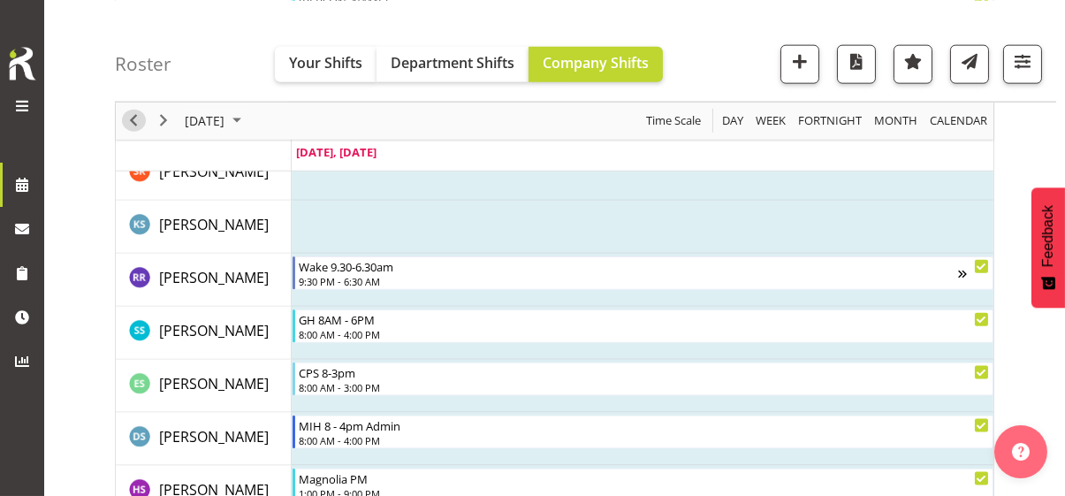
click at [133, 115] on span "Previous" at bounding box center [133, 121] width 21 height 22
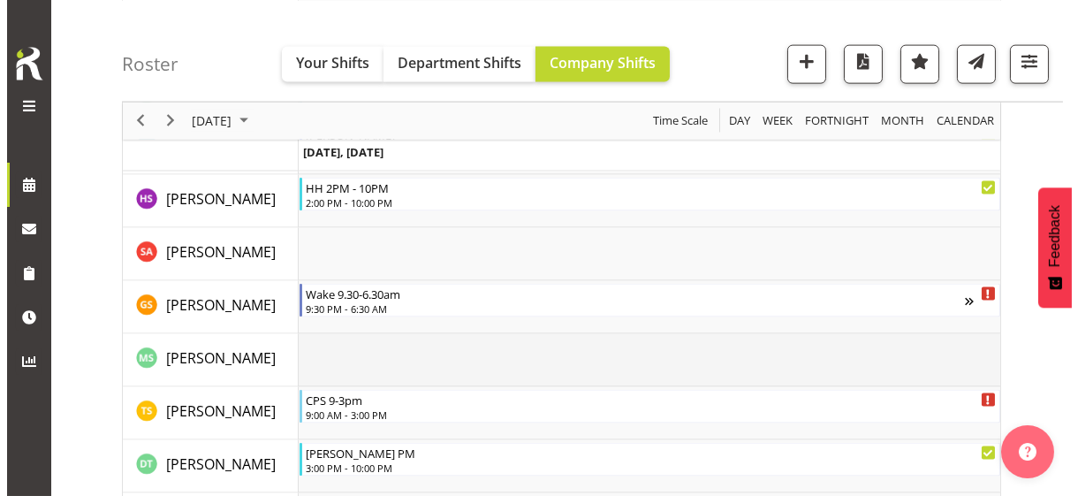
scroll to position [5116, 0]
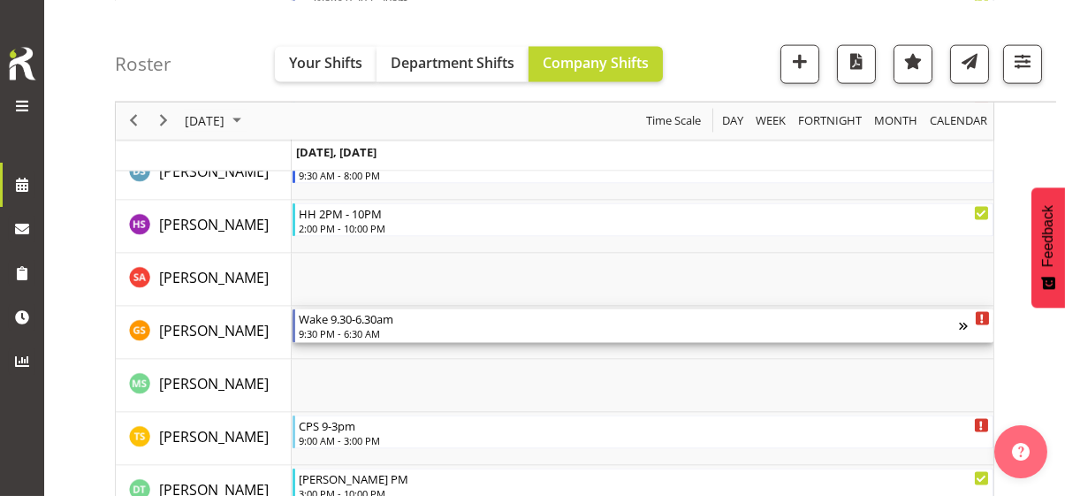
click at [370, 330] on div "9:30 PM - 6:30 AM" at bounding box center [629, 333] width 660 height 14
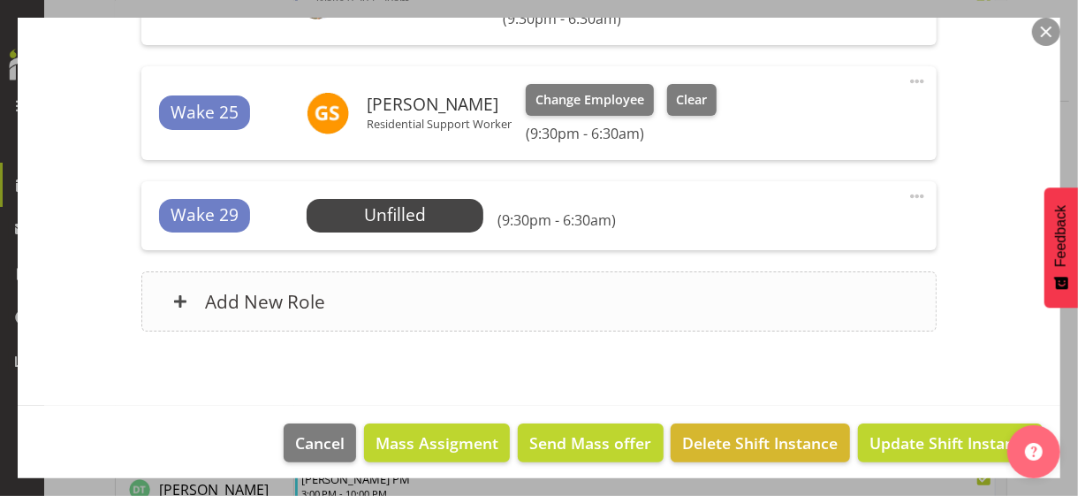
scroll to position [860, 0]
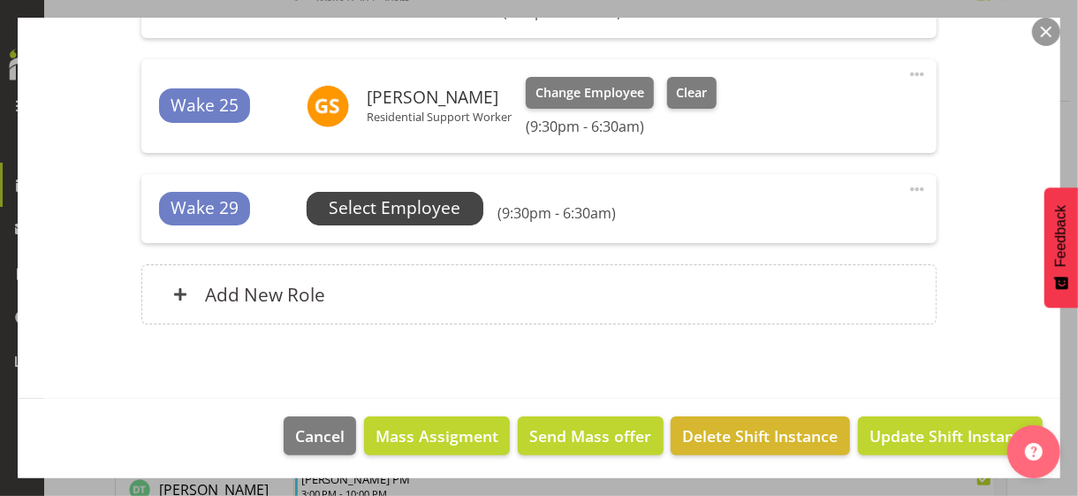
click at [408, 210] on span "Select Employee" at bounding box center [395, 208] width 132 height 26
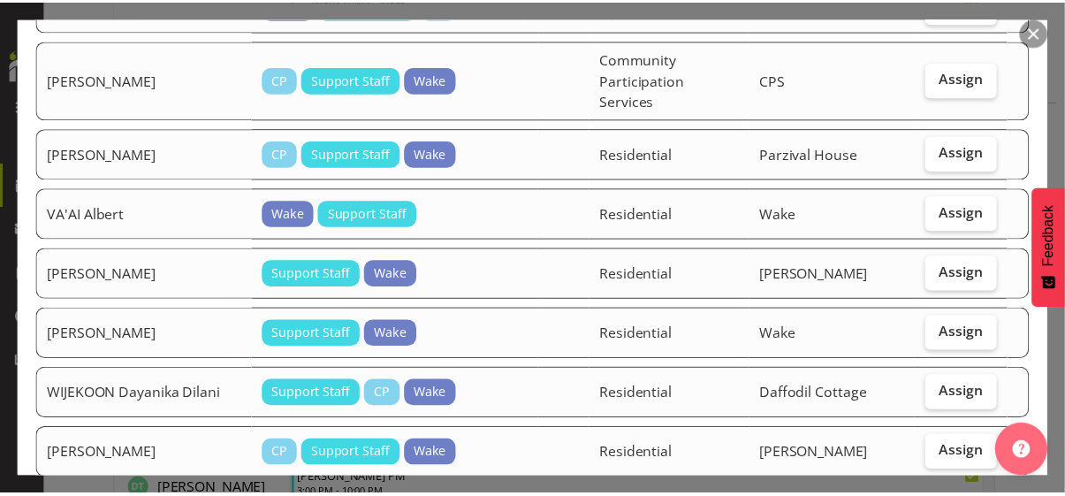
scroll to position [1595, 0]
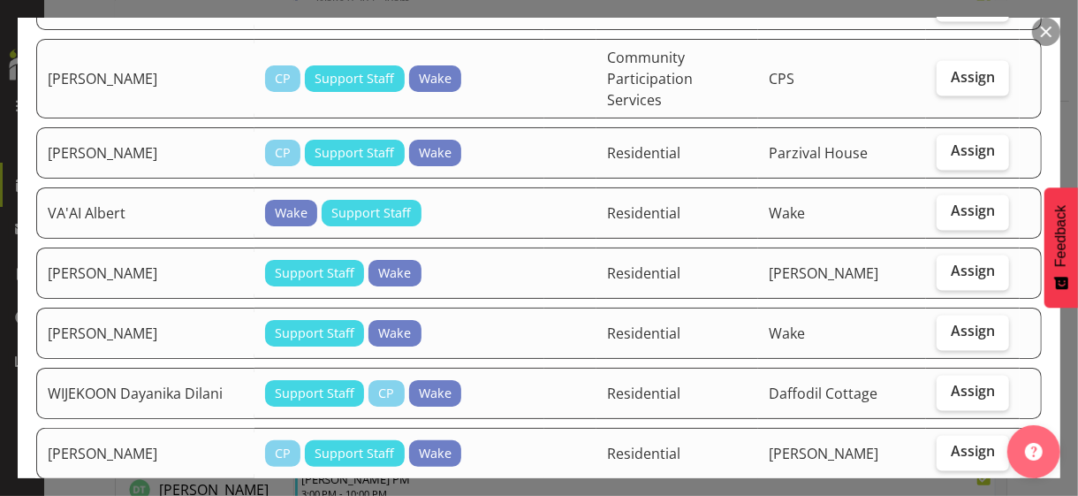
click at [941, 32] on button "button" at bounding box center [1046, 32] width 28 height 28
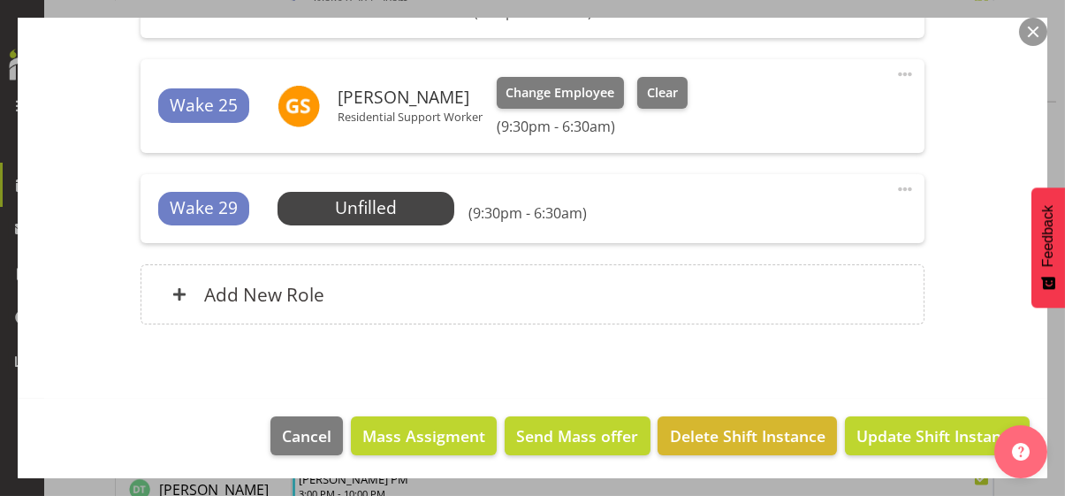
click at [941, 32] on button "button" at bounding box center [1033, 32] width 28 height 28
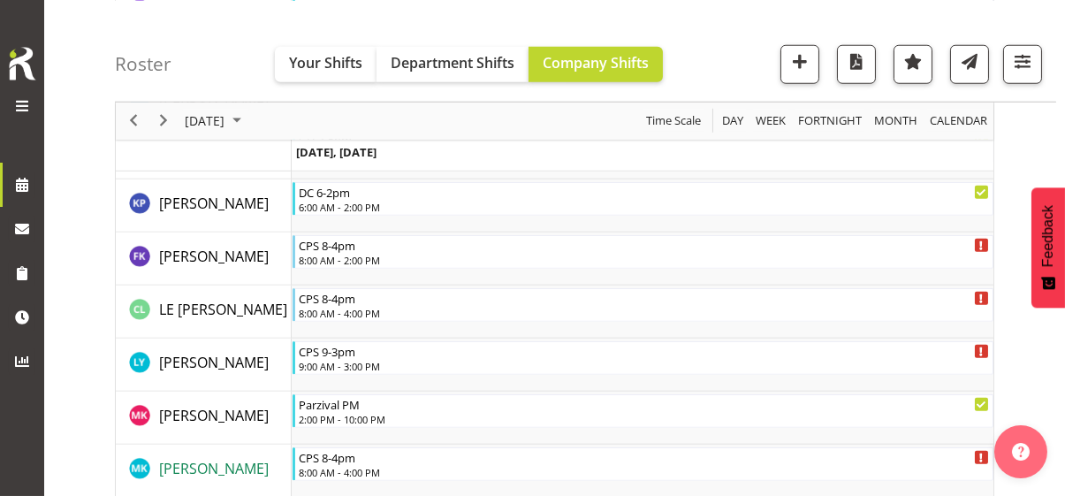
scroll to position [3436, 0]
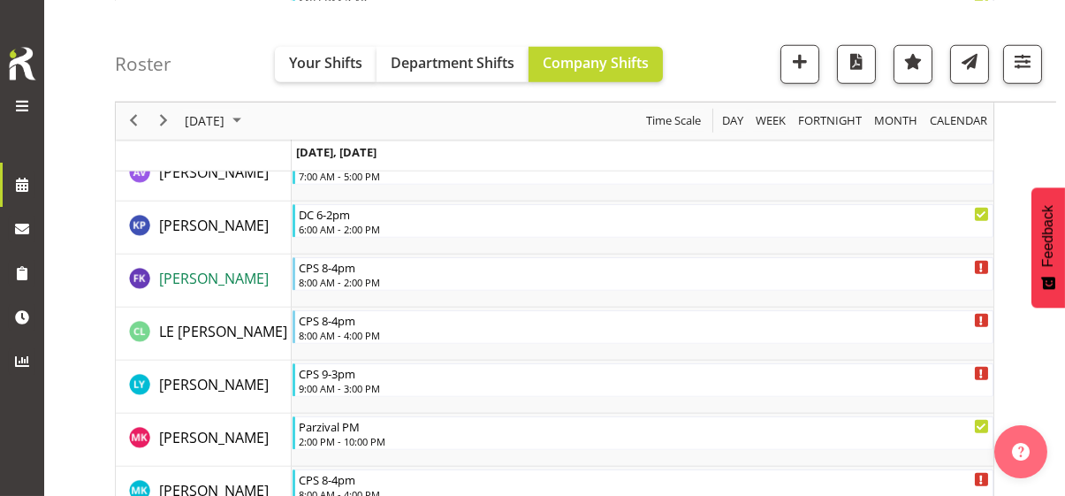
click at [238, 276] on span "[PERSON_NAME]" at bounding box center [214, 278] width 110 height 19
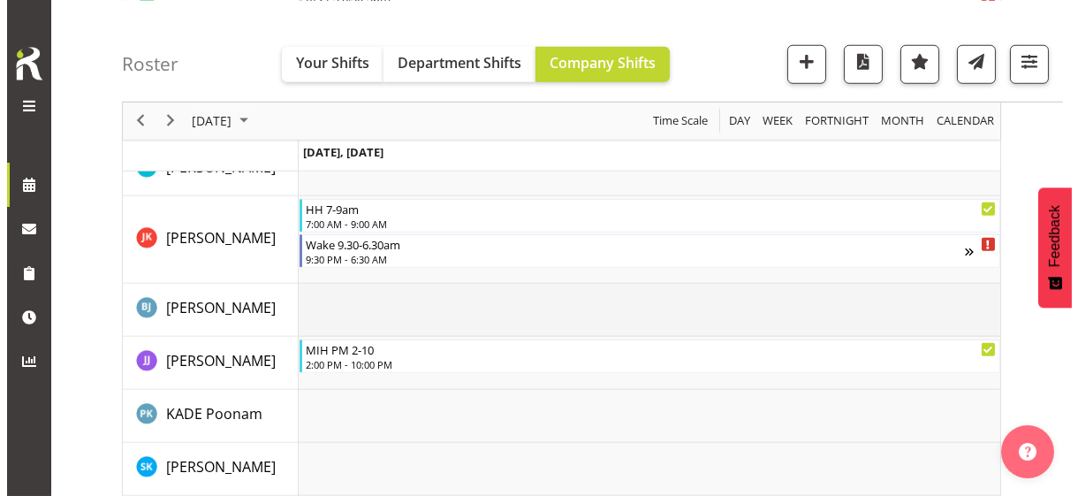
scroll to position [3082, 0]
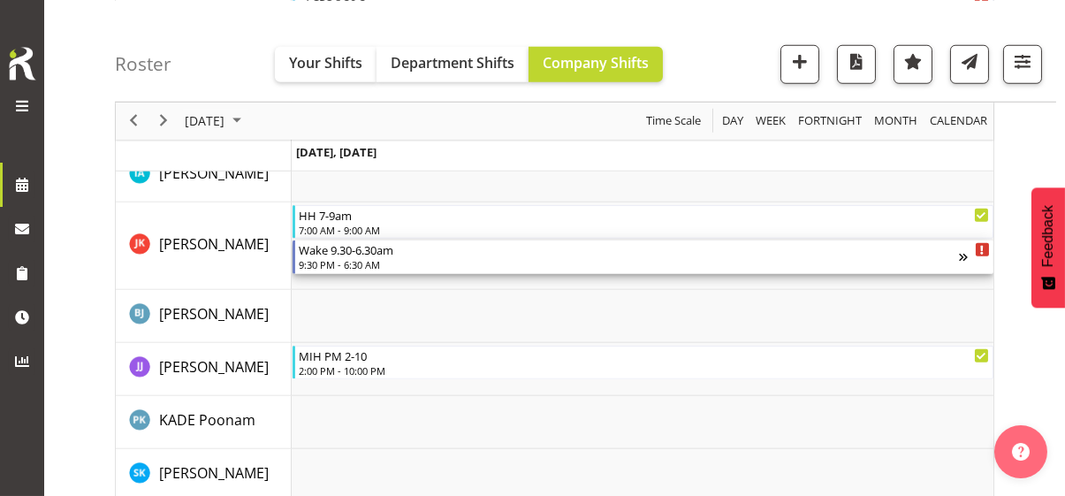
click at [377, 263] on div "9:30 PM - 6:30 AM" at bounding box center [629, 264] width 660 height 14
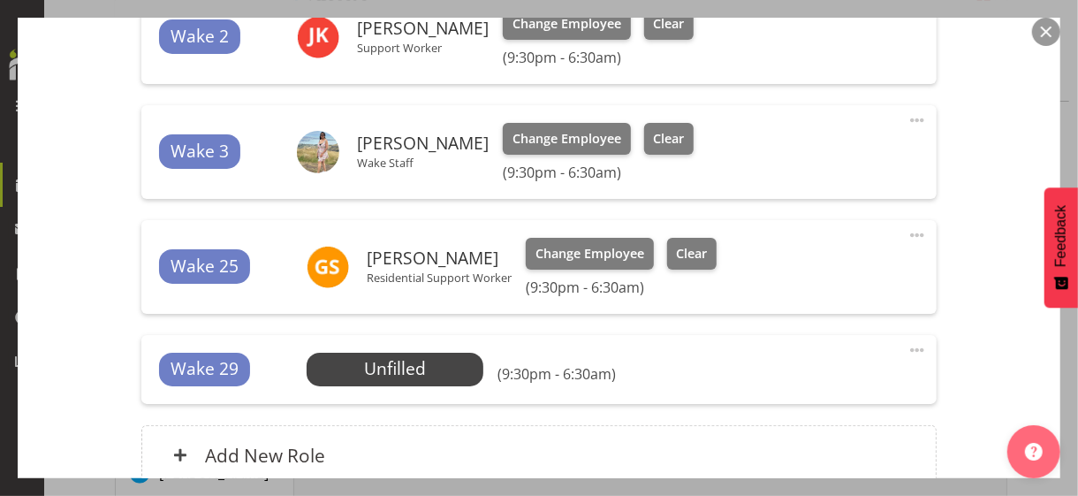
scroll to position [796, 0]
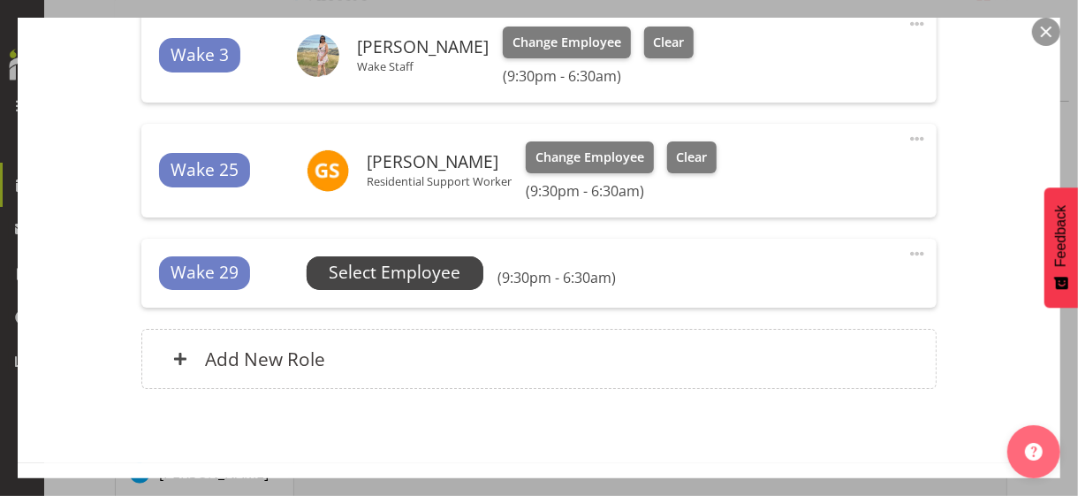
click at [398, 269] on span "Select Employee" at bounding box center [395, 273] width 132 height 26
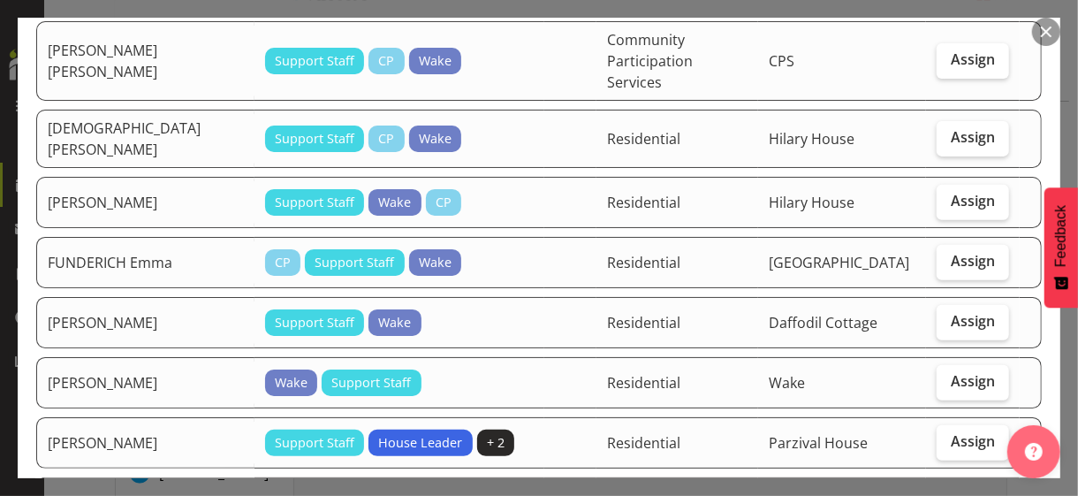
scroll to position [354, 0]
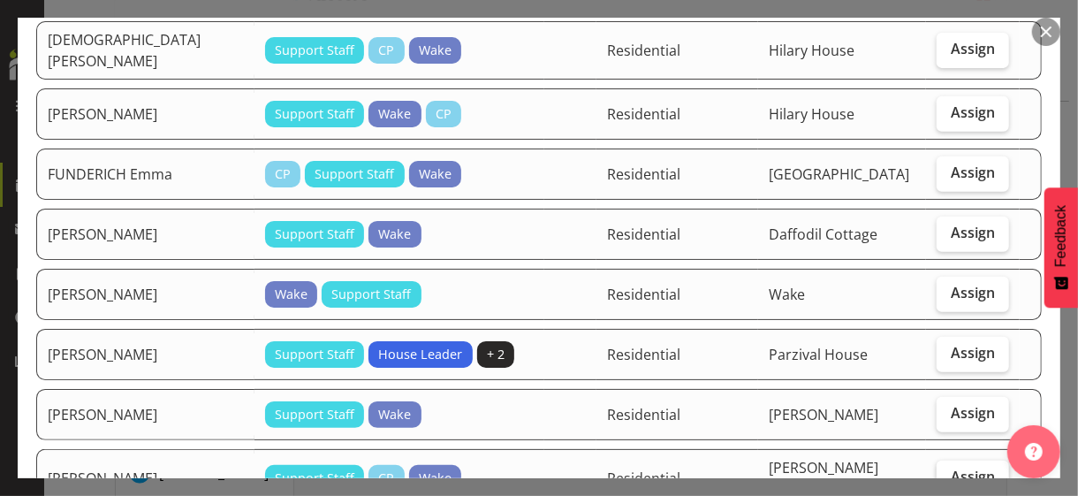
click at [937, 429] on label "Assign" at bounding box center [973, 478] width 72 height 35
click at [937, 429] on input "Assign" at bounding box center [942, 476] width 11 height 11
checkbox input "true"
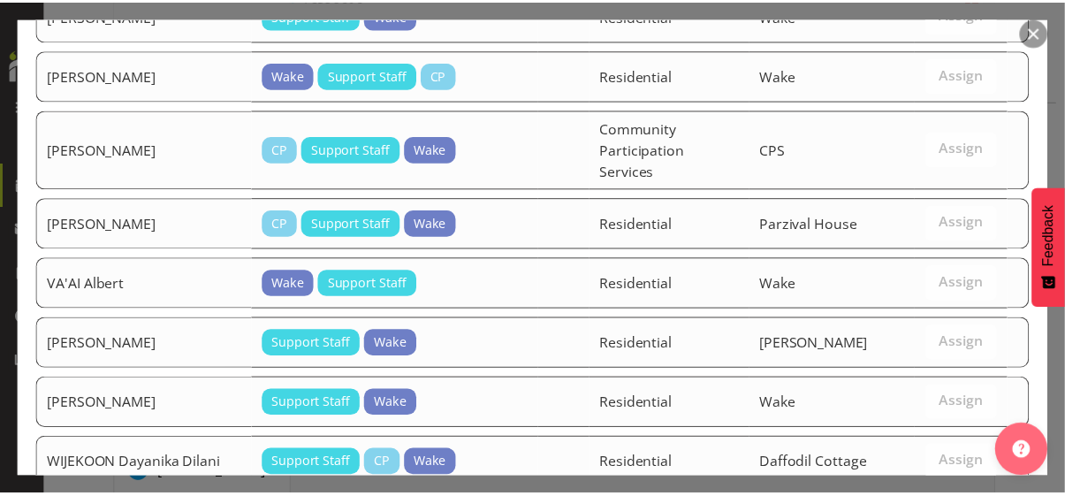
scroll to position [1654, 0]
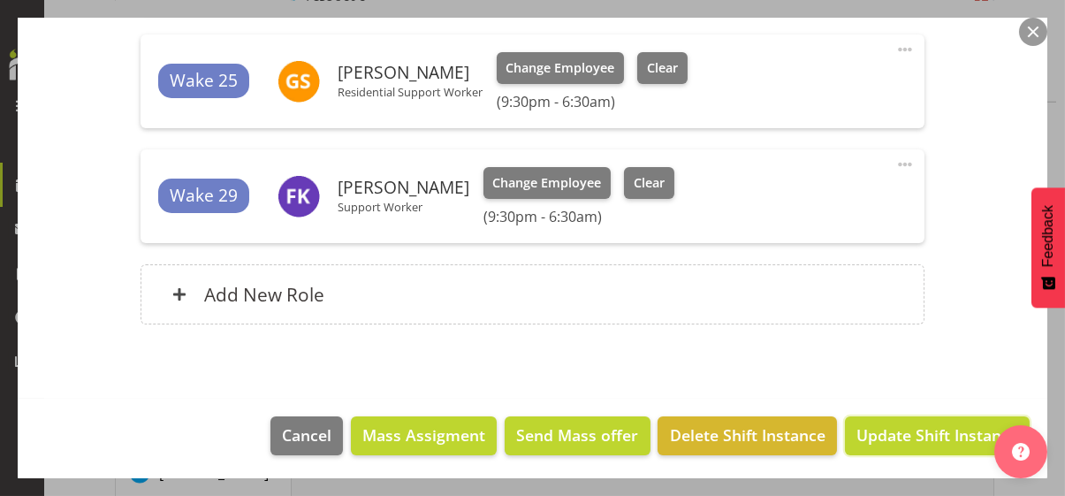
click at [922, 429] on span "Update Shift Instance" at bounding box center [938, 434] width 162 height 23
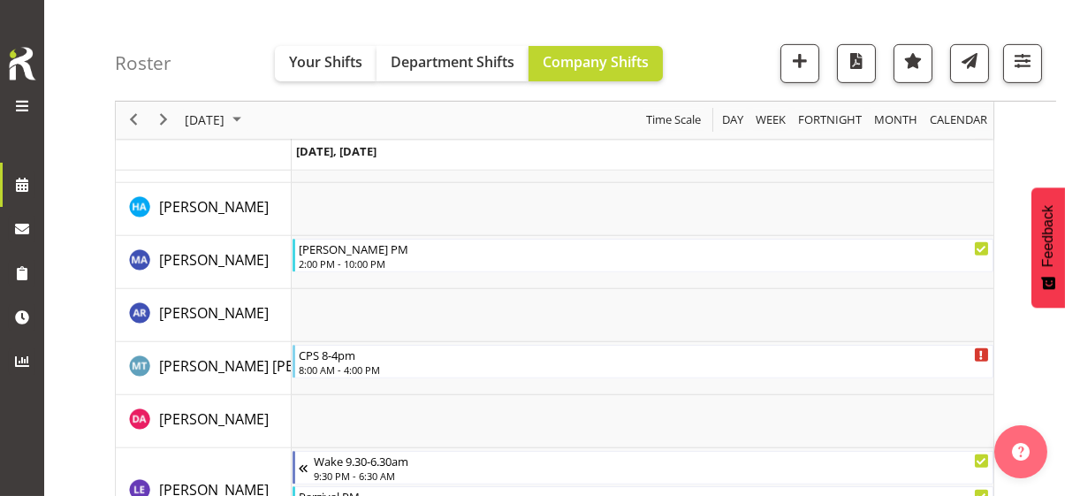
scroll to position [3047, 0]
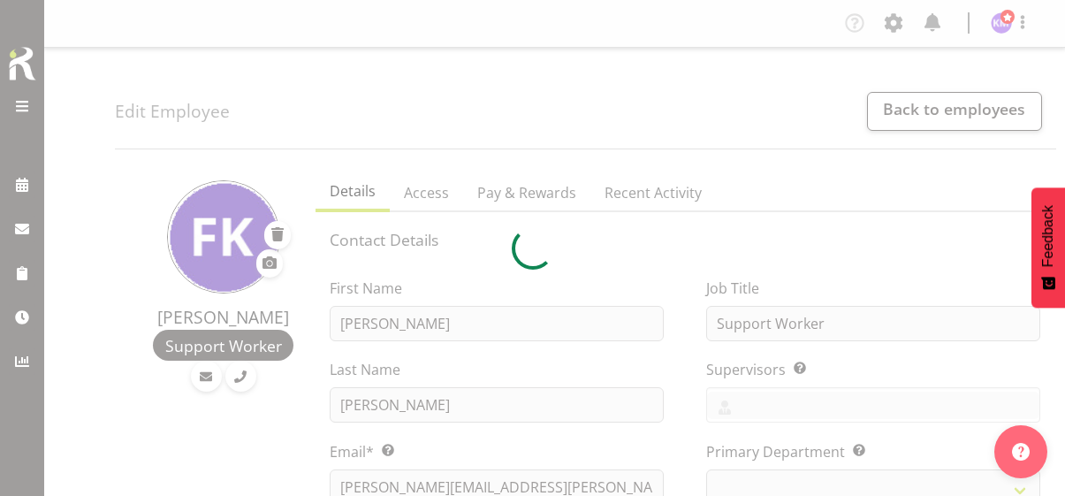
select select "TimelineWeek"
select select
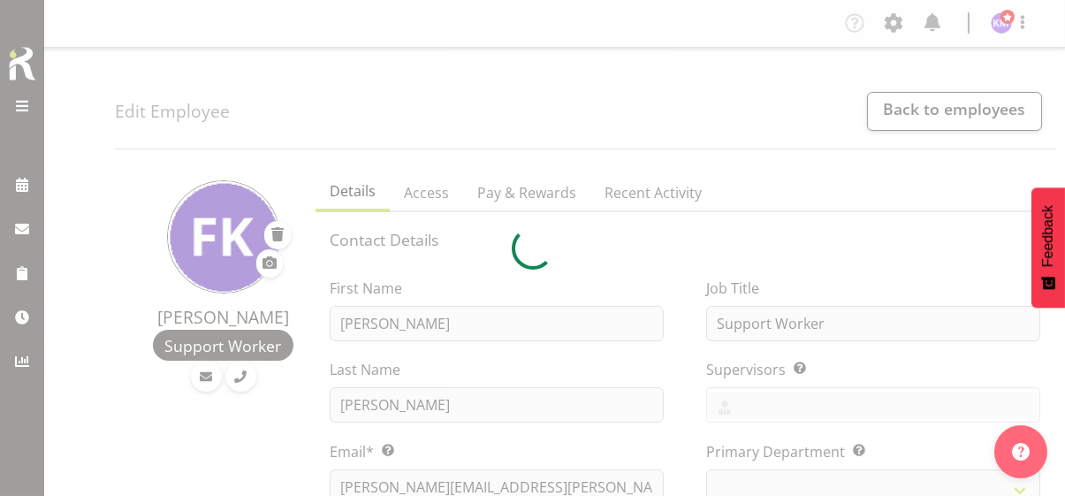
select select "562"
select select "941"
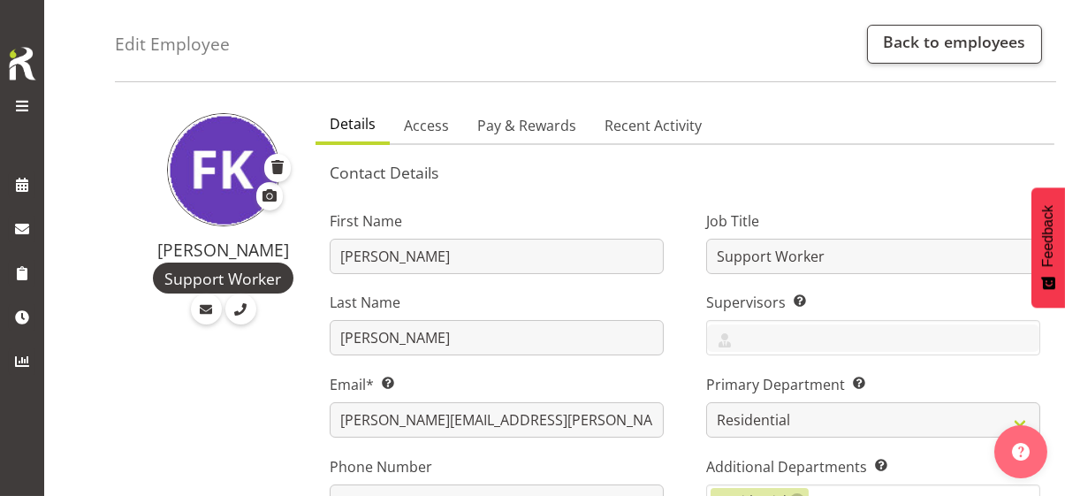
scroll to position [265, 0]
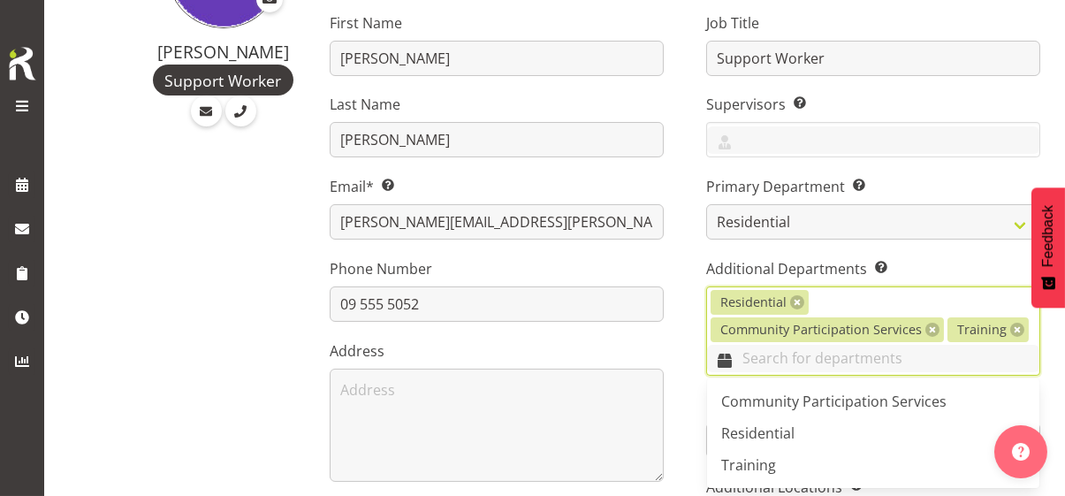
click at [810, 354] on input "text" at bounding box center [873, 358] width 332 height 27
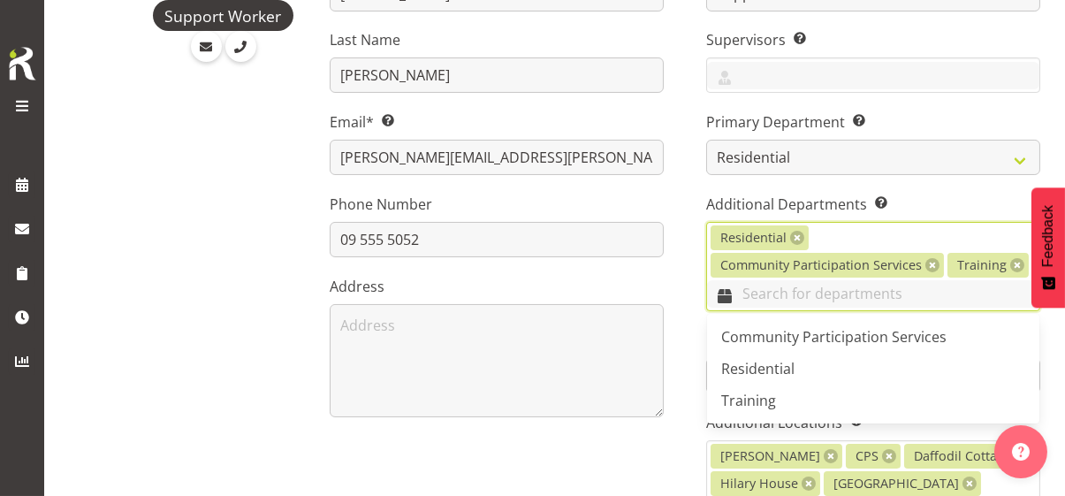
scroll to position [354, 0]
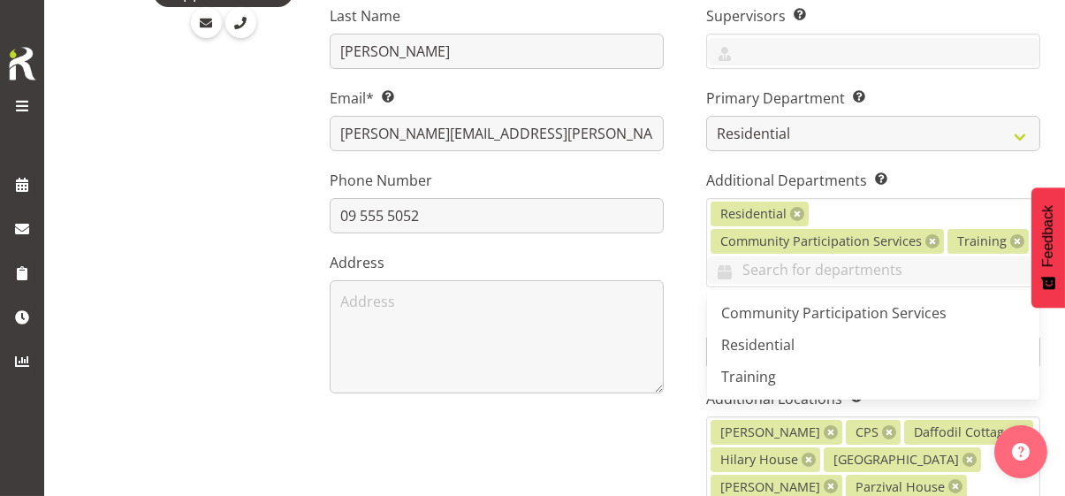
click at [665, 252] on div "First Name [PERSON_NAME] Last Name [PERSON_NAME] Email* This is a required fiel…" at bounding box center [497, 243] width 377 height 688
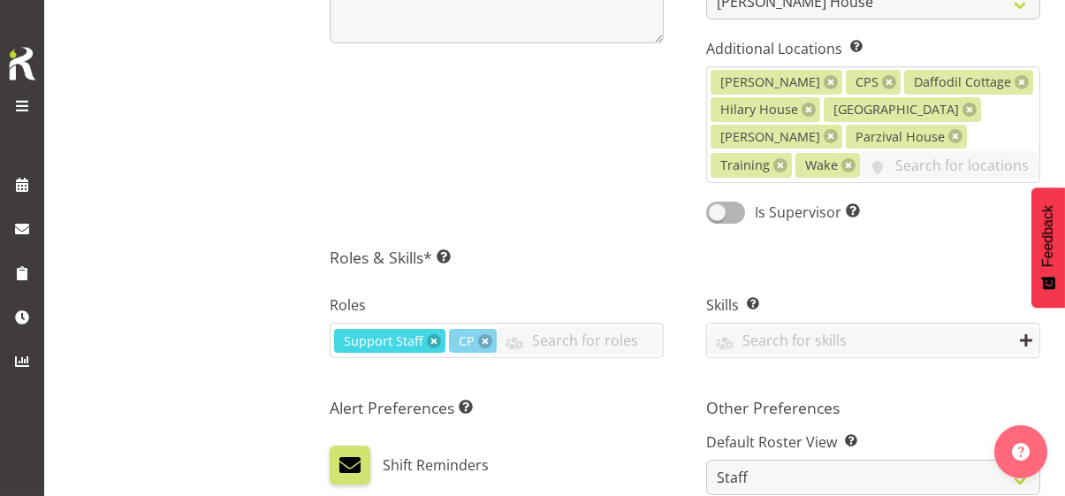
scroll to position [707, 0]
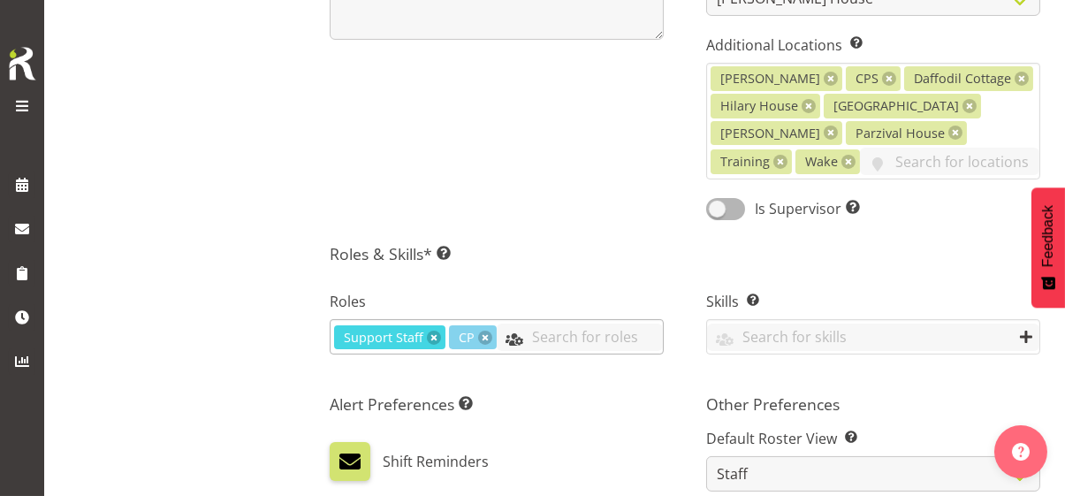
click at [514, 351] on input "text" at bounding box center [580, 337] width 166 height 27
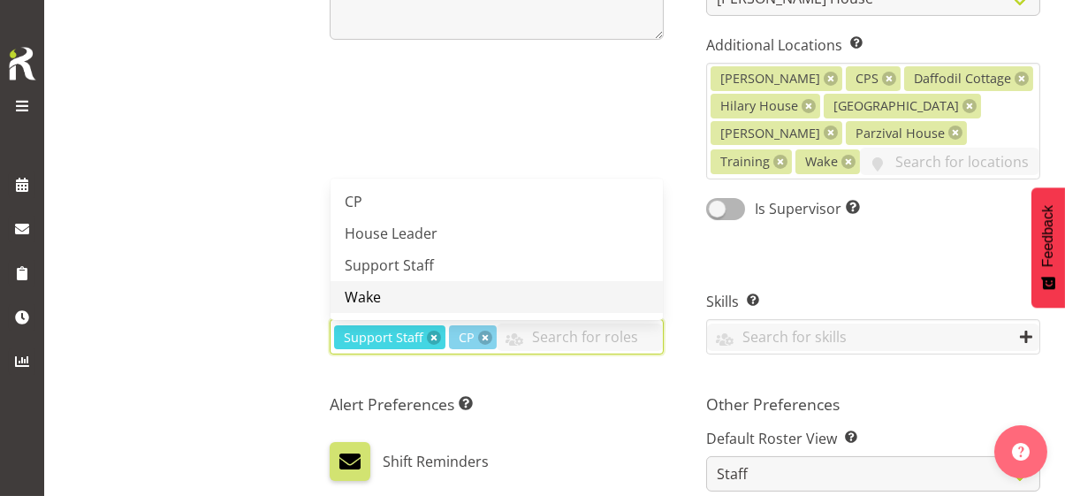
click at [418, 313] on link "Wake" at bounding box center [497, 297] width 332 height 32
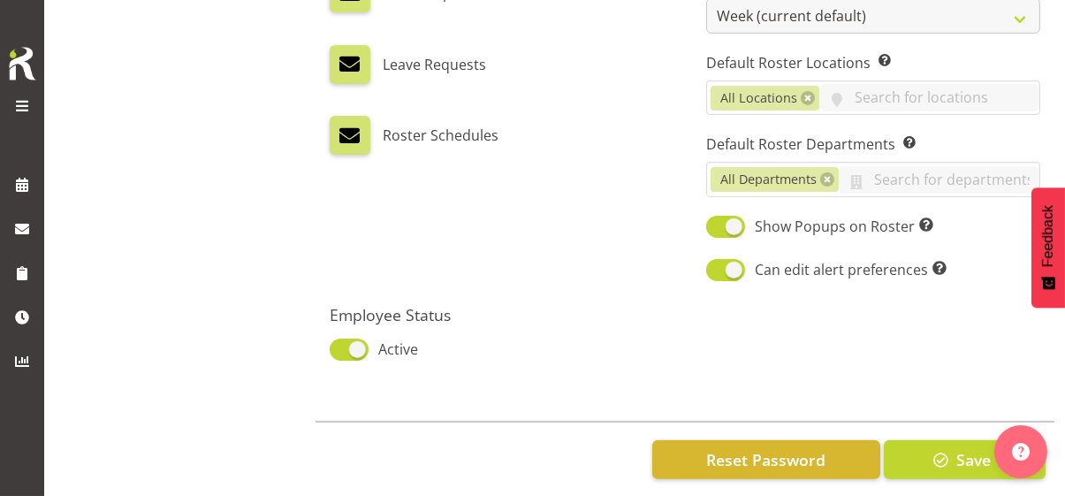
scroll to position [1304, 0]
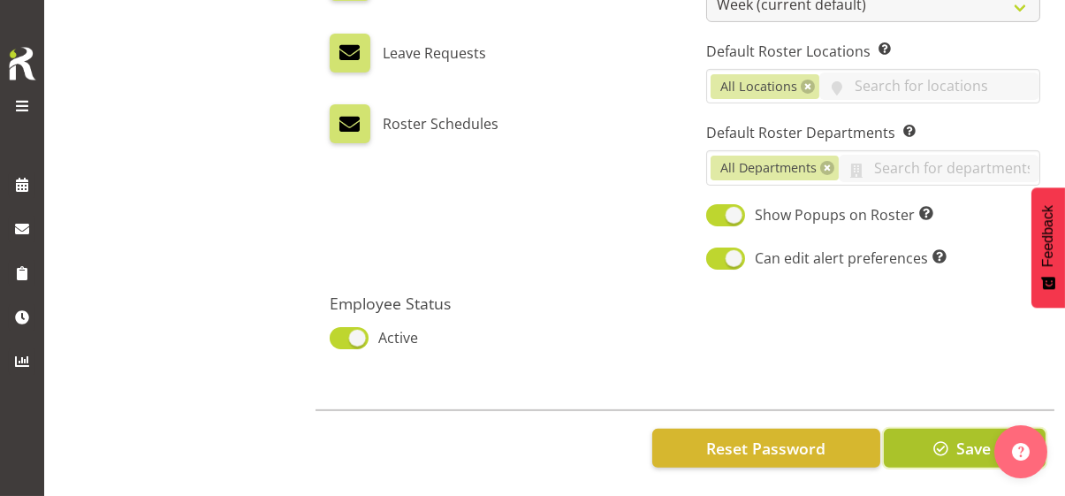
click at [947, 438] on span "button" at bounding box center [941, 448] width 23 height 23
